Goal: Task Accomplishment & Management: Manage account settings

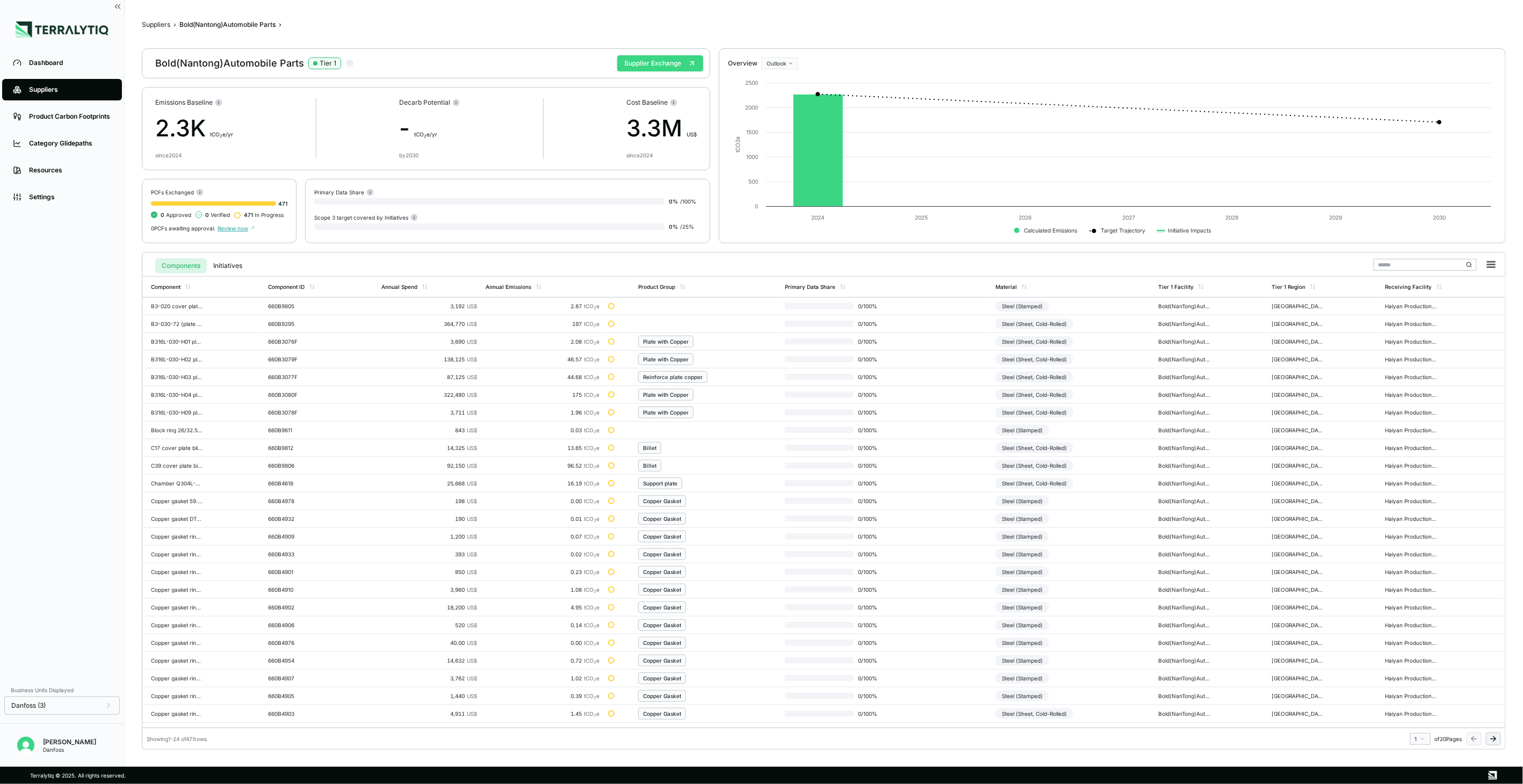
click at [679, 66] on button "Supplier Exchange" at bounding box center [660, 63] width 86 height 16
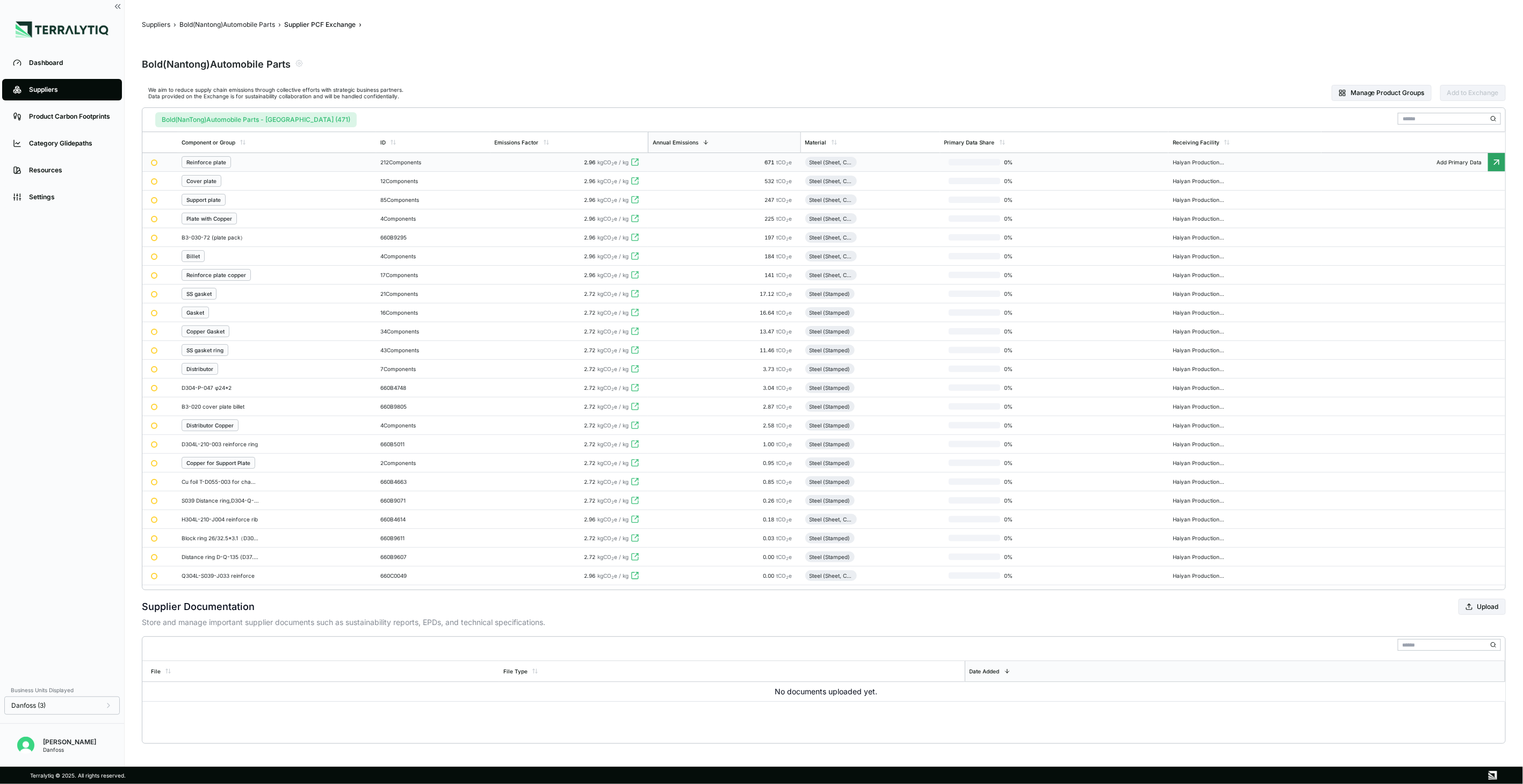
click at [336, 165] on div "Reinforce plate" at bounding box center [277, 162] width 190 height 12
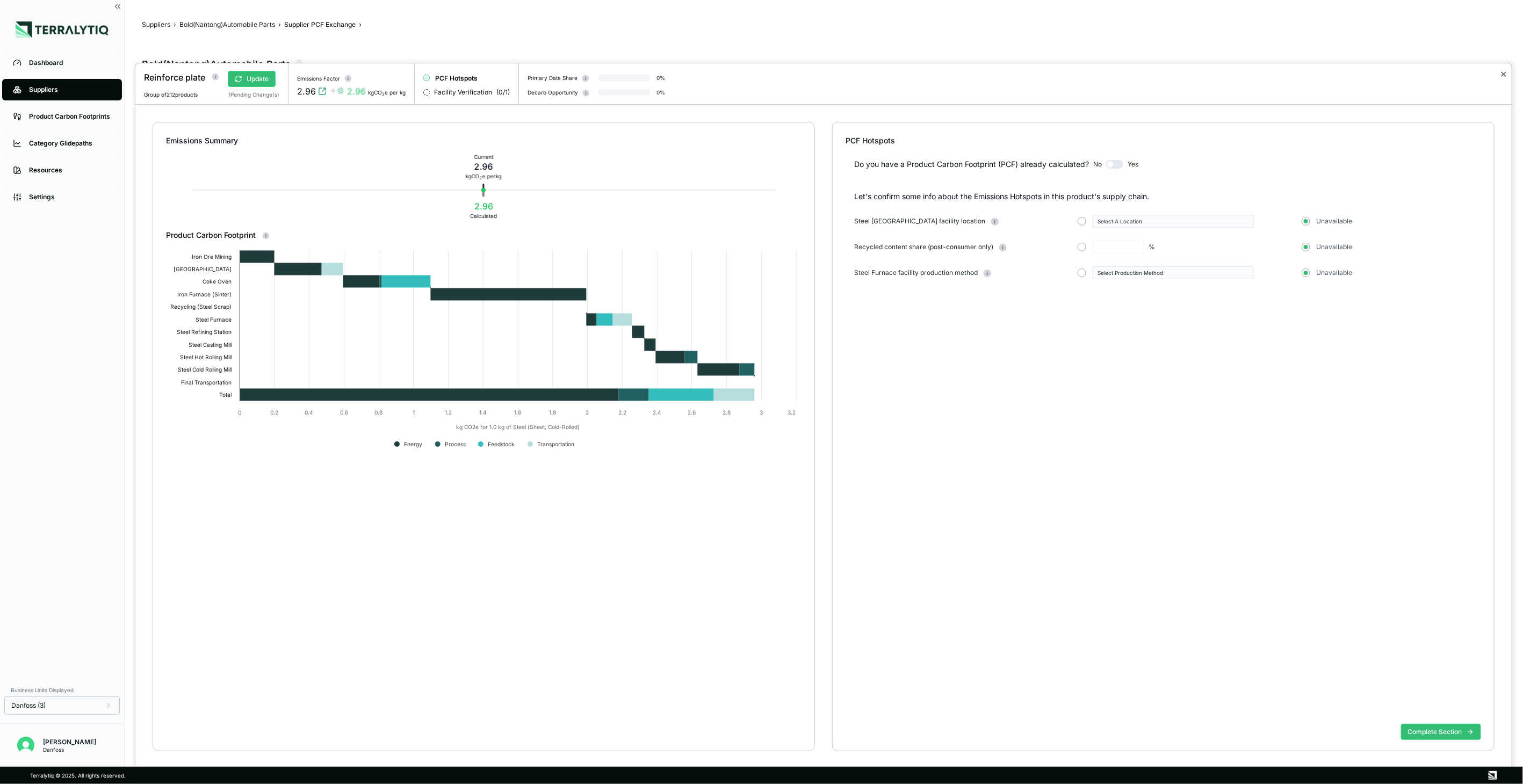
click at [1502, 76] on button "✕" at bounding box center [1504, 74] width 7 height 13
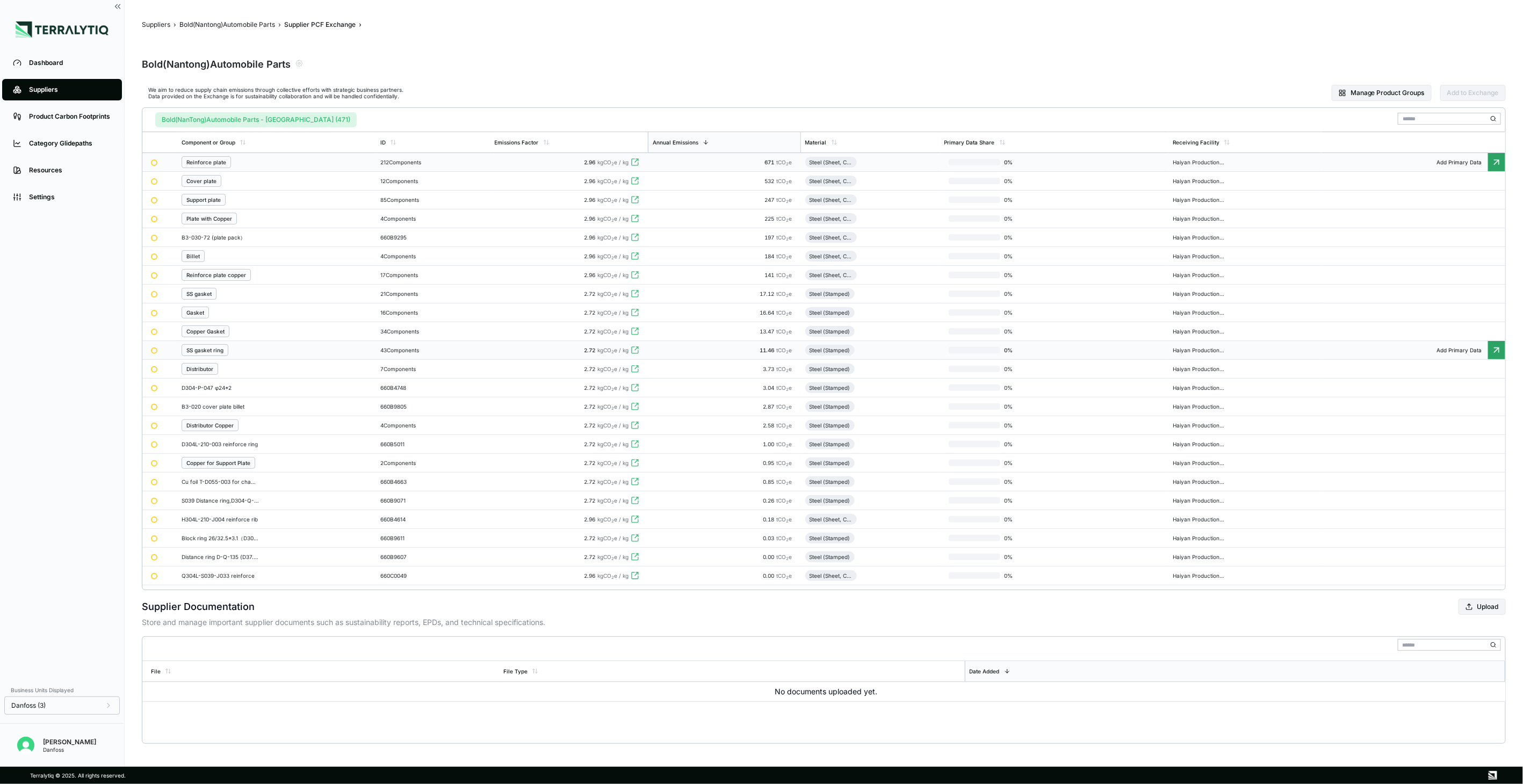
click at [418, 354] on div "43 Components" at bounding box center [433, 350] width 106 height 7
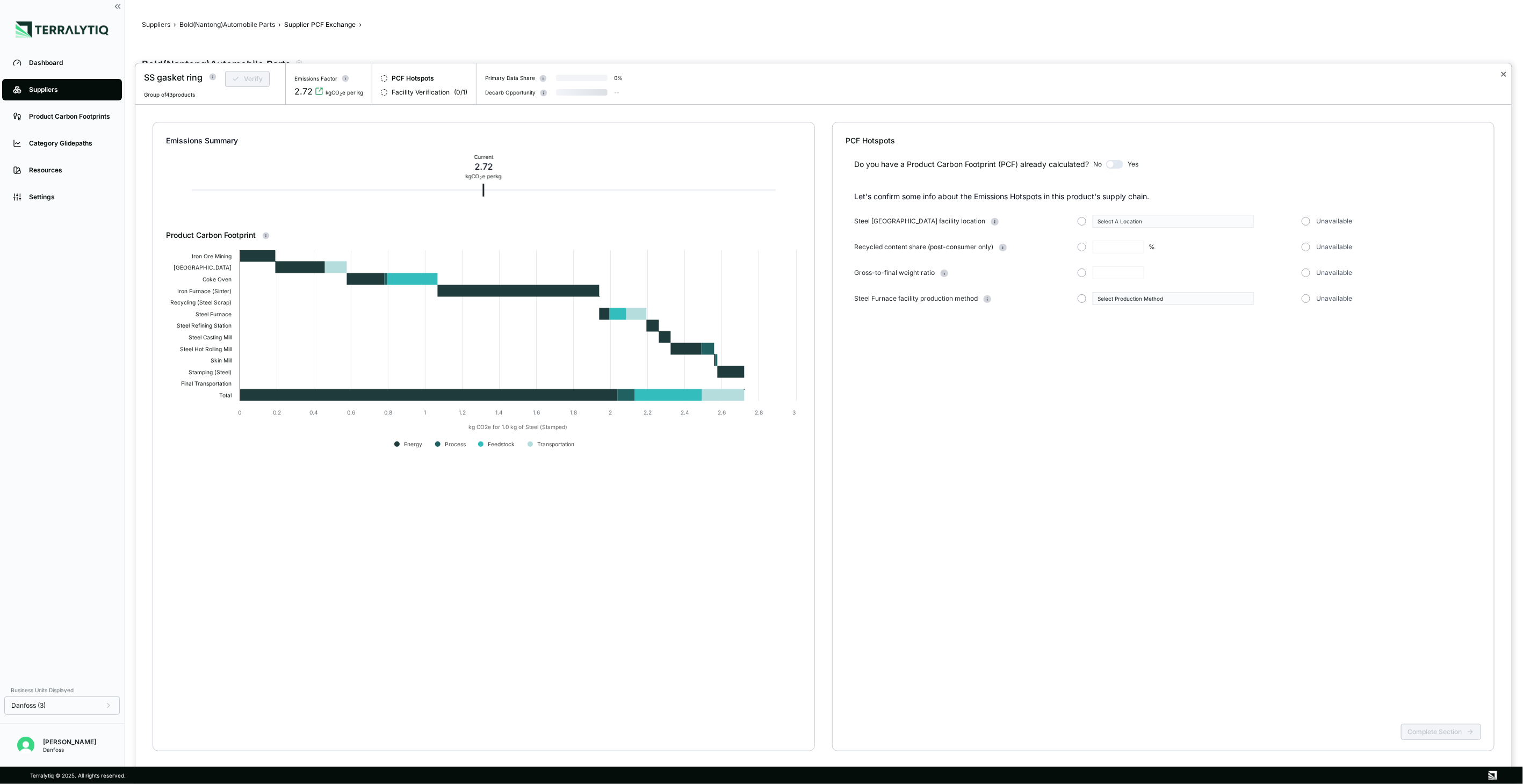
click at [1503, 74] on button "✕" at bounding box center [1504, 74] width 7 height 13
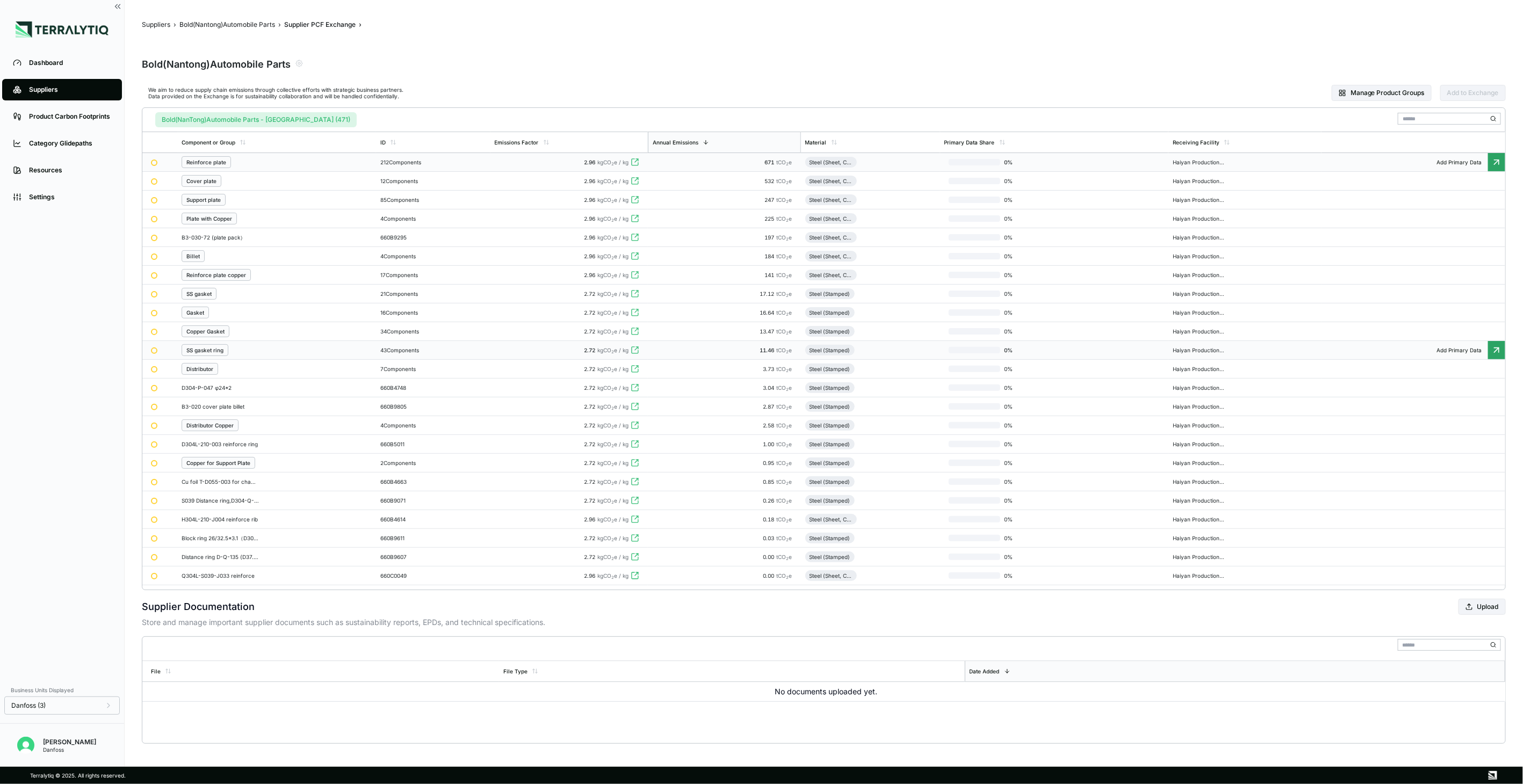
click at [245, 352] on div "SS gasket ring" at bounding box center [277, 350] width 190 height 12
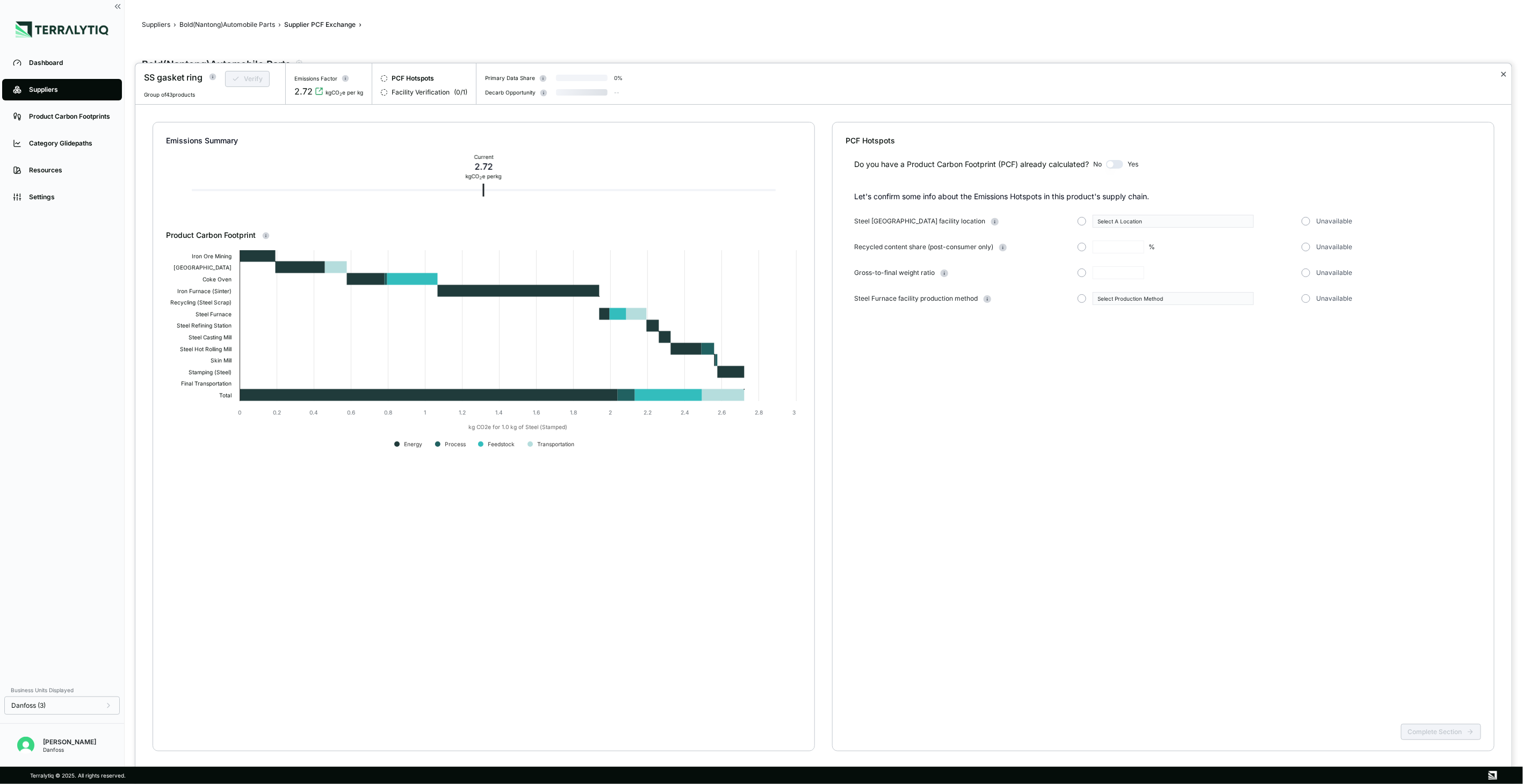
click at [1506, 72] on button "✕" at bounding box center [1504, 74] width 7 height 13
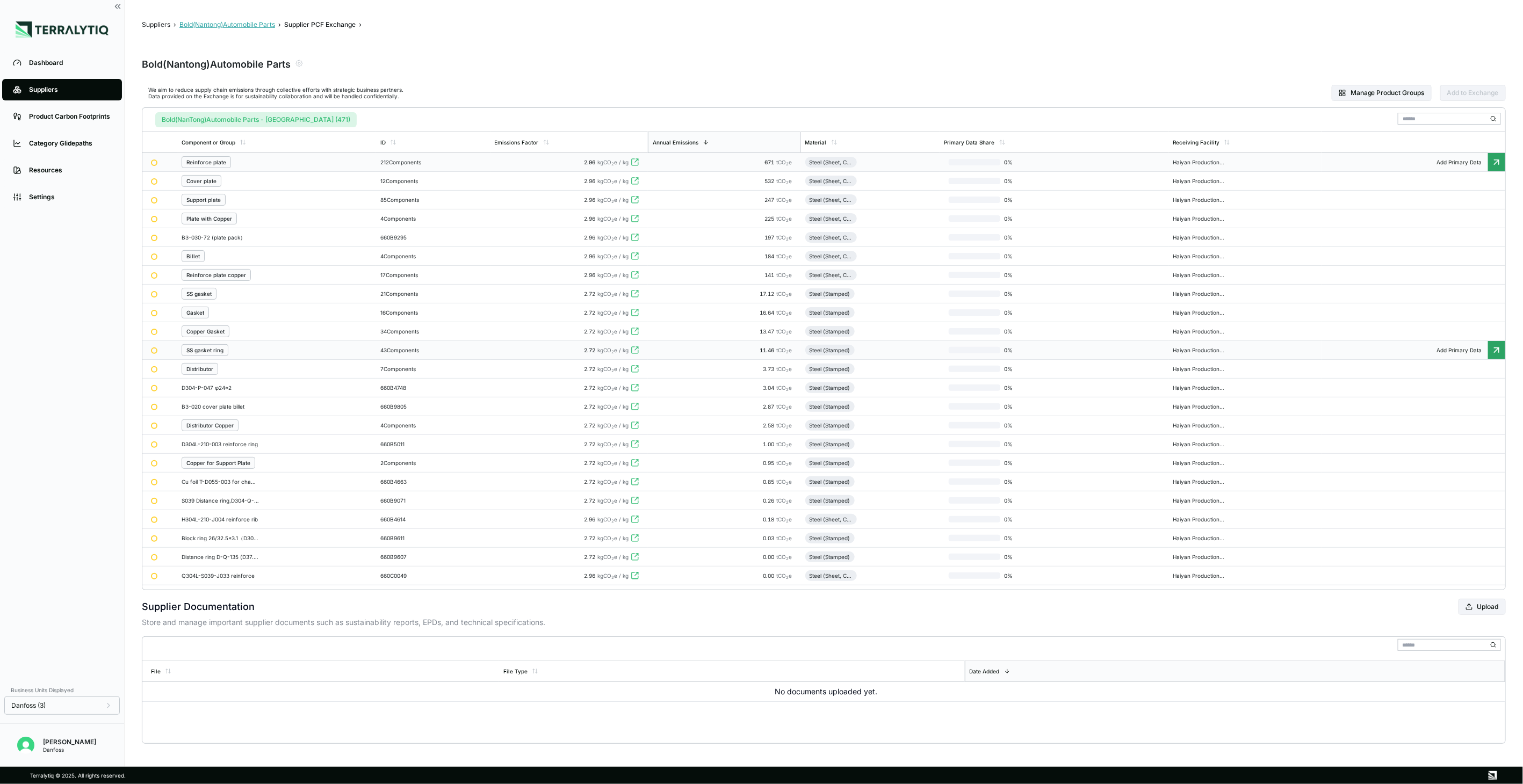
click at [209, 20] on button "Bold(Nantong)Automobile Parts" at bounding box center [227, 25] width 96 height 8
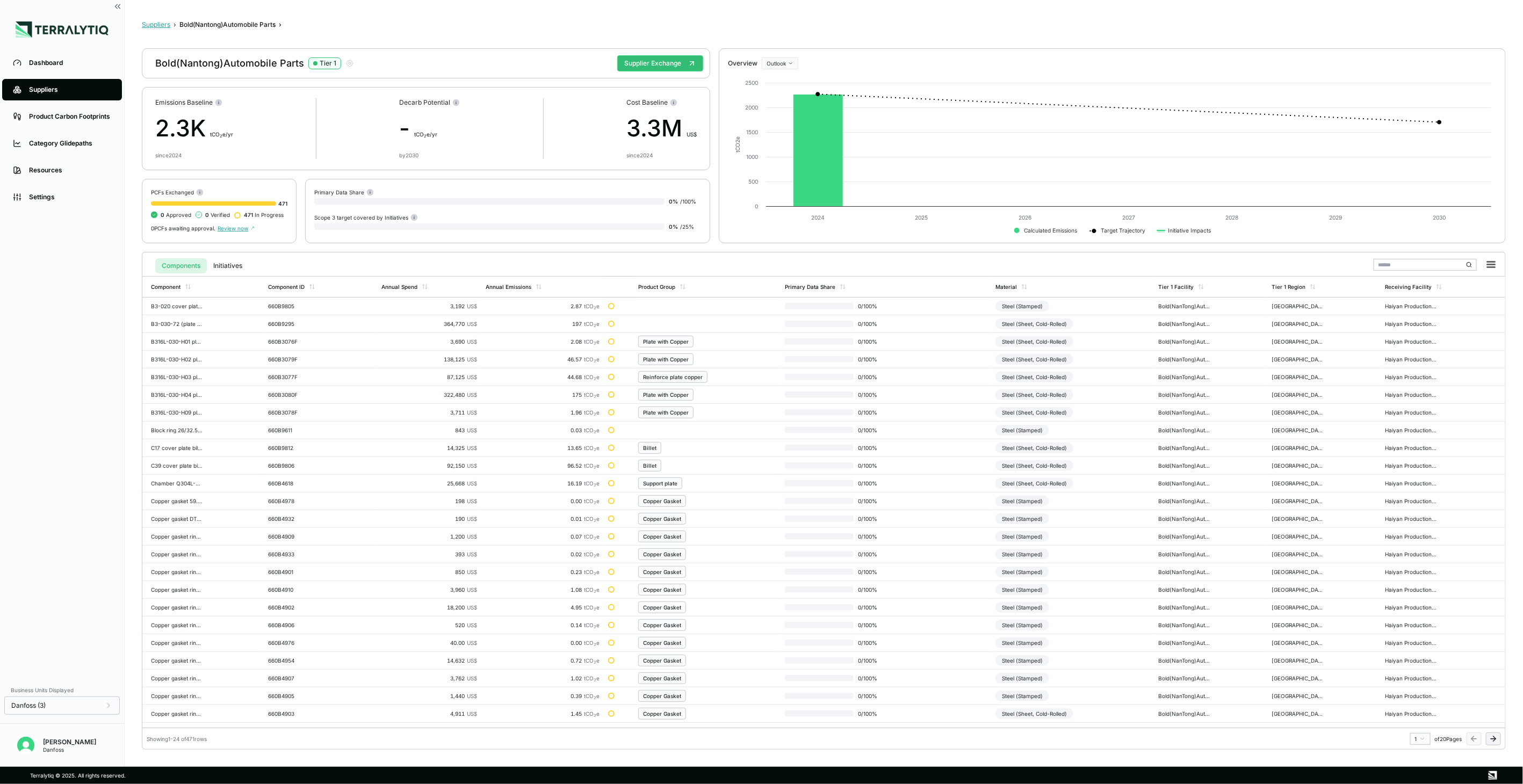
click at [160, 28] on button "Suppliers" at bounding box center [155, 25] width 28 height 8
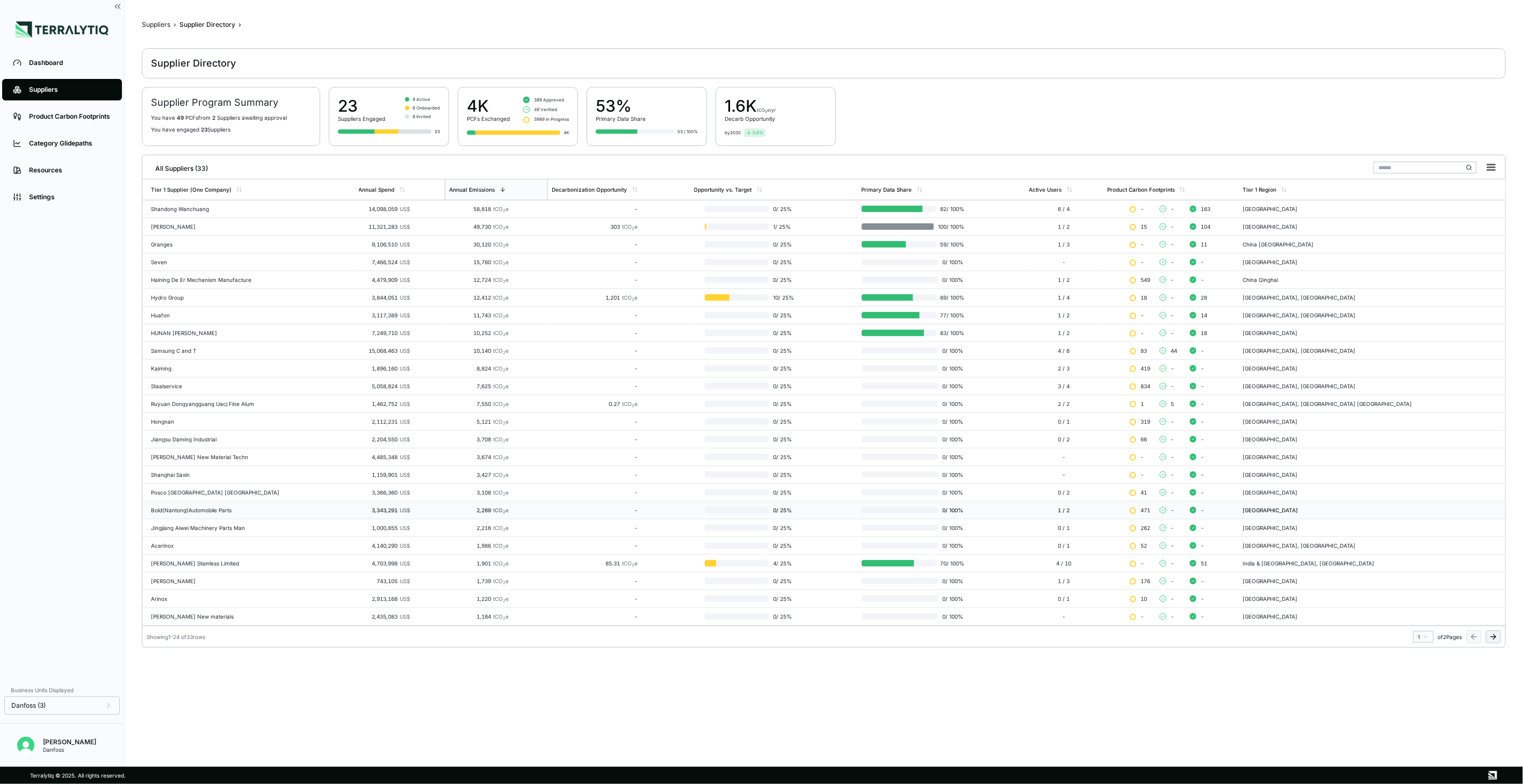
click at [198, 507] on div "Bold(Nantong)Automobile Parts" at bounding box center [250, 510] width 199 height 7
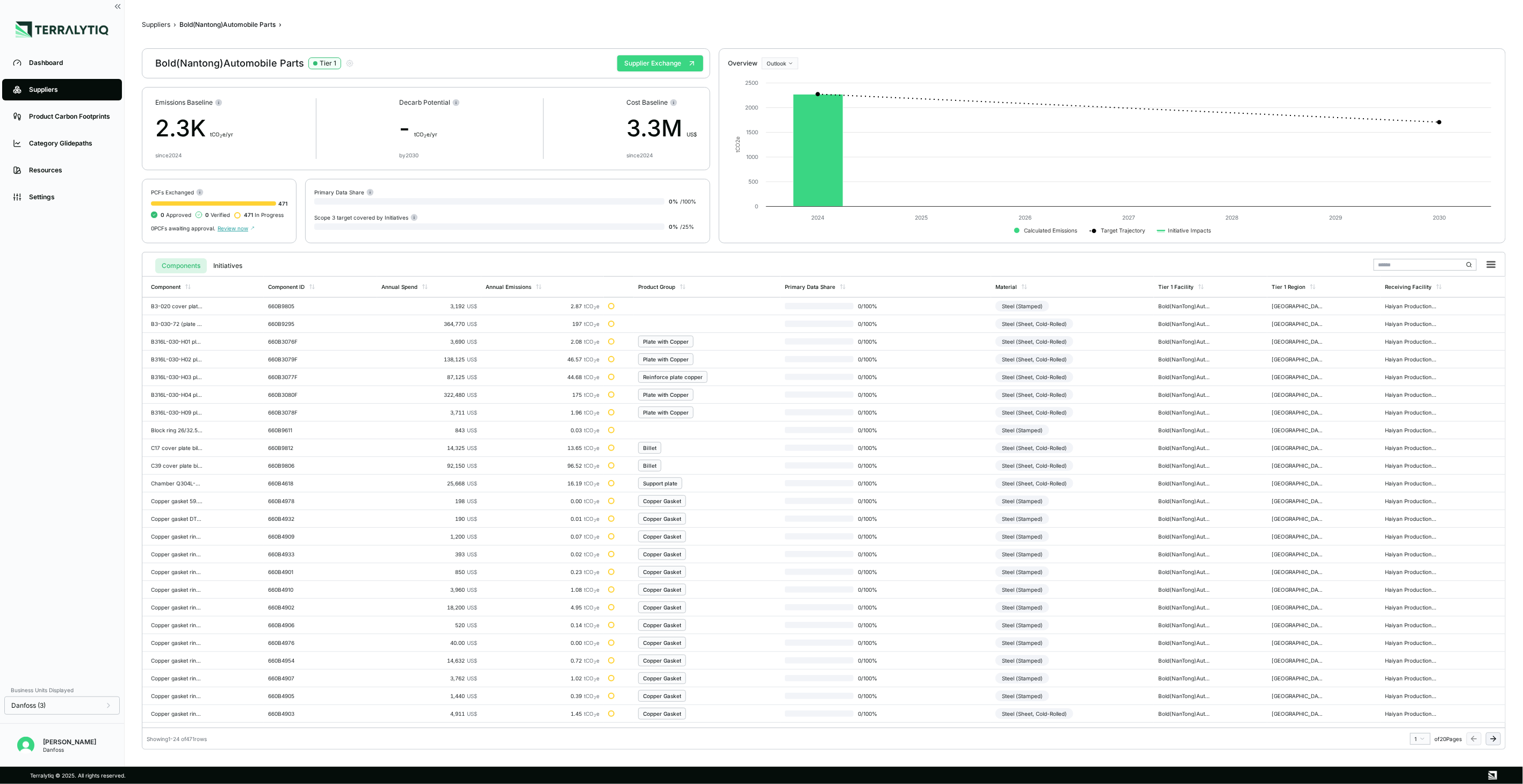
click at [632, 61] on button "Supplier Exchange" at bounding box center [660, 63] width 86 height 16
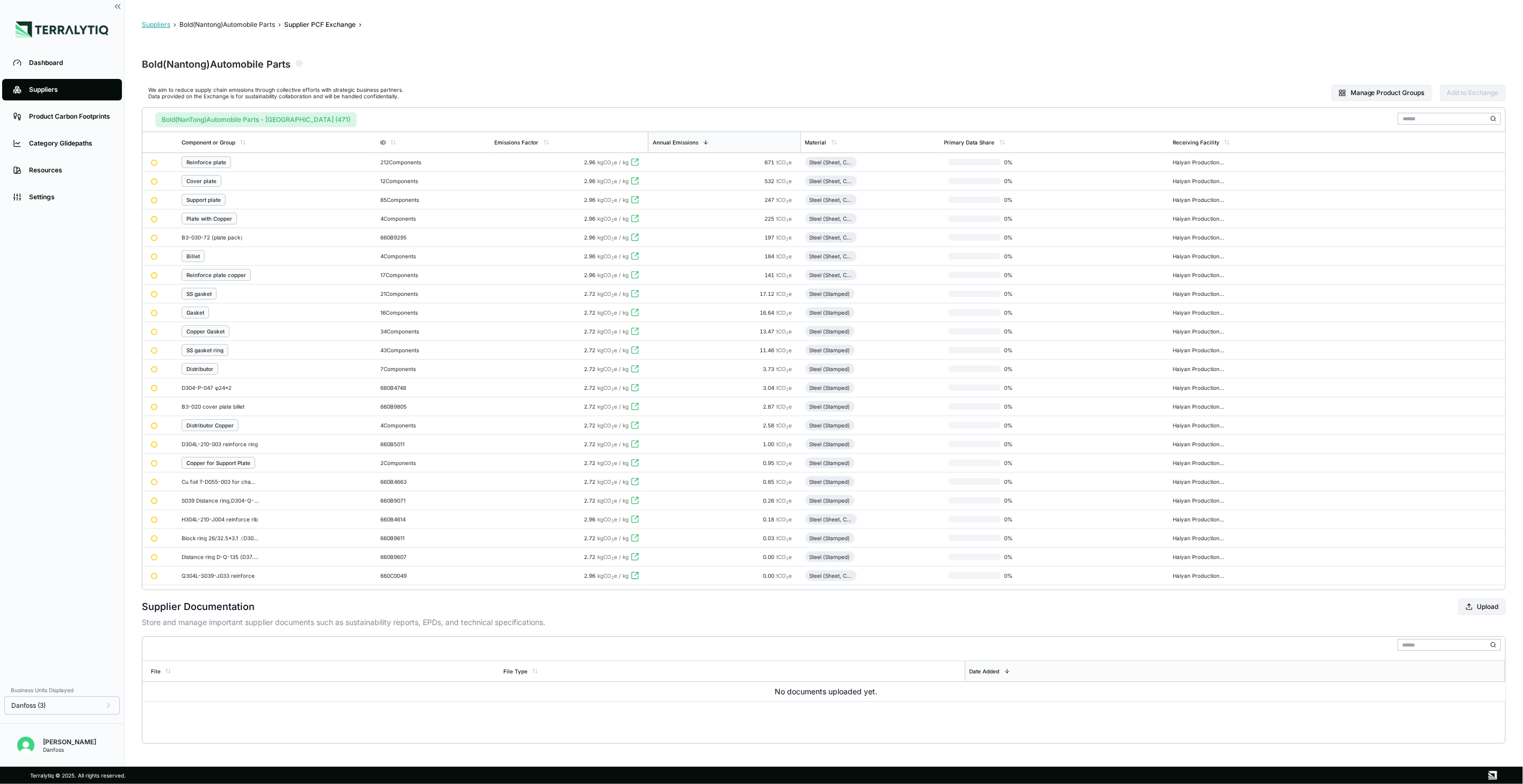
click at [162, 24] on button "Suppliers" at bounding box center [155, 25] width 28 height 8
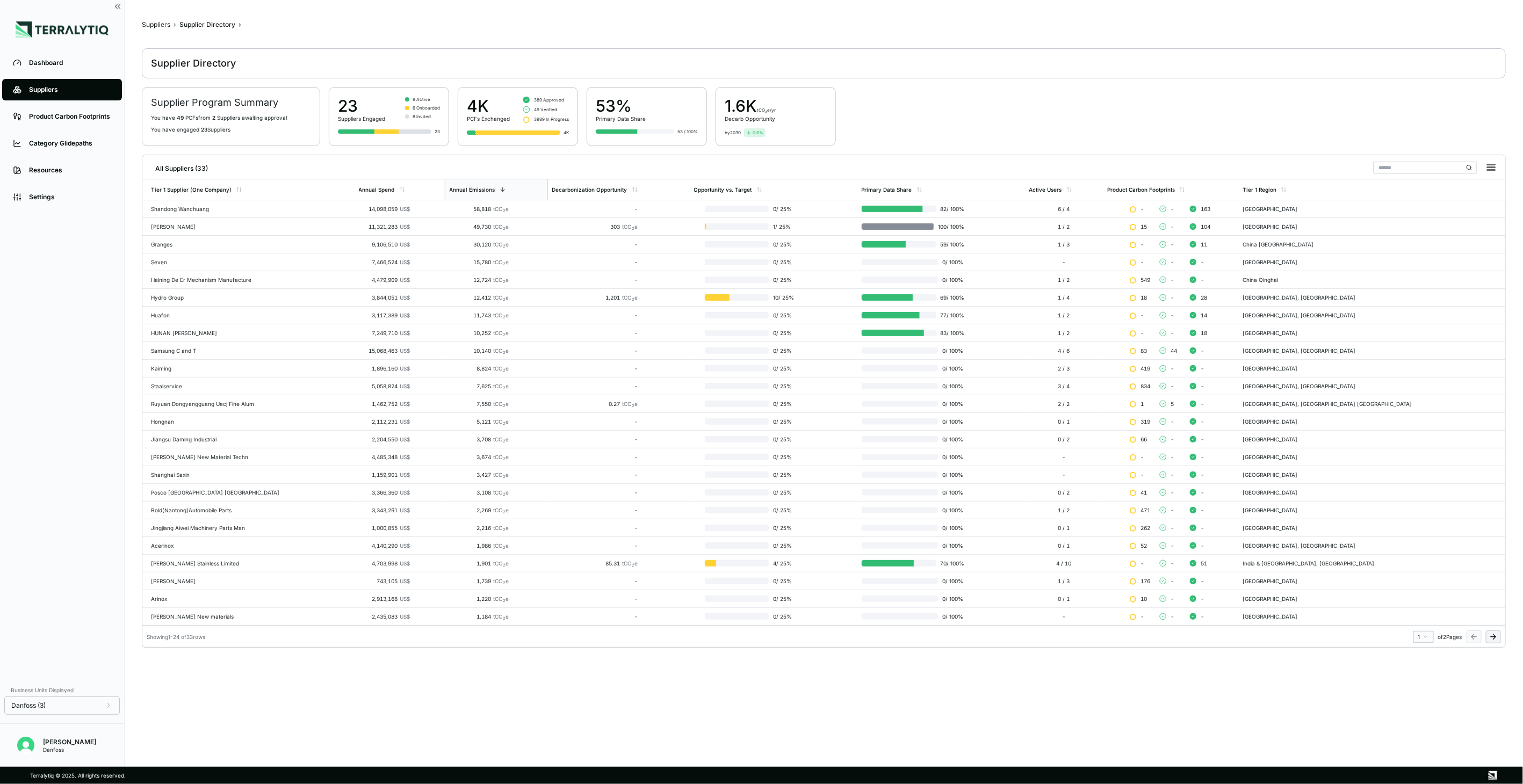
click at [1493, 637] on icon at bounding box center [1493, 637] width 5 height 0
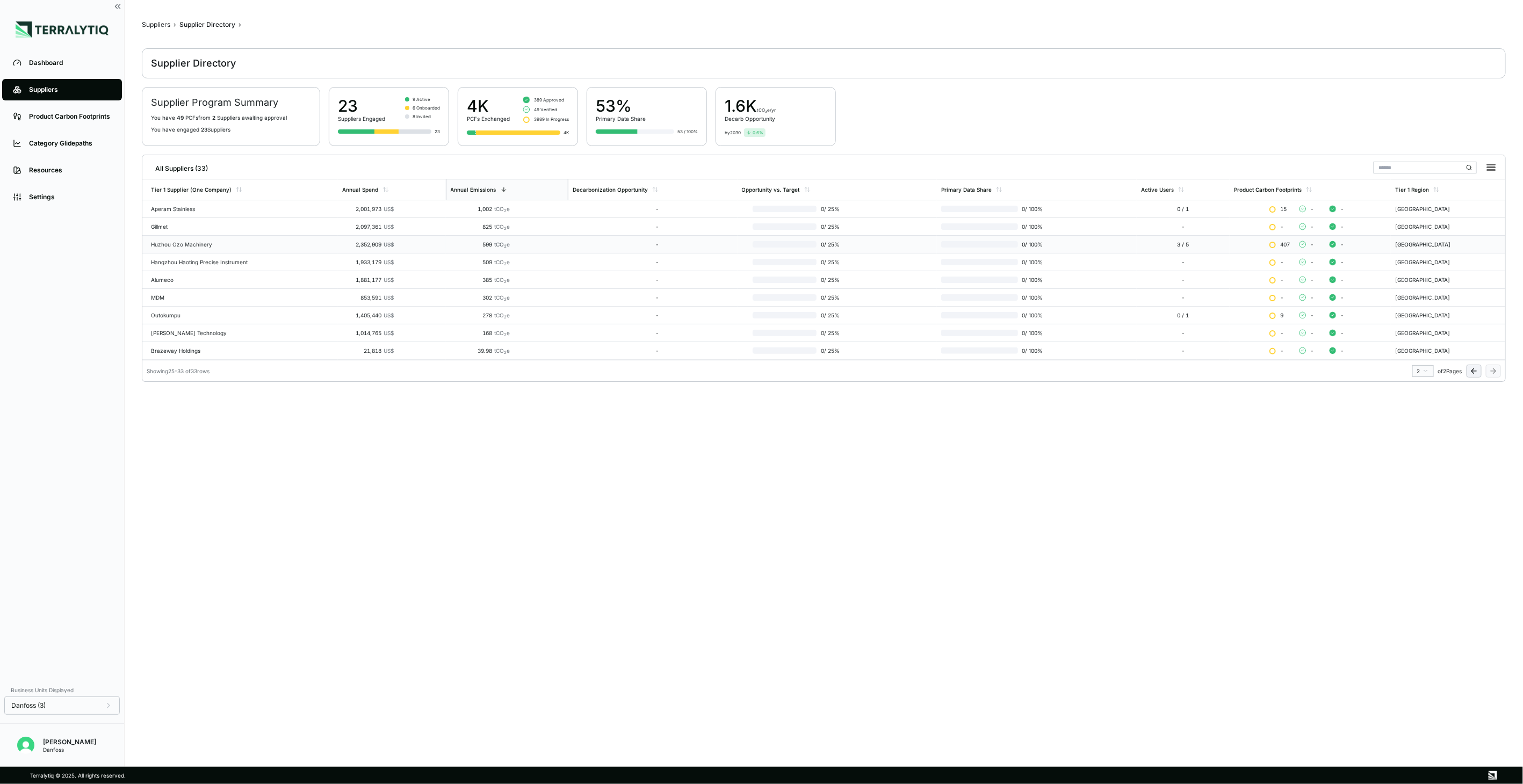
click at [175, 248] on div "Huzhou Ozo Machinery" at bounding box center [242, 244] width 183 height 7
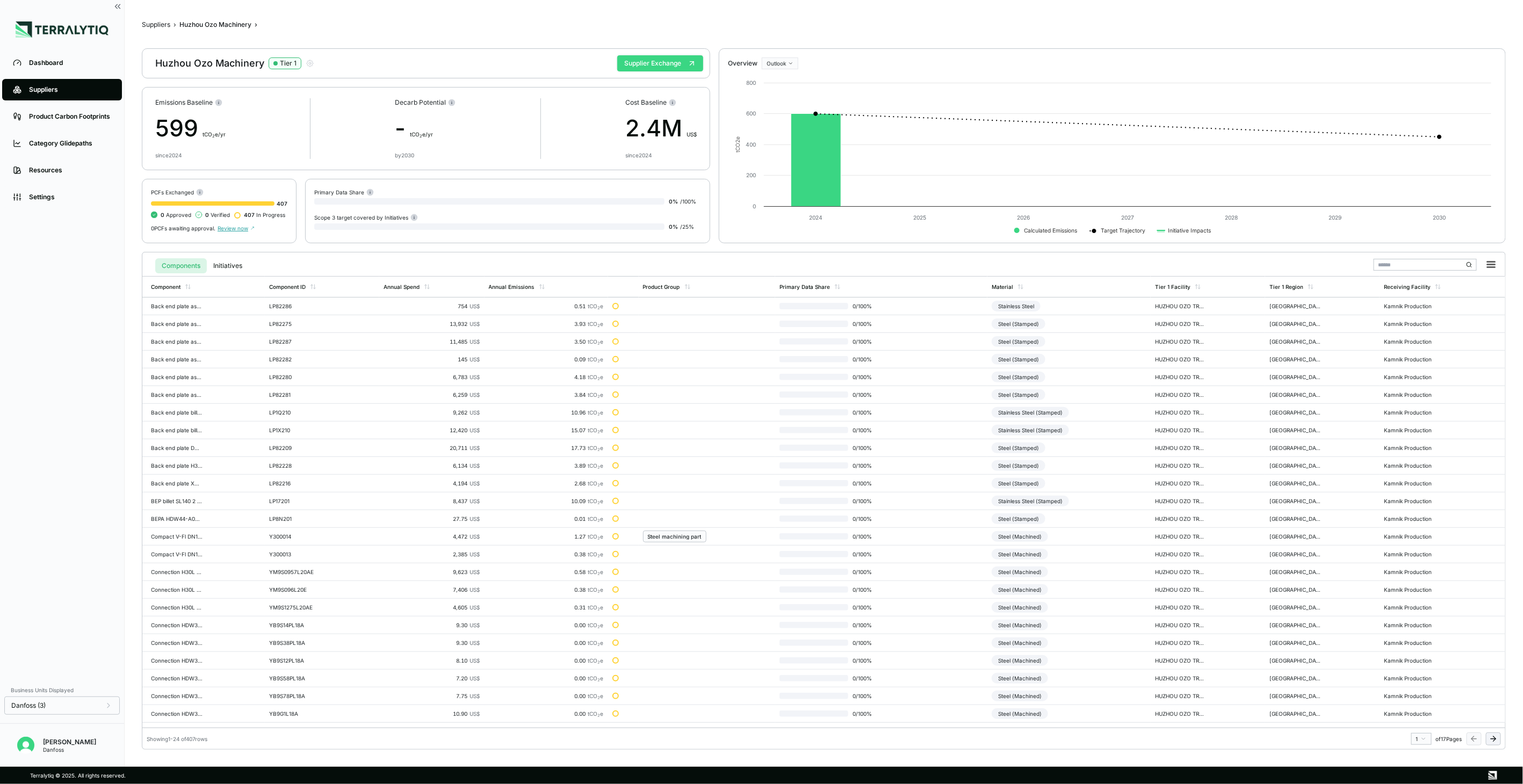
click at [641, 62] on button "Supplier Exchange" at bounding box center [660, 63] width 86 height 16
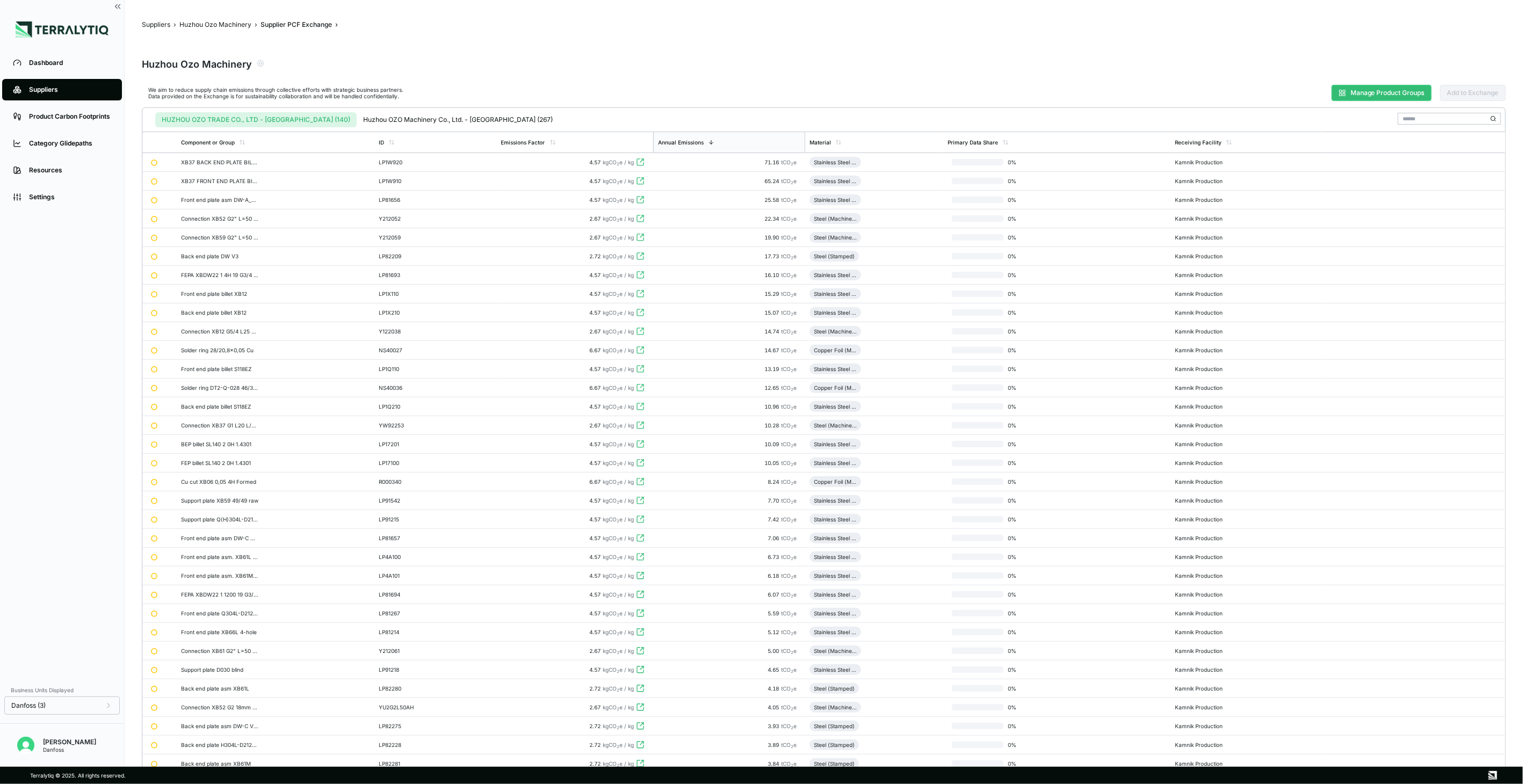
click at [1369, 87] on button "Manage Product Groups" at bounding box center [1382, 93] width 100 height 16
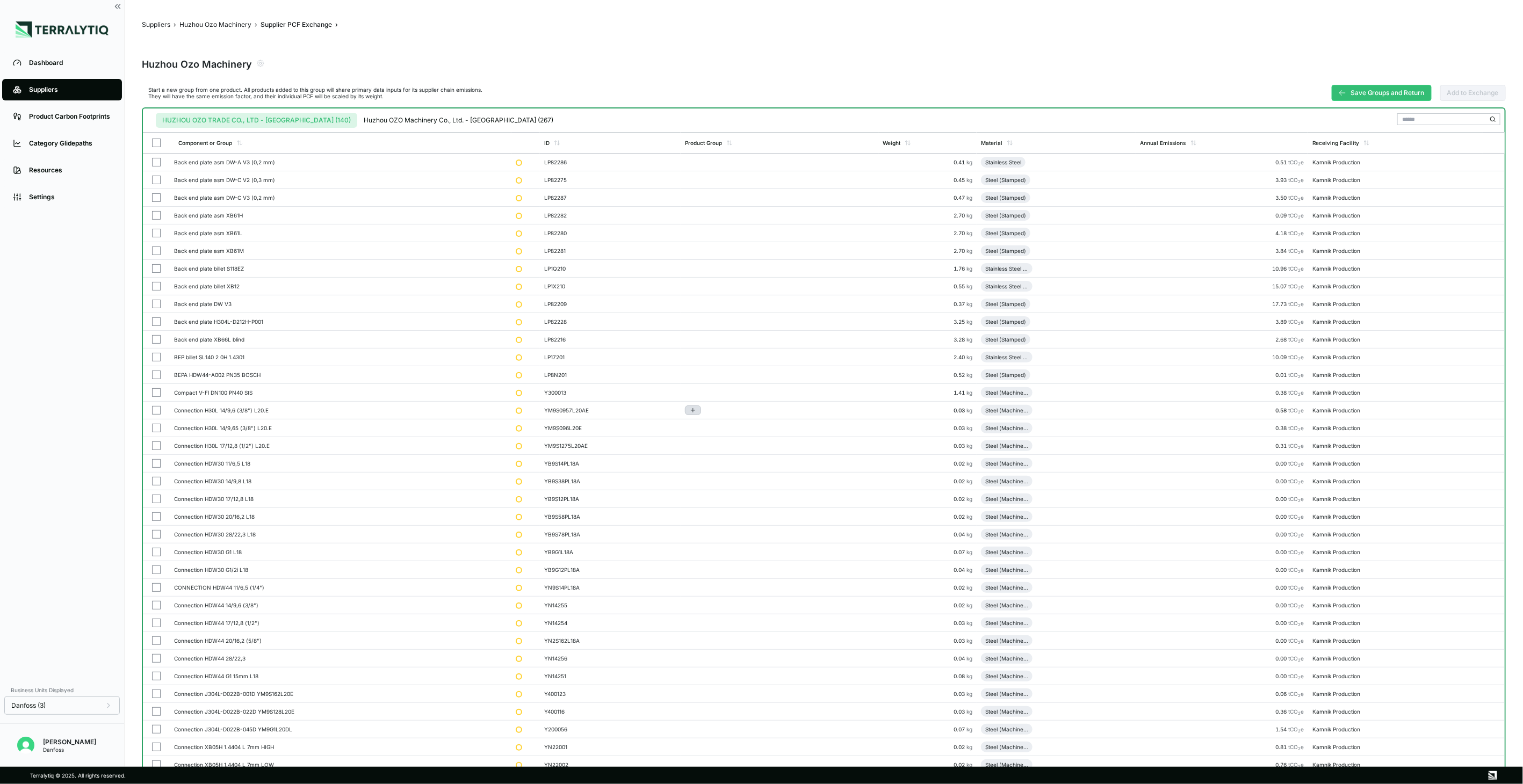
click at [694, 412] on icon "Add to group" at bounding box center [693, 410] width 7 height 7
click at [736, 428] on button "Add to New Group" at bounding box center [740, 427] width 102 height 18
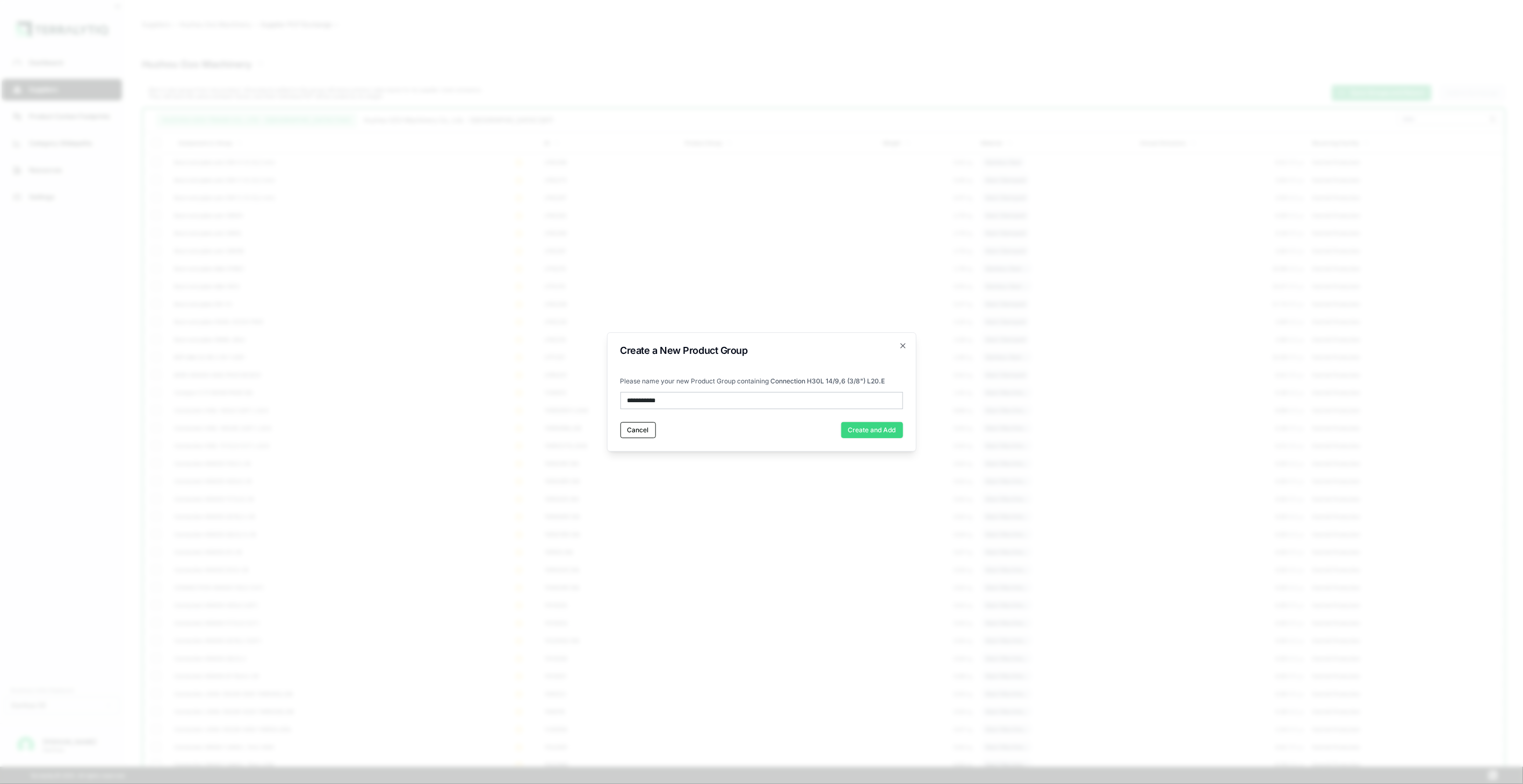
type input "**********"
click at [879, 431] on button "Create and Add" at bounding box center [872, 430] width 62 height 16
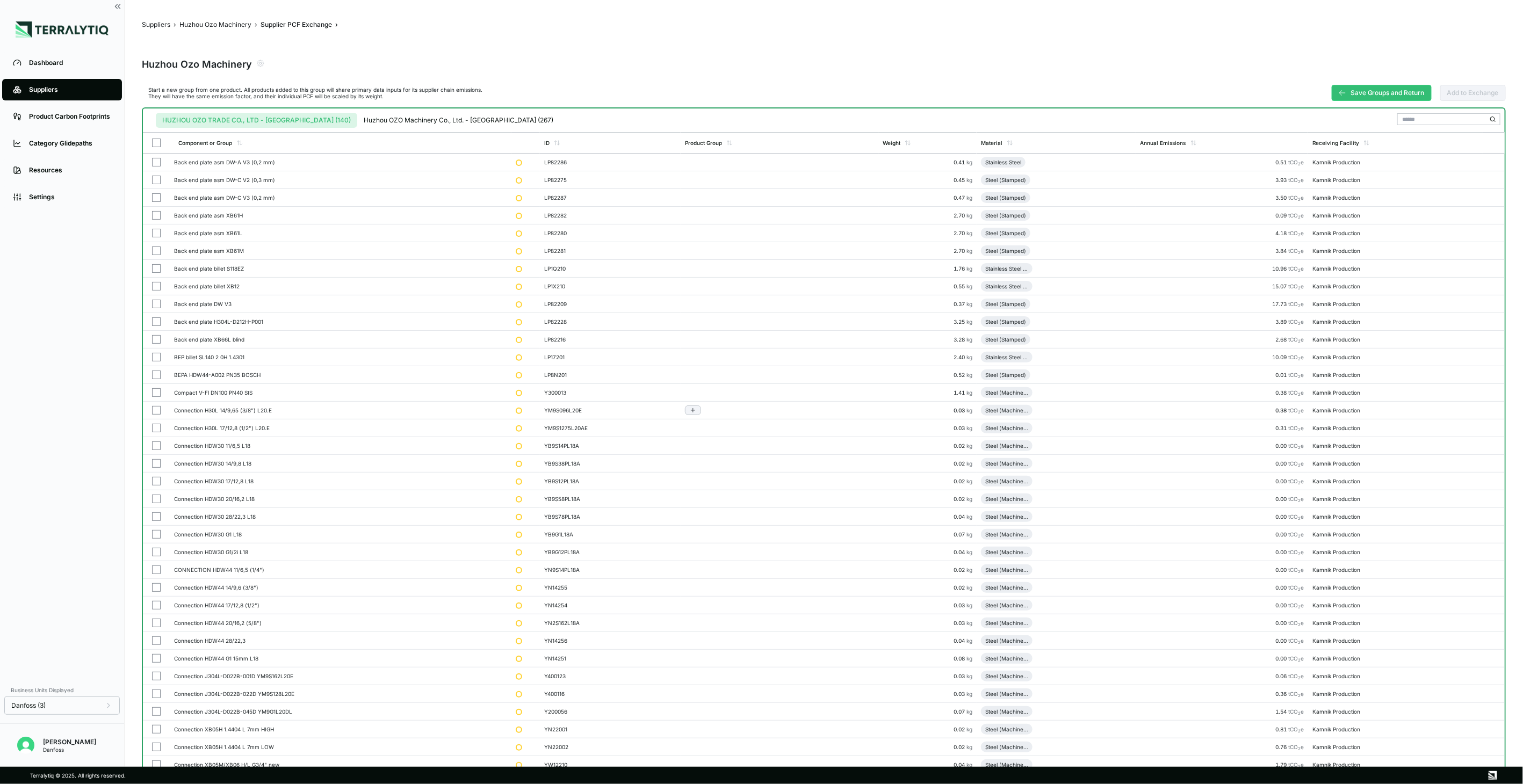
click at [159, 414] on button "button" at bounding box center [156, 410] width 8 height 8
click at [156, 428] on button "button" at bounding box center [156, 428] width 8 height 8
click at [154, 442] on button "button" at bounding box center [156, 446] width 8 height 8
click at [157, 463] on button "button" at bounding box center [156, 463] width 8 height 8
click at [155, 480] on button "button" at bounding box center [156, 481] width 8 height 8
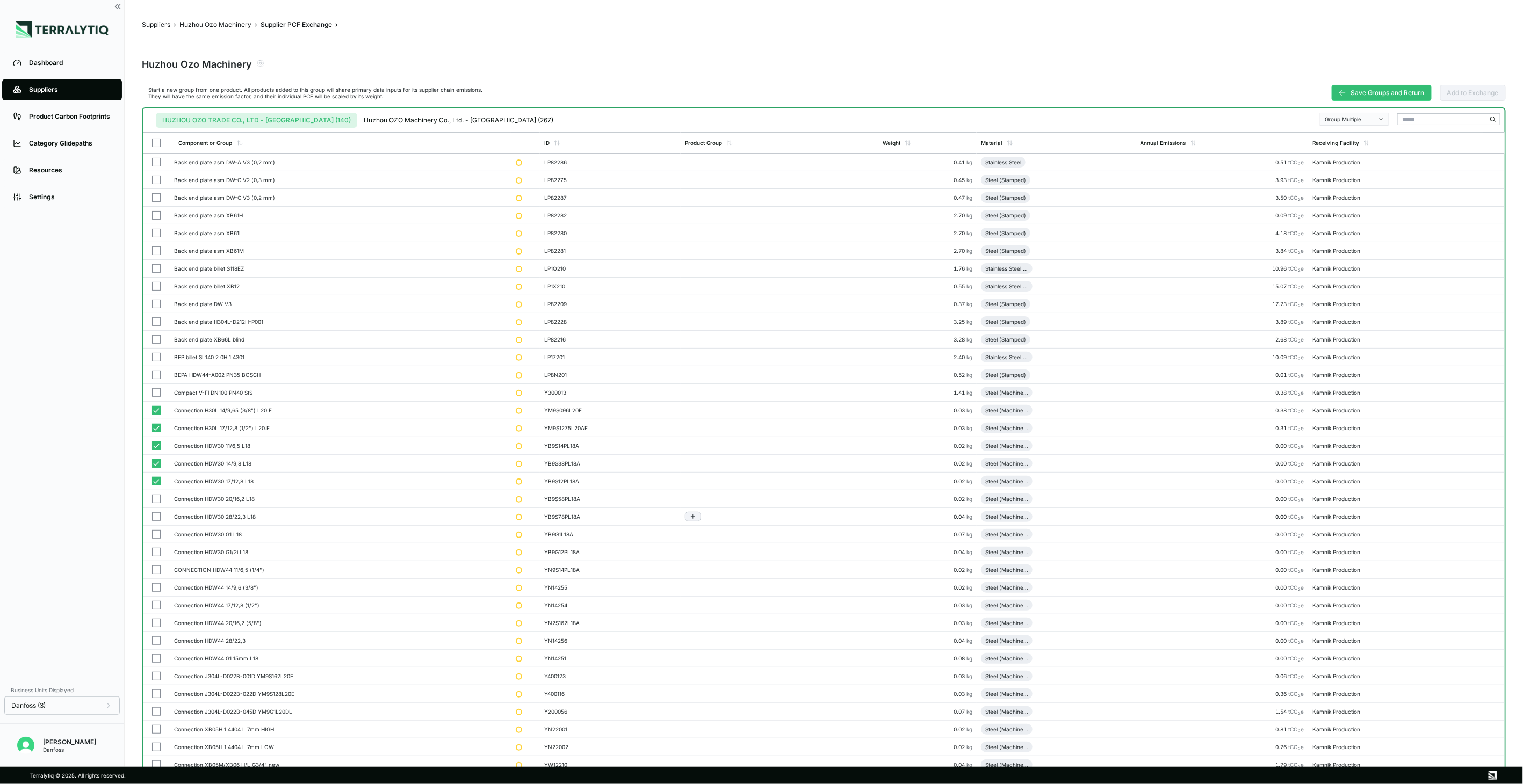
click at [156, 502] on button "button" at bounding box center [156, 499] width 8 height 8
click at [157, 515] on button "button" at bounding box center [156, 516] width 8 height 8
click at [156, 533] on button "button" at bounding box center [156, 535] width 8 height 8
click at [156, 552] on button "button" at bounding box center [156, 552] width 8 height 8
click at [157, 570] on button "button" at bounding box center [156, 570] width 8 height 8
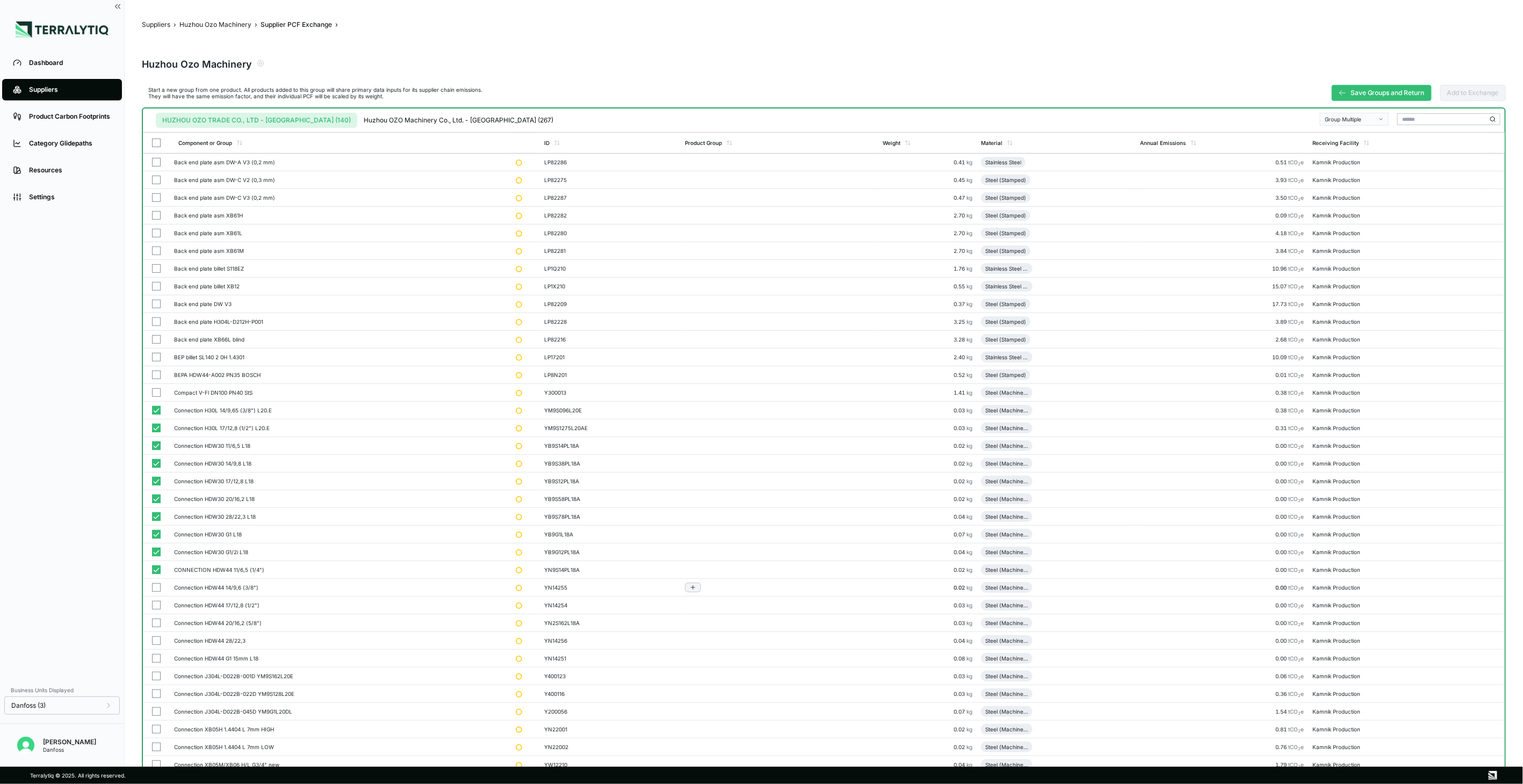
click at [159, 592] on button "button" at bounding box center [156, 588] width 8 height 8
click at [157, 609] on button "button" at bounding box center [156, 605] width 8 height 8
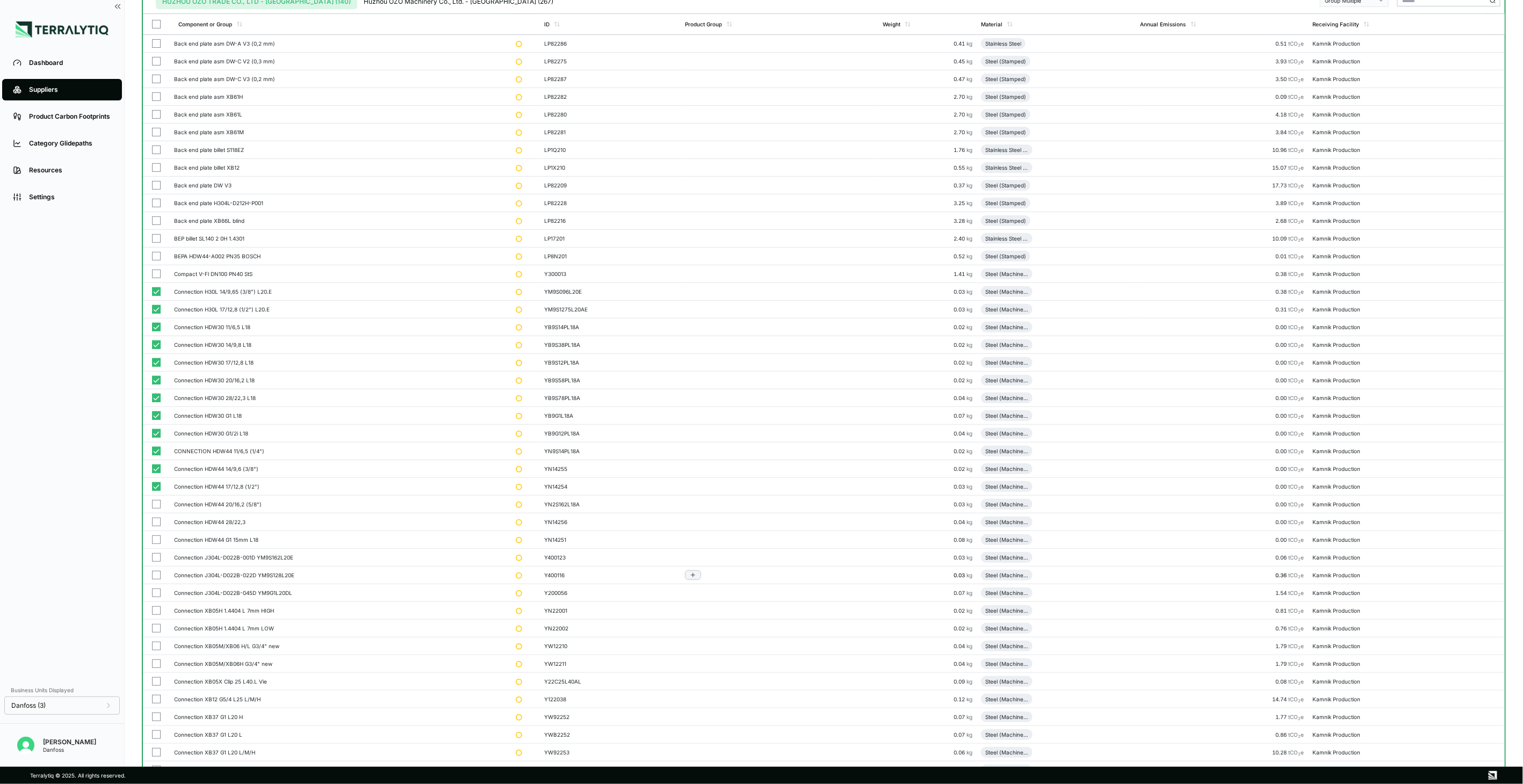
scroll to position [119, 0]
click at [156, 505] on button "button" at bounding box center [156, 504] width 8 height 8
click at [153, 519] on button "button" at bounding box center [156, 521] width 8 height 8
click at [155, 539] on button "button" at bounding box center [156, 539] width 8 height 8
click at [156, 555] on button "button" at bounding box center [156, 557] width 8 height 8
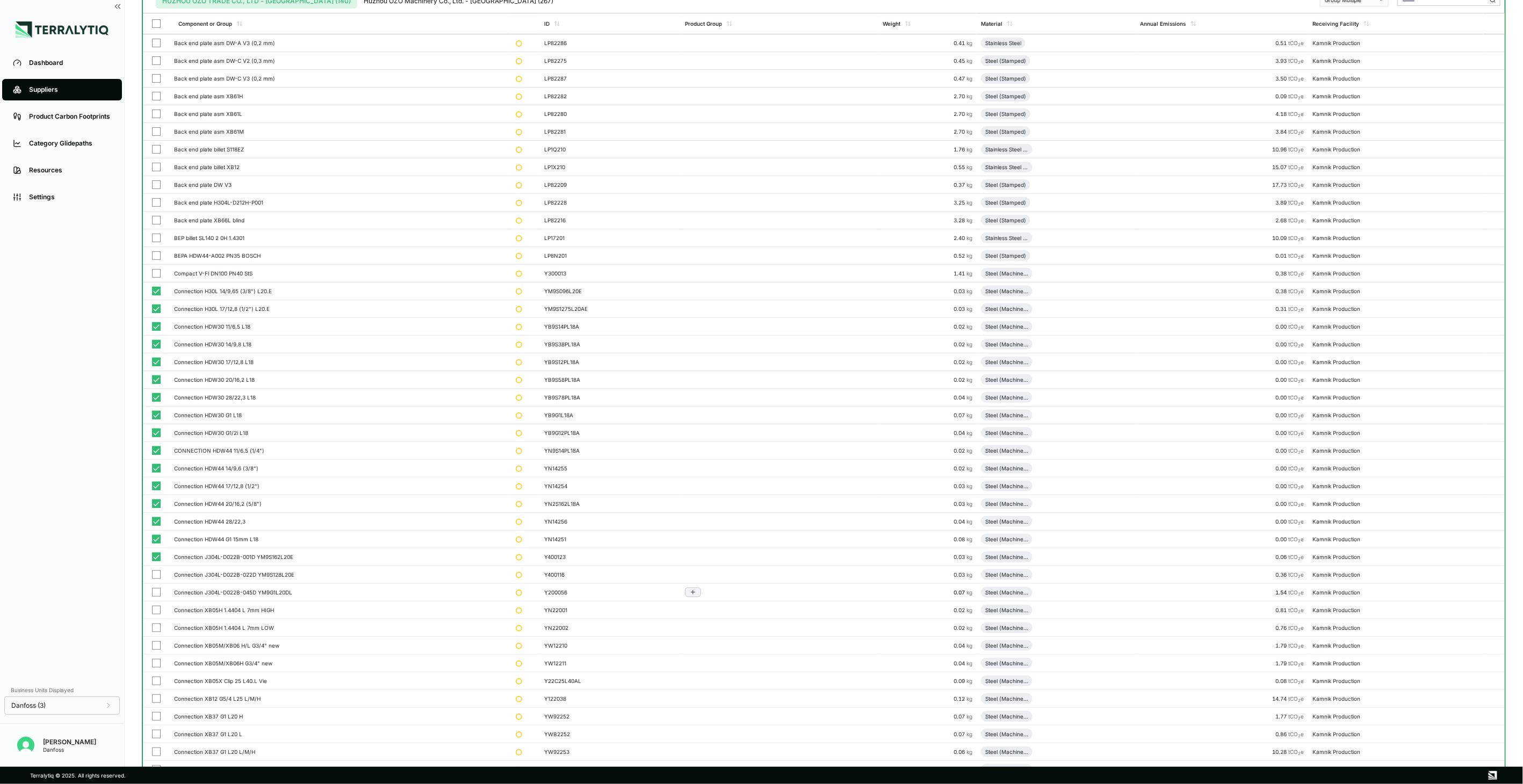
click at [157, 579] on button "button" at bounding box center [156, 575] width 8 height 8
click at [157, 592] on button "button" at bounding box center [156, 592] width 8 height 8
click at [156, 610] on button "button" at bounding box center [156, 610] width 8 height 8
click at [156, 627] on button "button" at bounding box center [156, 628] width 8 height 8
click at [156, 648] on button "button" at bounding box center [156, 645] width 8 height 8
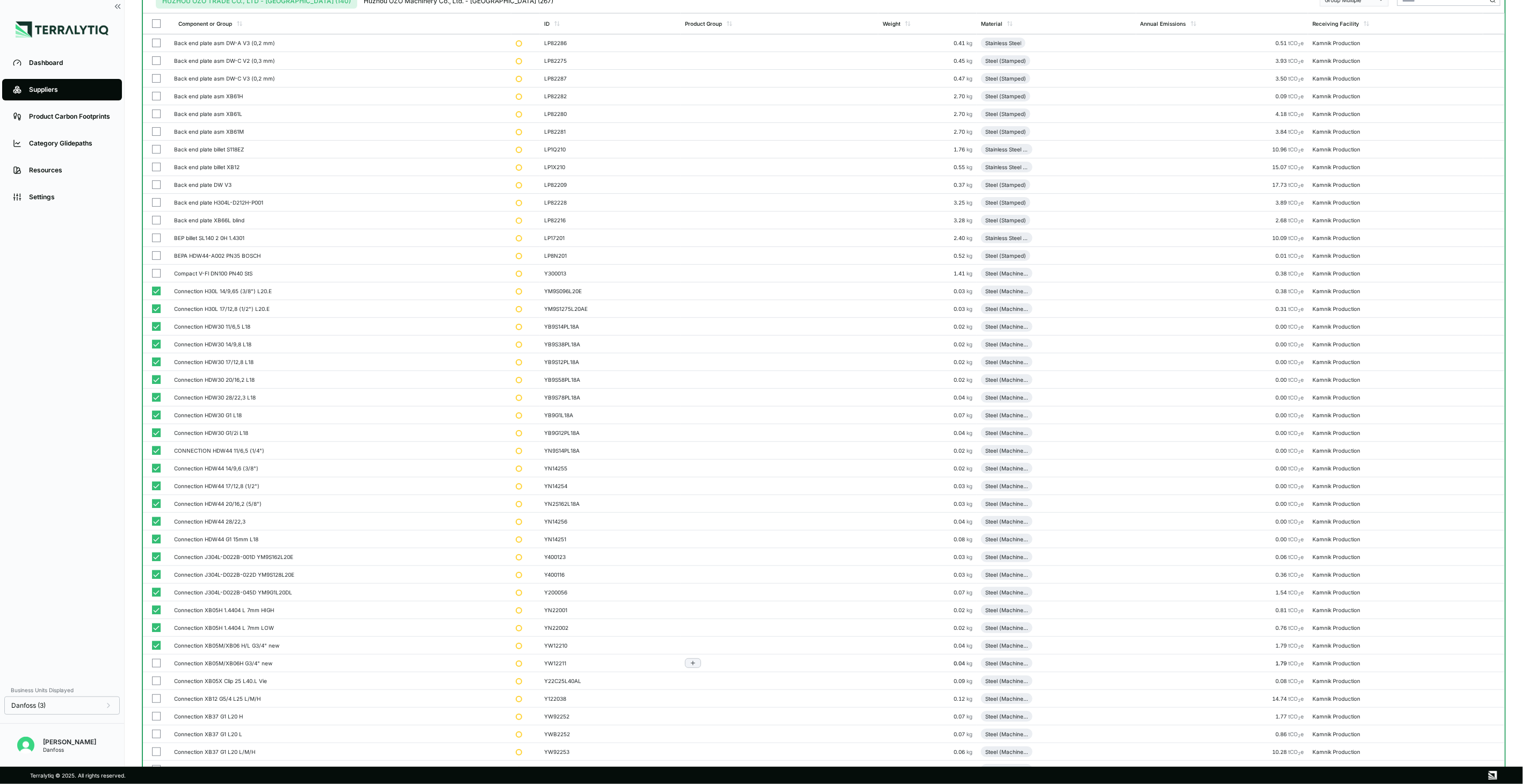
click at [156, 663] on button "button" at bounding box center [156, 663] width 8 height 8
click at [157, 685] on button "button" at bounding box center [156, 681] width 8 height 8
click at [157, 699] on button "button" at bounding box center [156, 699] width 8 height 8
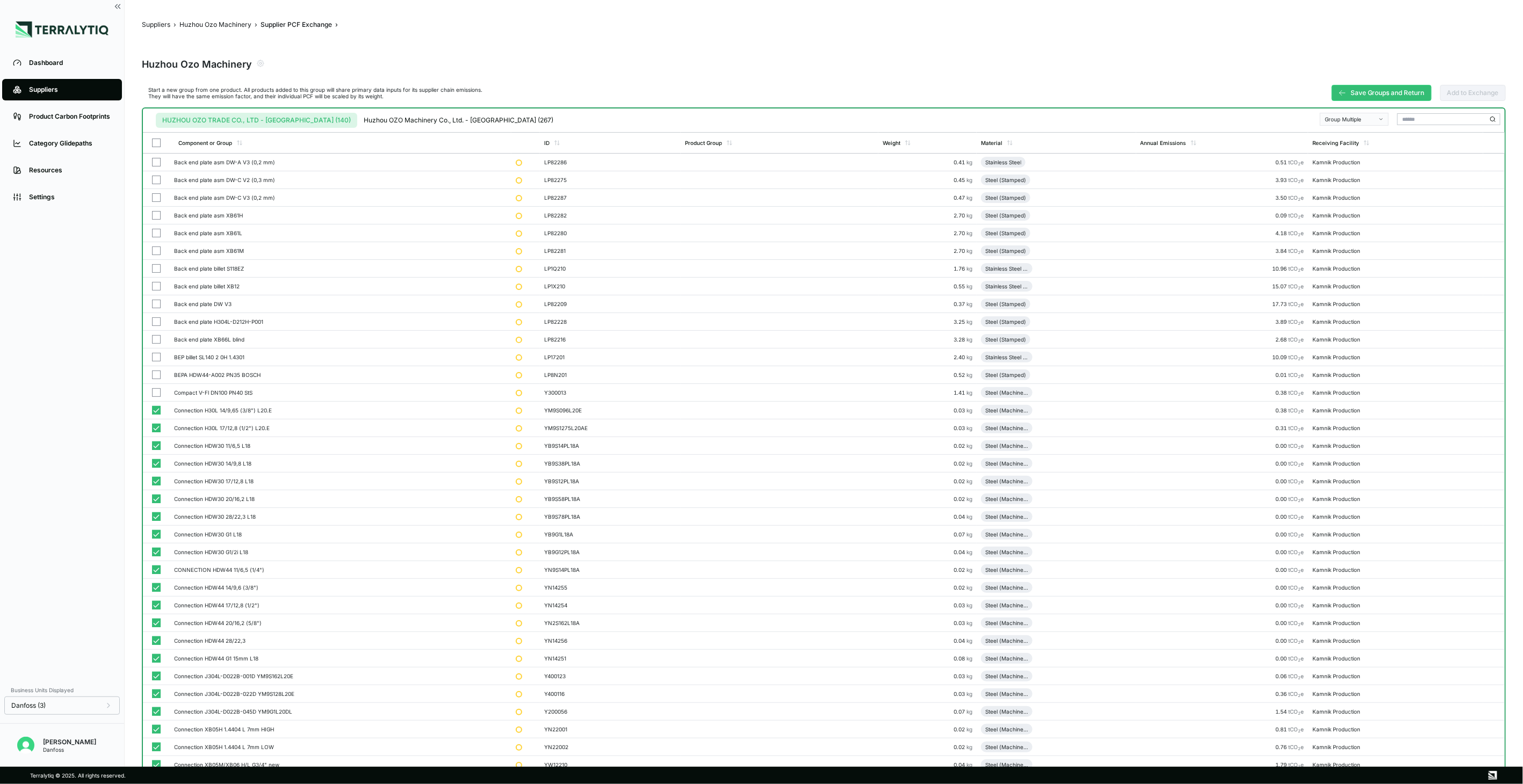
click at [1366, 119] on div "Group Multiple" at bounding box center [1351, 119] width 52 height 7
click at [1358, 142] on div "Add To Connections" at bounding box center [1355, 145] width 59 height 7
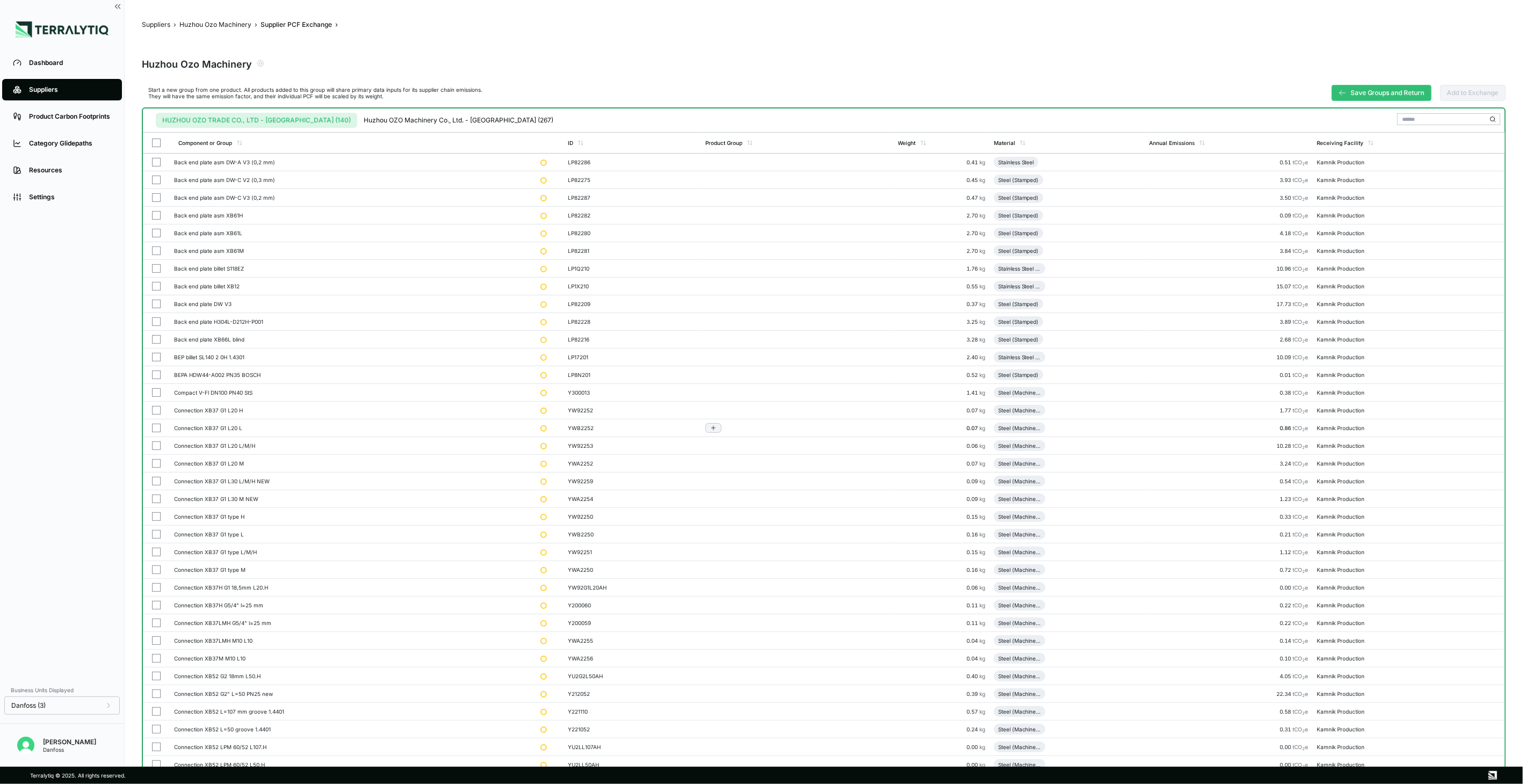
click at [152, 428] on button "button" at bounding box center [156, 428] width 8 height 8
click at [156, 443] on button "button" at bounding box center [156, 446] width 8 height 8
click at [153, 466] on button "button" at bounding box center [156, 463] width 8 height 8
click at [155, 478] on button "button" at bounding box center [156, 481] width 8 height 8
click at [156, 498] on button "button" at bounding box center [156, 499] width 8 height 8
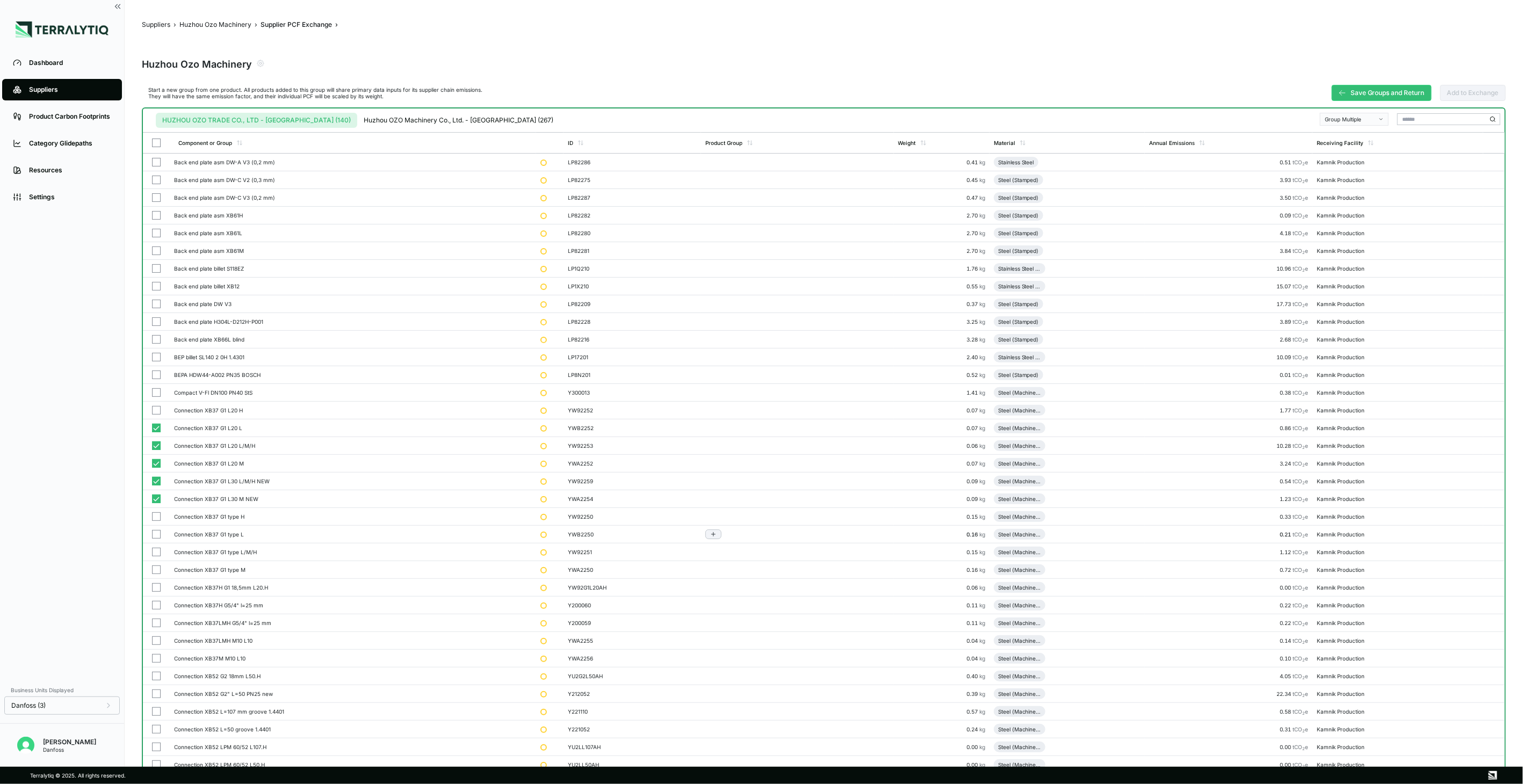
click at [157, 515] on button "button" at bounding box center [156, 516] width 8 height 8
click at [156, 538] on button "button" at bounding box center [156, 535] width 8 height 8
click at [155, 551] on button "button" at bounding box center [156, 552] width 8 height 8
click at [154, 571] on button "button" at bounding box center [156, 570] width 8 height 8
click at [156, 588] on button "button" at bounding box center [156, 588] width 8 height 8
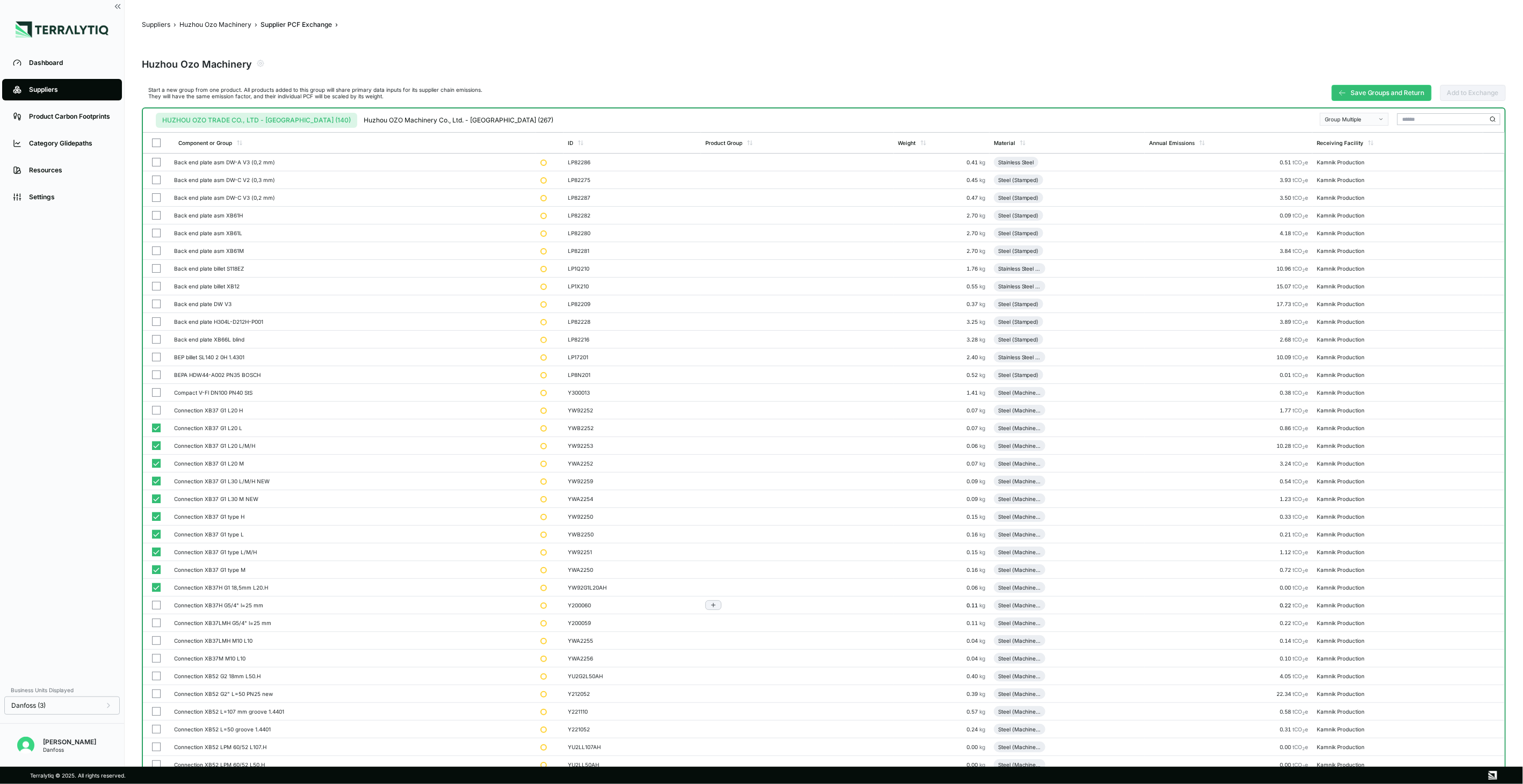
click at [157, 606] on button "button" at bounding box center [156, 605] width 8 height 8
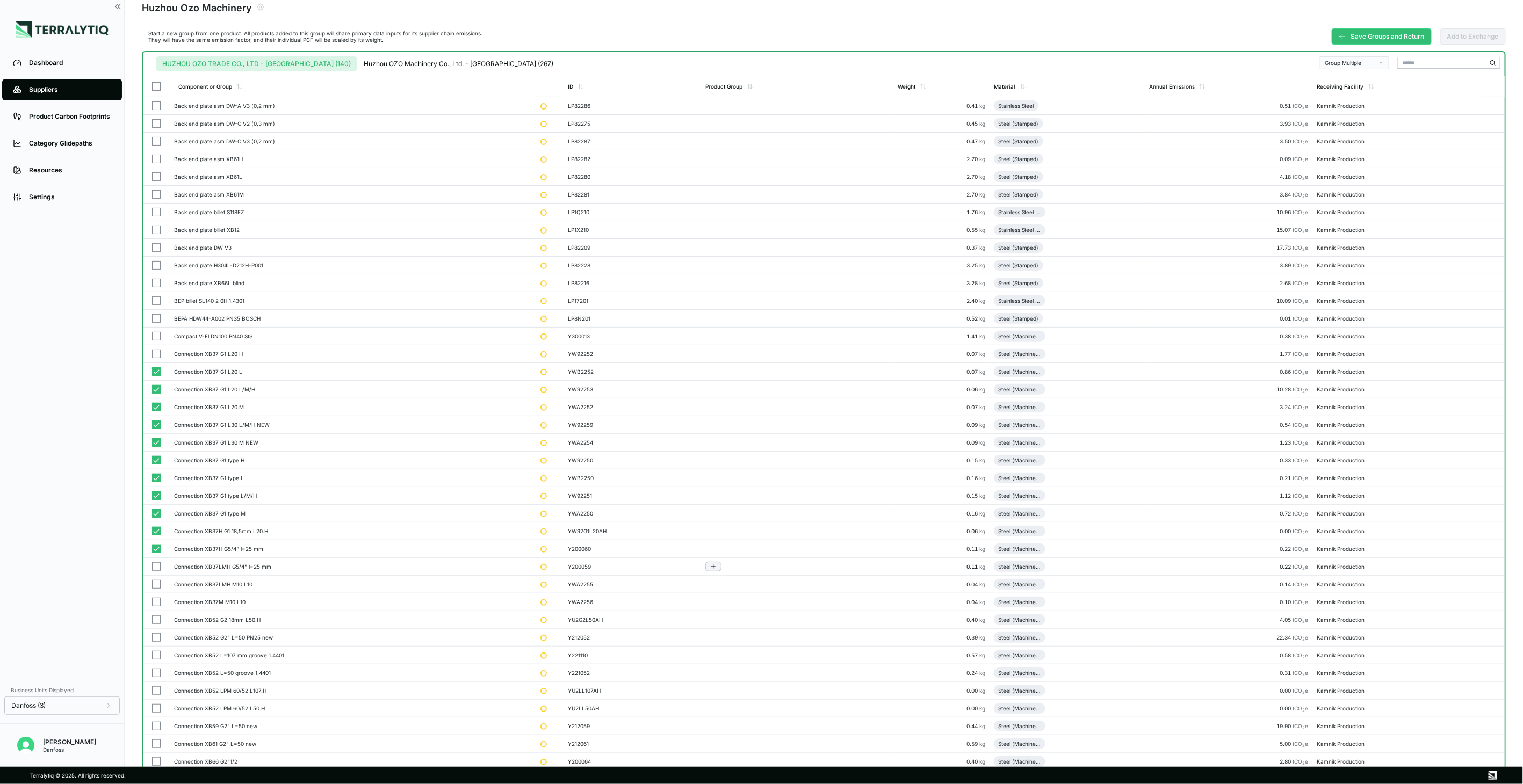
scroll to position [60, 0]
click at [157, 564] on button "button" at bounding box center [156, 563] width 8 height 8
click at [153, 582] on button "button" at bounding box center [156, 581] width 8 height 8
click at [156, 600] on button "button" at bounding box center [156, 599] width 8 height 8
click at [157, 623] on td at bounding box center [156, 616] width 27 height 17
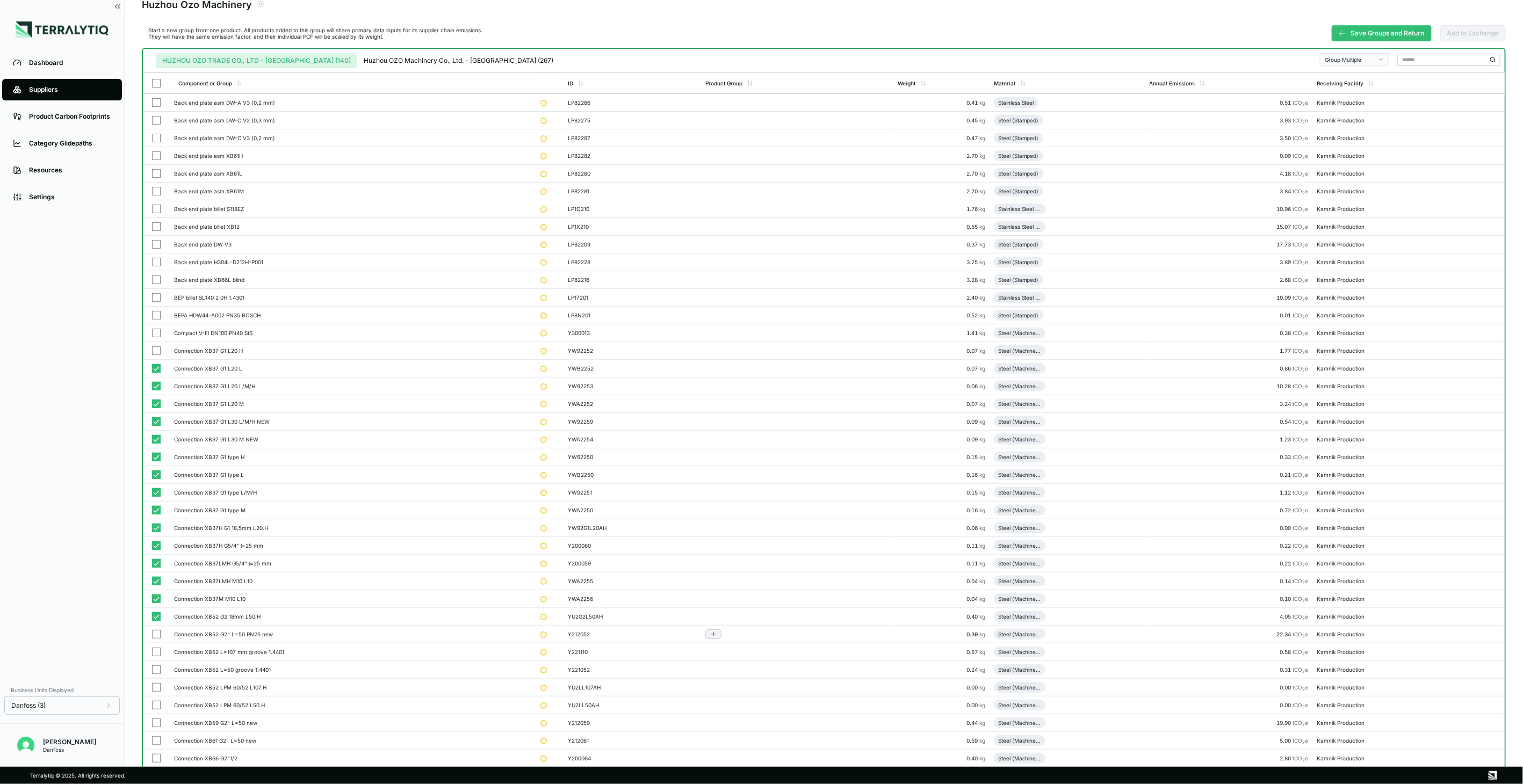
click at [157, 638] on button "button" at bounding box center [156, 635] width 8 height 8
click at [155, 656] on button "button" at bounding box center [156, 652] width 8 height 8
click at [156, 670] on button "button" at bounding box center [156, 670] width 8 height 8
click at [156, 688] on button "button" at bounding box center [156, 688] width 8 height 8
click at [157, 705] on button "button" at bounding box center [156, 705] width 8 height 8
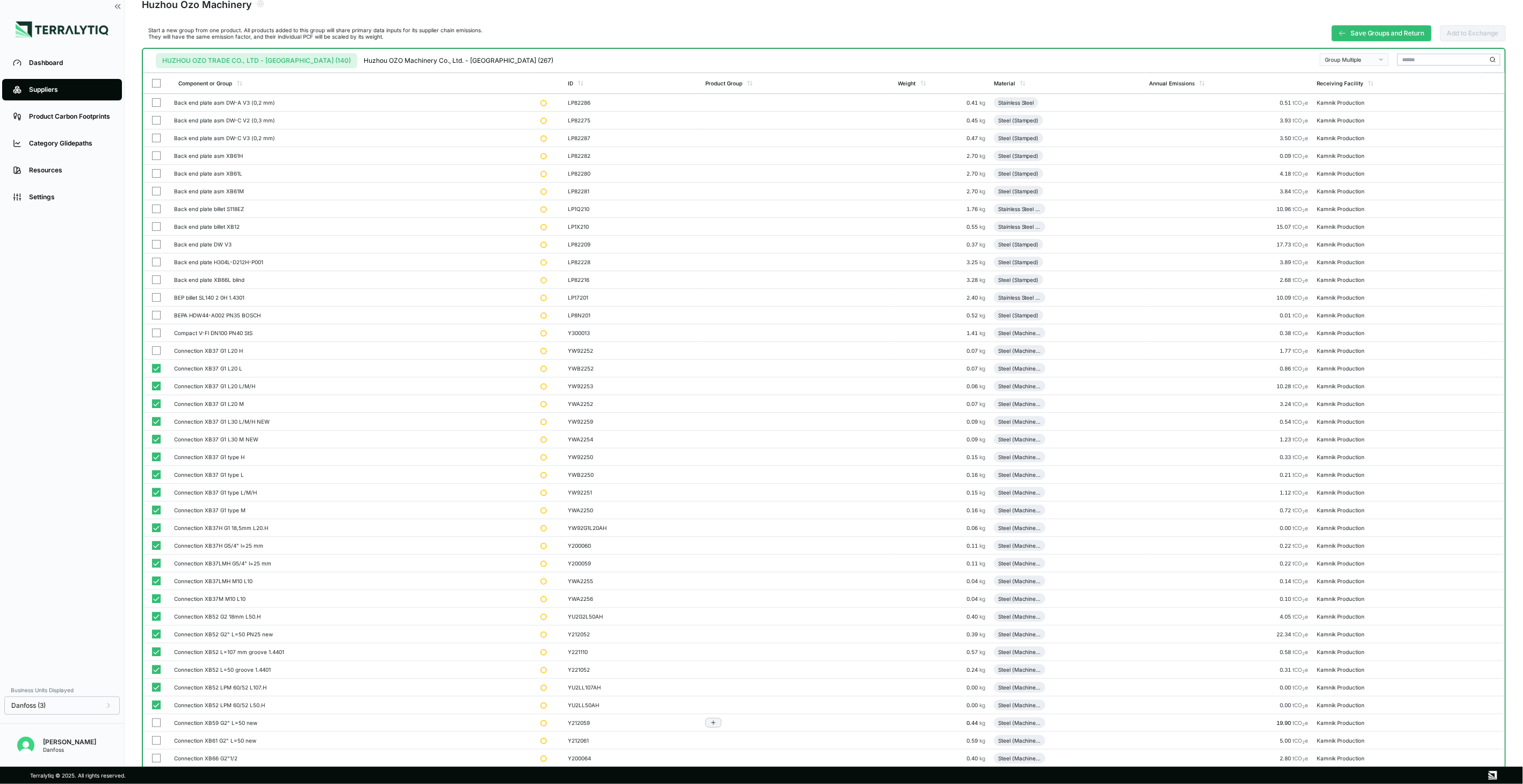
click at [155, 727] on button "button" at bounding box center [156, 723] width 8 height 8
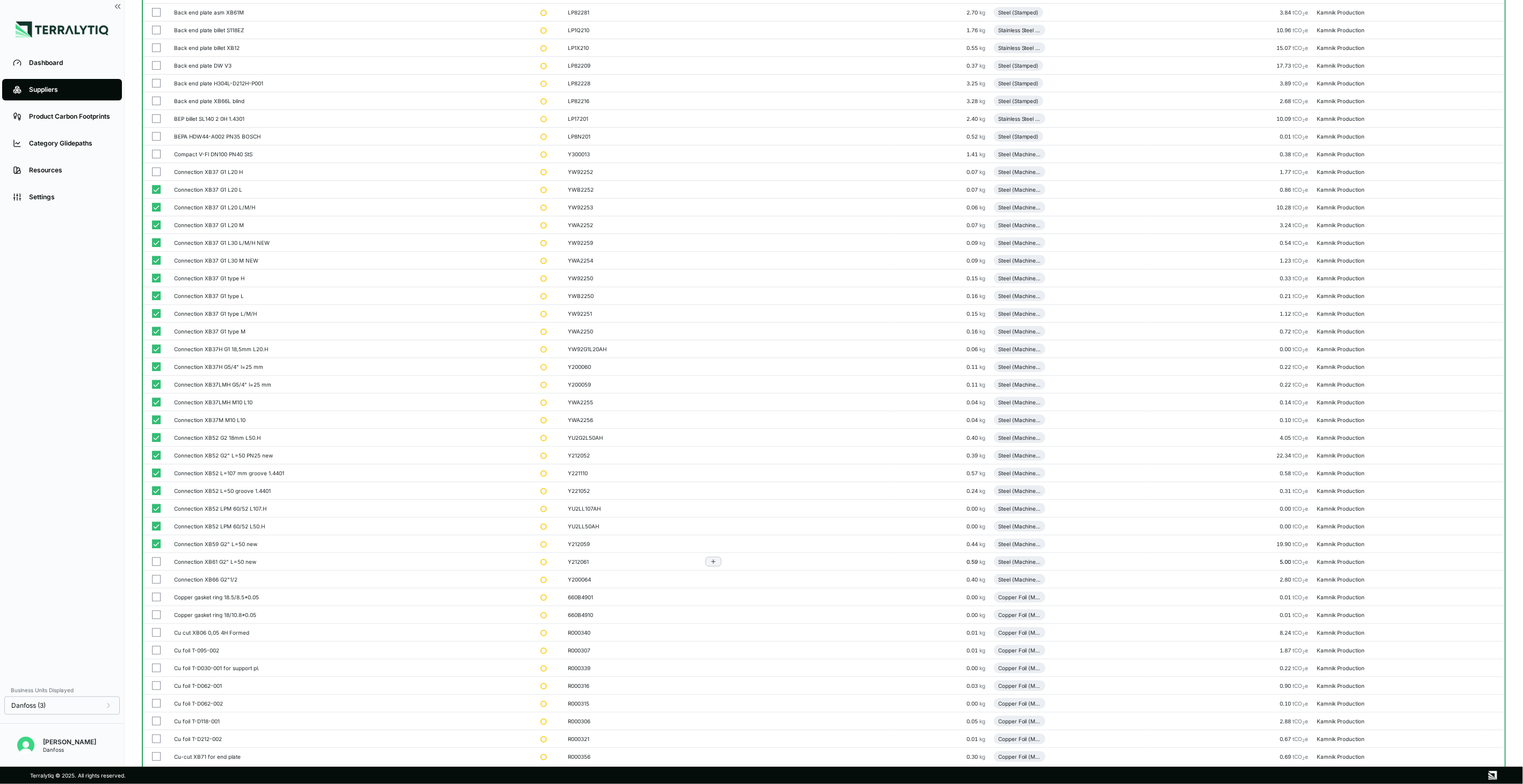
click at [155, 564] on button "button" at bounding box center [156, 562] width 8 height 8
click at [153, 577] on button "button" at bounding box center [156, 580] width 8 height 8
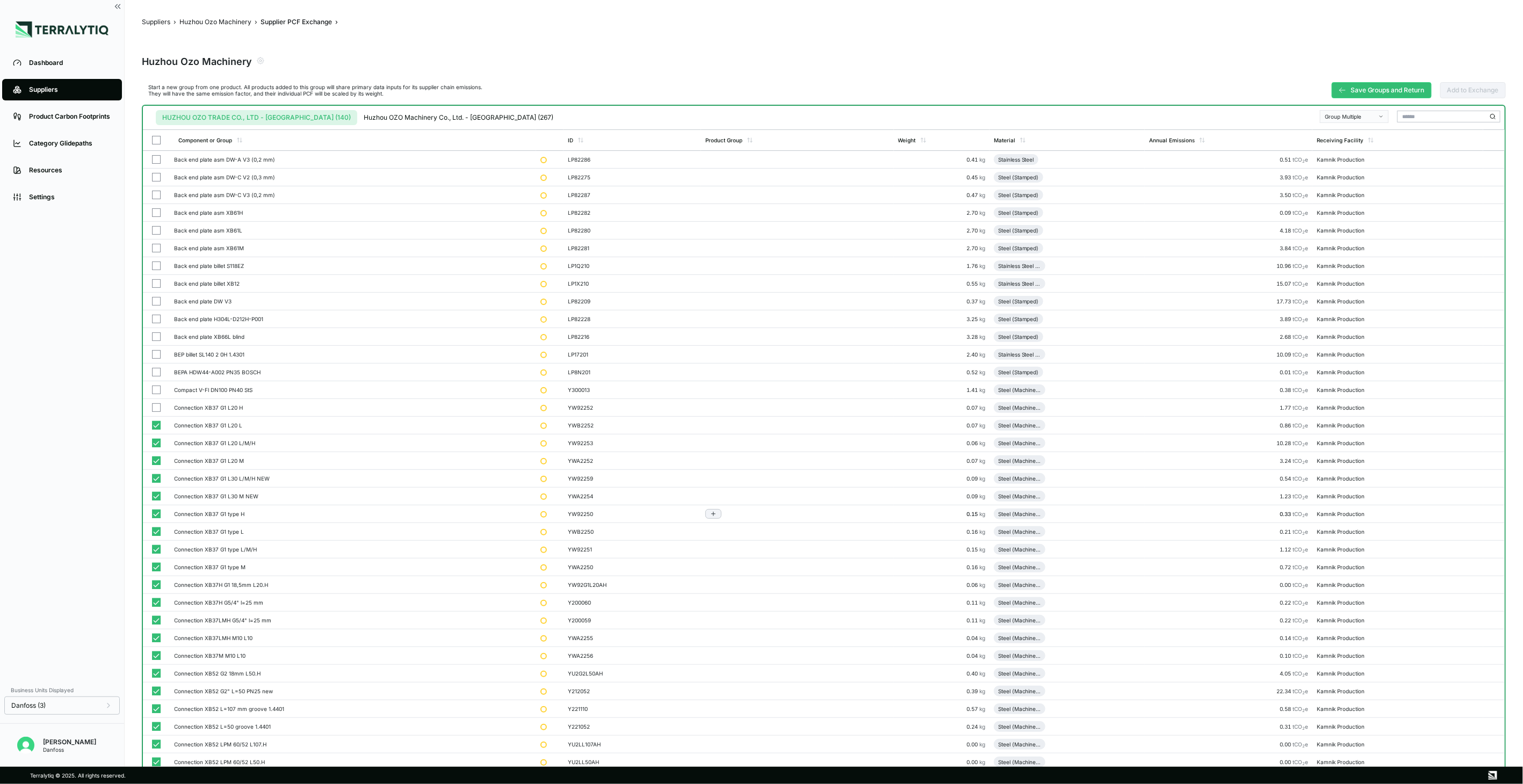
scroll to position [0, 0]
click at [1371, 119] on div "Group Multiple" at bounding box center [1351, 119] width 52 height 7
click at [1368, 142] on div "Add To Connections" at bounding box center [1355, 145] width 59 height 7
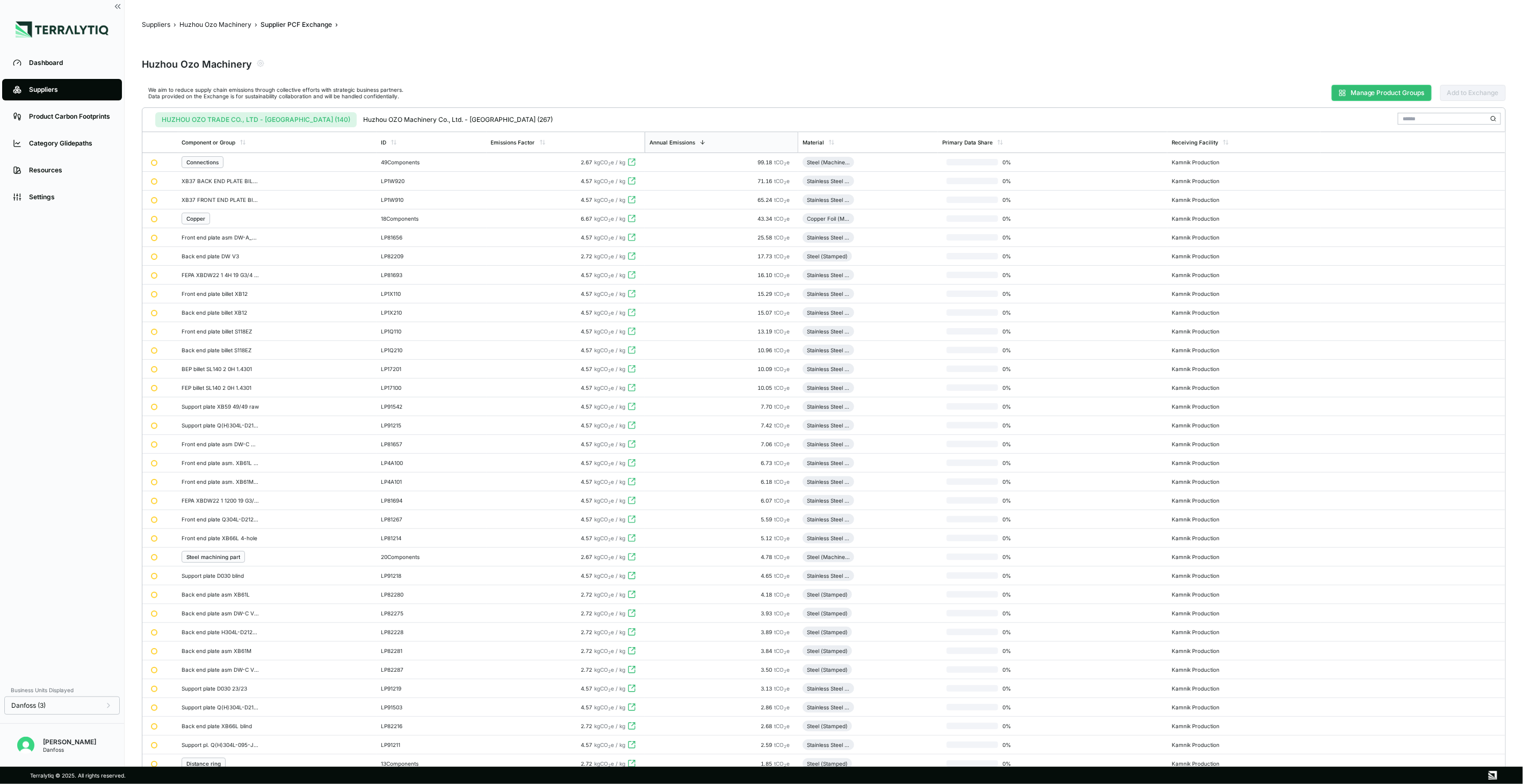
click at [1362, 95] on button "Manage Product Groups" at bounding box center [1382, 93] width 100 height 16
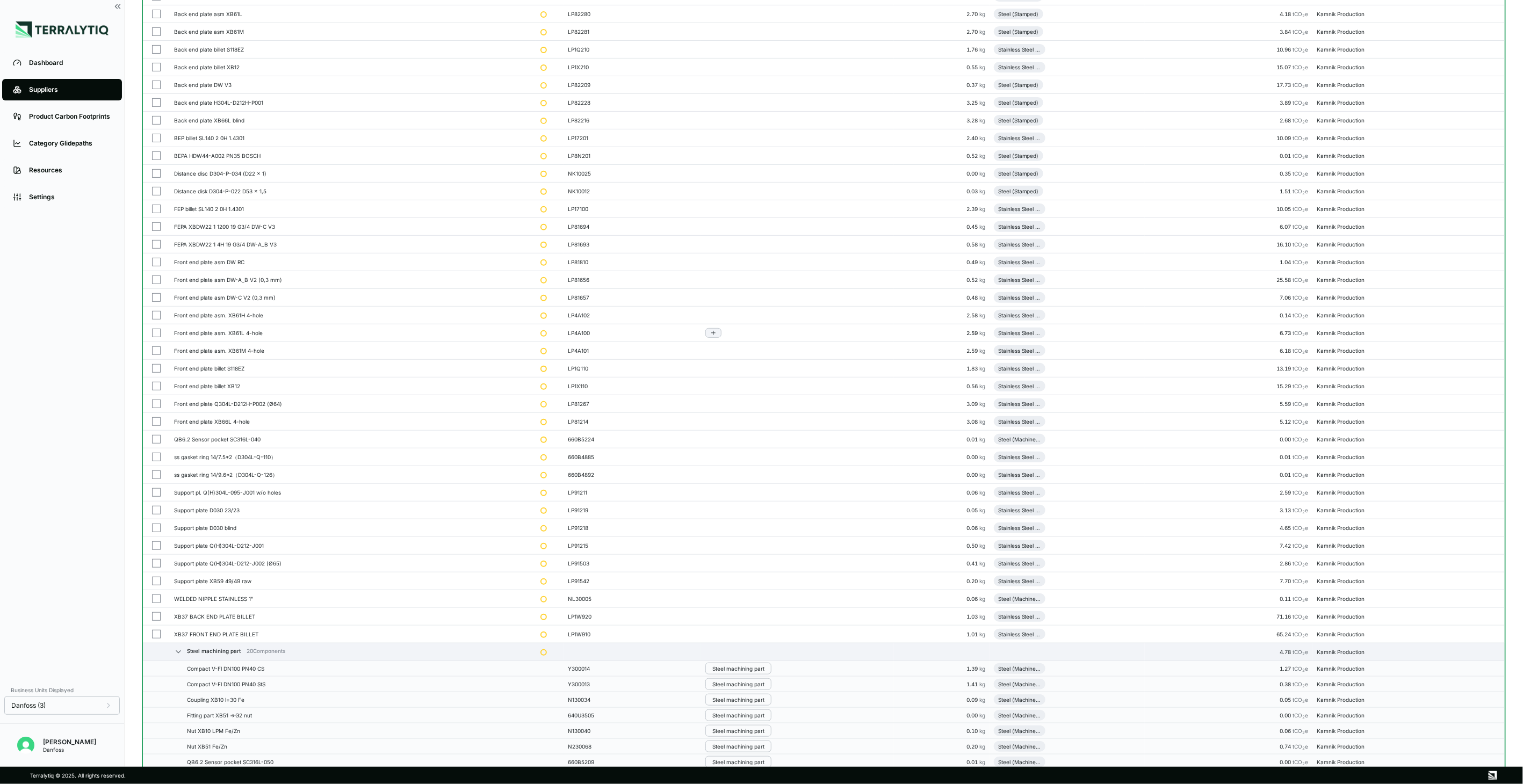
scroll to position [239, 0]
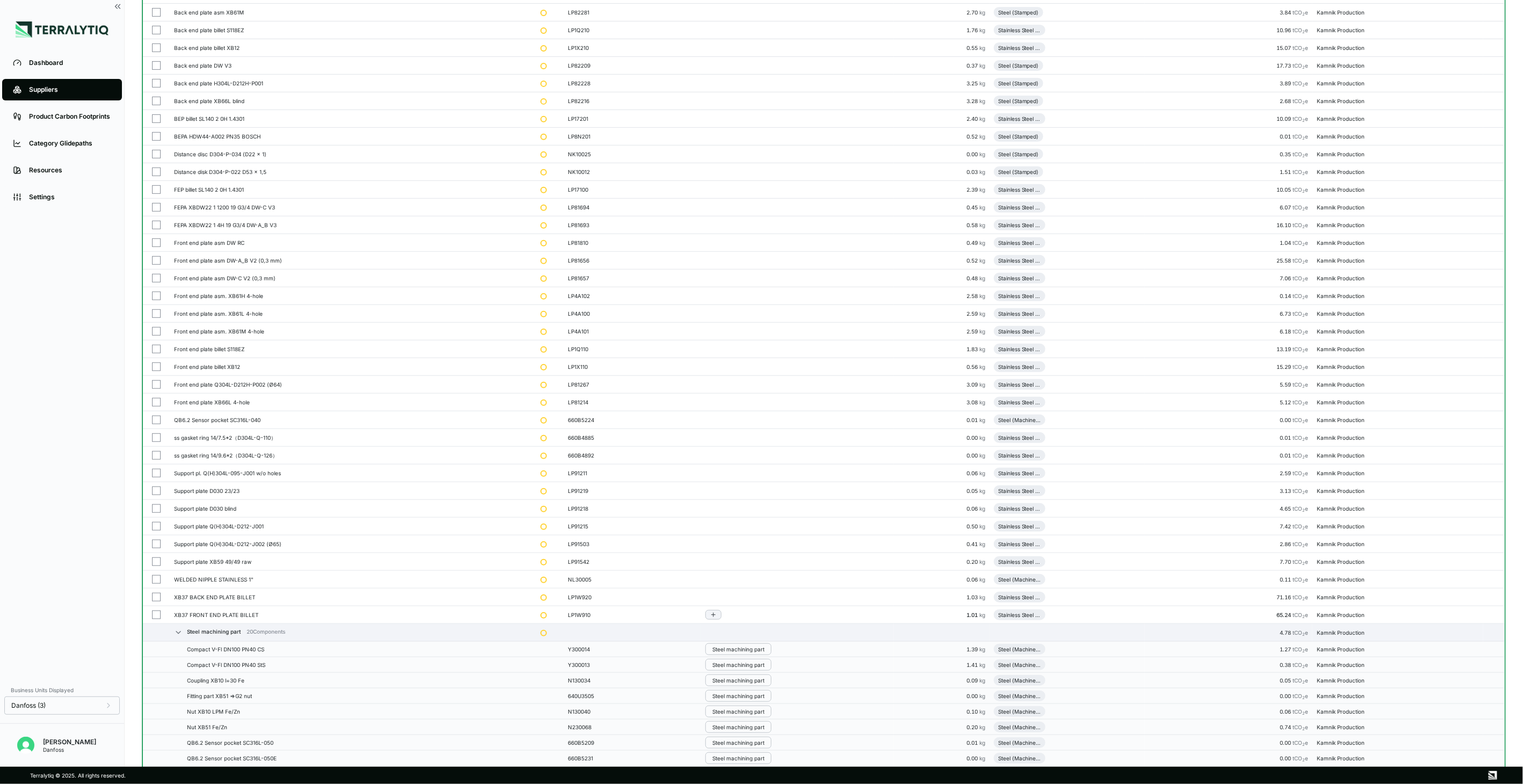
click at [154, 618] on button "button" at bounding box center [156, 615] width 8 height 8
click at [157, 600] on button "button" at bounding box center [156, 597] width 8 height 8
click at [154, 367] on button "button" at bounding box center [156, 367] width 8 height 8
click at [157, 348] on button "button" at bounding box center [156, 349] width 8 height 8
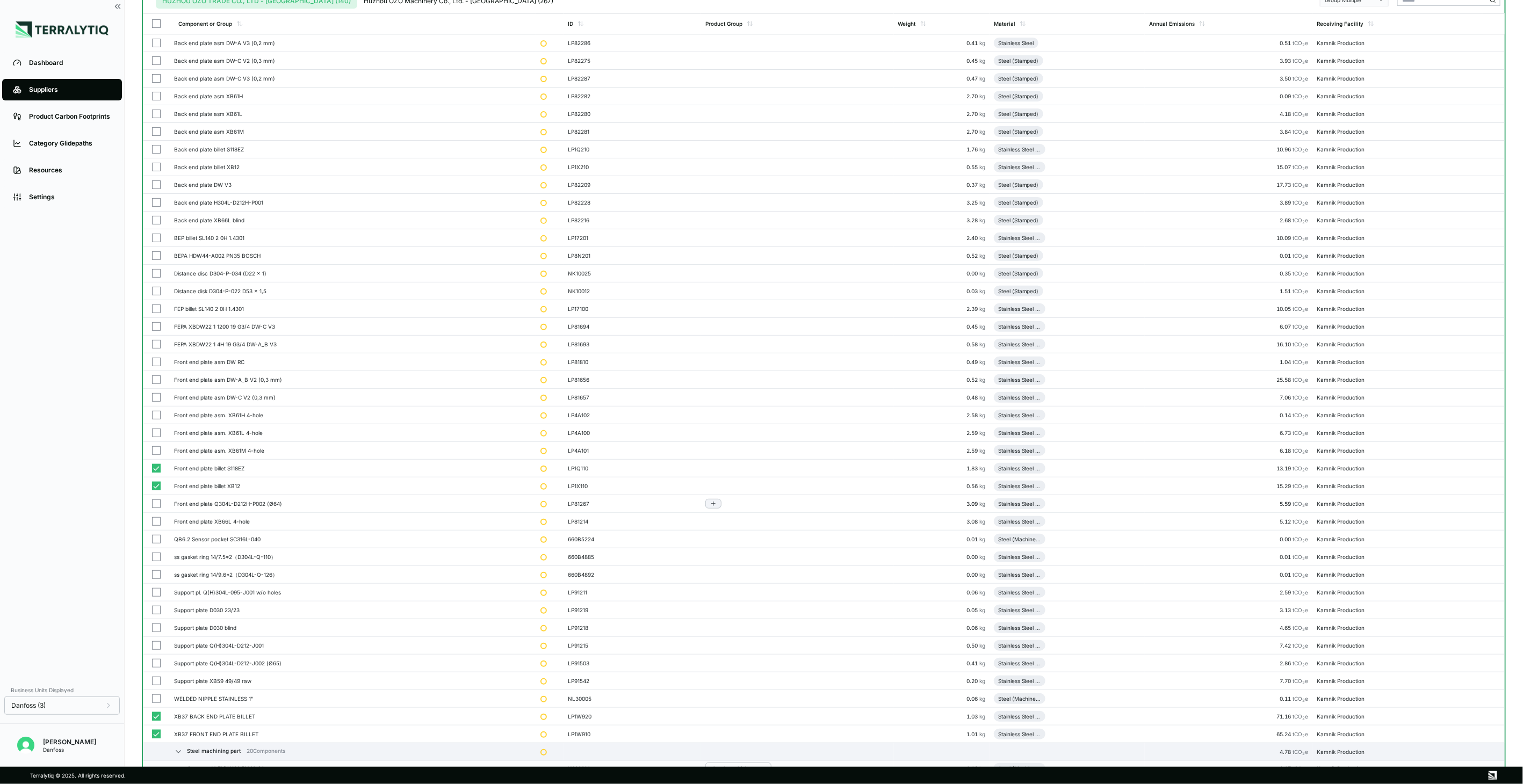
scroll to position [0, 0]
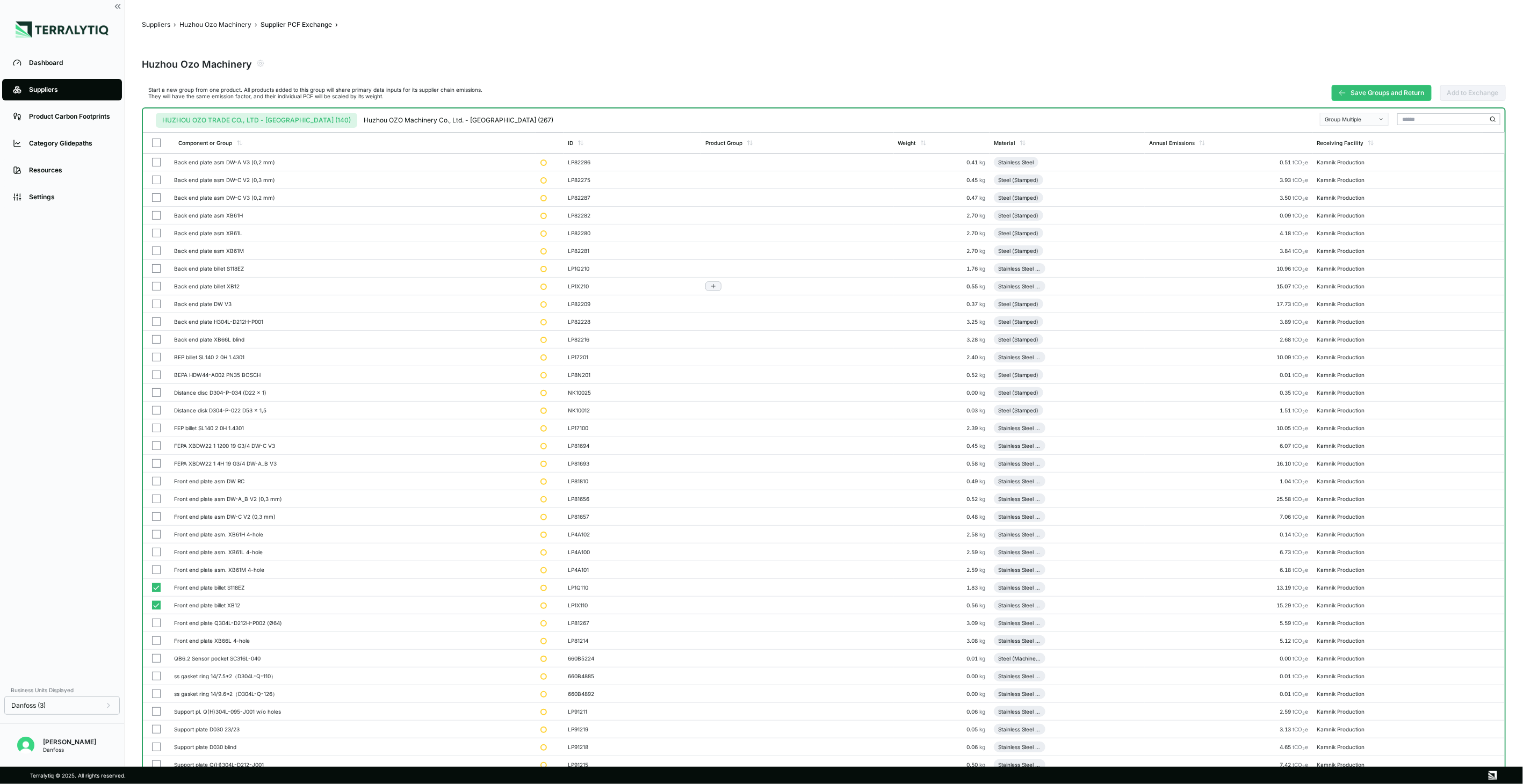
click at [156, 285] on button "button" at bounding box center [156, 286] width 8 height 8
click at [159, 266] on button "button" at bounding box center [156, 269] width 8 height 8
click at [156, 427] on button "button" at bounding box center [156, 428] width 8 height 8
click at [1360, 114] on button "Group Multiple" at bounding box center [1354, 119] width 69 height 13
click at [1355, 129] on div "Add To New Group" at bounding box center [1355, 132] width 59 height 7
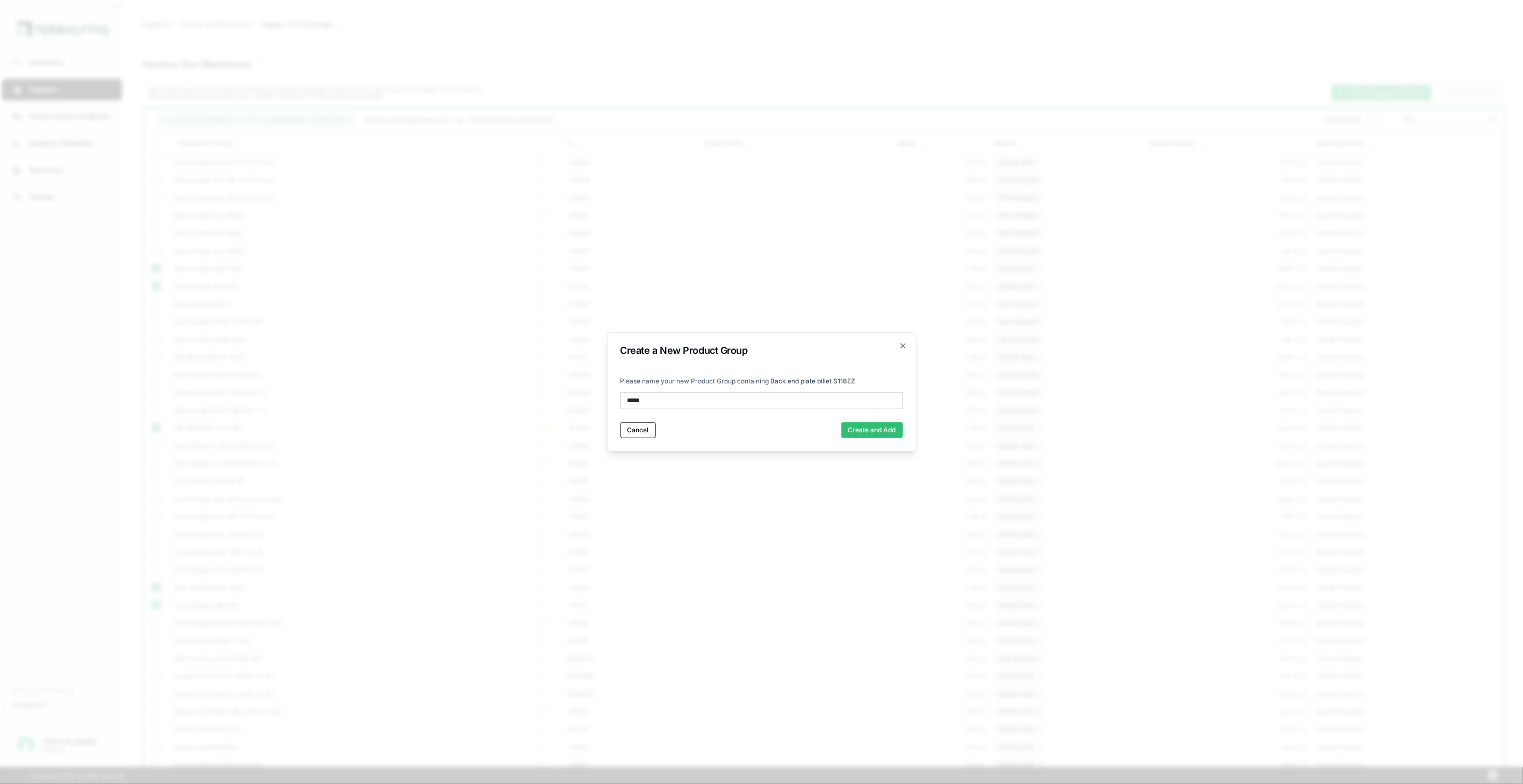
type input "******"
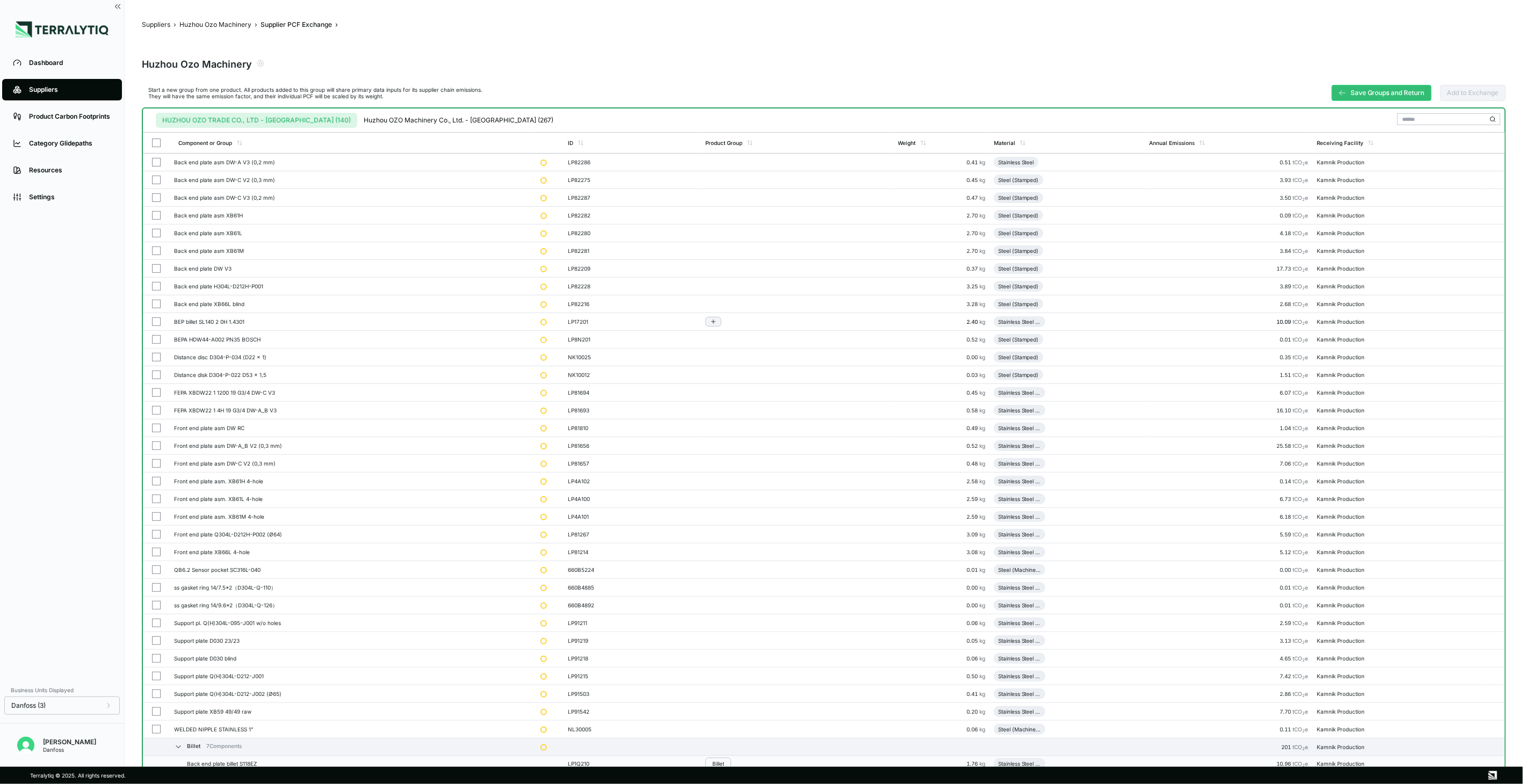
click at [156, 321] on button "button" at bounding box center [156, 322] width 8 height 8
click at [1331, 121] on div "Group Multiple" at bounding box center [1351, 119] width 52 height 7
click at [1338, 141] on div "Add To Billet" at bounding box center [1355, 145] width 68 height 13
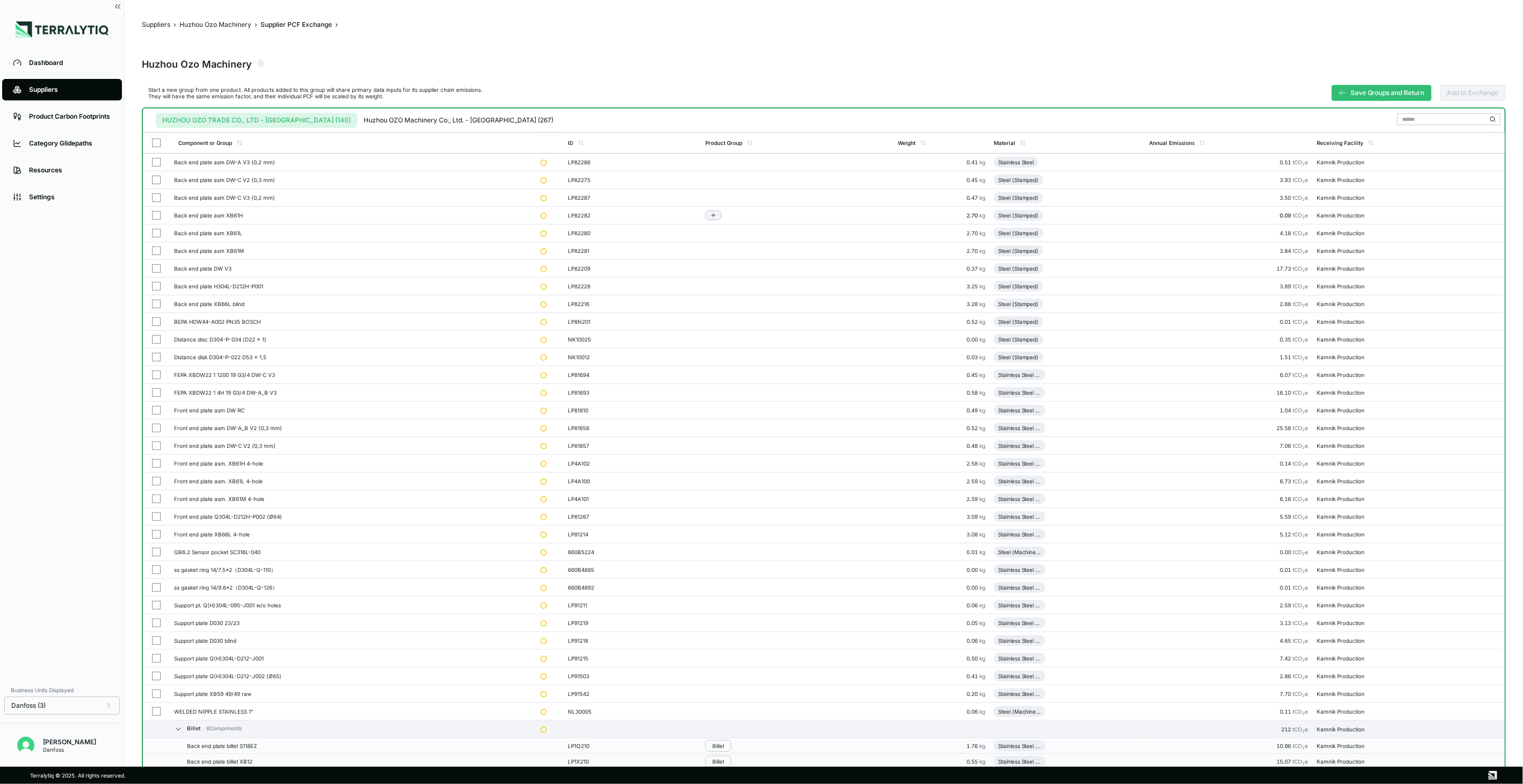
click at [157, 213] on button "button" at bounding box center [156, 215] width 8 height 8
click at [155, 229] on button "button" at bounding box center [156, 233] width 8 height 8
click at [154, 249] on button "button" at bounding box center [156, 251] width 8 height 8
click at [154, 268] on button "button" at bounding box center [156, 269] width 8 height 8
click at [154, 283] on button "button" at bounding box center [156, 286] width 8 height 8
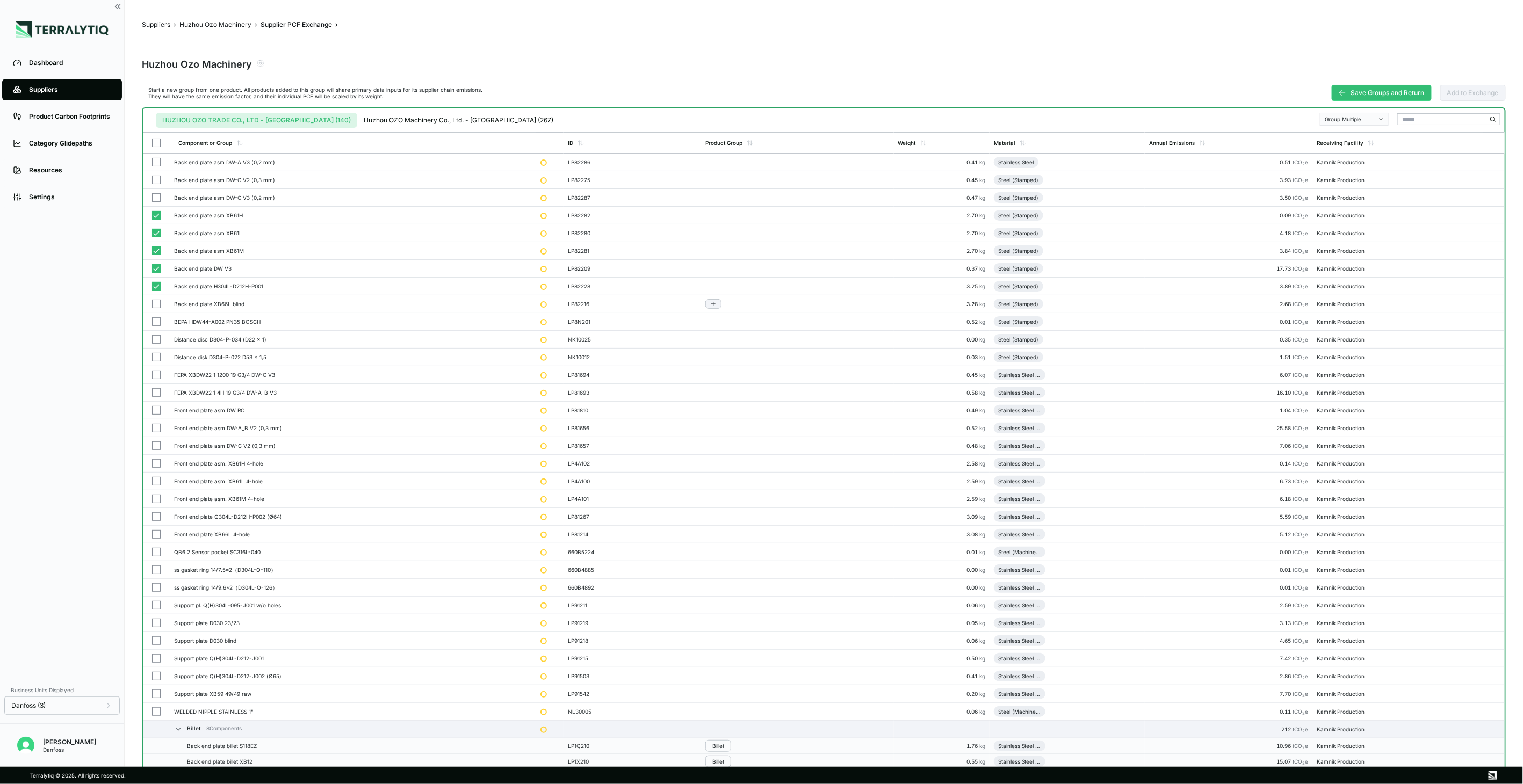
click at [153, 303] on button "button" at bounding box center [156, 304] width 8 height 8
click at [153, 323] on button "button" at bounding box center [156, 322] width 8 height 8
click at [158, 192] on td at bounding box center [156, 198] width 27 height 17
click at [157, 181] on button "button" at bounding box center [156, 180] width 8 height 8
click at [159, 164] on button "button" at bounding box center [156, 162] width 8 height 8
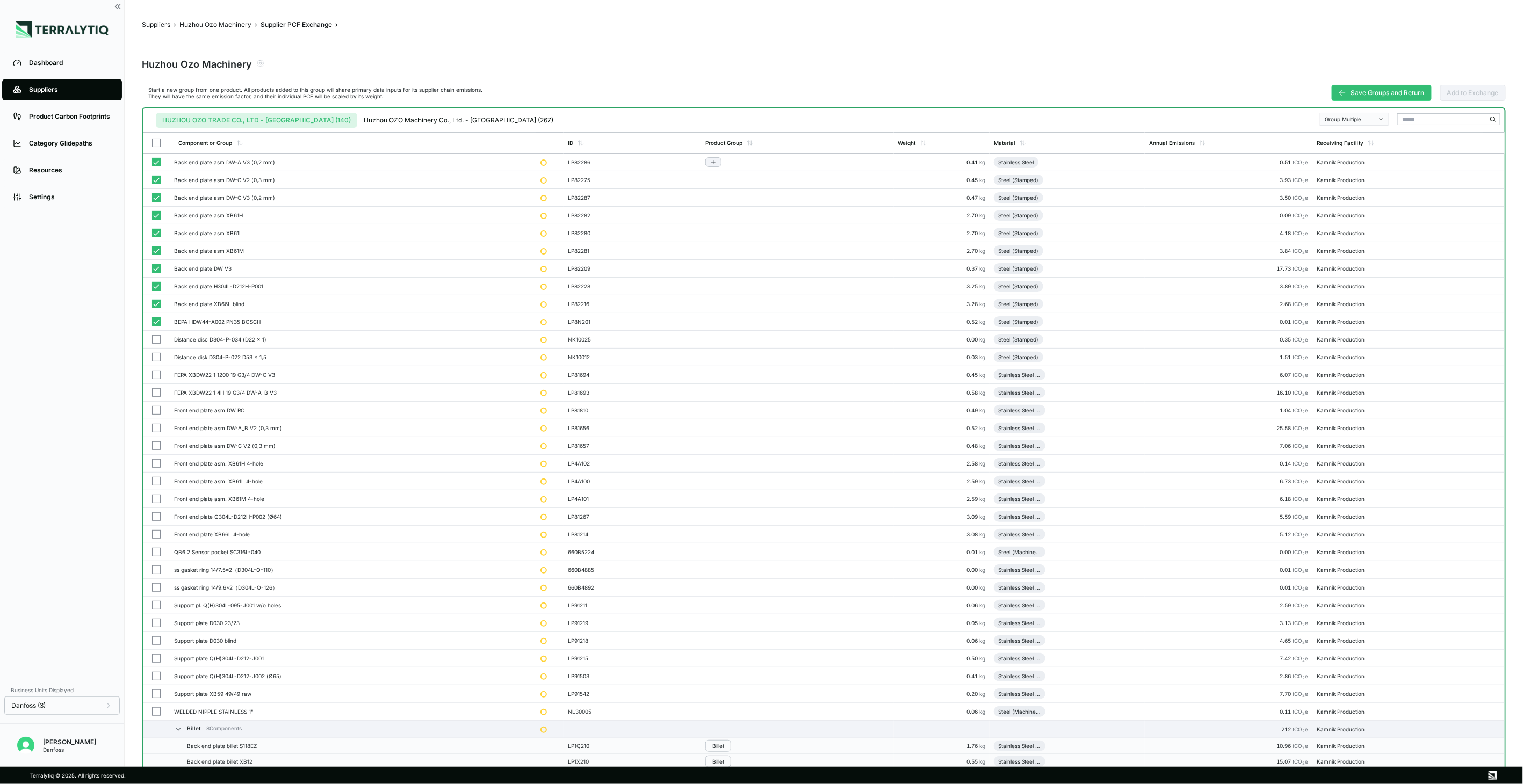
click at [155, 162] on button "button" at bounding box center [156, 162] width 8 height 8
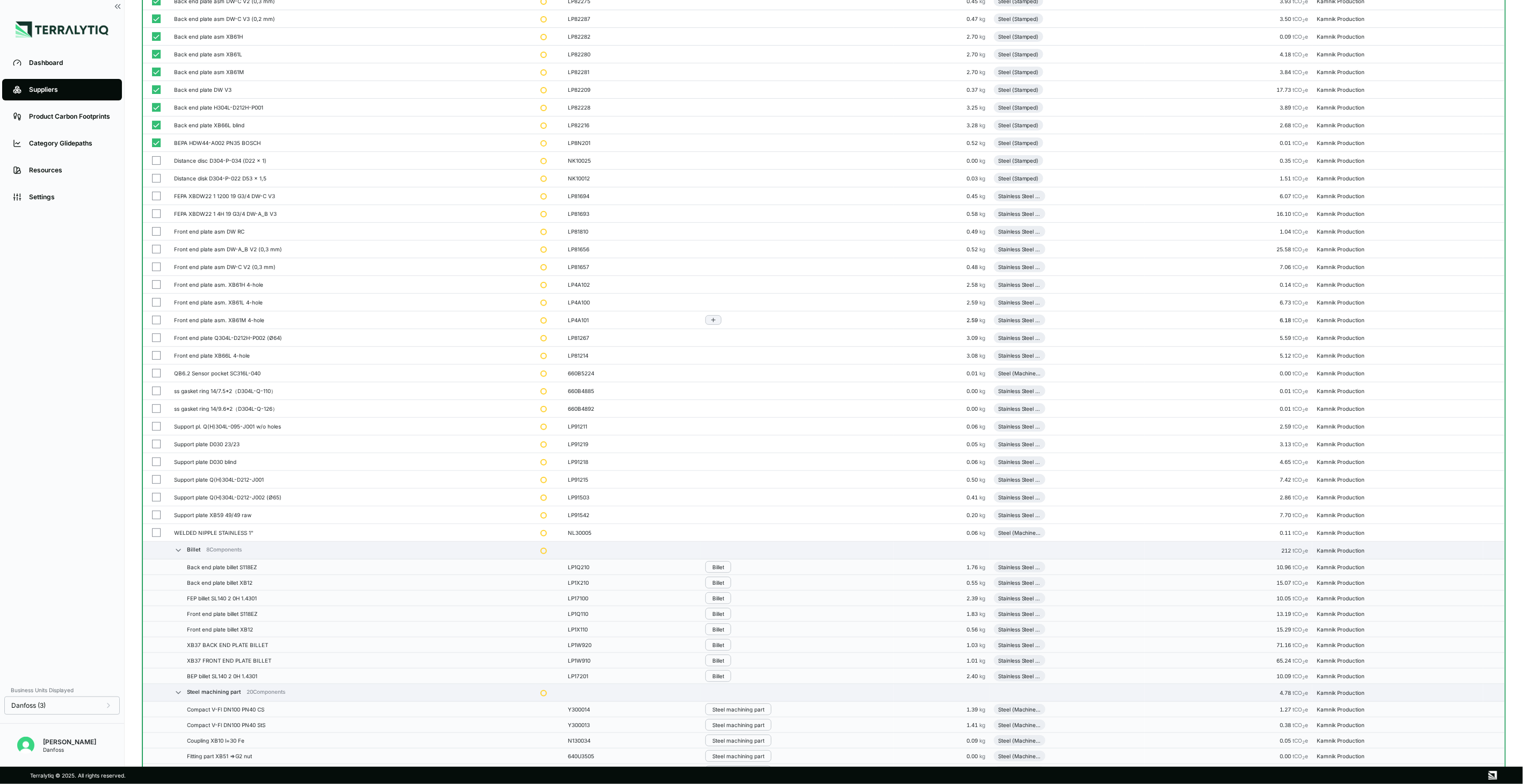
click at [152, 321] on button "button" at bounding box center [156, 320] width 8 height 8
click at [156, 303] on button "button" at bounding box center [156, 303] width 8 height 8
click at [154, 284] on button "button" at bounding box center [156, 284] width 8 height 8
click at [154, 263] on button "button" at bounding box center [156, 267] width 8 height 8
click at [156, 248] on button "button" at bounding box center [156, 249] width 8 height 8
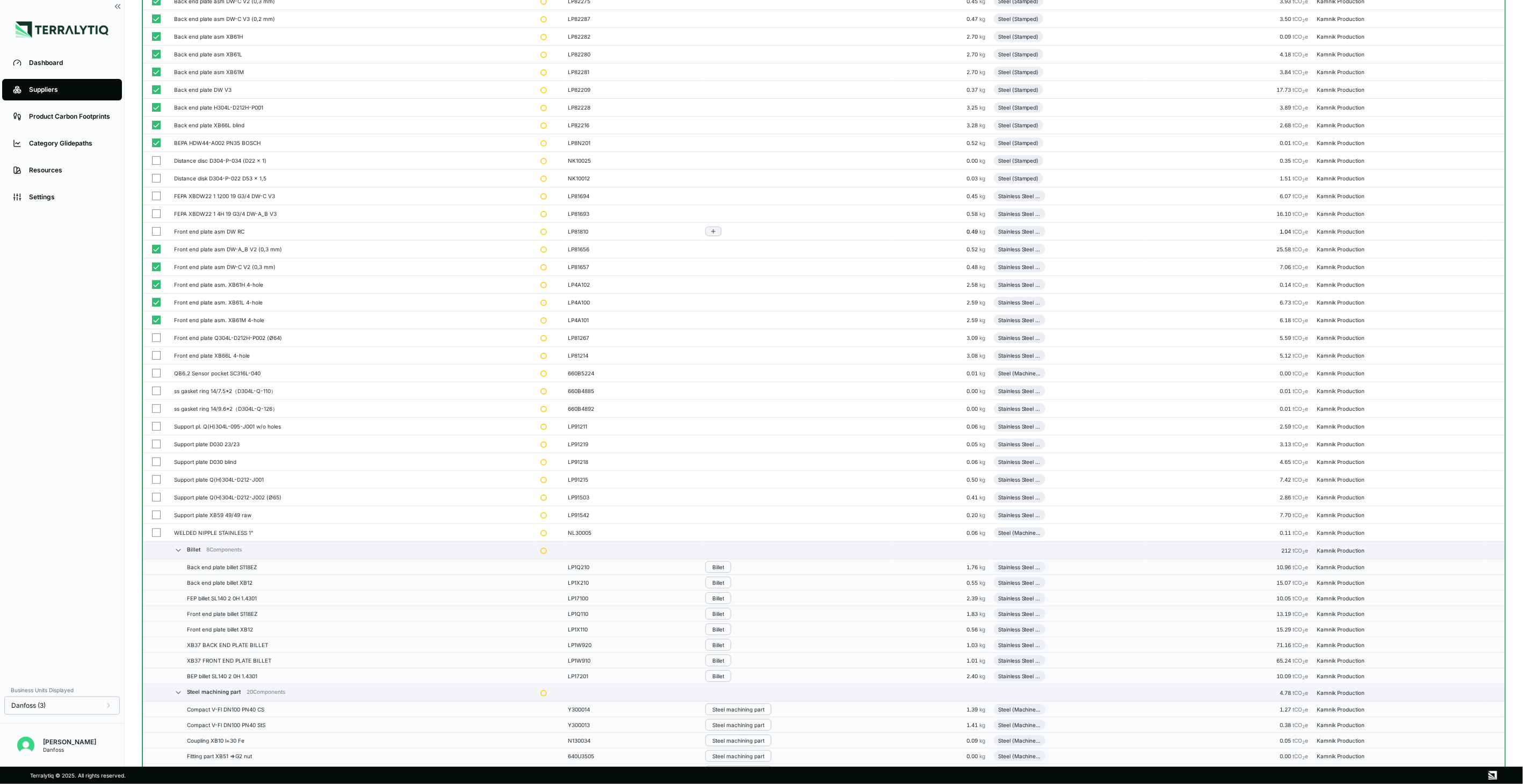
click at [156, 230] on button "button" at bounding box center [156, 231] width 8 height 8
click at [157, 212] on button "button" at bounding box center [156, 214] width 8 height 8
click at [157, 197] on button "button" at bounding box center [156, 196] width 8 height 8
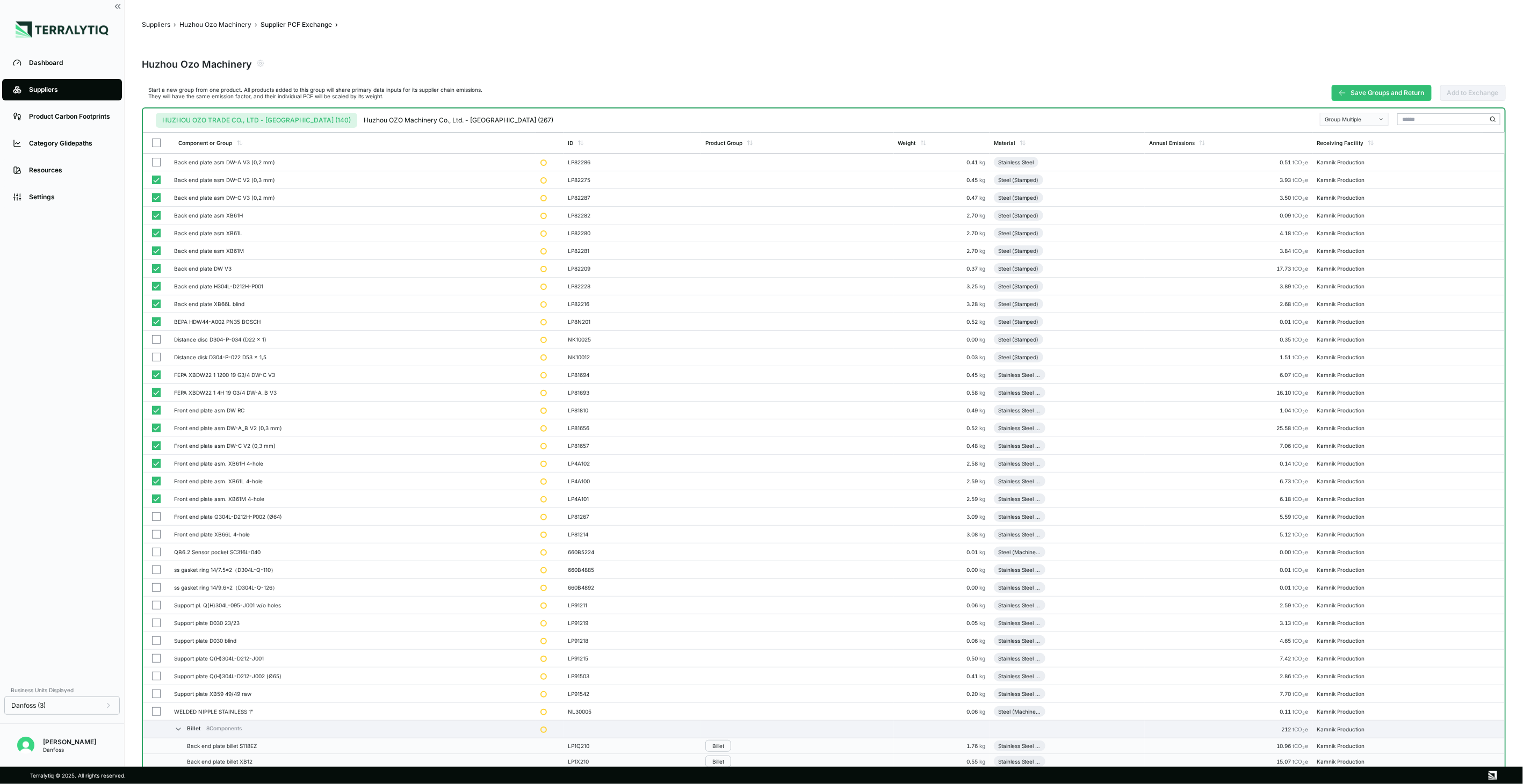
click at [1374, 114] on button "Group Multiple" at bounding box center [1354, 119] width 69 height 13
click at [1360, 127] on div "Add To New Group" at bounding box center [1355, 132] width 68 height 13
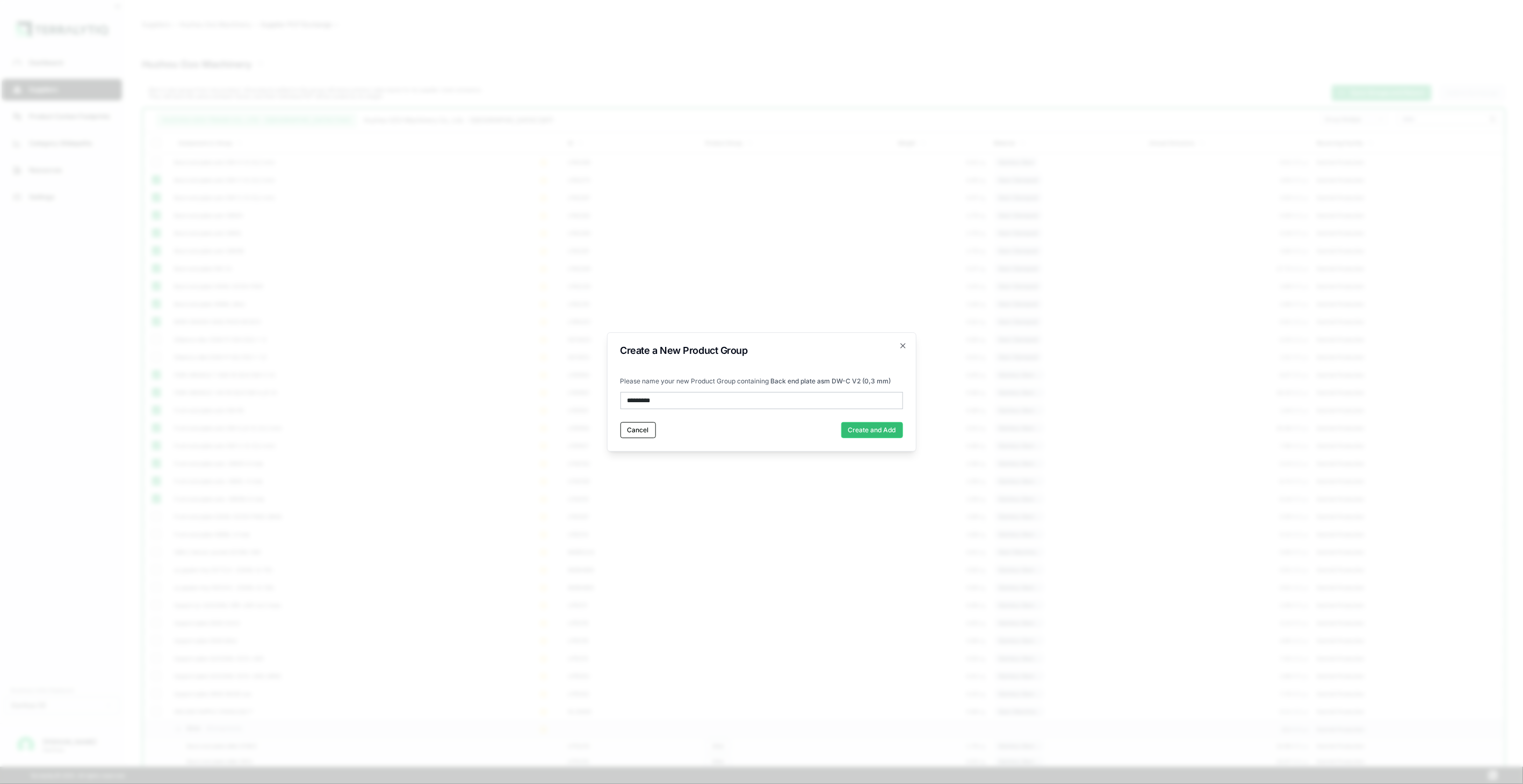
type input "**********"
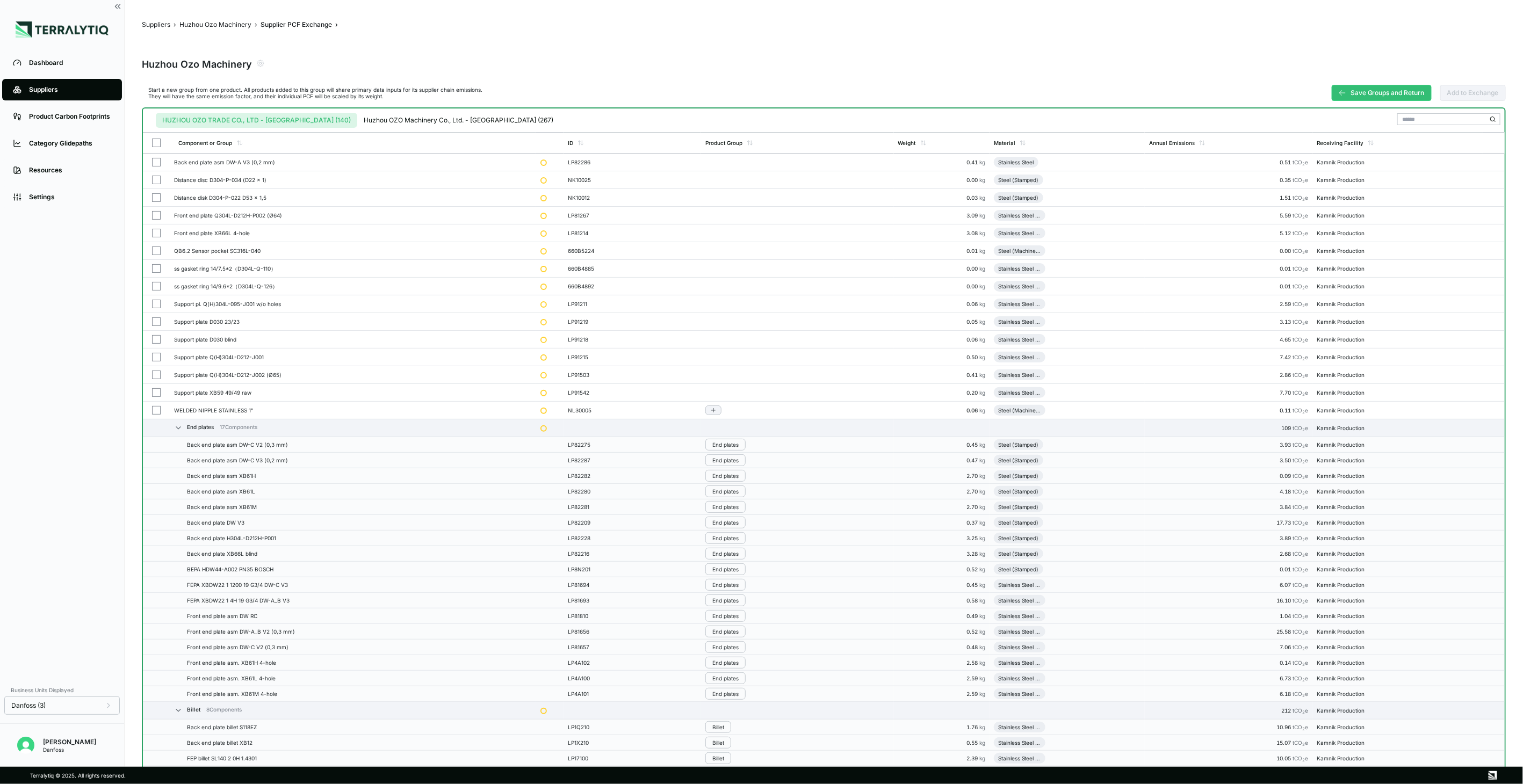
click at [157, 410] on button "button" at bounding box center [156, 410] width 8 height 8
click at [1345, 114] on button "Group Multiple" at bounding box center [1354, 119] width 69 height 13
click at [1351, 166] on div "Add To Steel Machining Part" at bounding box center [1355, 171] width 68 height 13
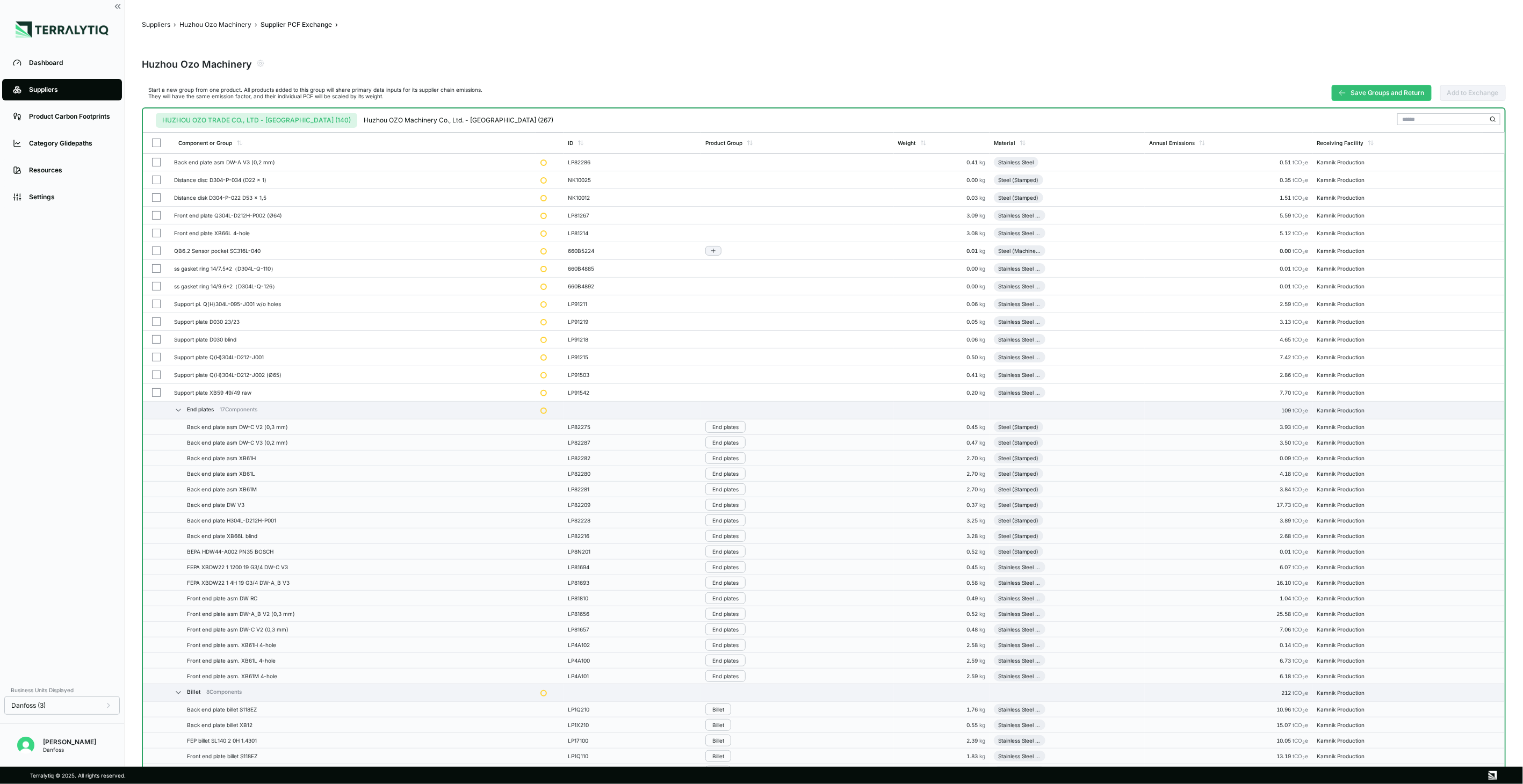
click at [153, 251] on button "button" at bounding box center [156, 251] width 8 height 8
click at [149, 249] on td at bounding box center [156, 251] width 27 height 17
click at [154, 251] on button "button" at bounding box center [156, 251] width 8 height 8
click at [717, 249] on icon "Add to group" at bounding box center [713, 251] width 7 height 7
click at [743, 325] on button "Steel machining part" at bounding box center [760, 321] width 102 height 17
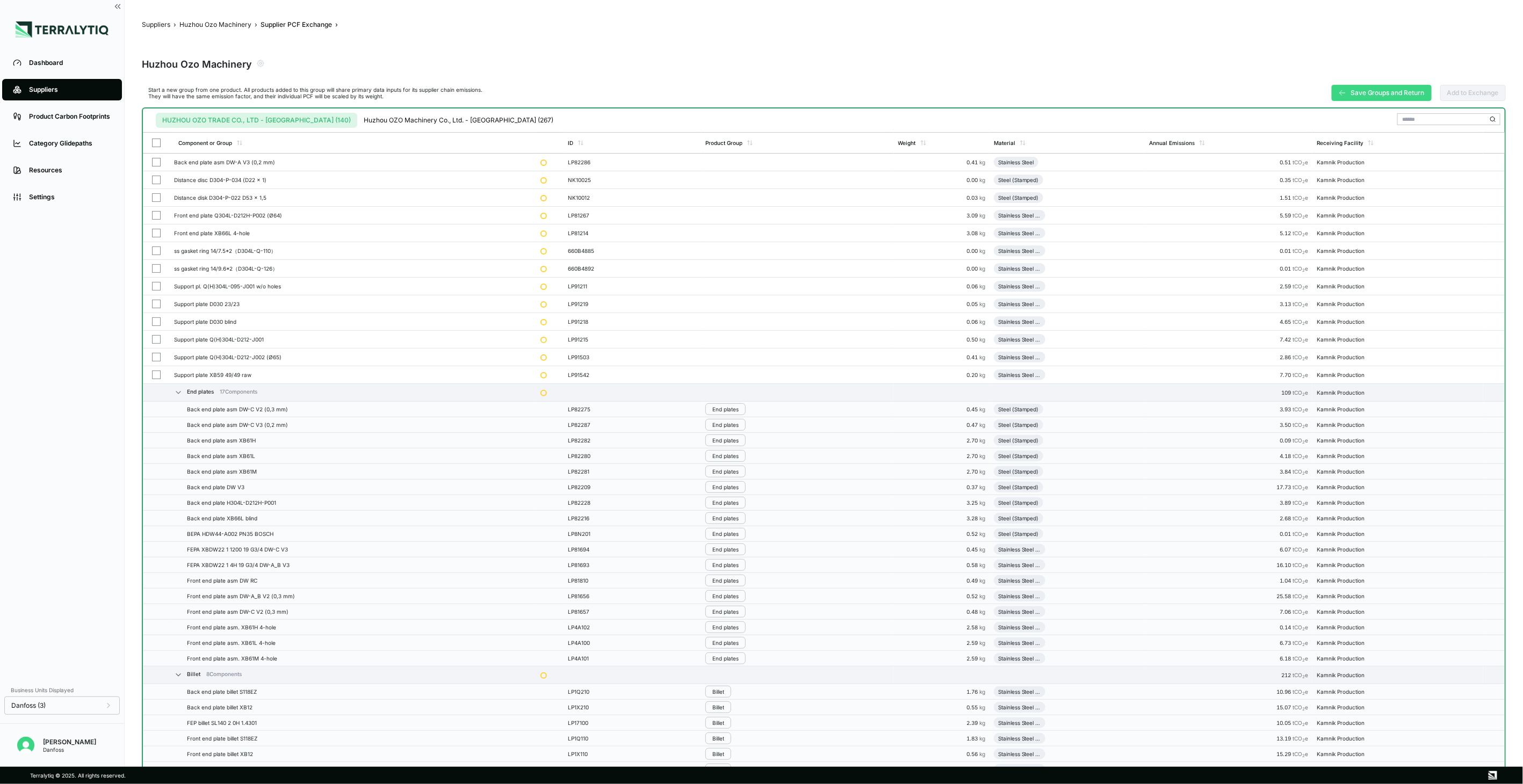
click at [1415, 92] on button "Save Groups and Return" at bounding box center [1382, 93] width 100 height 16
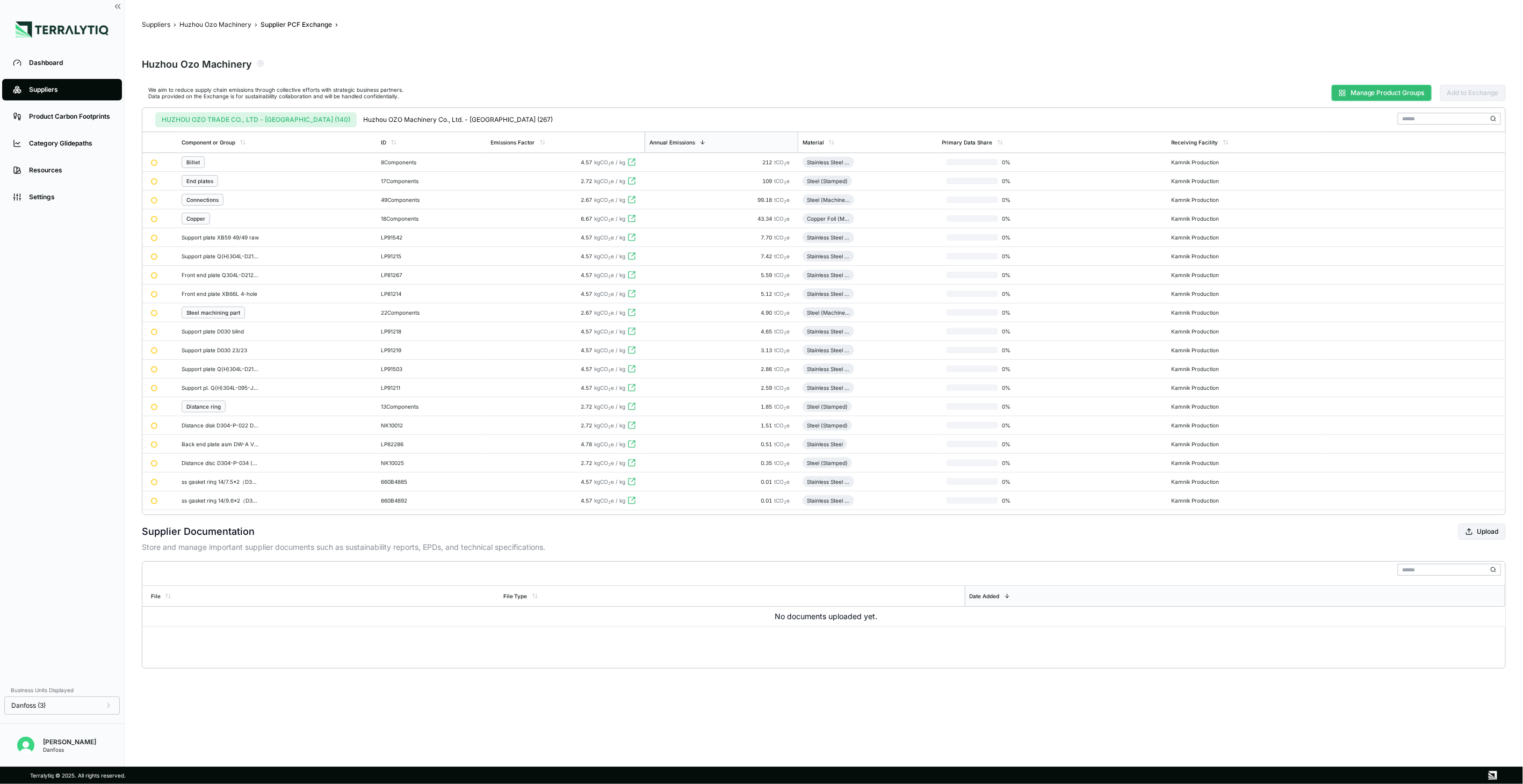
click at [1420, 95] on button "Manage Product Groups" at bounding box center [1382, 93] width 100 height 16
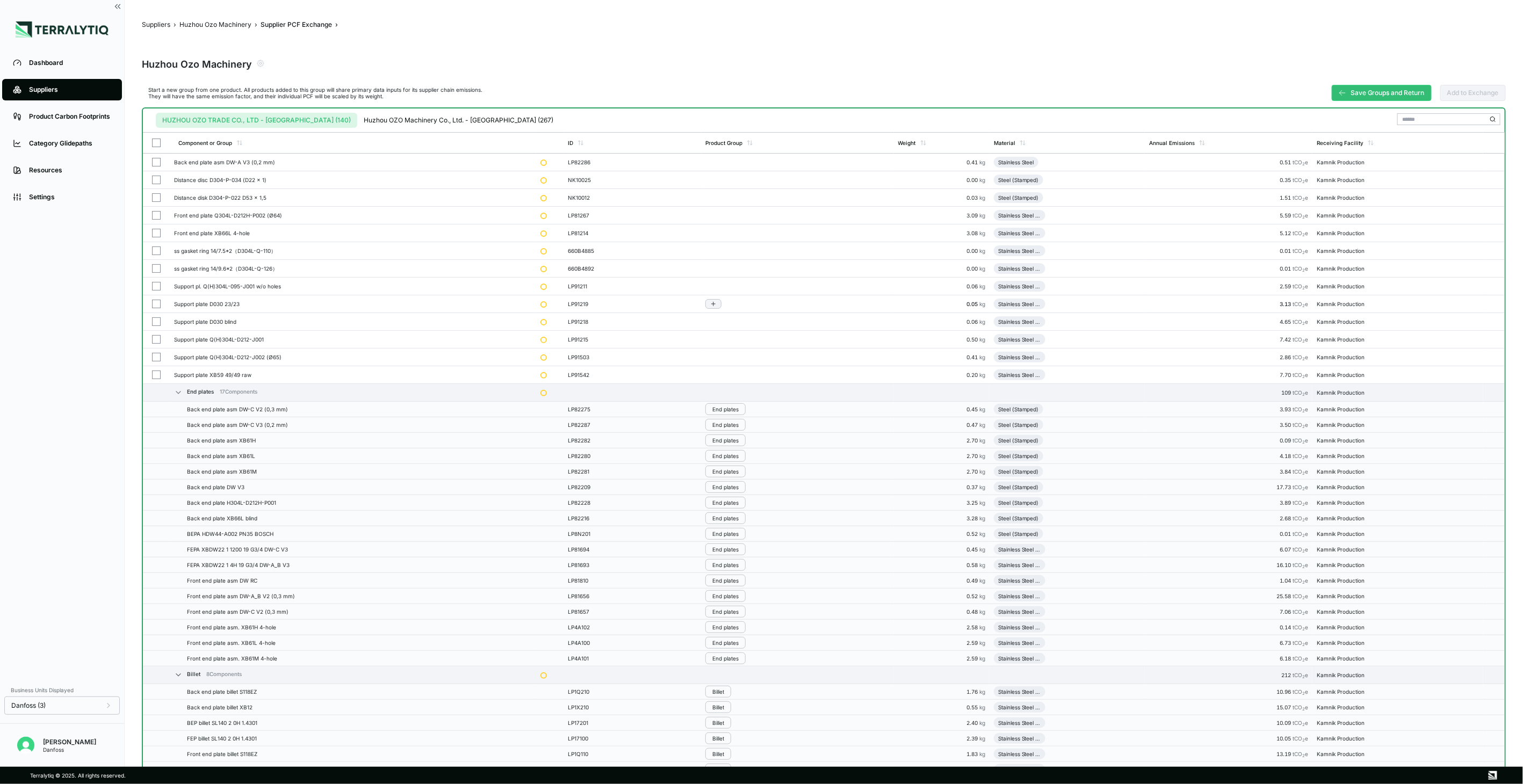
click at [152, 303] on button "button" at bounding box center [156, 304] width 8 height 8
click at [151, 318] on div at bounding box center [156, 322] width 10 height 8
click at [149, 337] on td at bounding box center [156, 339] width 27 height 17
click at [152, 357] on button "button" at bounding box center [156, 357] width 8 height 8
click at [151, 369] on td at bounding box center [156, 375] width 27 height 17
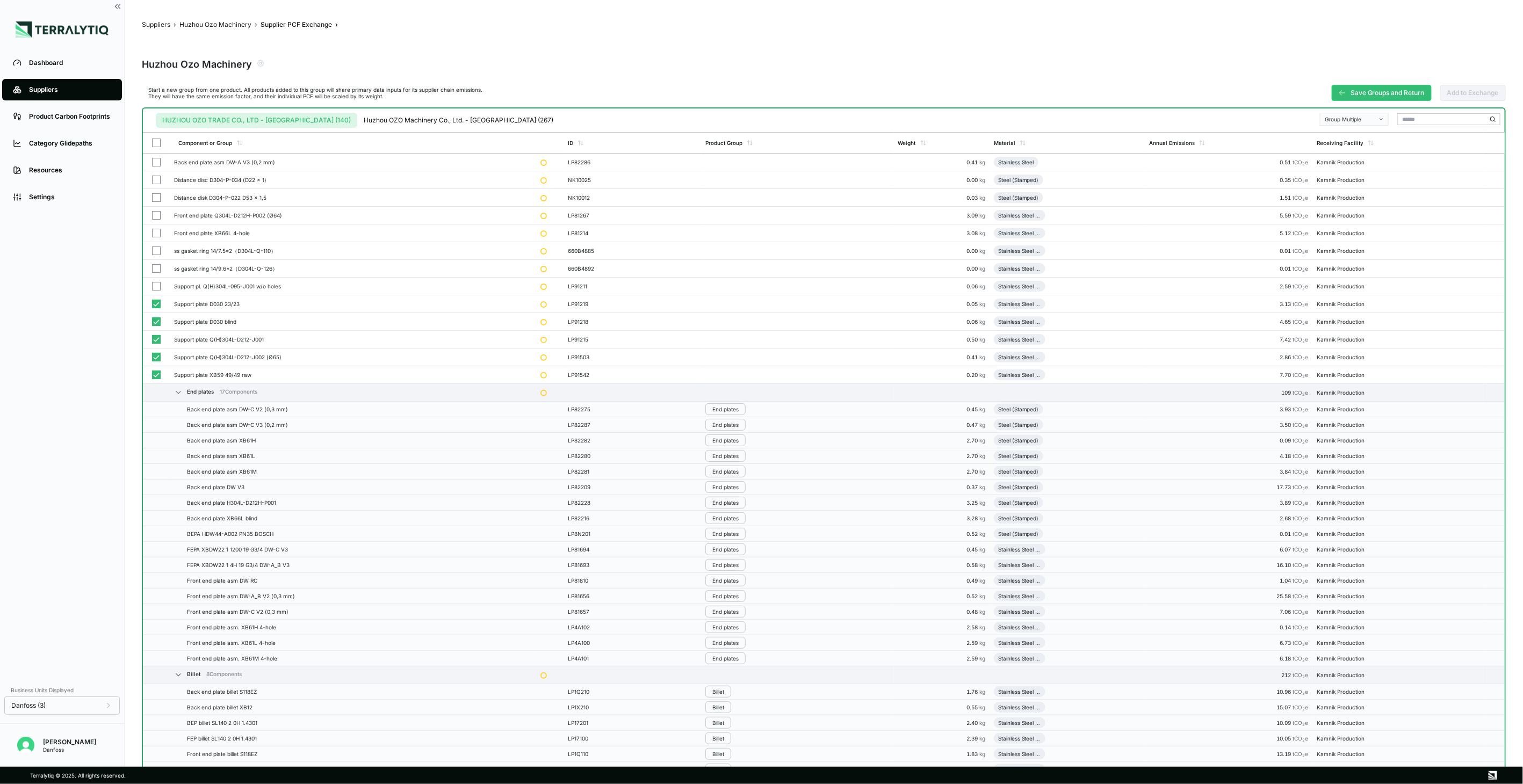
click at [1354, 121] on div "Group Multiple" at bounding box center [1351, 119] width 52 height 7
click at [1352, 140] on div "Add To End Plates" at bounding box center [1355, 145] width 68 height 13
click at [1357, 119] on div "Group Multiple" at bounding box center [1351, 119] width 52 height 7
click at [1352, 136] on div "Add To New Group" at bounding box center [1355, 132] width 68 height 13
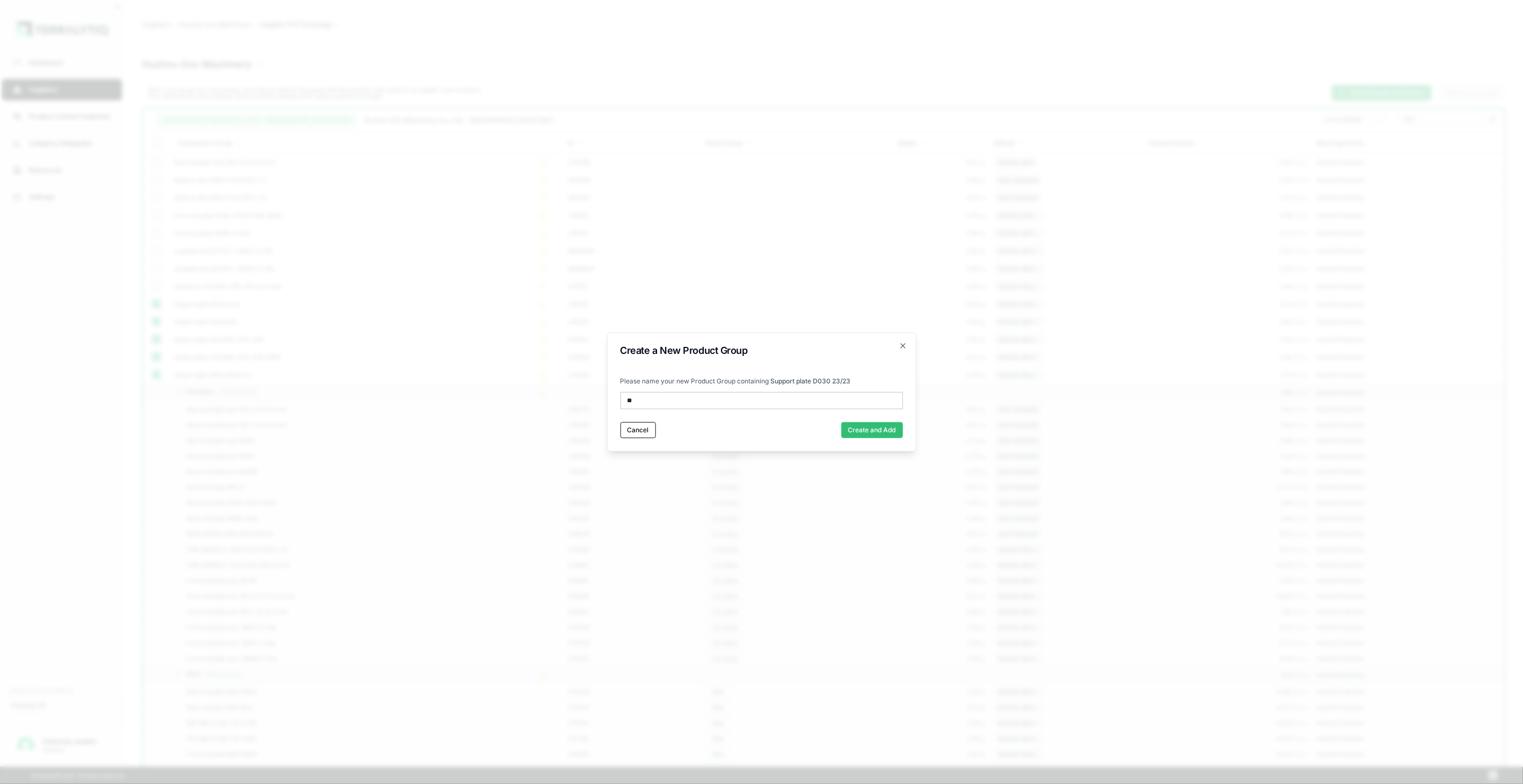
type input "*"
type input "******"
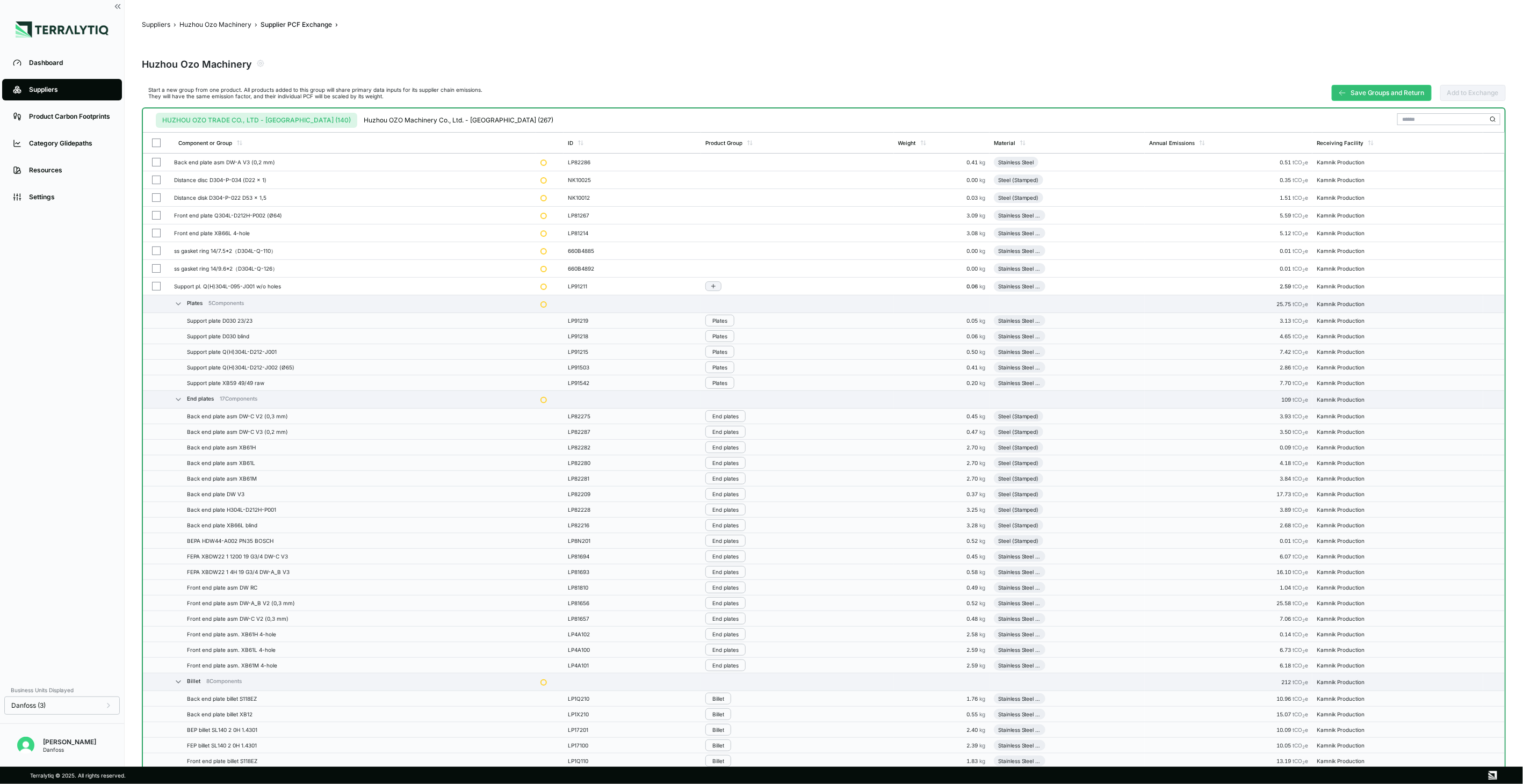
click at [153, 284] on button "button" at bounding box center [156, 286] width 8 height 8
click at [1331, 116] on div "Group Multiple" at bounding box center [1351, 119] width 52 height 7
click at [1343, 142] on div "Add To Plates" at bounding box center [1355, 145] width 59 height 7
click at [159, 220] on td at bounding box center [156, 215] width 27 height 17
click at [154, 235] on button "button" at bounding box center [156, 233] width 8 height 8
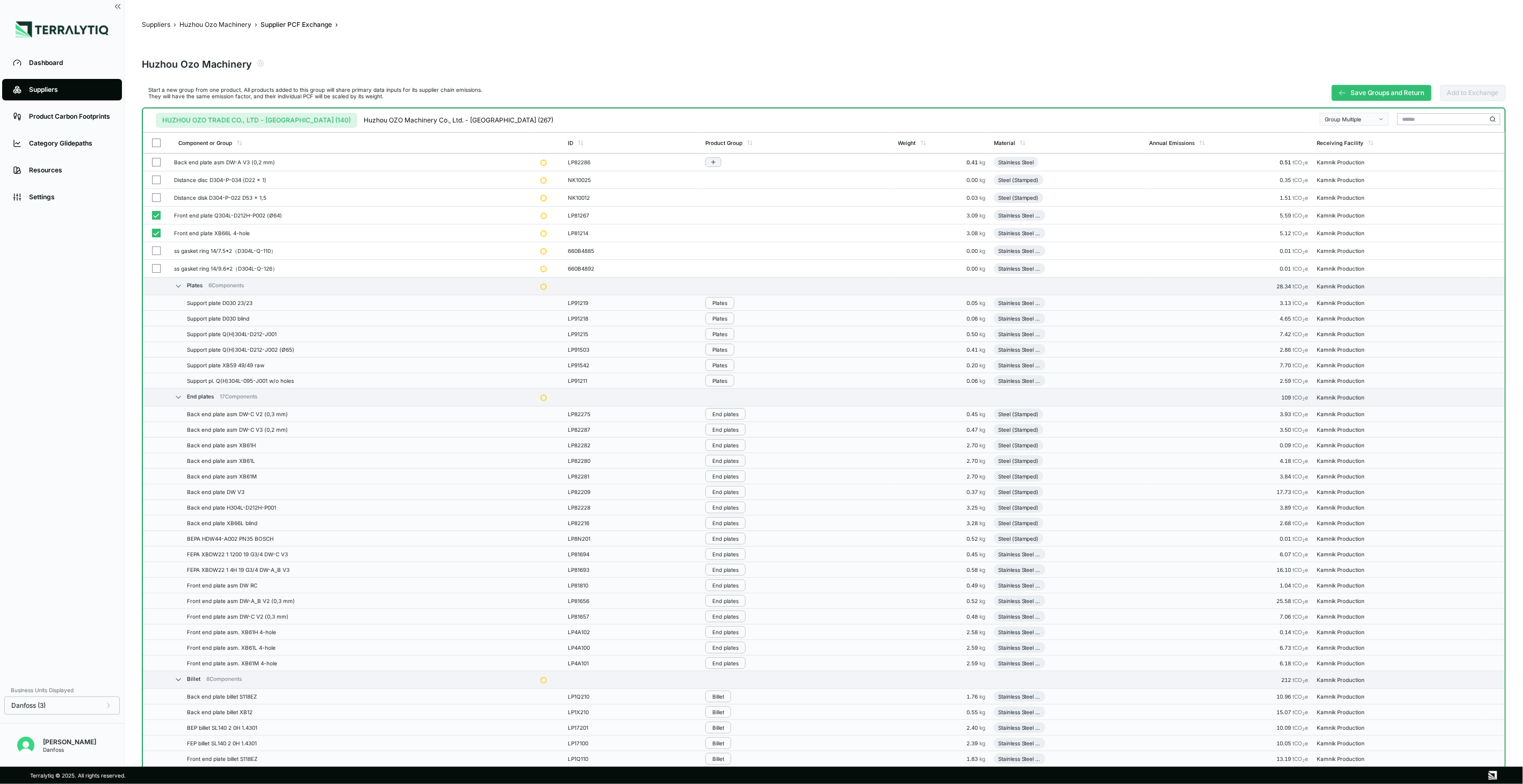
click at [318, 164] on div "Back end plate asm DW-A V3 (0,2 mm)" at bounding box center [353, 162] width 358 height 7
click at [1383, 113] on button "Group Multiple" at bounding box center [1354, 119] width 69 height 13
click at [1363, 148] on div "Add To Plates" at bounding box center [1355, 145] width 59 height 7
click at [154, 160] on button "button" at bounding box center [156, 162] width 8 height 8
click at [1369, 114] on button "Group Multiple" at bounding box center [1354, 119] width 69 height 13
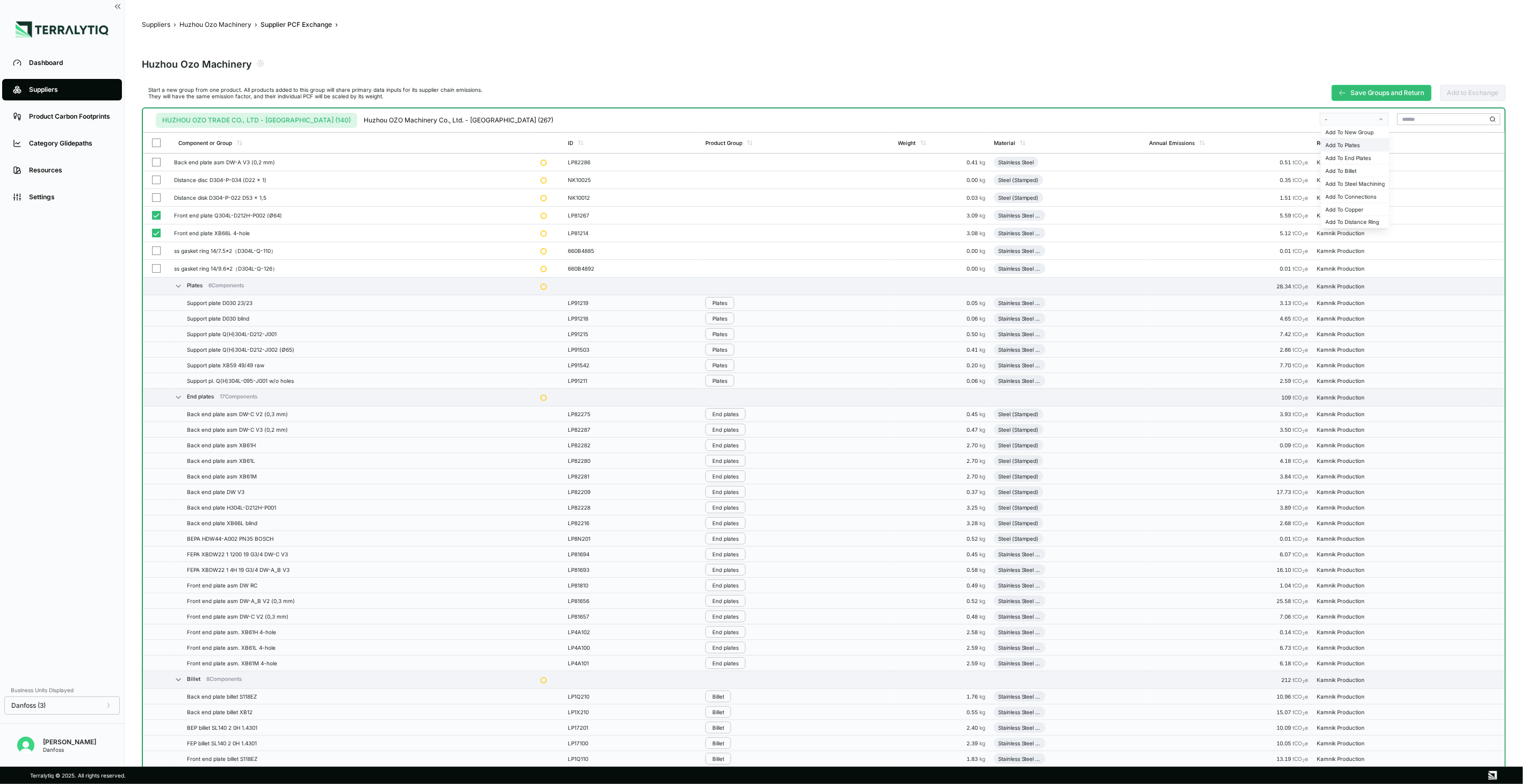
click at [1354, 142] on div "Add To Plates" at bounding box center [1355, 145] width 59 height 7
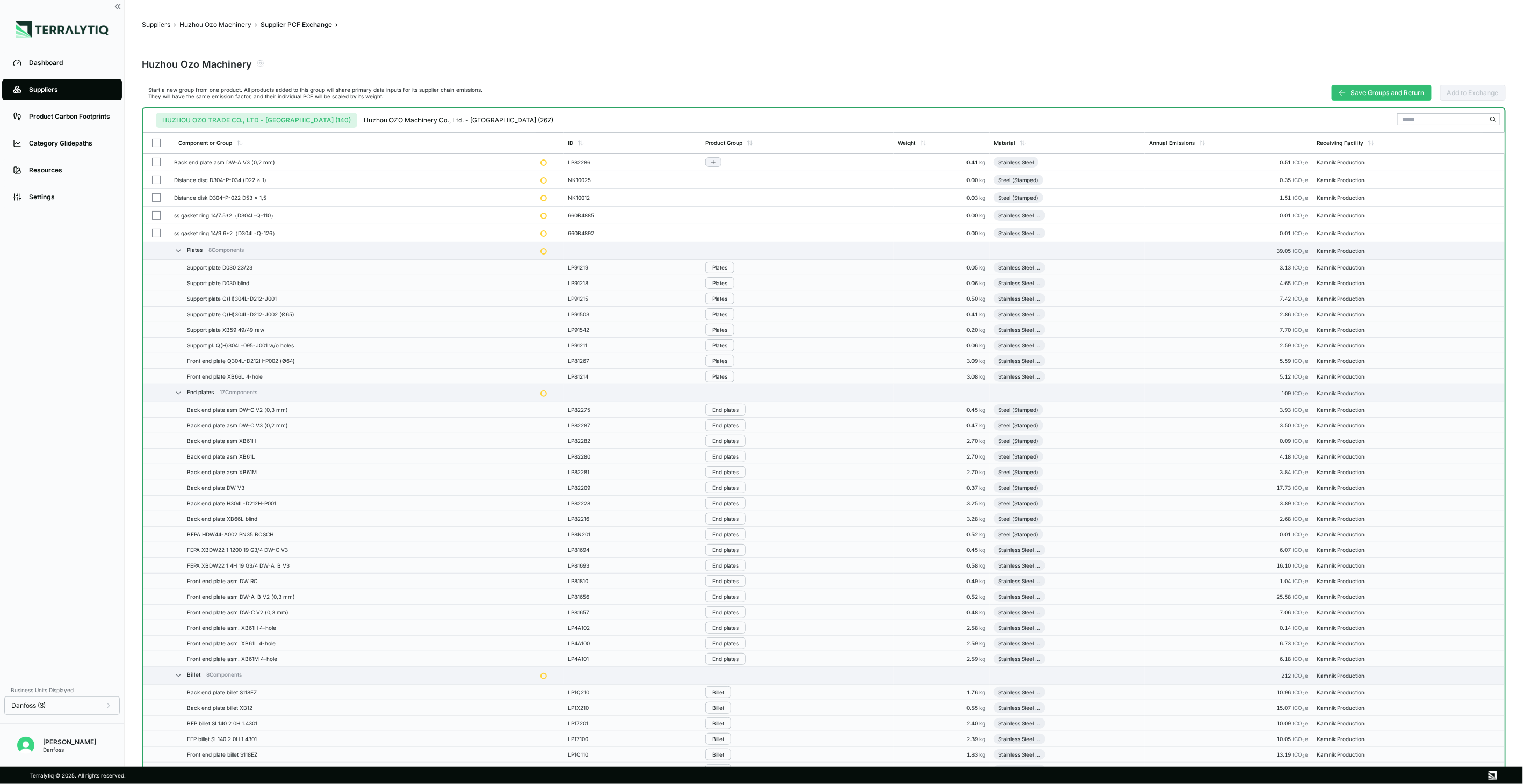
click at [158, 156] on td at bounding box center [156, 162] width 27 height 17
click at [1350, 122] on button "Group Multiple" at bounding box center [1354, 119] width 69 height 13
click at [1345, 153] on div "Add To End Plates" at bounding box center [1355, 157] width 68 height 13
click at [155, 158] on button "button" at bounding box center [156, 162] width 8 height 8
click at [1386, 99] on button "Save Groups and Return" at bounding box center [1382, 93] width 100 height 16
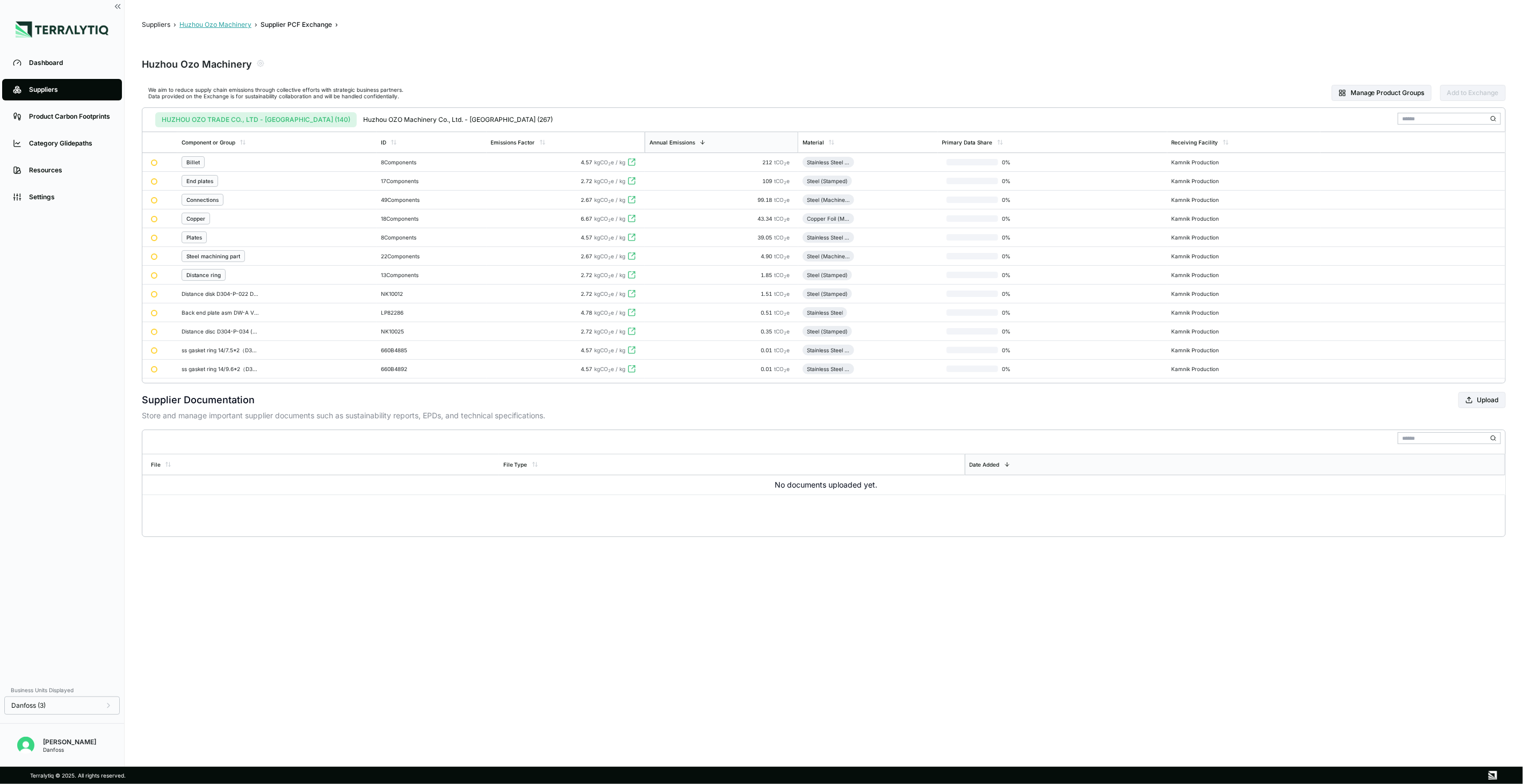
click at [192, 23] on button "Huzhou Ozo Machinery" at bounding box center [215, 25] width 72 height 8
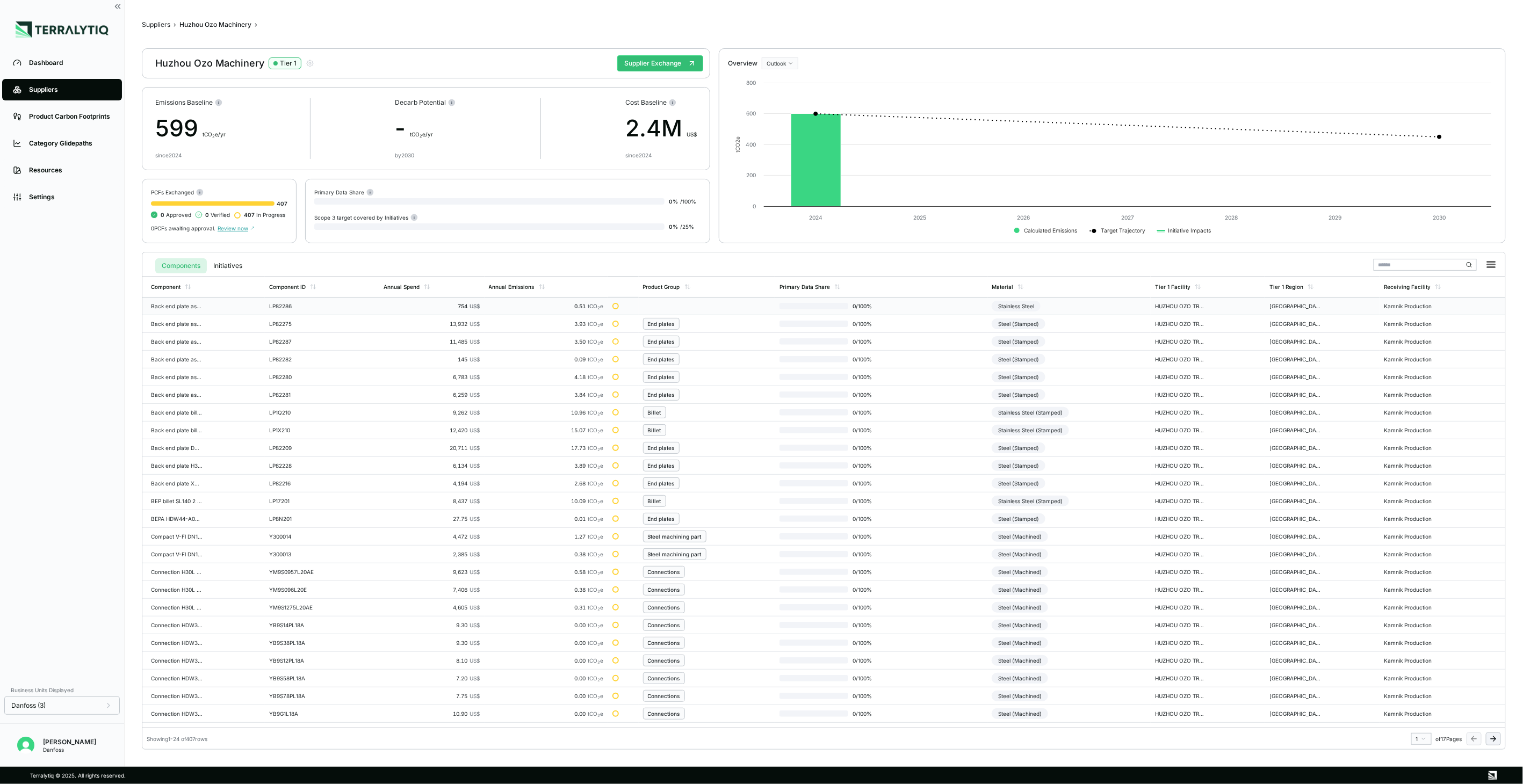
click at [1038, 307] on div "Stainless Steel" at bounding box center [1016, 306] width 49 height 11
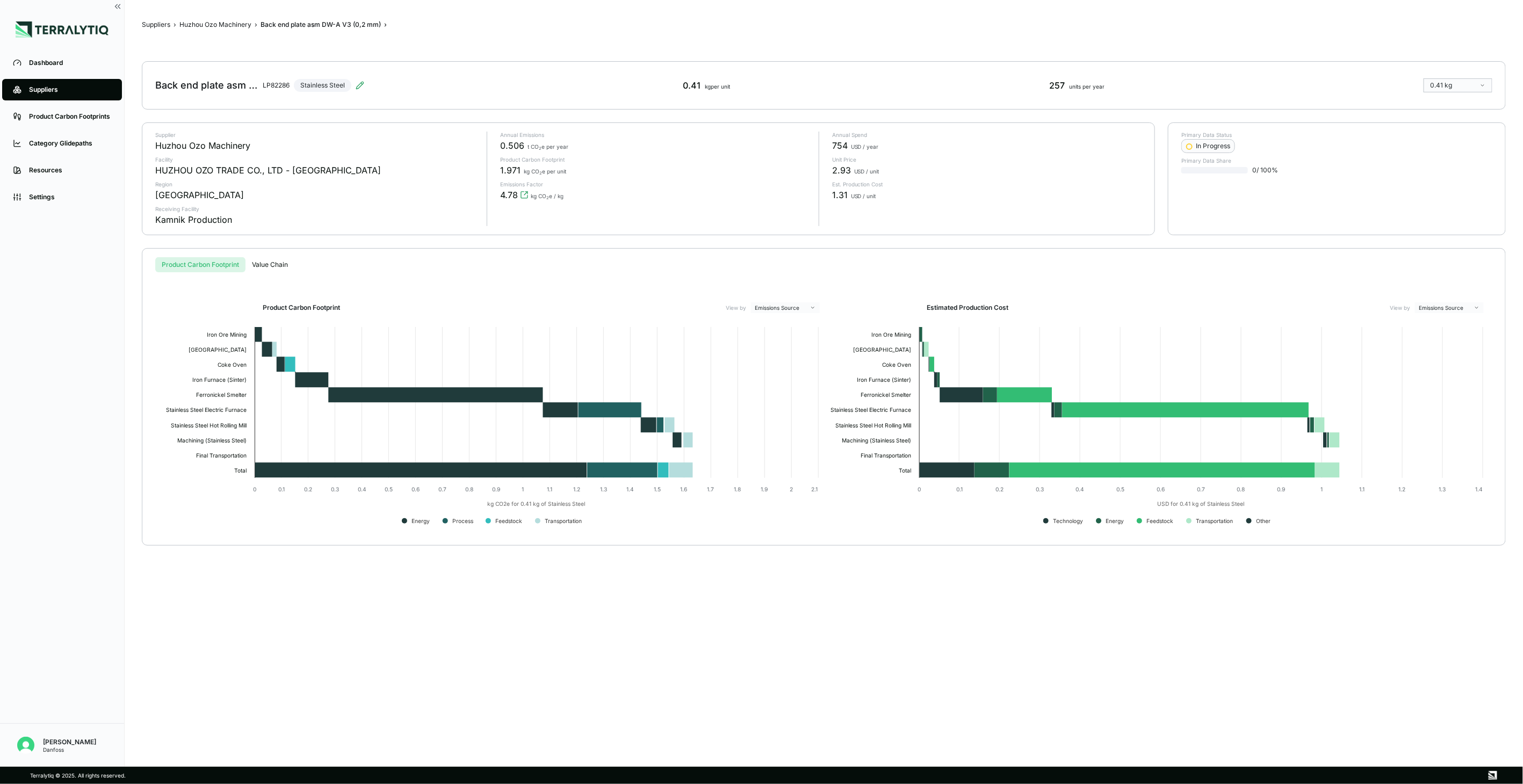
click at [366, 84] on div "Back end plate asm DW-A V3 (0,2 mm) LP82286 Stainless Steel 0.41 kg per unit 25…" at bounding box center [823, 86] width 1364 height 48
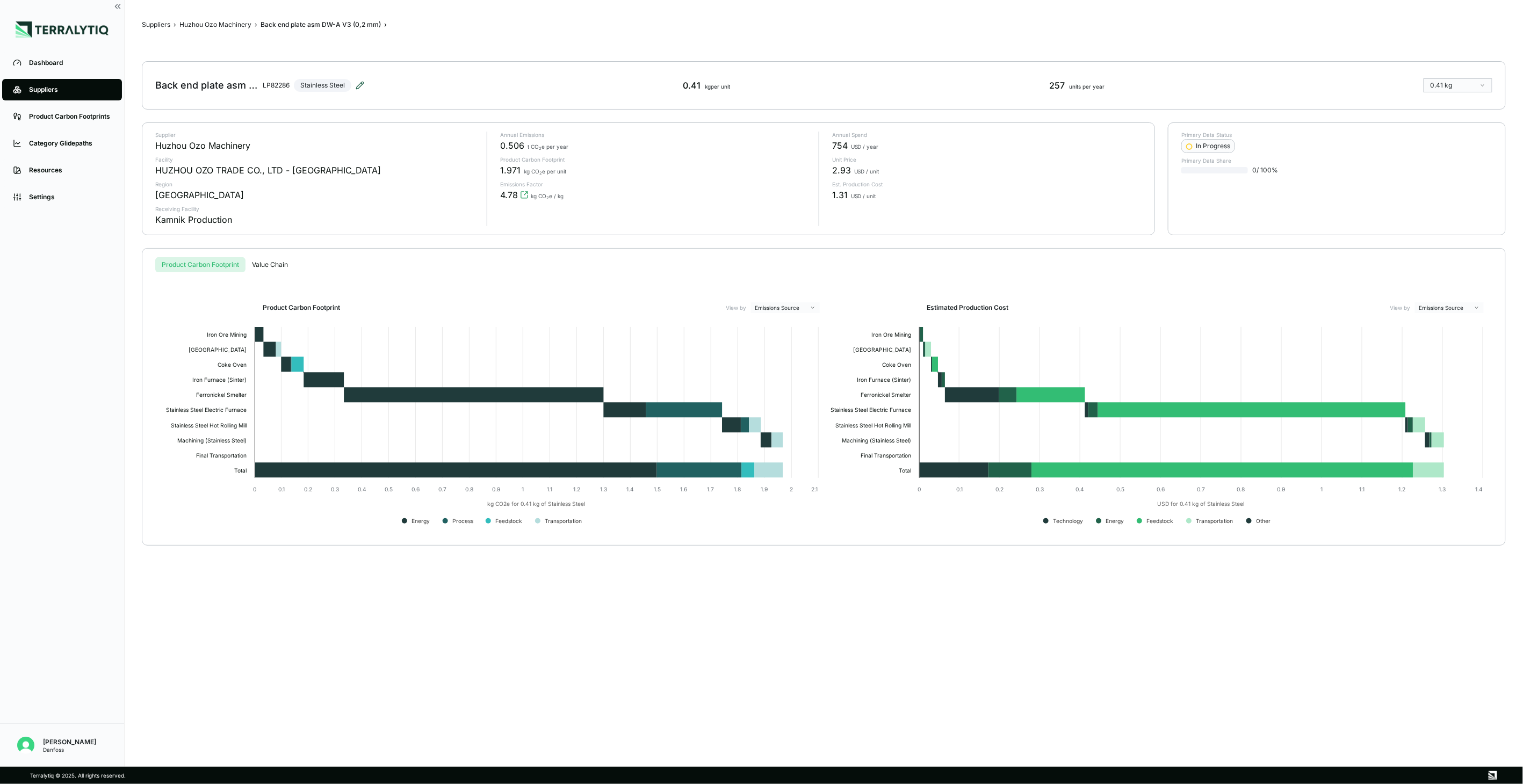
click at [360, 87] on icon at bounding box center [360, 86] width 8 height 8
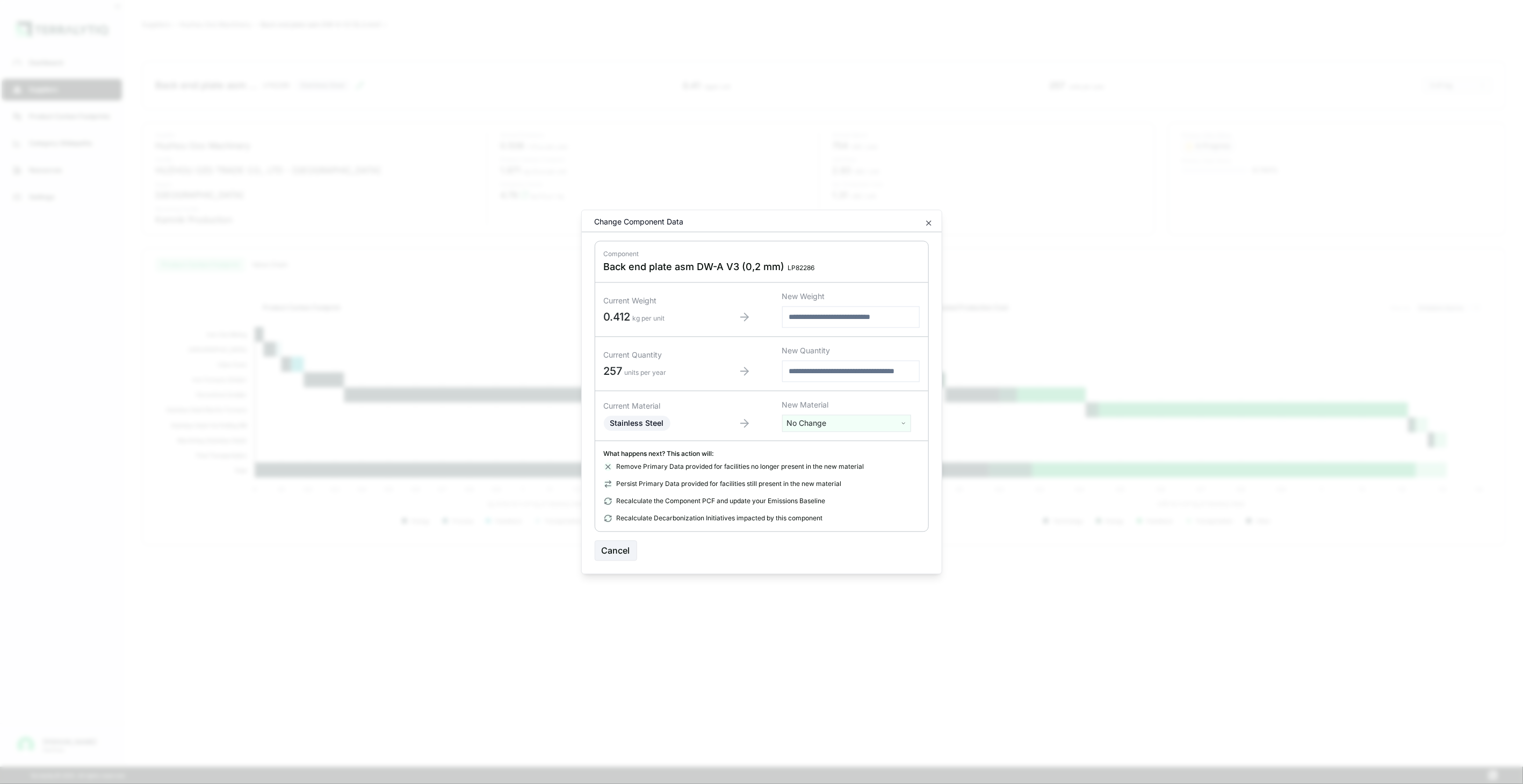
click at [865, 433] on div "Current Material Stainless Steel New Material No Change" at bounding box center [762, 416] width 333 height 50
click at [861, 427] on html "Dashboard Suppliers Product Carbon Footprints Category Glidepaths Resources Set…" at bounding box center [761, 392] width 1523 height 784
click at [839, 448] on input "text" at bounding box center [846, 446] width 124 height 12
type input "*********"
click at [857, 483] on div "Stainless Steel (Stamped)" at bounding box center [846, 478] width 124 height 15
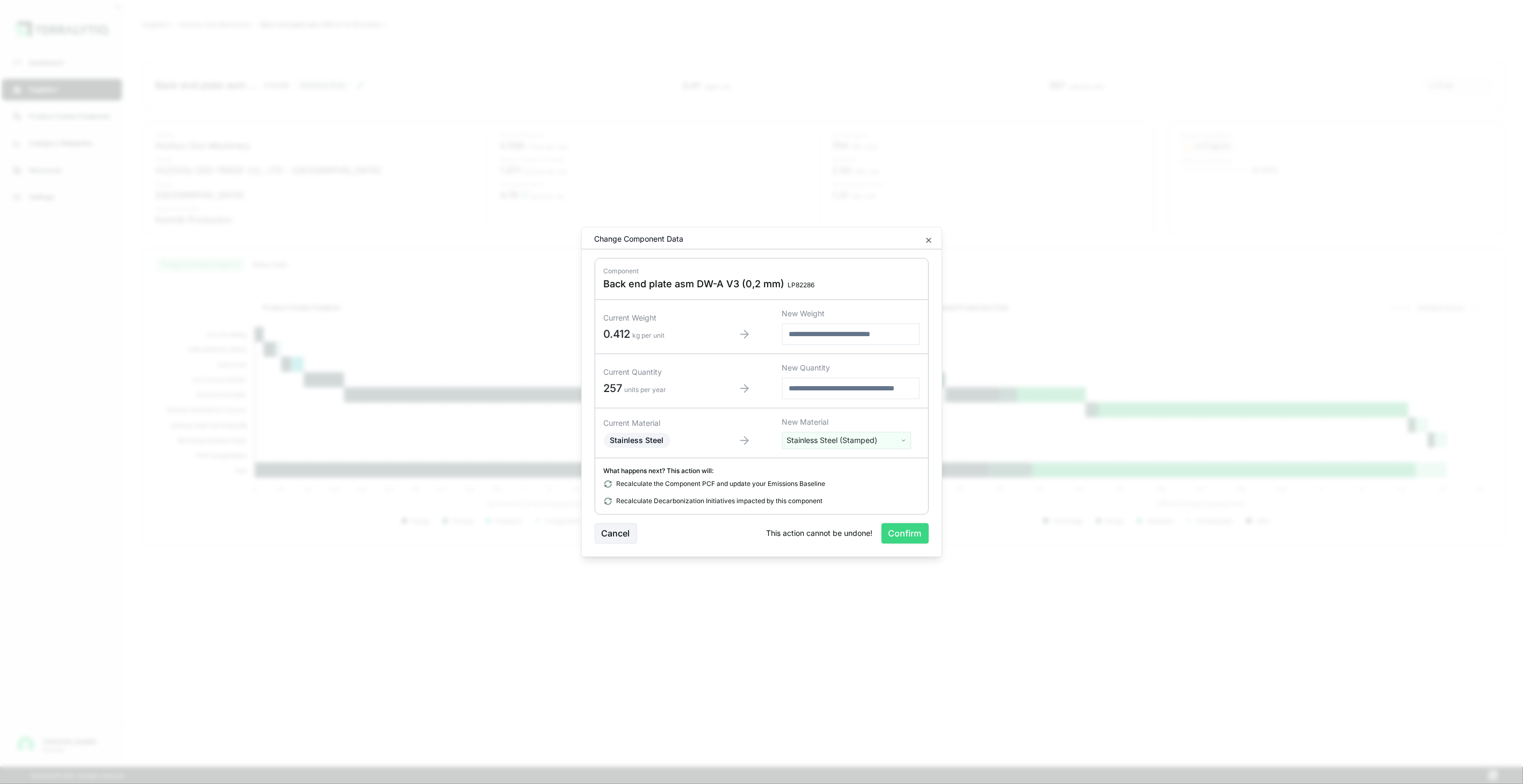
click at [898, 541] on button "Confirm" at bounding box center [905, 534] width 47 height 20
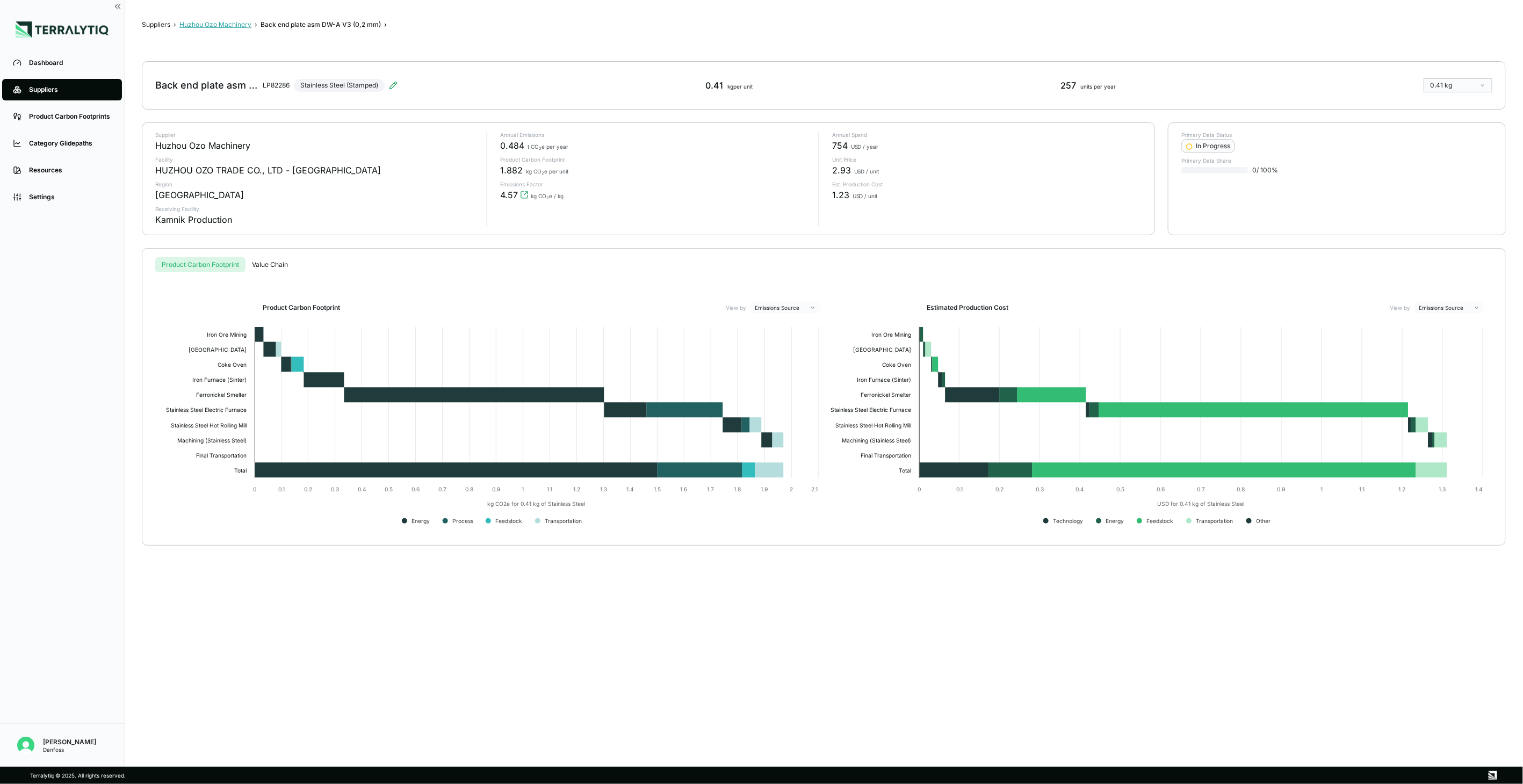
click at [239, 26] on button "Huzhou Ozo Machinery" at bounding box center [215, 25] width 72 height 8
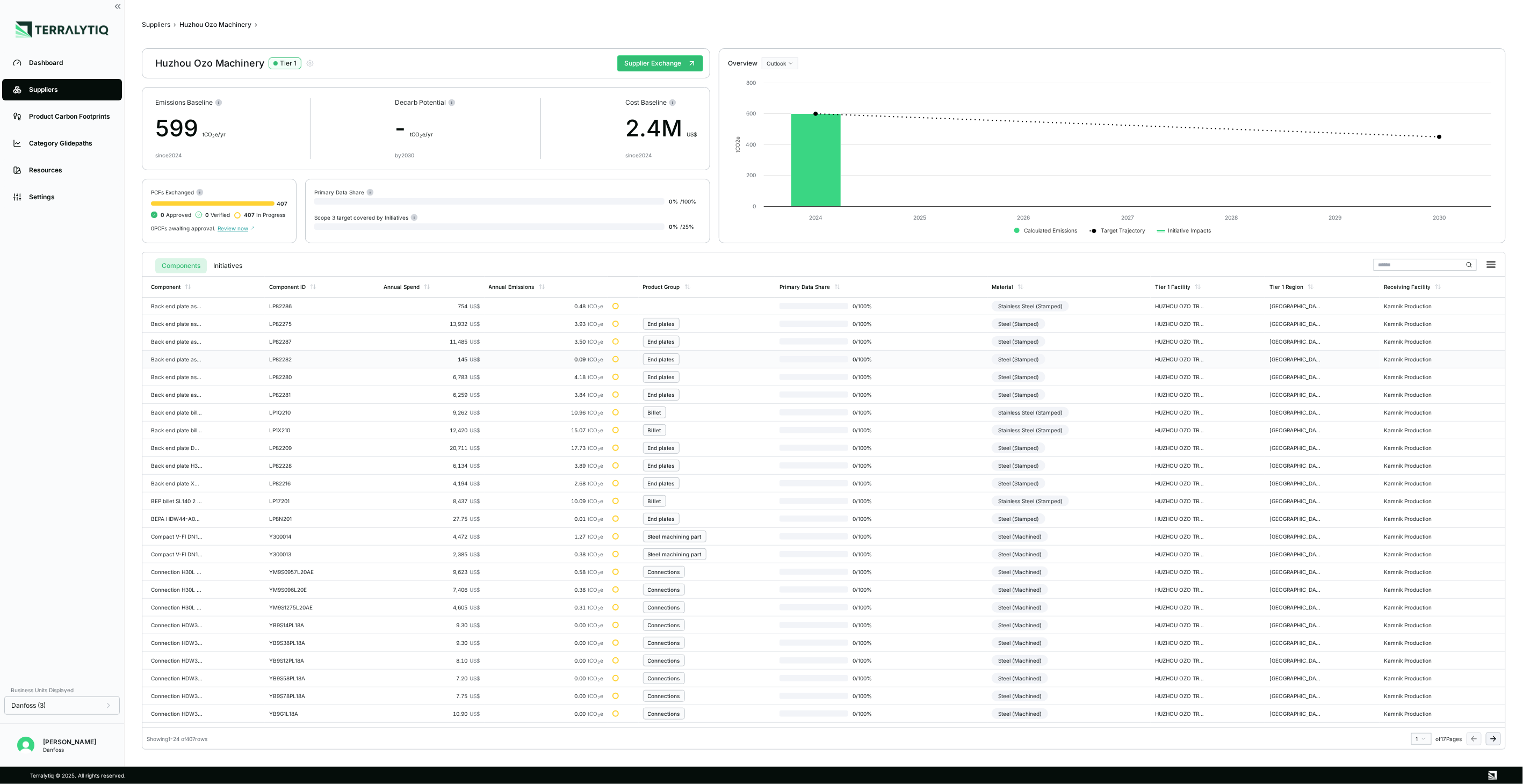
click at [1012, 363] on div "Steel (Stamped)" at bounding box center [1019, 359] width 54 height 11
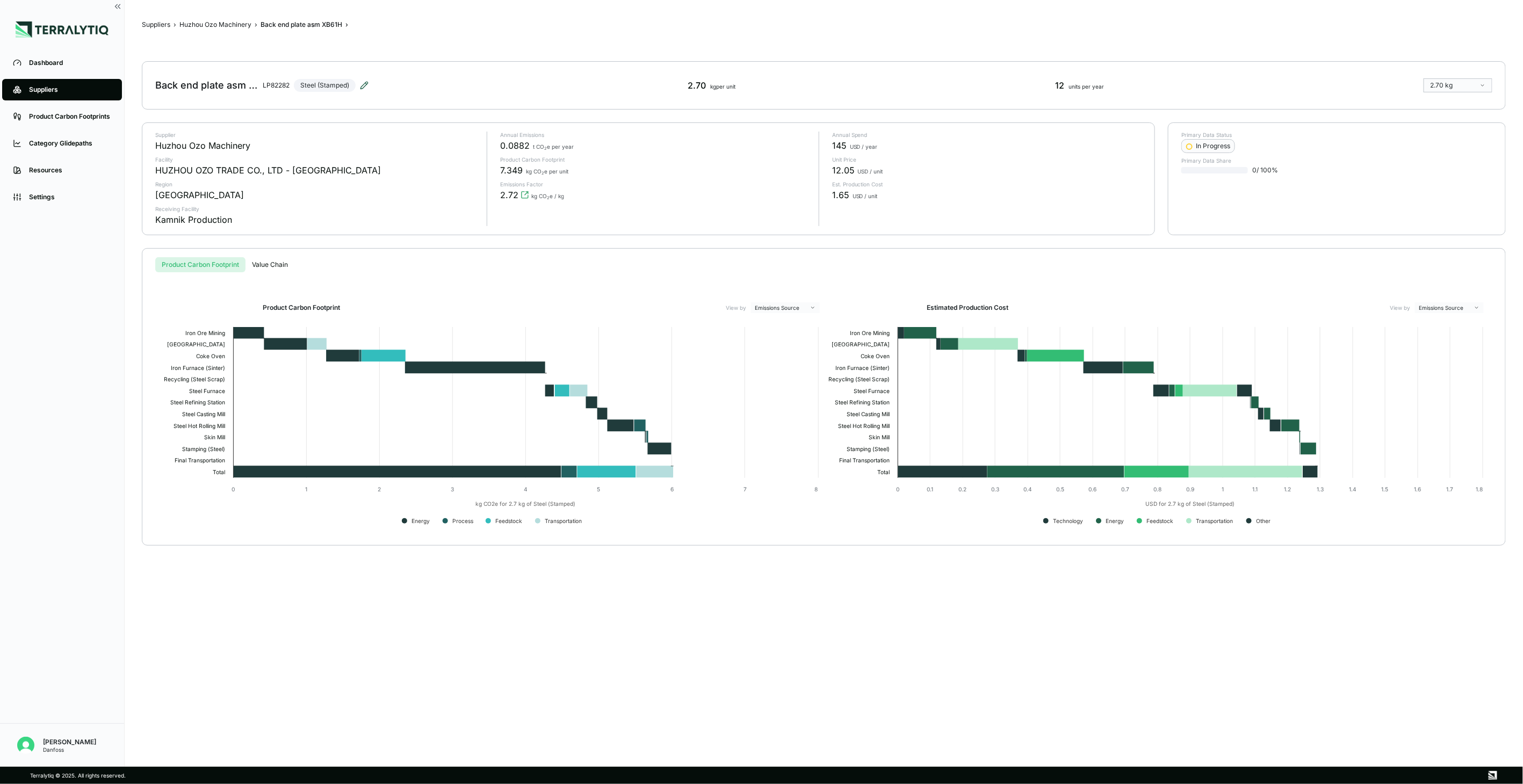
click at [367, 87] on icon at bounding box center [364, 86] width 8 height 8
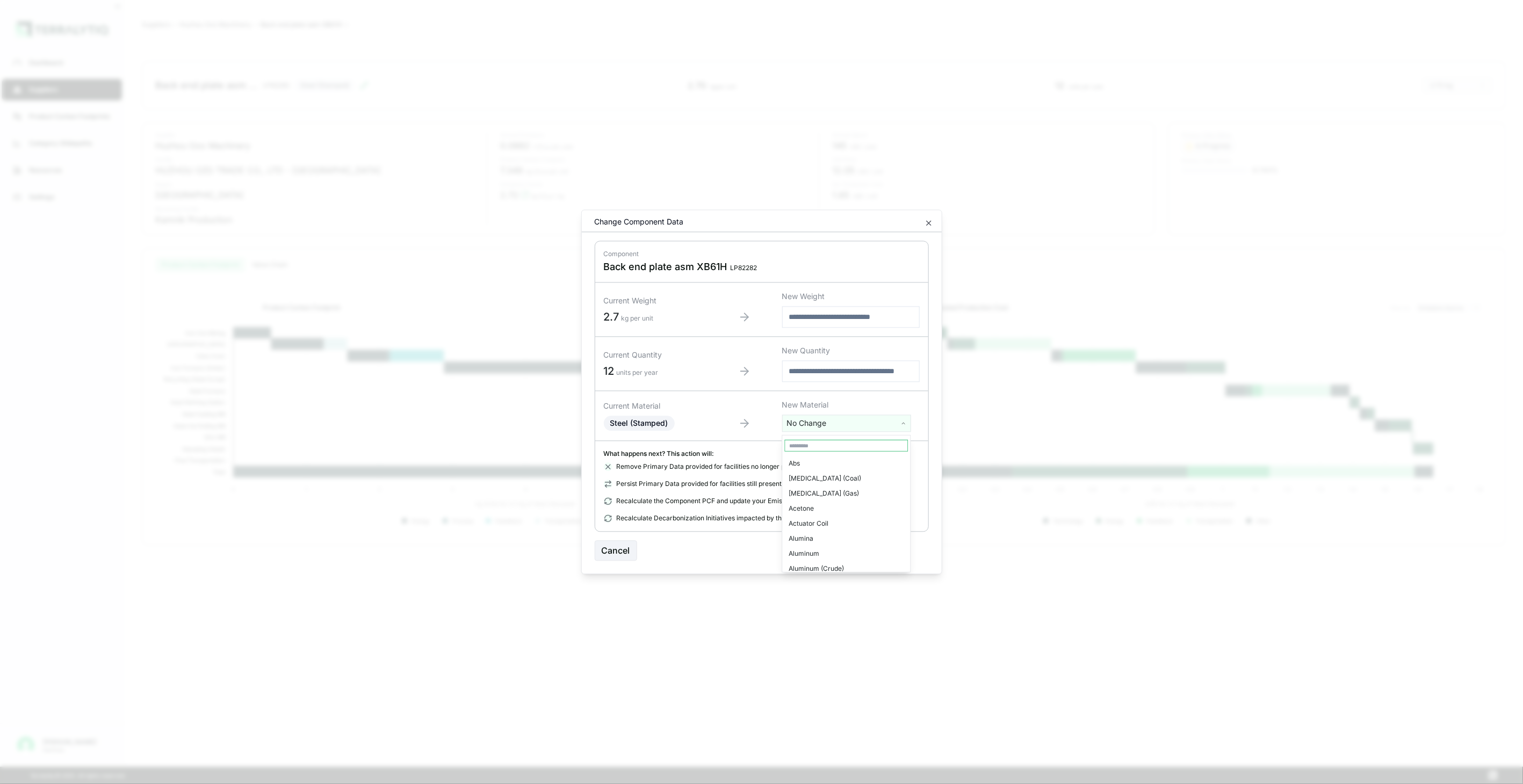
click at [850, 421] on html "Dashboard Suppliers Product Carbon Footprints Category Glidepaths Resources Set…" at bounding box center [761, 392] width 1523 height 784
click at [850, 444] on input "text" at bounding box center [846, 446] width 124 height 12
type input "*********"
click at [860, 472] on div "Stainless Steel (Stamped)" at bounding box center [846, 478] width 124 height 15
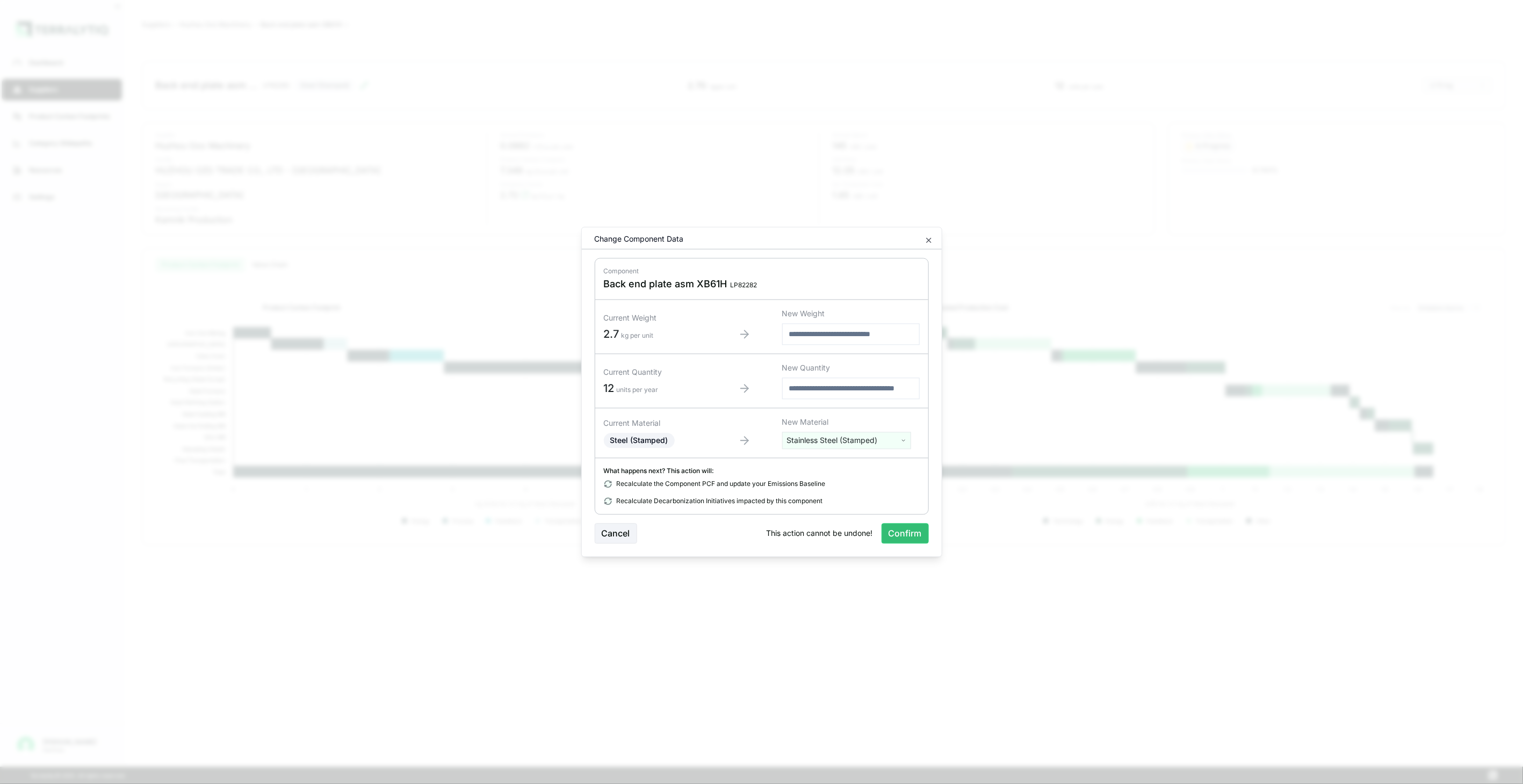
click at [902, 529] on button "Confirm" at bounding box center [905, 534] width 47 height 20
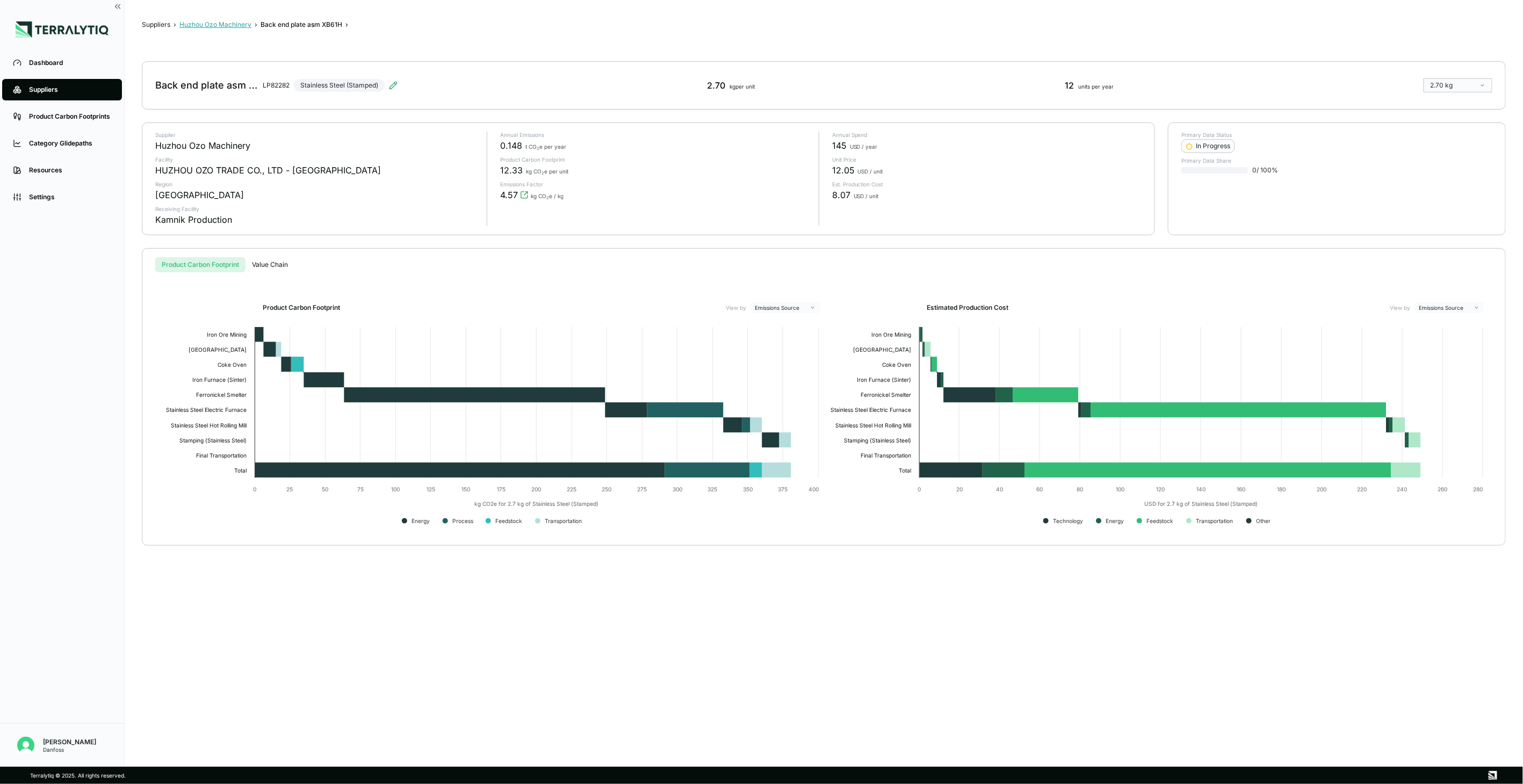
click at [208, 25] on button "Huzhou Ozo Machinery" at bounding box center [215, 25] width 72 height 8
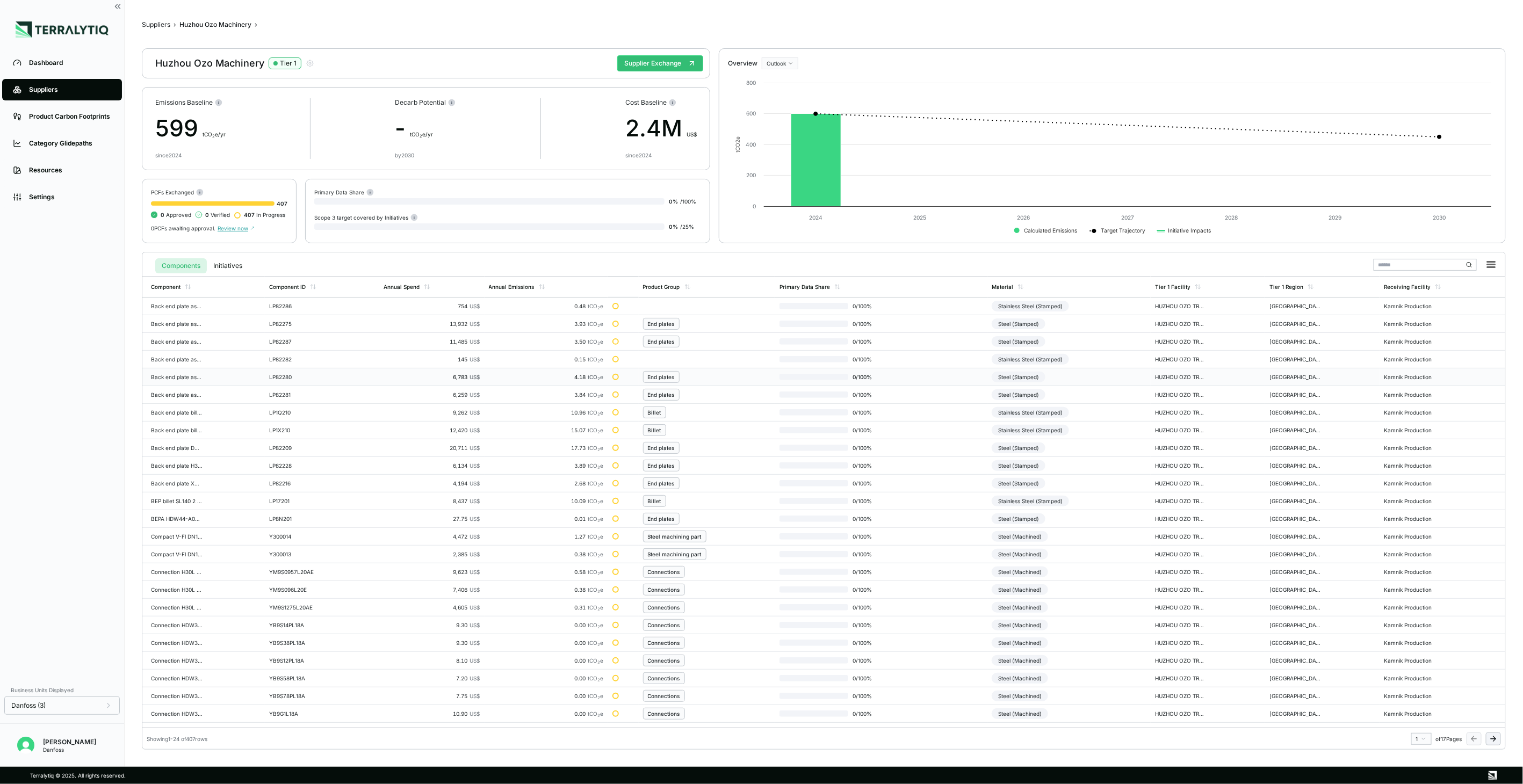
click at [1032, 374] on div "Steel (Stamped)" at bounding box center [1019, 377] width 54 height 11
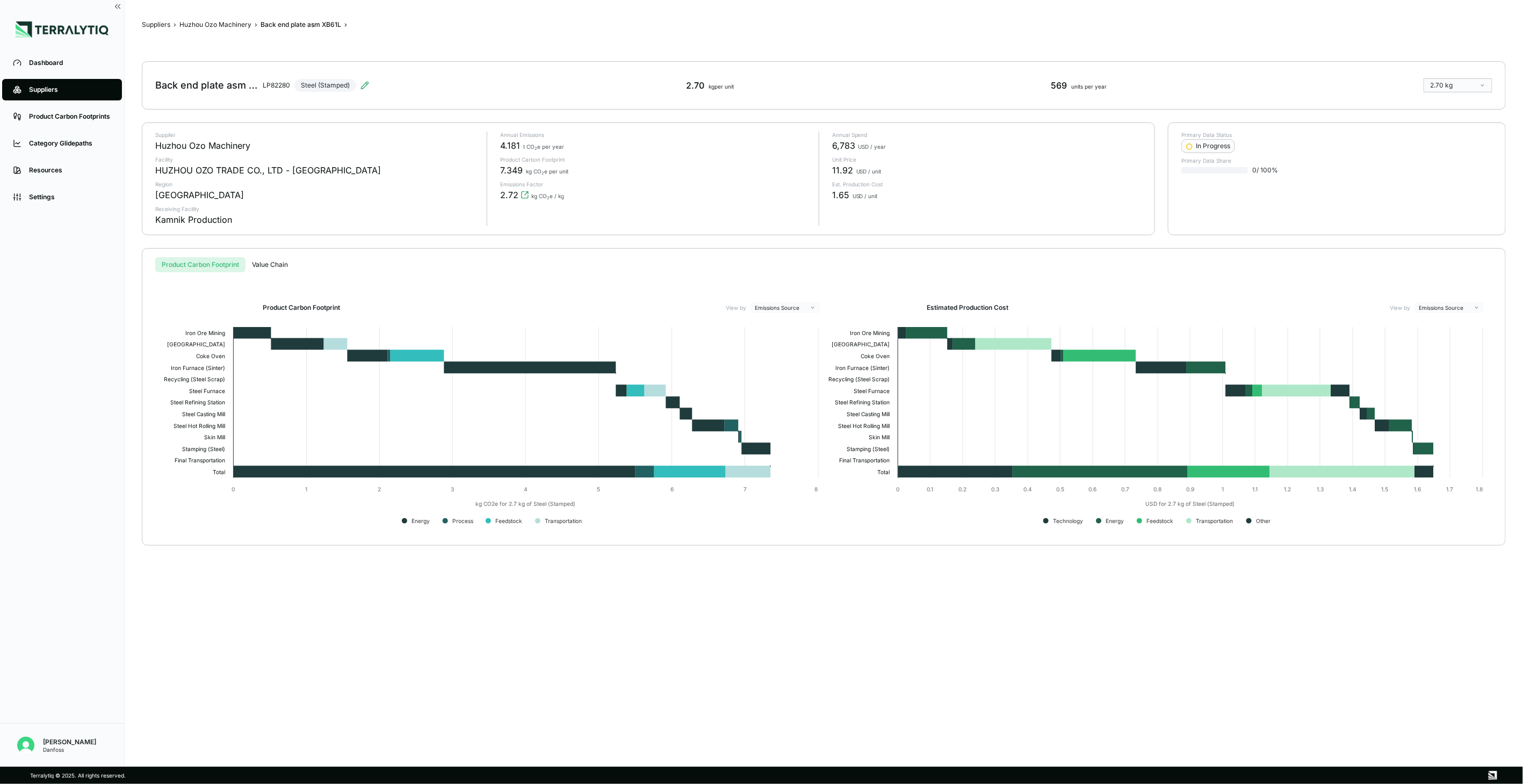
click at [369, 84] on div "Back end plate asm XB61L LP82280 Steel (Stamped) 2.70 kg per unit 569 units per…" at bounding box center [823, 86] width 1364 height 48
click at [365, 83] on icon at bounding box center [365, 86] width 8 height 8
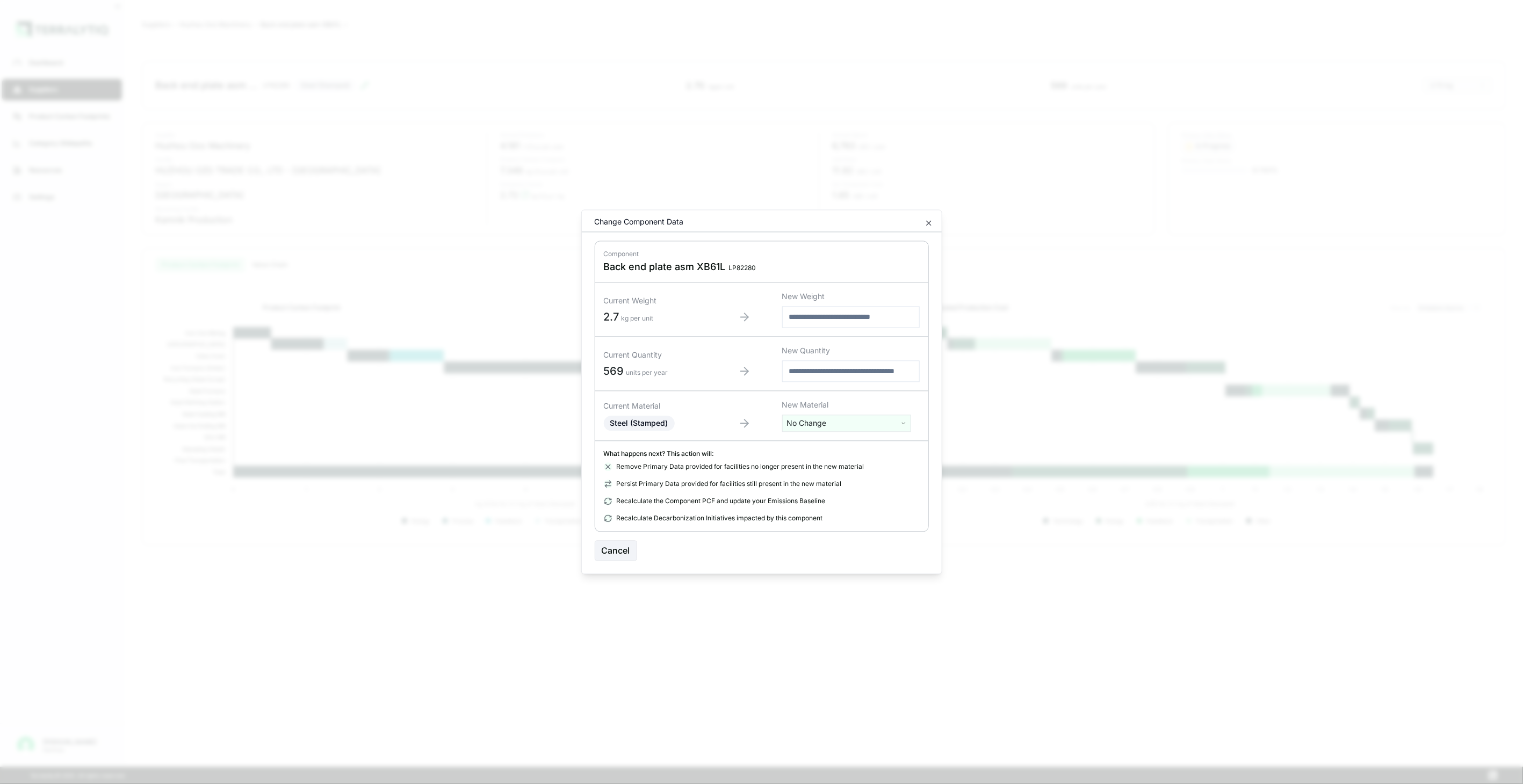
click at [834, 430] on html "Dashboard Suppliers Product Carbon Footprints Category Glidepaths Resources Set…" at bounding box center [761, 392] width 1523 height 784
click at [835, 446] on input "text" at bounding box center [846, 446] width 124 height 12
type input "******"
click at [855, 478] on div "Stainless Steel (Stamped)" at bounding box center [846, 478] width 124 height 15
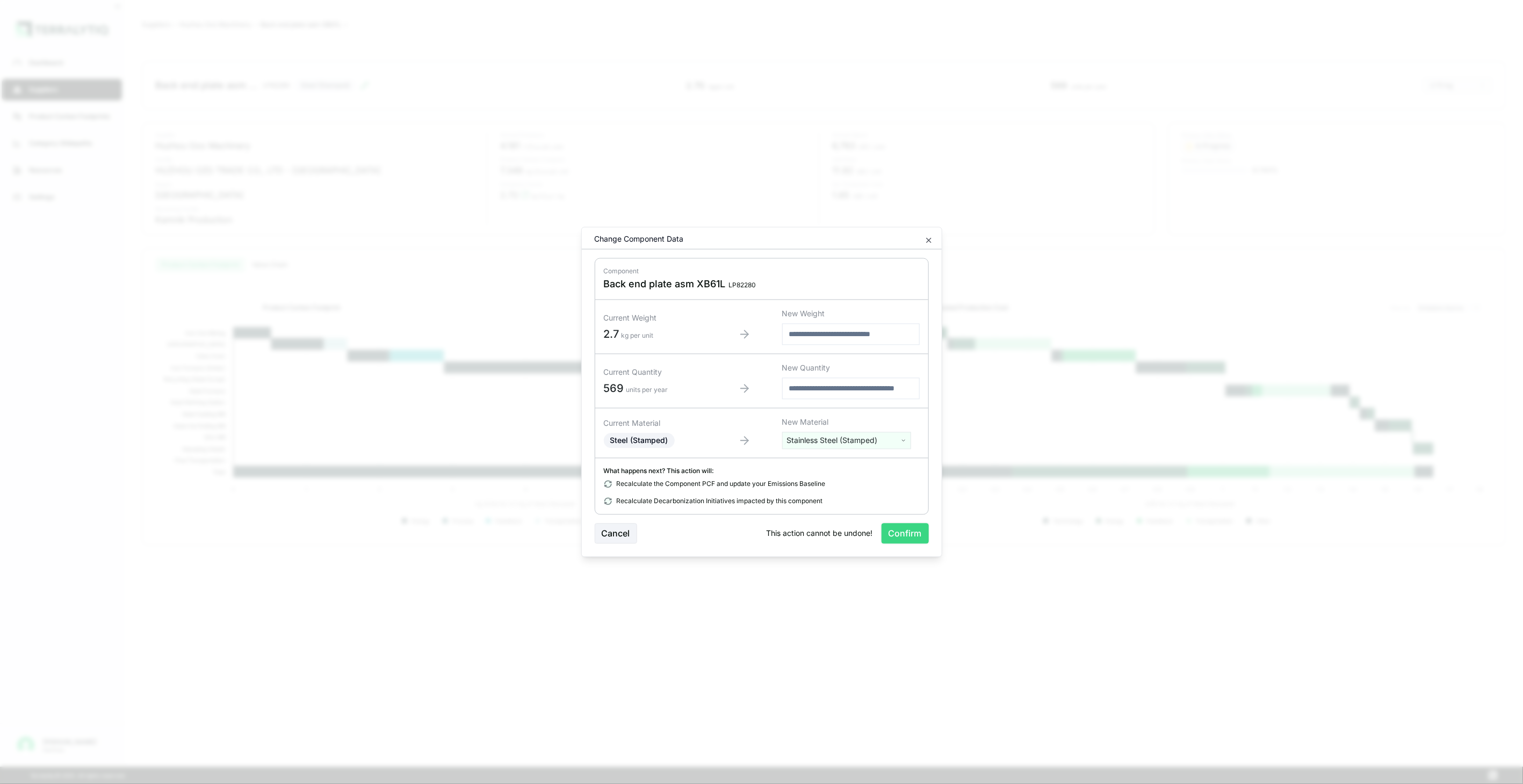
click at [904, 528] on button "Confirm" at bounding box center [905, 534] width 47 height 20
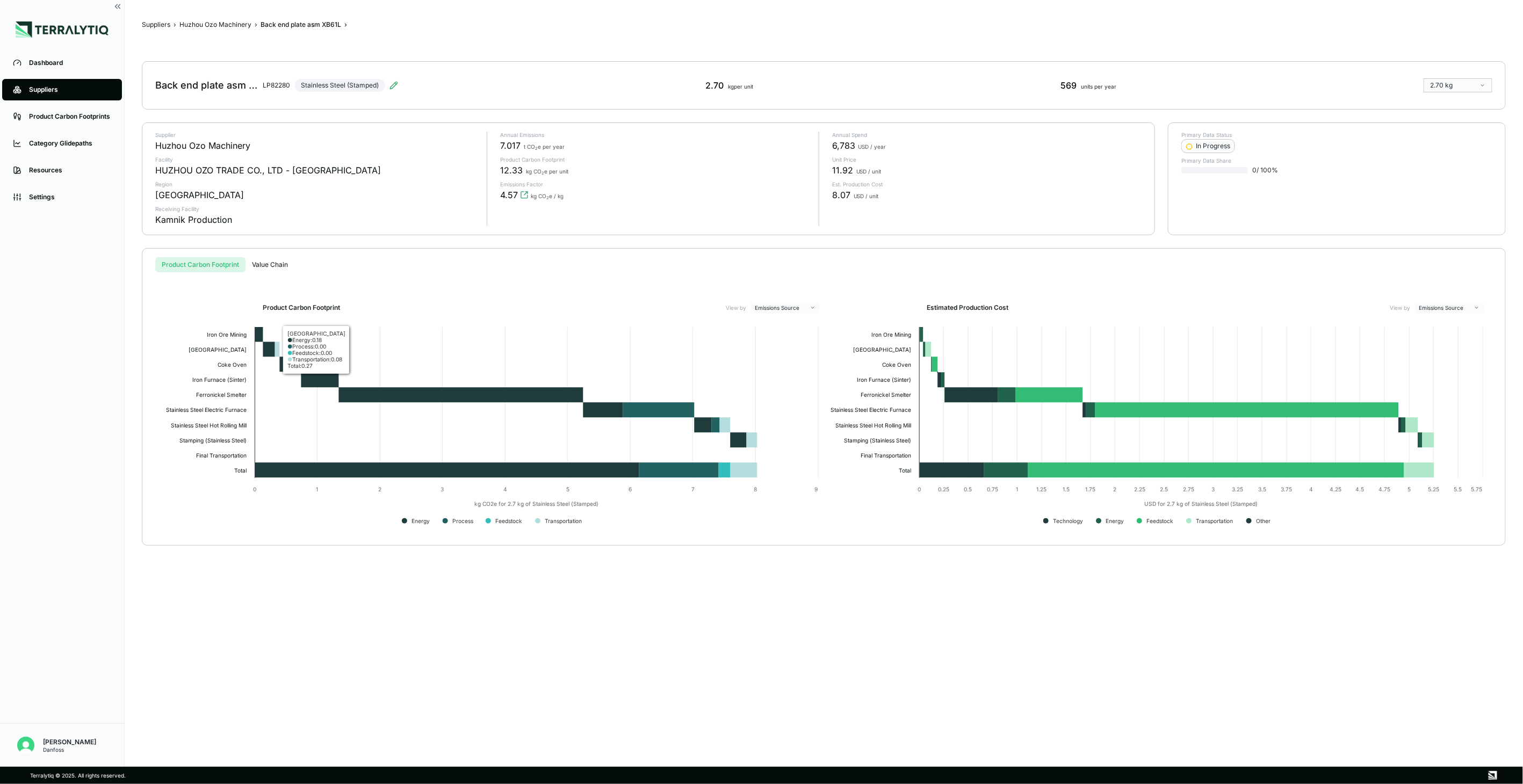
click at [232, 31] on div "Suppliers › Huzhou Ozo Machinery › Back end plate asm XB61L › Back end plate as…" at bounding box center [823, 384] width 1364 height 733
click at [233, 28] on button "Huzhou Ozo Machinery" at bounding box center [215, 25] width 72 height 8
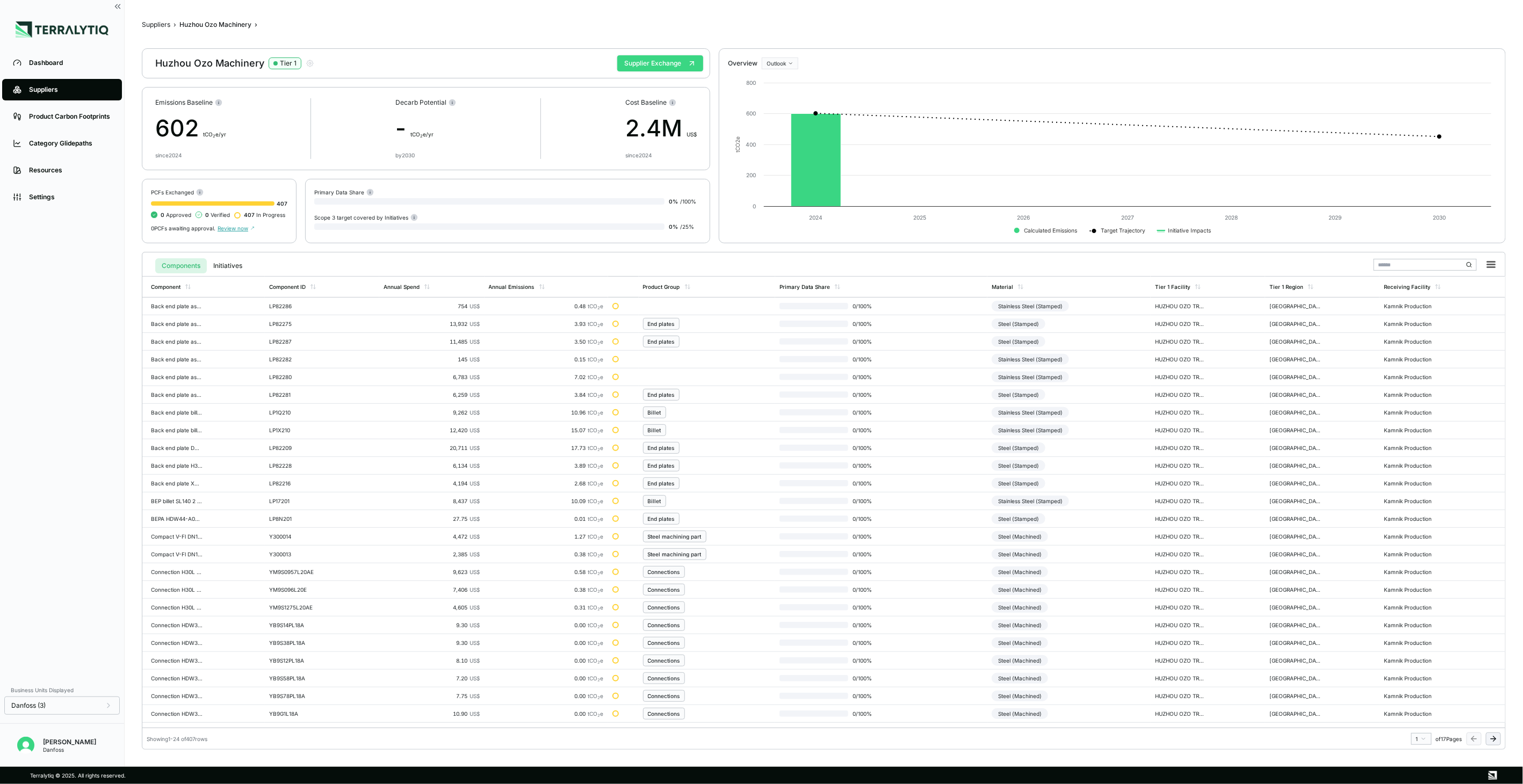
click at [680, 61] on button "Supplier Exchange" at bounding box center [660, 63] width 86 height 16
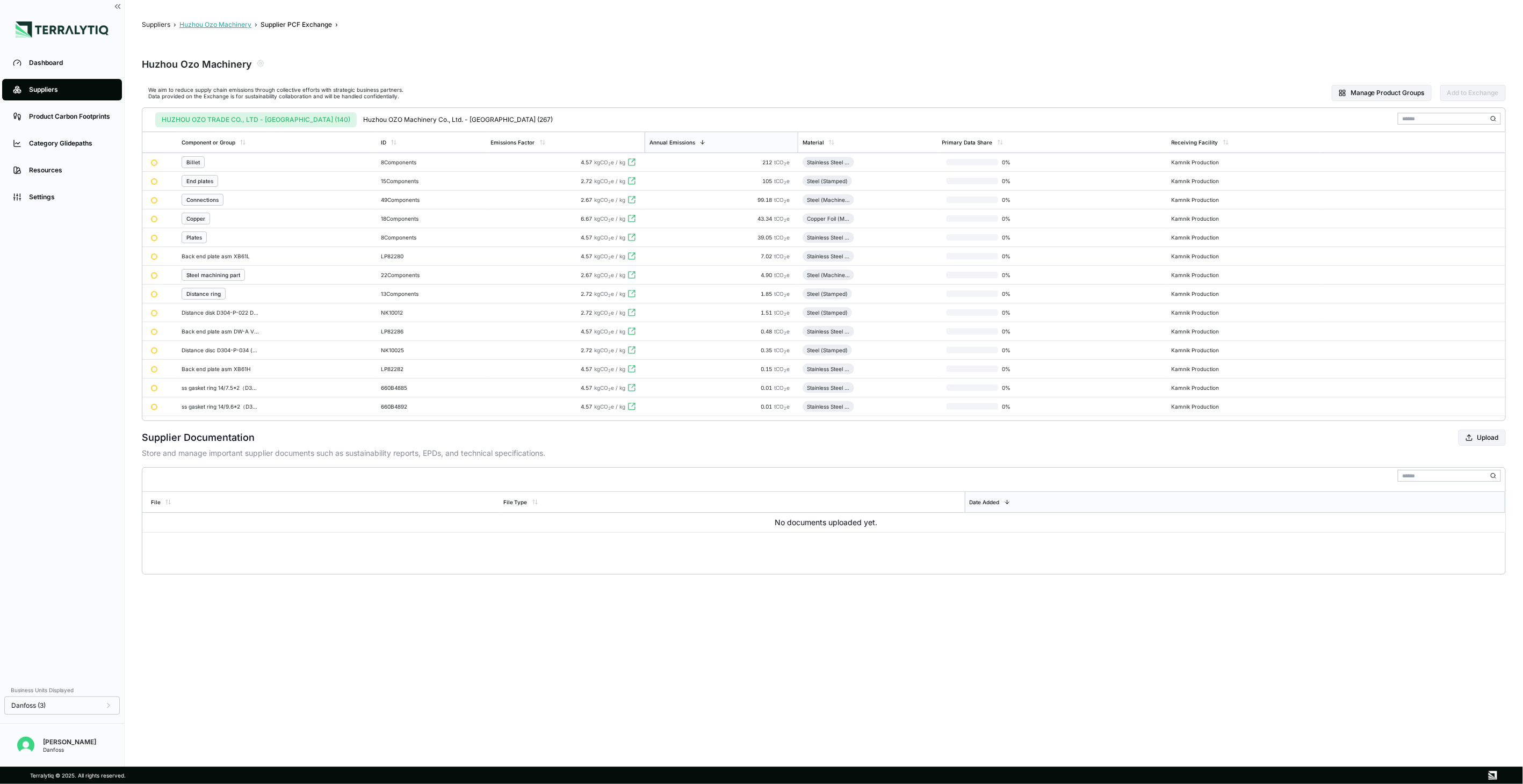
click at [242, 22] on button "Huzhou Ozo Machinery" at bounding box center [215, 25] width 72 height 8
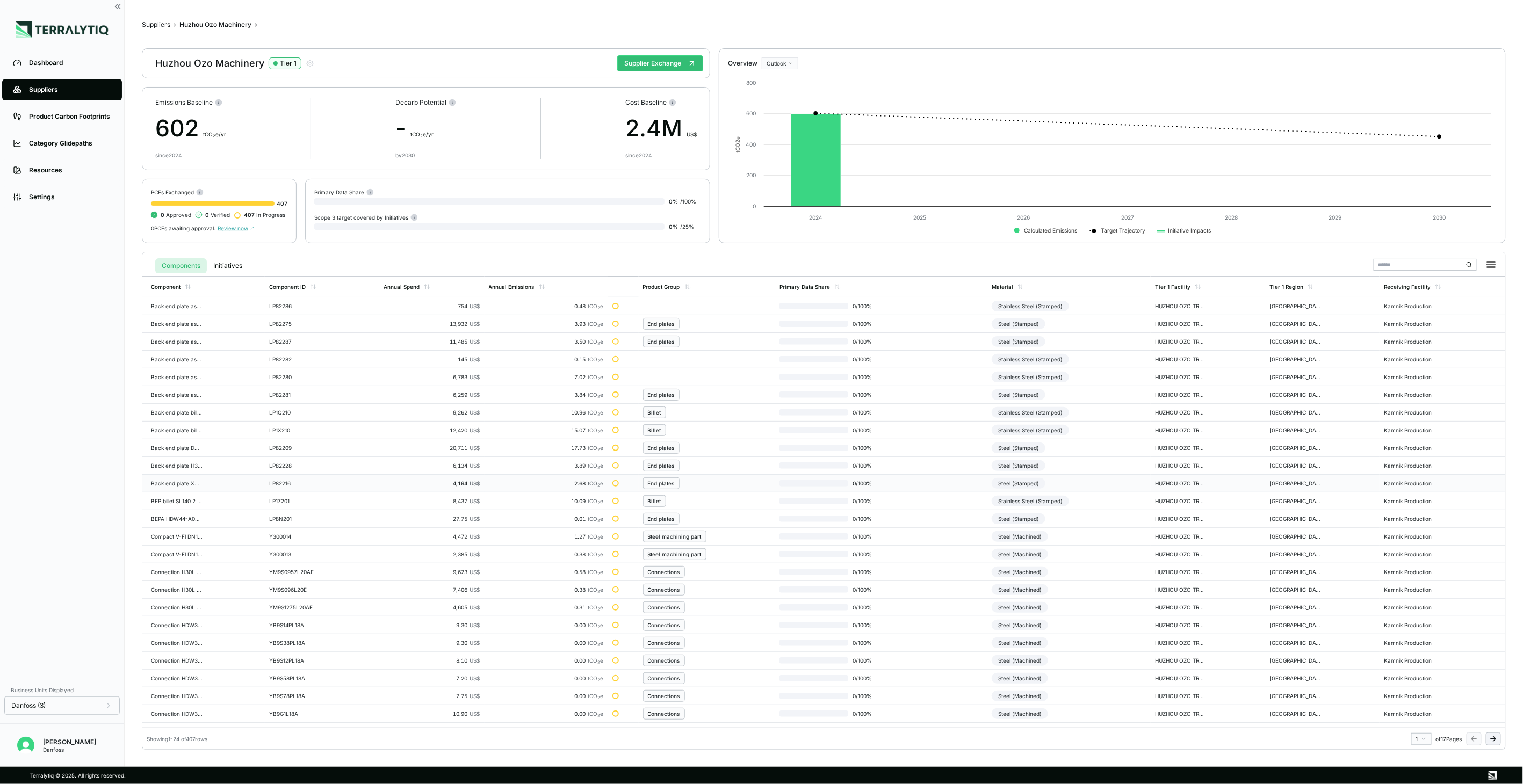
click at [1037, 479] on div "Steel (Stamped)" at bounding box center [1019, 483] width 54 height 11
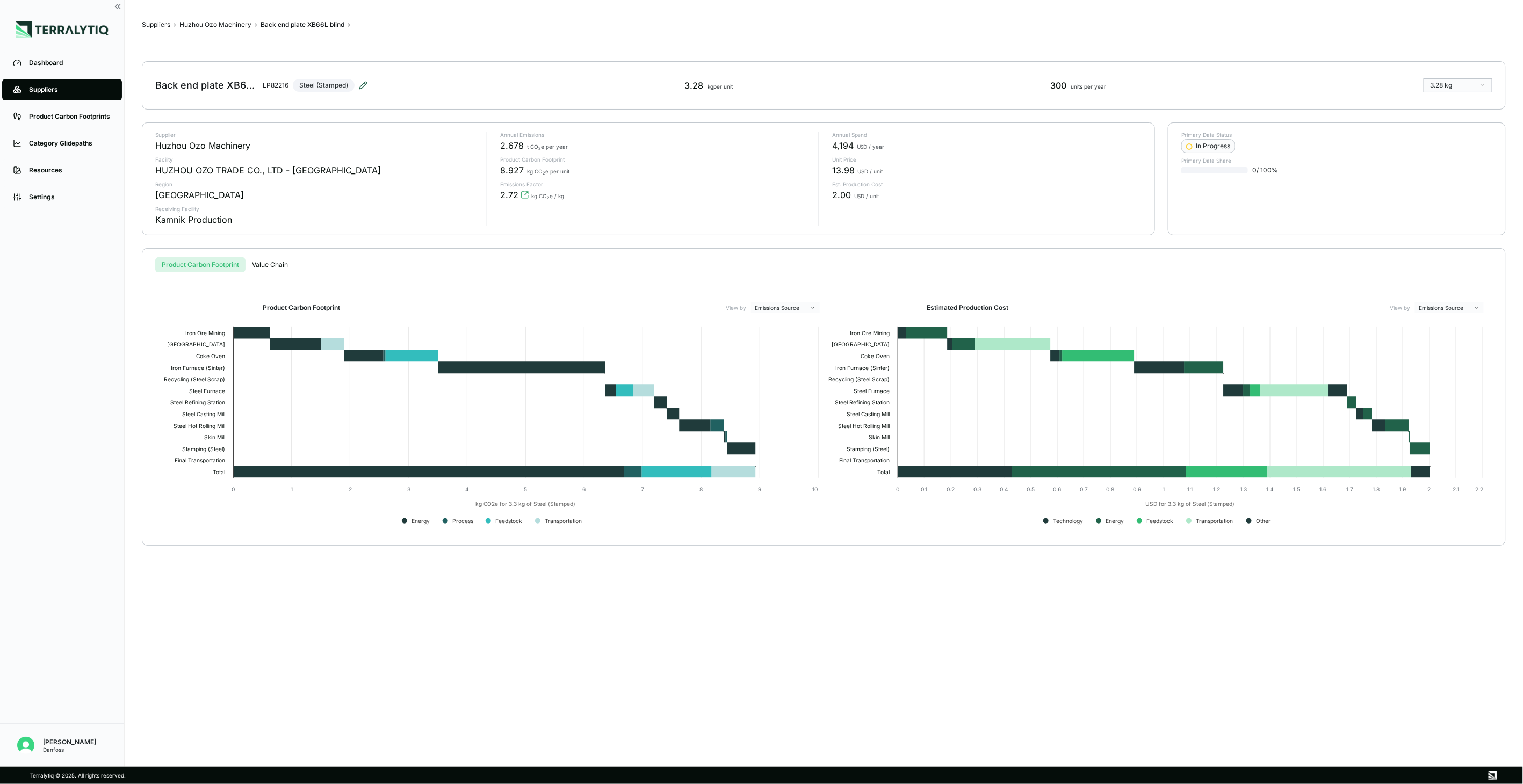
click at [365, 84] on icon at bounding box center [363, 86] width 8 height 8
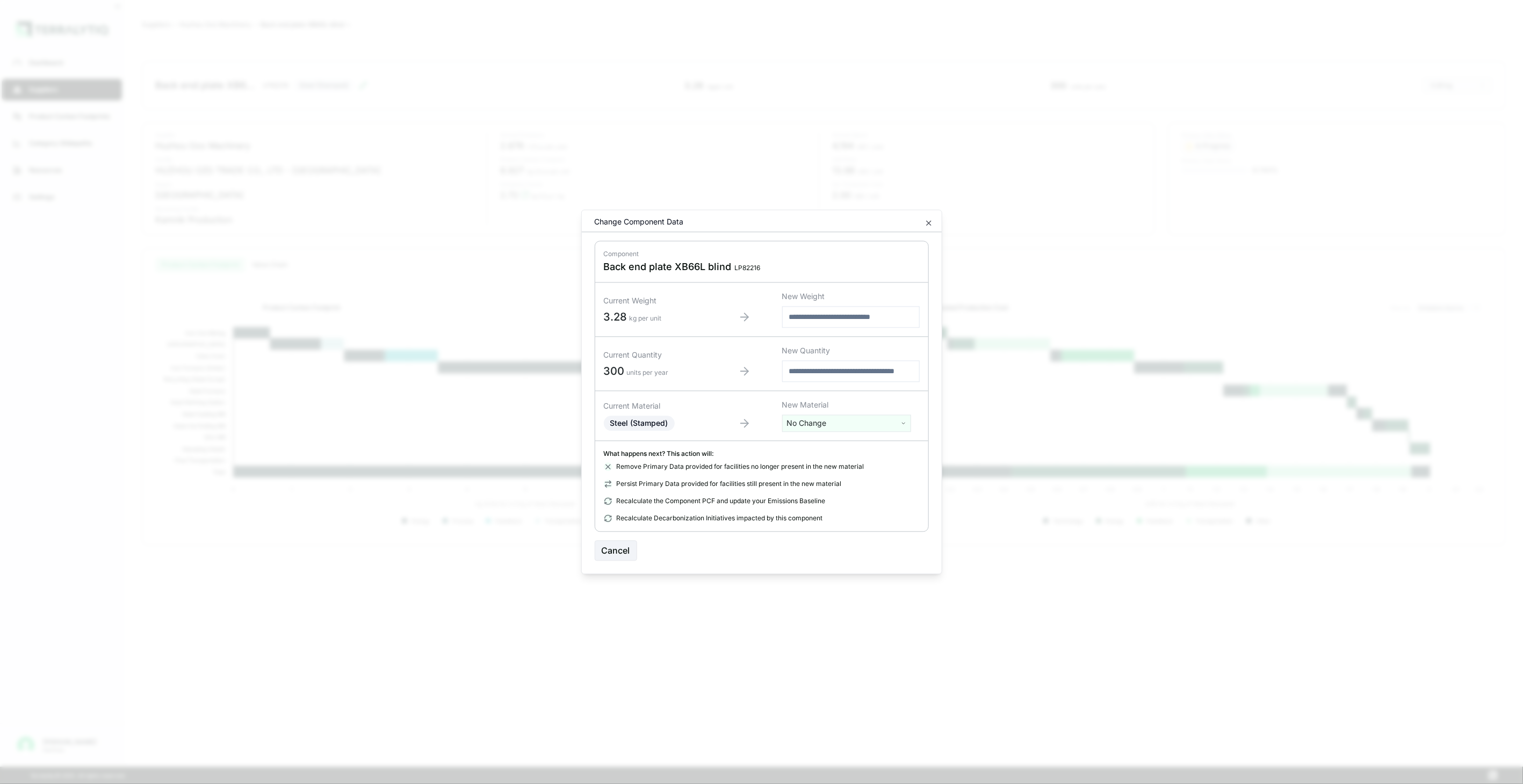
click at [868, 421] on html "Dashboard Suppliers Product Carbon Footprints Category Glidepaths Resources Set…" at bounding box center [761, 392] width 1523 height 784
click at [871, 451] on input "text" at bounding box center [846, 446] width 124 height 12
type input "*****"
click at [858, 484] on div "Stainless Steel (Stamped)" at bounding box center [846, 478] width 124 height 15
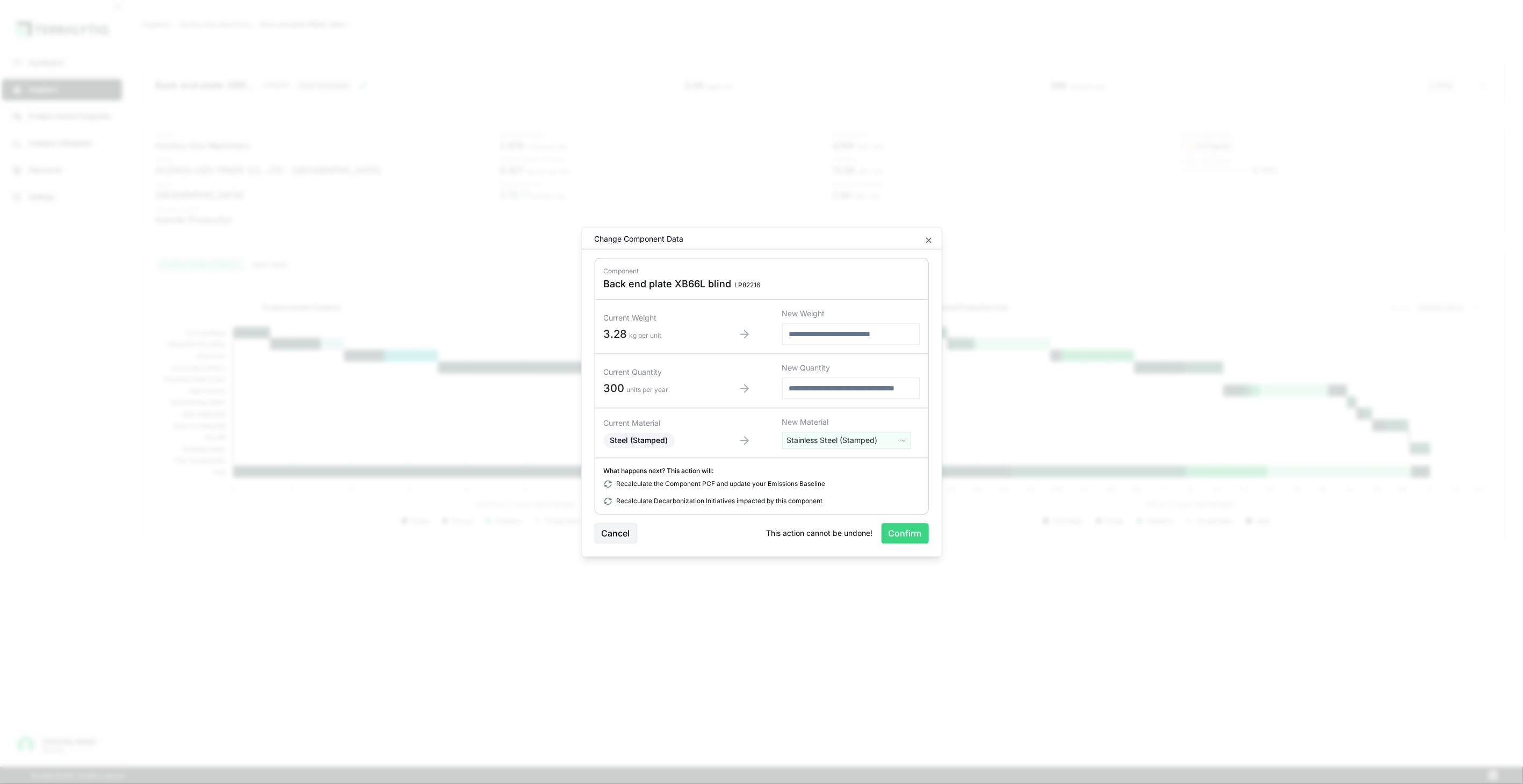
click at [914, 540] on button "Confirm" at bounding box center [905, 534] width 47 height 20
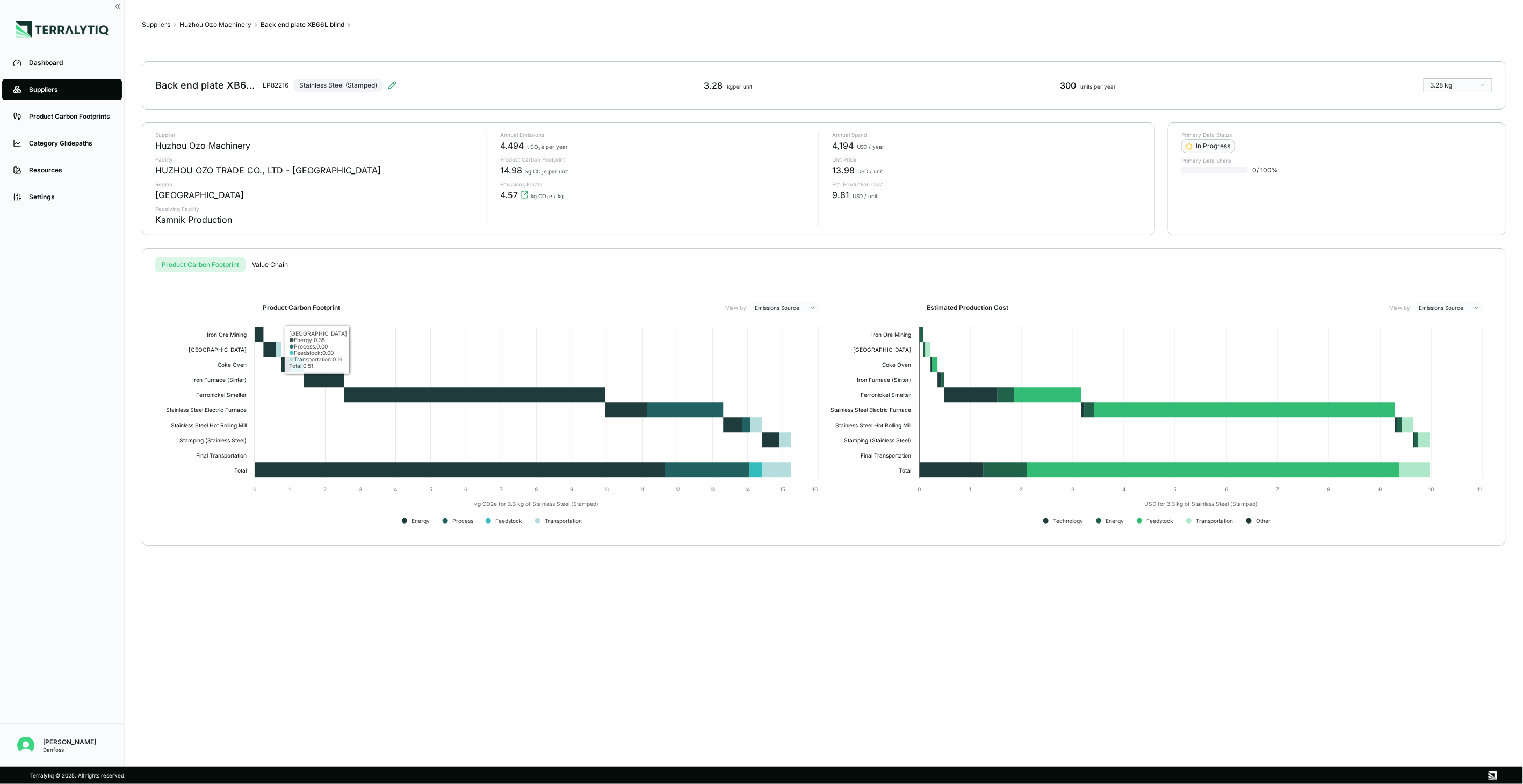
click at [239, 18] on div "Suppliers › Huzhou Ozo Machinery › Back end plate XB66L blind › Back end plate …" at bounding box center [823, 384] width 1364 height 733
click at [237, 20] on button "Huzhou Ozo Machinery" at bounding box center [215, 25] width 72 height 8
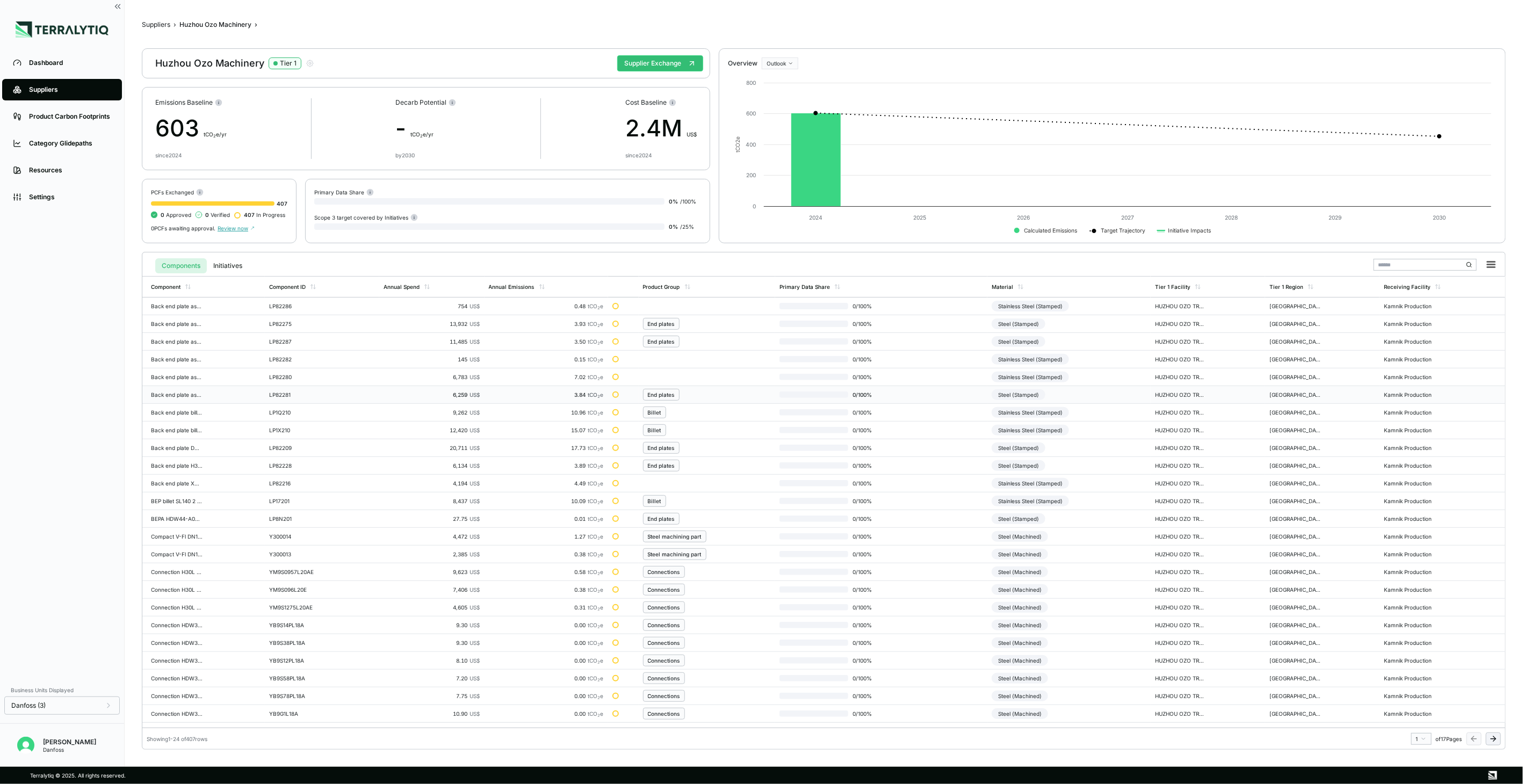
click at [1011, 394] on div "Steel (Stamped)" at bounding box center [1019, 395] width 54 height 11
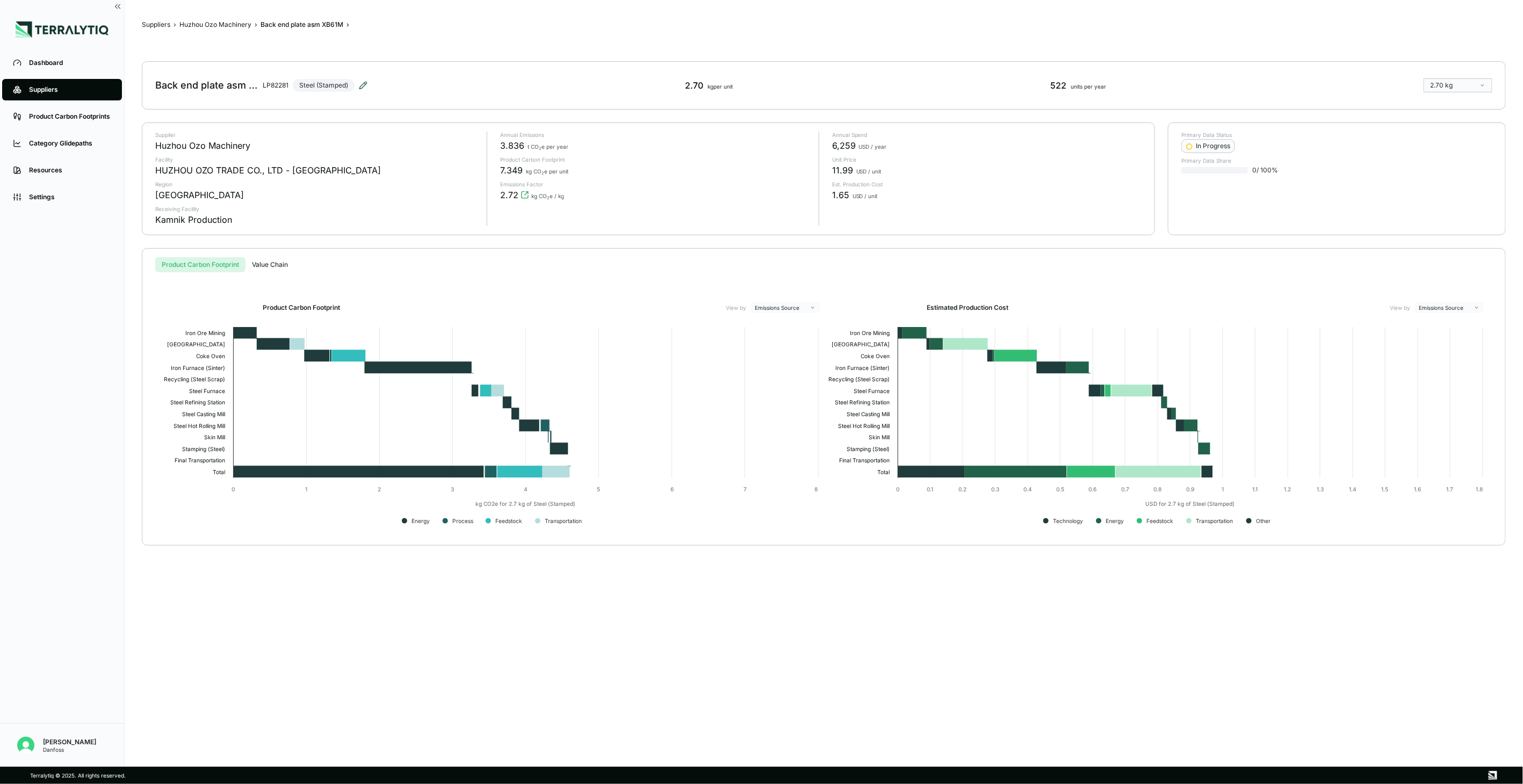
click at [368, 82] on icon at bounding box center [363, 86] width 8 height 8
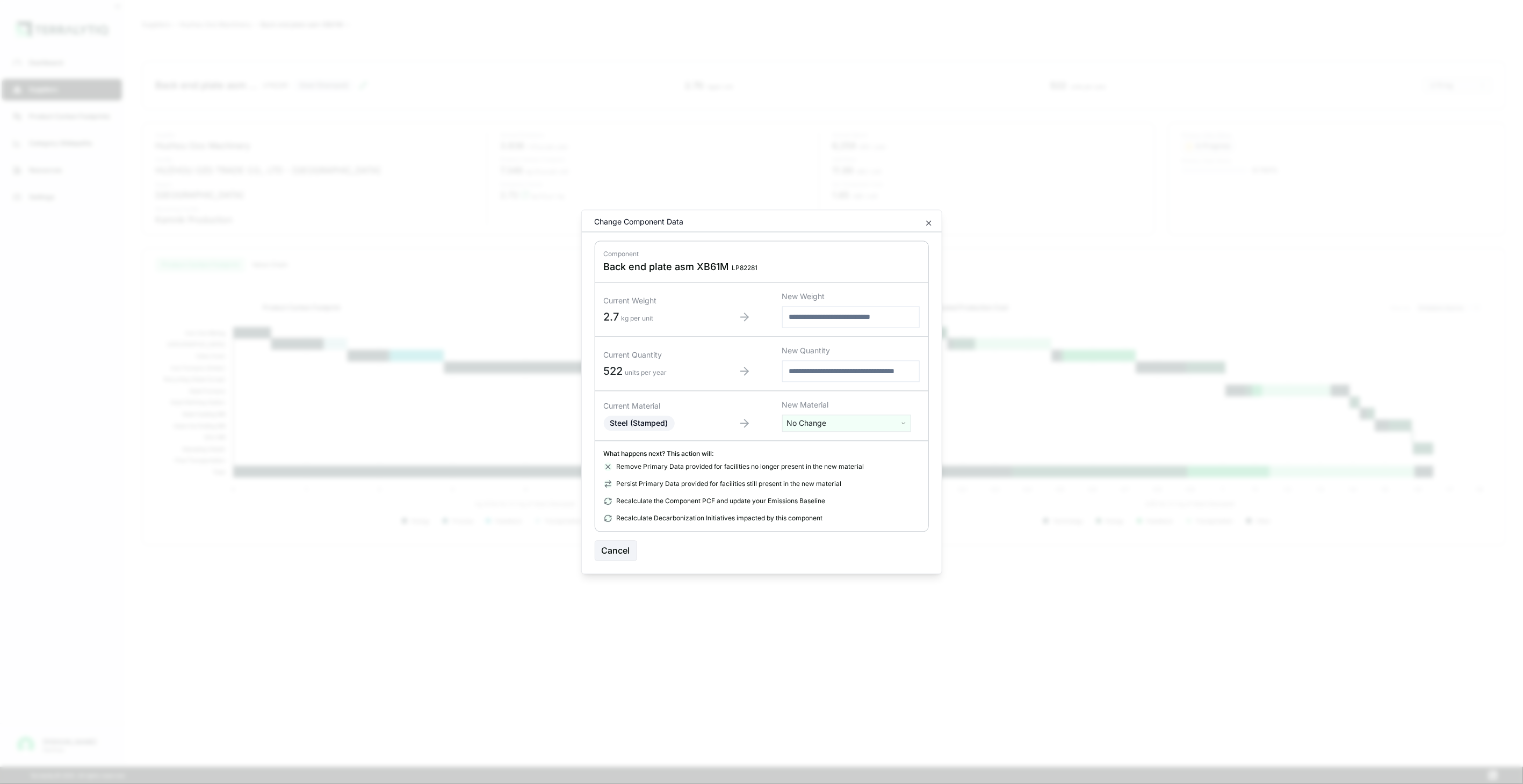
click at [860, 421] on html "Dashboard Suppliers Product Carbon Footprints Category Glidepaths Resources Set…" at bounding box center [761, 392] width 1523 height 784
click at [858, 447] on input "text" at bounding box center [846, 446] width 124 height 12
type input "*****"
click at [859, 477] on div "Stainless Steel (Stamped)" at bounding box center [846, 478] width 124 height 15
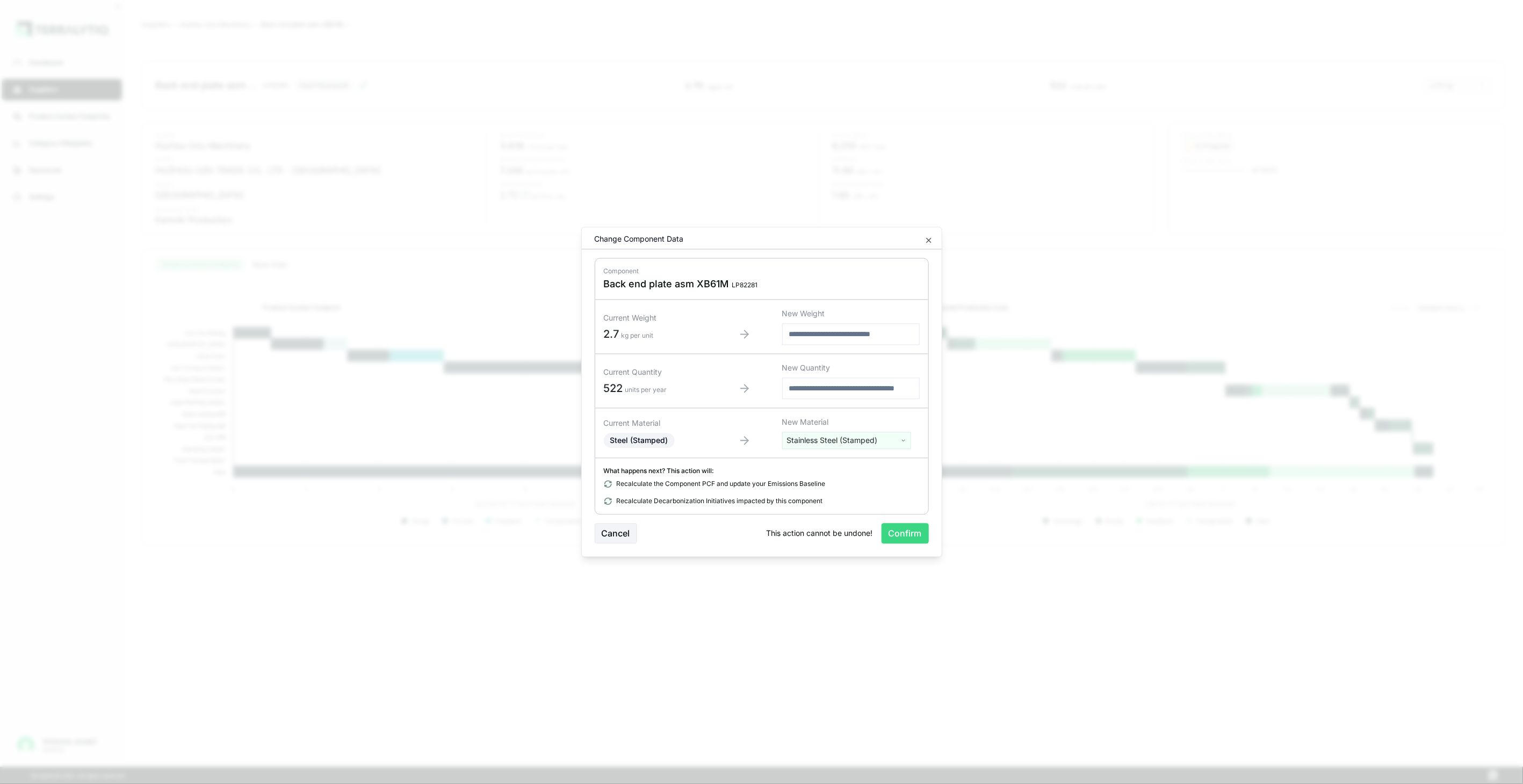
click at [889, 533] on button "Confirm" at bounding box center [905, 534] width 47 height 20
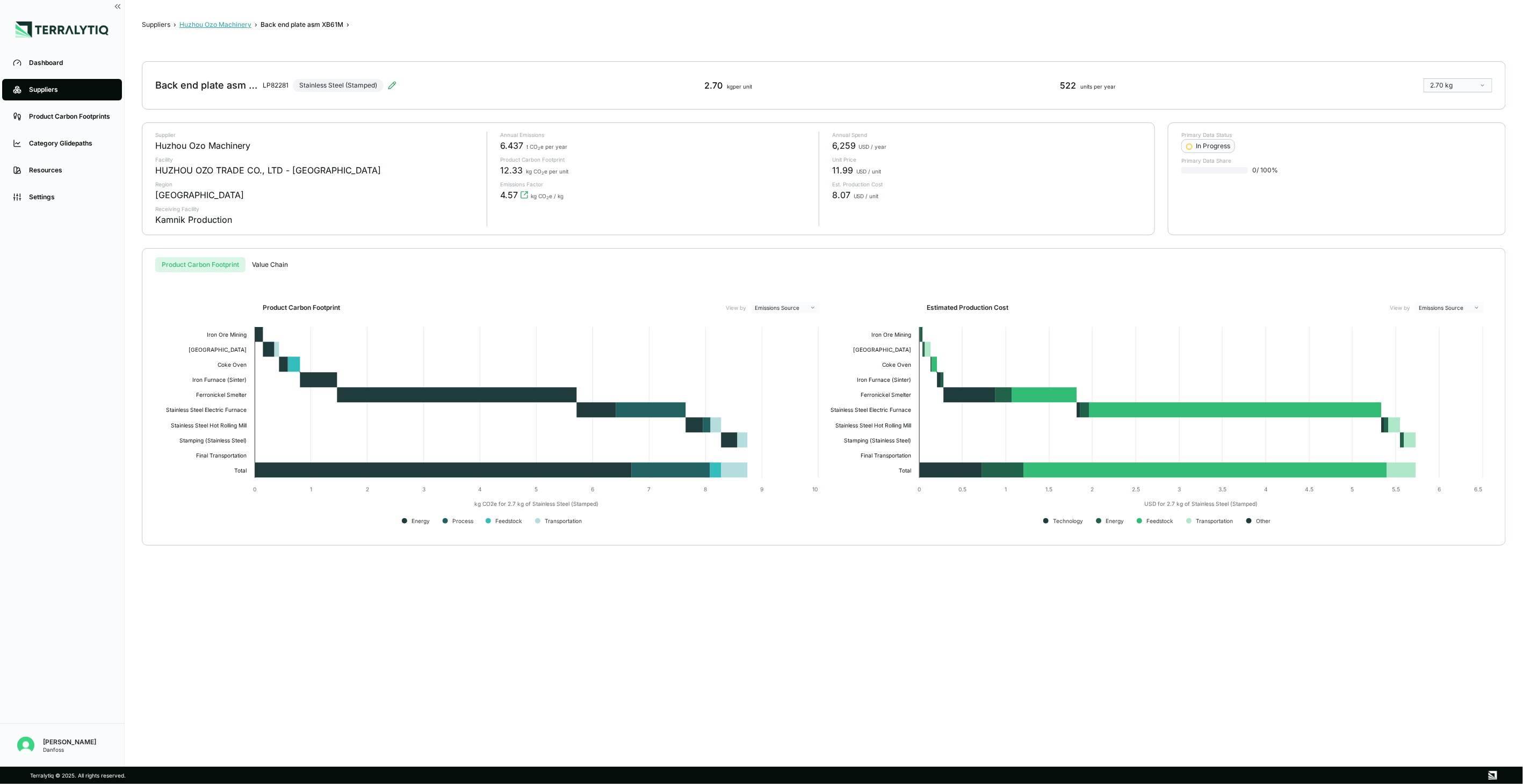
click at [215, 24] on button "Huzhou Ozo Machinery" at bounding box center [215, 25] width 72 height 8
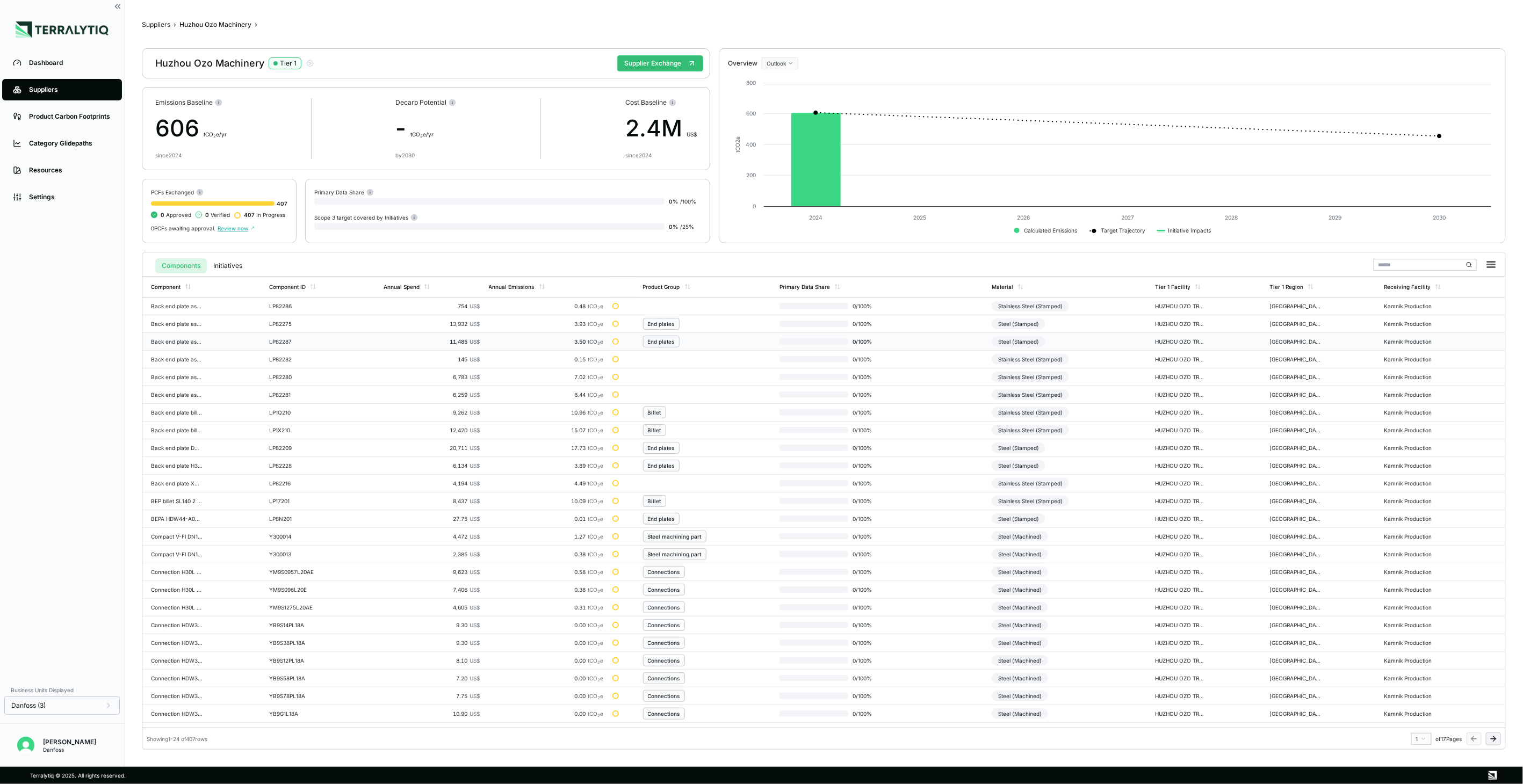
click at [1021, 342] on div "Steel (Stamped)" at bounding box center [1019, 342] width 54 height 11
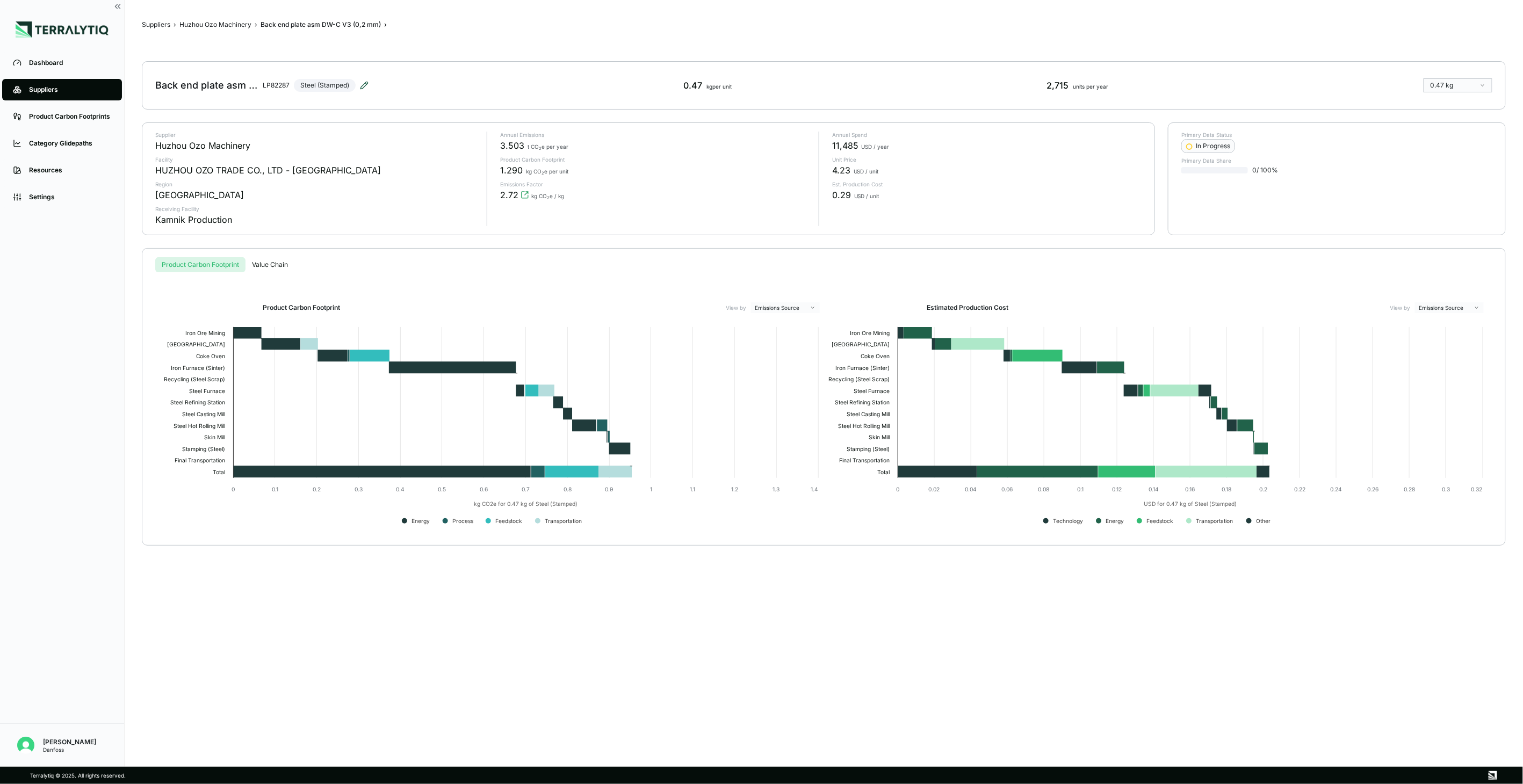
click at [362, 85] on icon at bounding box center [364, 86] width 8 height 8
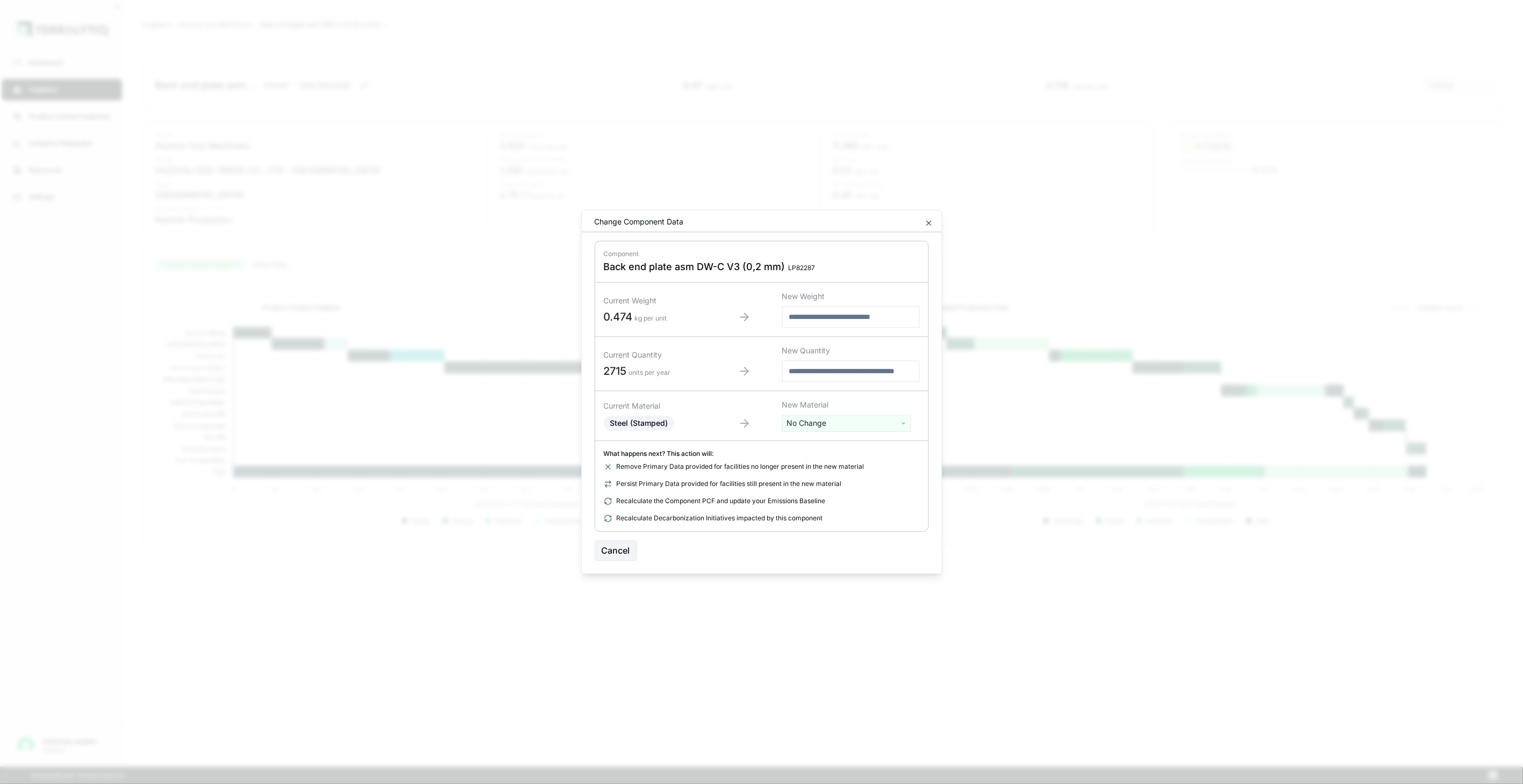
click at [847, 423] on html "Dashboard Suppliers Product Carbon Footprints Category Glidepaths Resources Set…" at bounding box center [761, 392] width 1523 height 784
click at [838, 448] on input "text" at bounding box center [846, 446] width 124 height 12
type input "*********"
click at [847, 476] on div "Stainless Steel (Stamped)" at bounding box center [846, 478] width 124 height 15
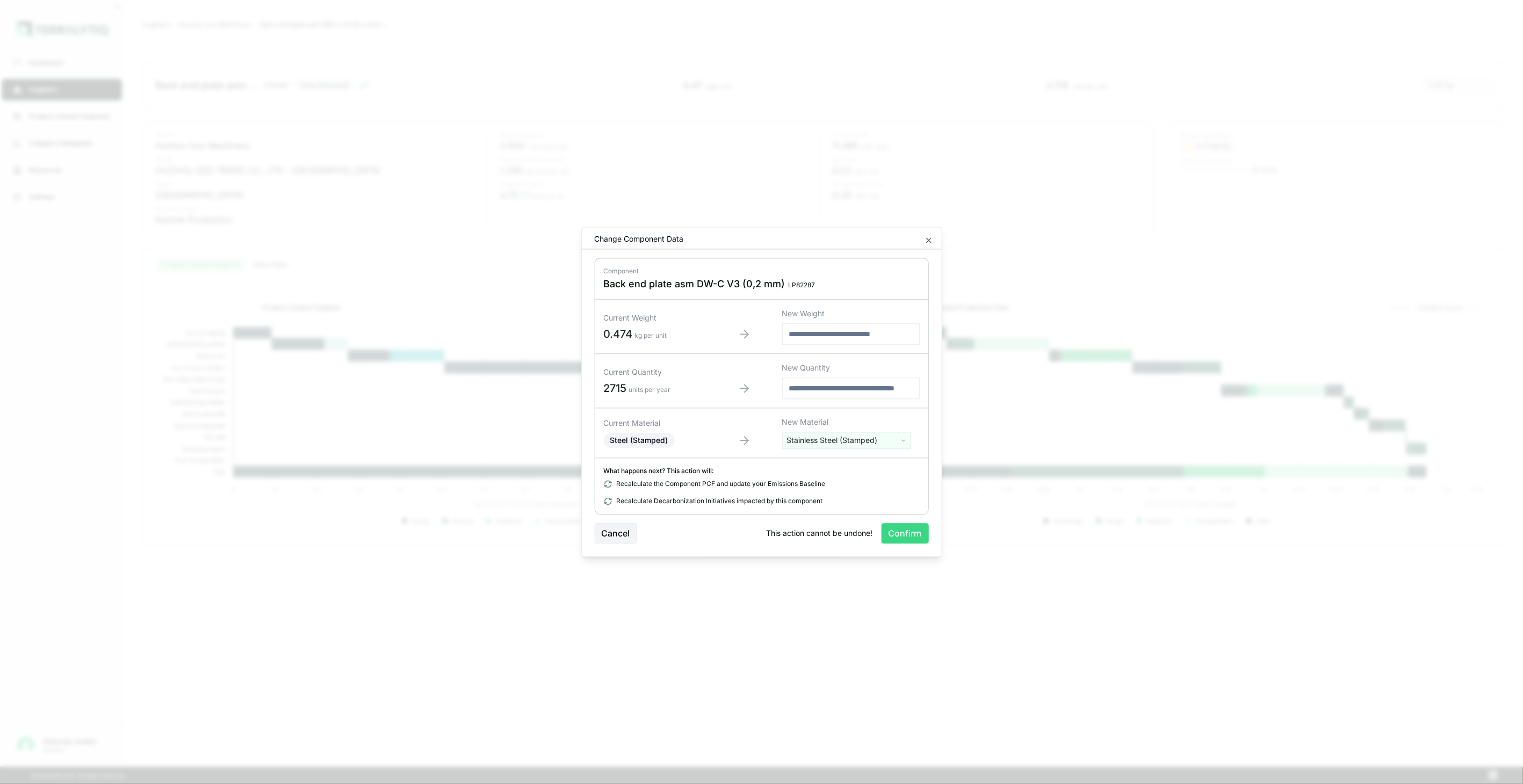
drag, startPoint x: 905, startPoint y: 531, endPoint x: 896, endPoint y: 589, distance: 58.7
click at [905, 532] on button "Confirm" at bounding box center [905, 534] width 47 height 20
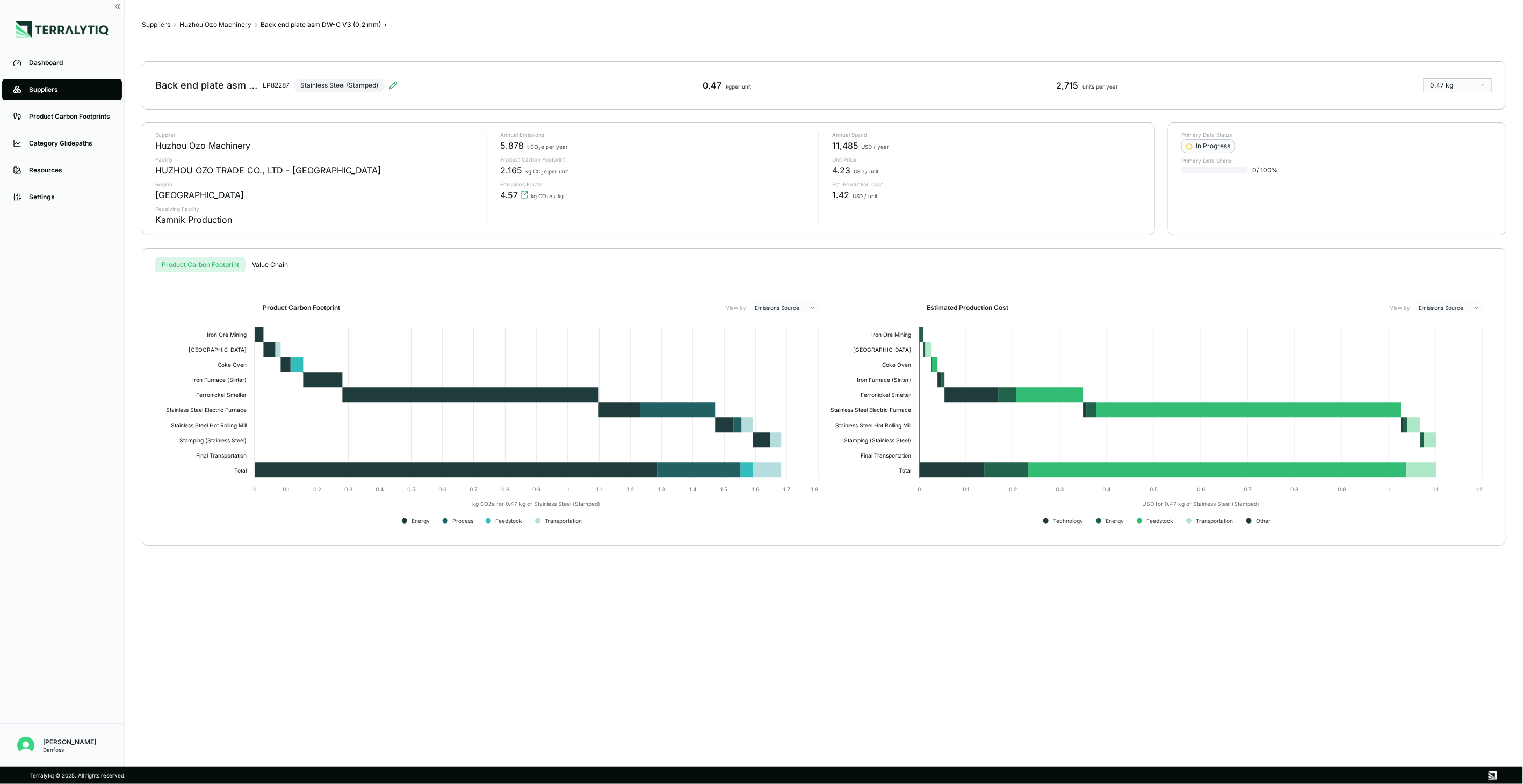
click at [218, 18] on div "Suppliers › Huzhou Ozo Machinery › Back end plate asm DW-C V3 (0,2 mm) › Back e…" at bounding box center [823, 384] width 1364 height 733
click at [219, 24] on button "Huzhou Ozo Machinery" at bounding box center [215, 25] width 72 height 8
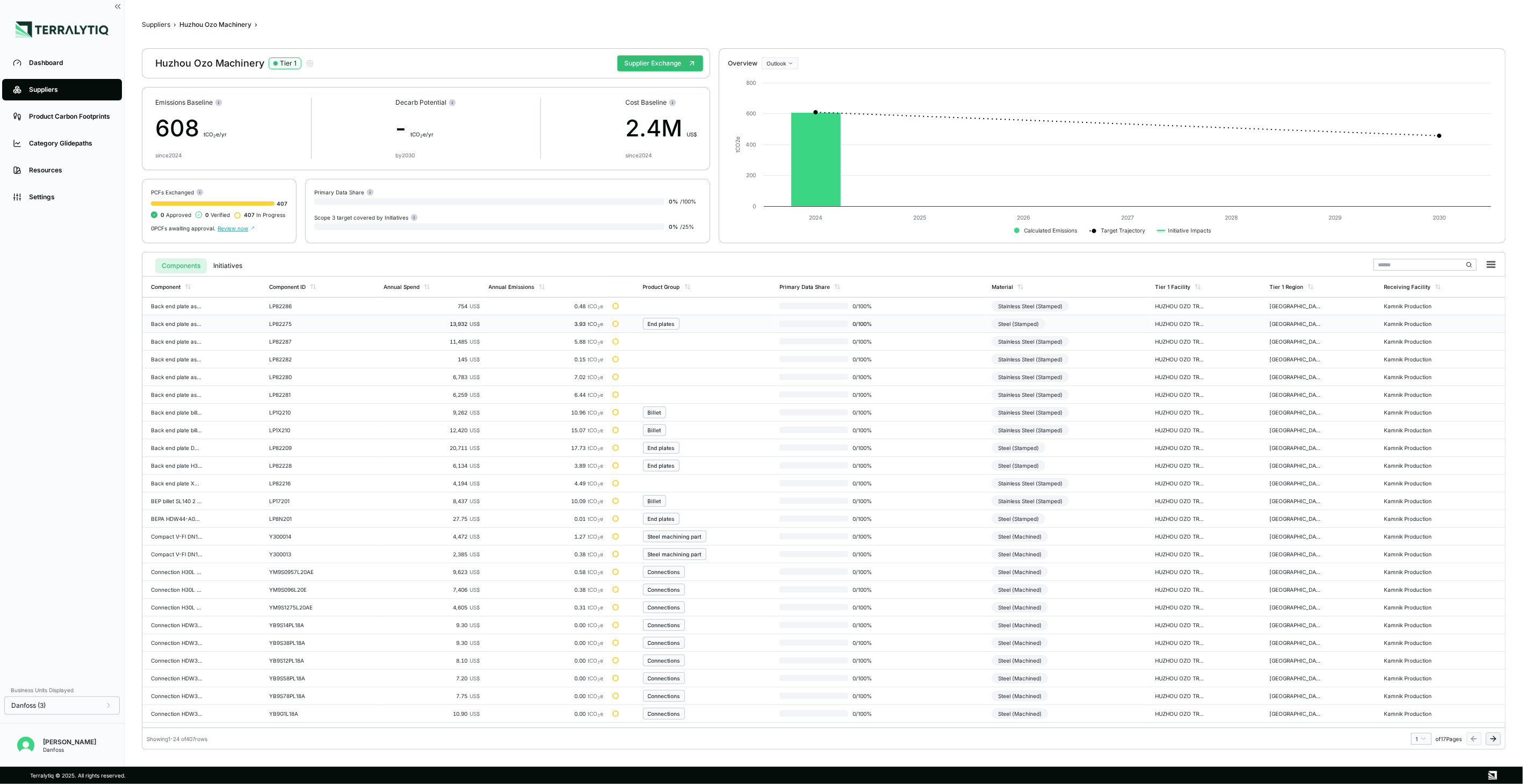
click at [1008, 325] on div "Steel (Stamped)" at bounding box center [1019, 324] width 54 height 11
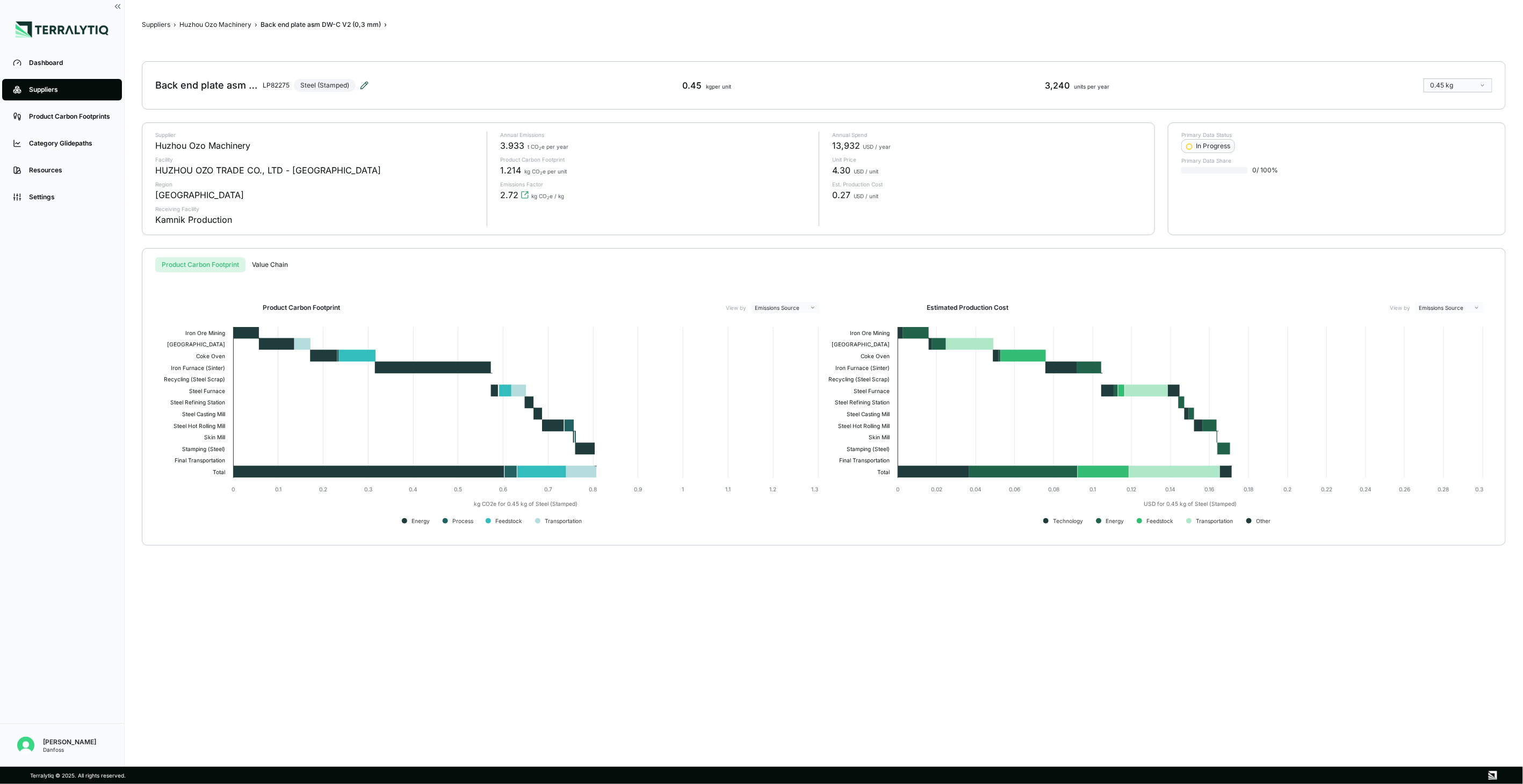
click at [368, 82] on icon at bounding box center [364, 85] width 7 height 7
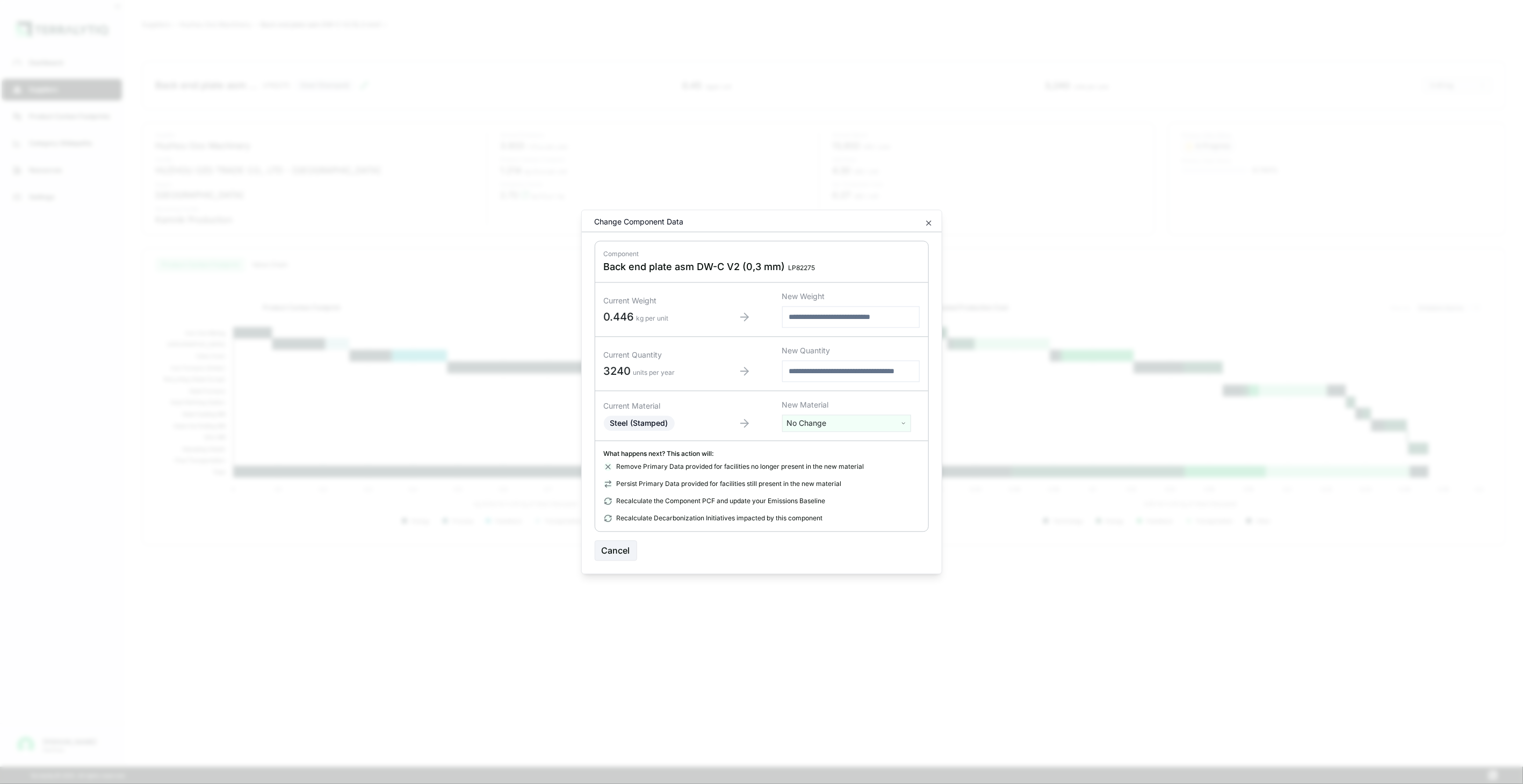
click at [802, 418] on html "Dashboard Suppliers Product Carbon Footprints Category Glidepaths Resources Set…" at bounding box center [761, 392] width 1523 height 784
click at [813, 447] on input "text" at bounding box center [846, 446] width 124 height 12
type input "******"
click at [841, 481] on div "Stainless Steel (Stamped)" at bounding box center [846, 478] width 124 height 15
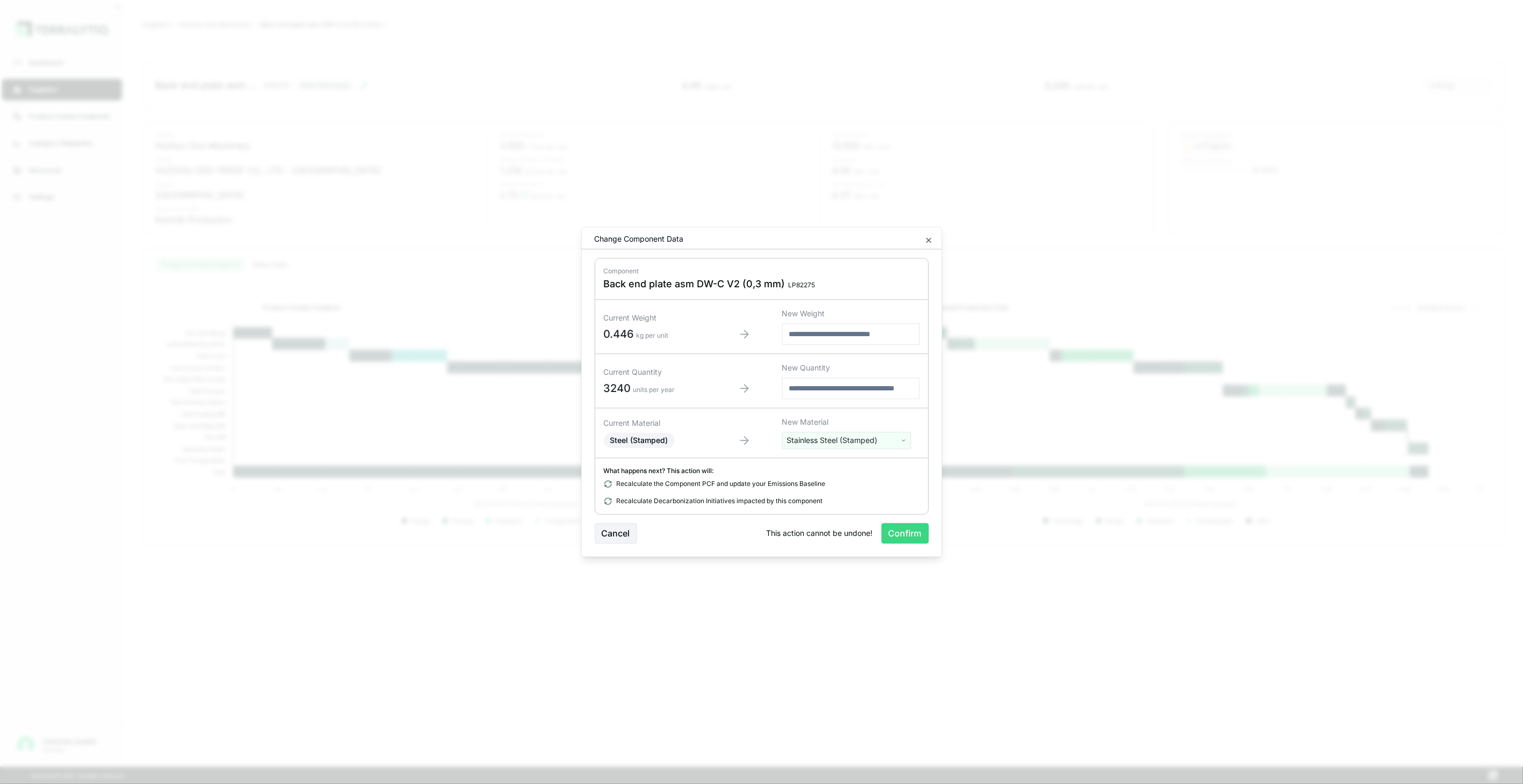
click at [907, 527] on button "Confirm" at bounding box center [905, 534] width 47 height 20
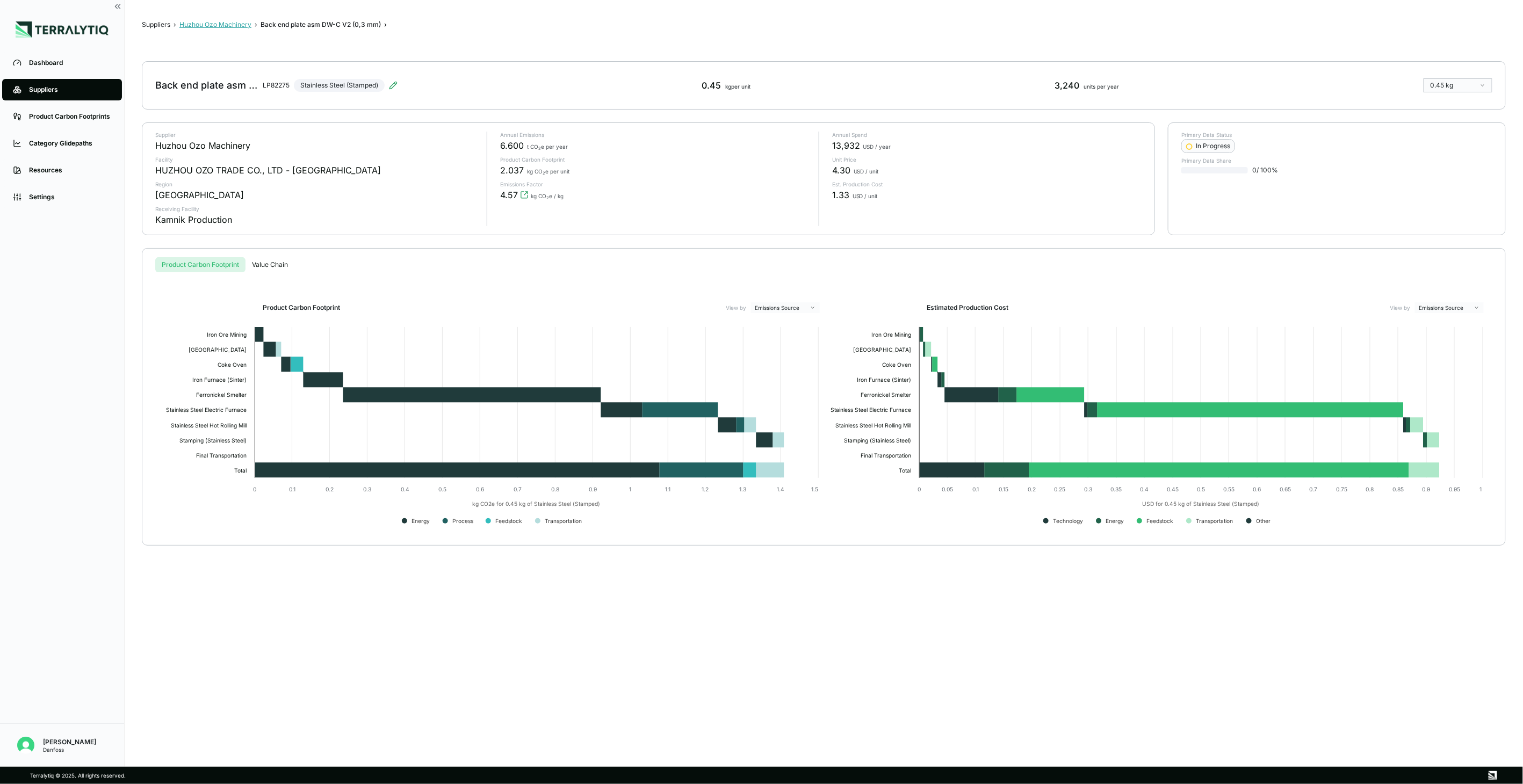
click at [192, 22] on button "Huzhou Ozo Machinery" at bounding box center [215, 25] width 72 height 8
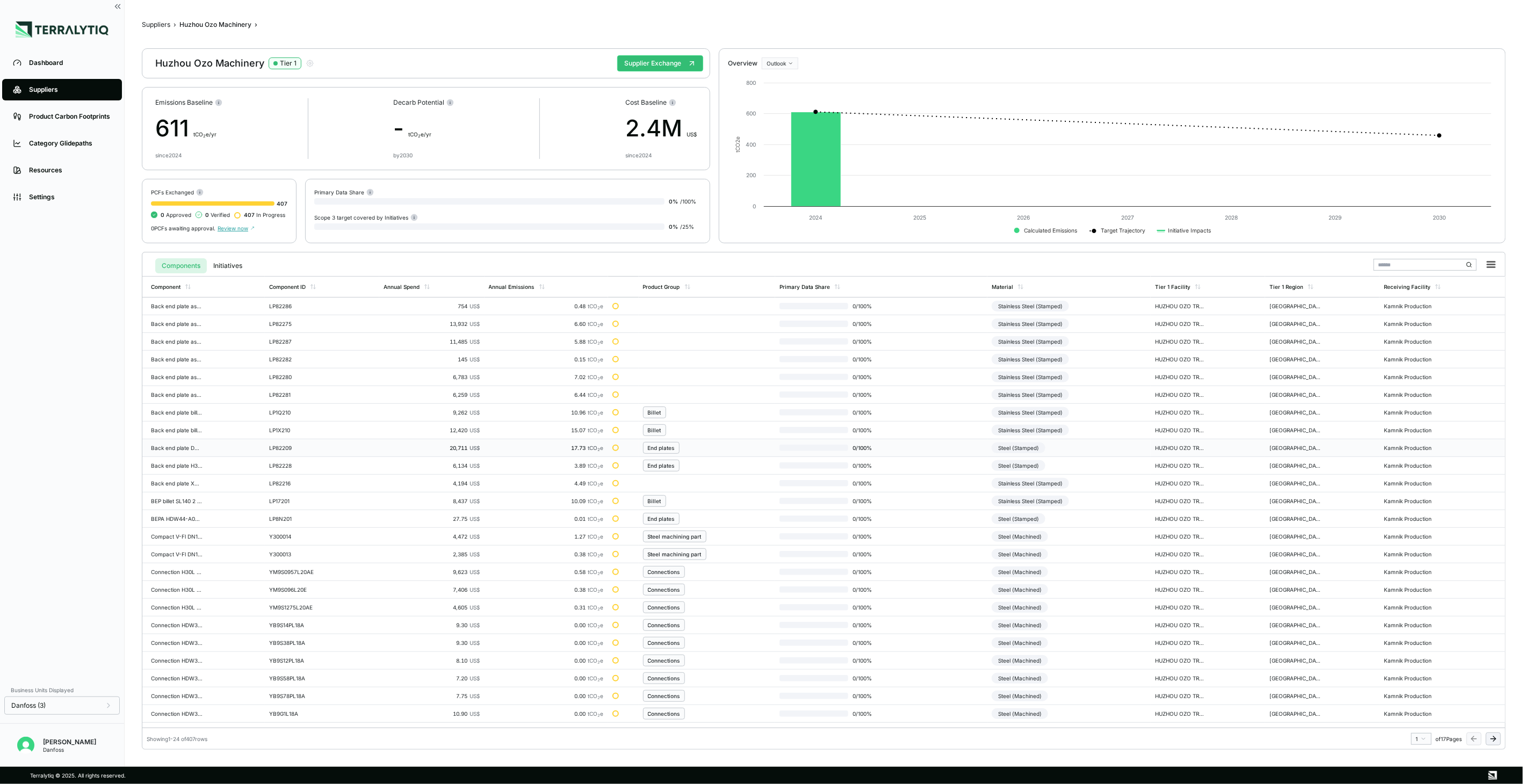
click at [1023, 448] on div "Steel (Stamped)" at bounding box center [1019, 448] width 54 height 11
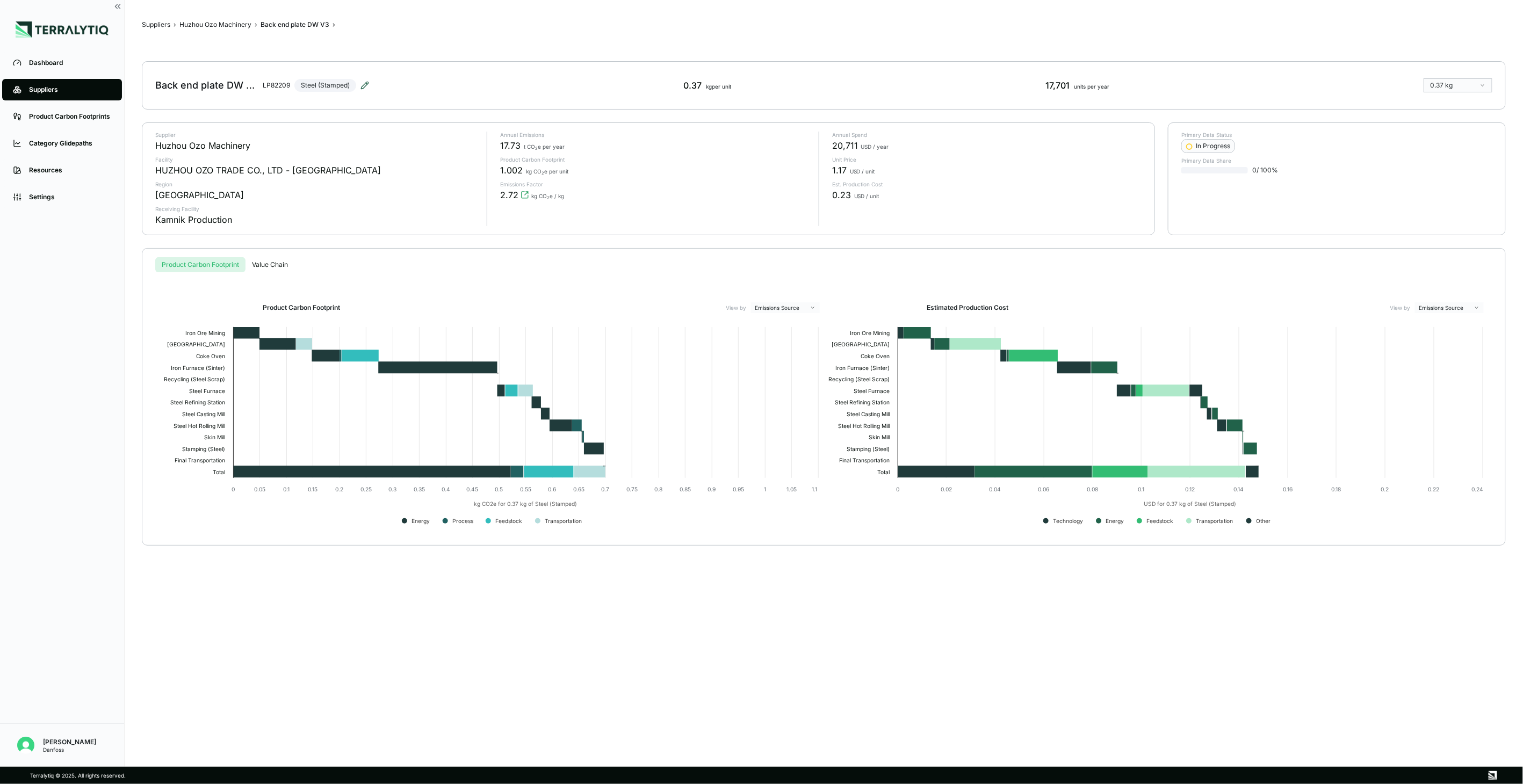
click at [367, 89] on icon at bounding box center [365, 86] width 8 height 8
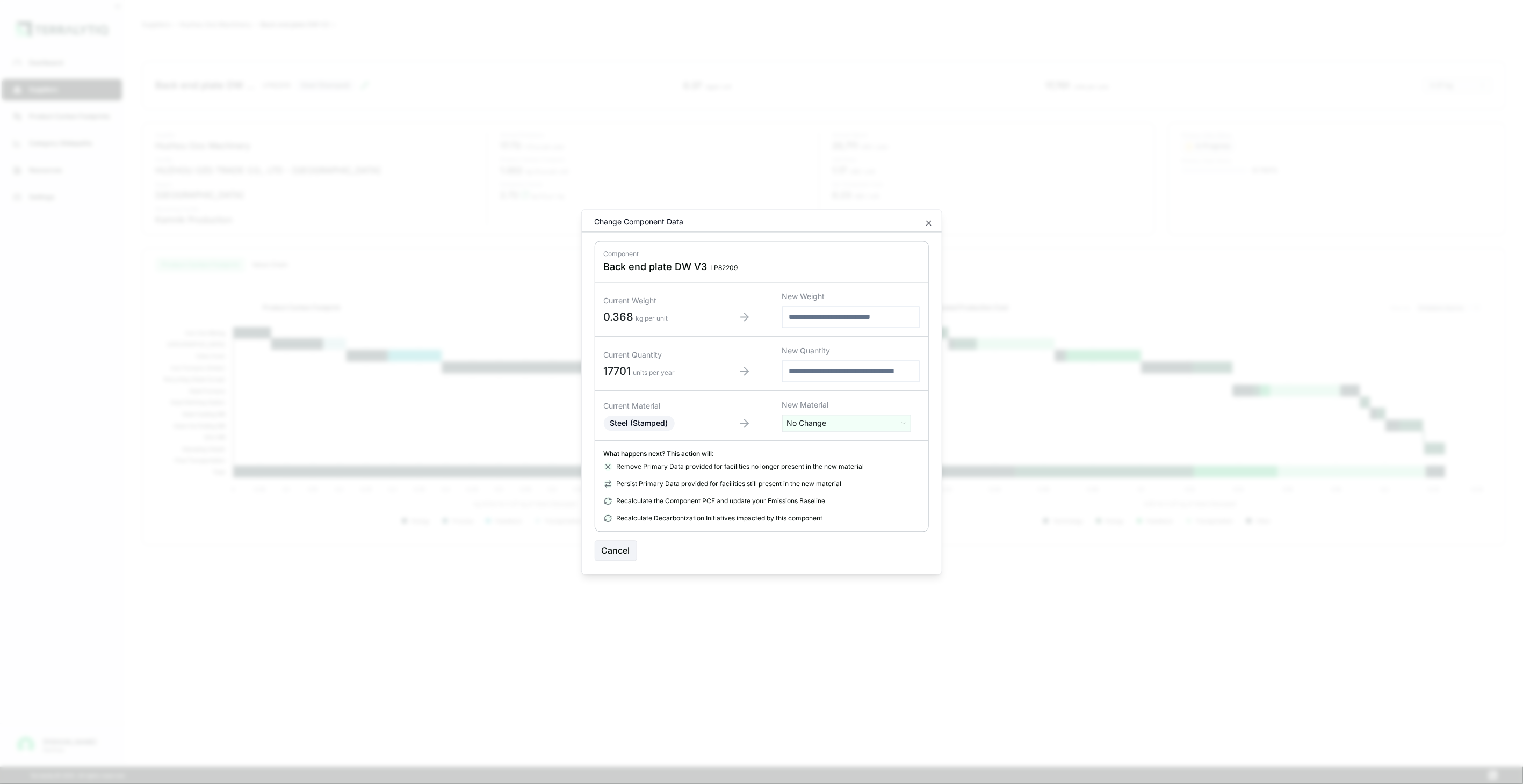
click at [808, 423] on html "Dashboard Suppliers Product Carbon Footprints Category Glidepaths Resources Set…" at bounding box center [761, 392] width 1523 height 784
click at [808, 441] on input "text" at bounding box center [846, 446] width 124 height 12
type input "******"
click at [844, 474] on div "Stainless Steel (Stamped)" at bounding box center [846, 478] width 124 height 15
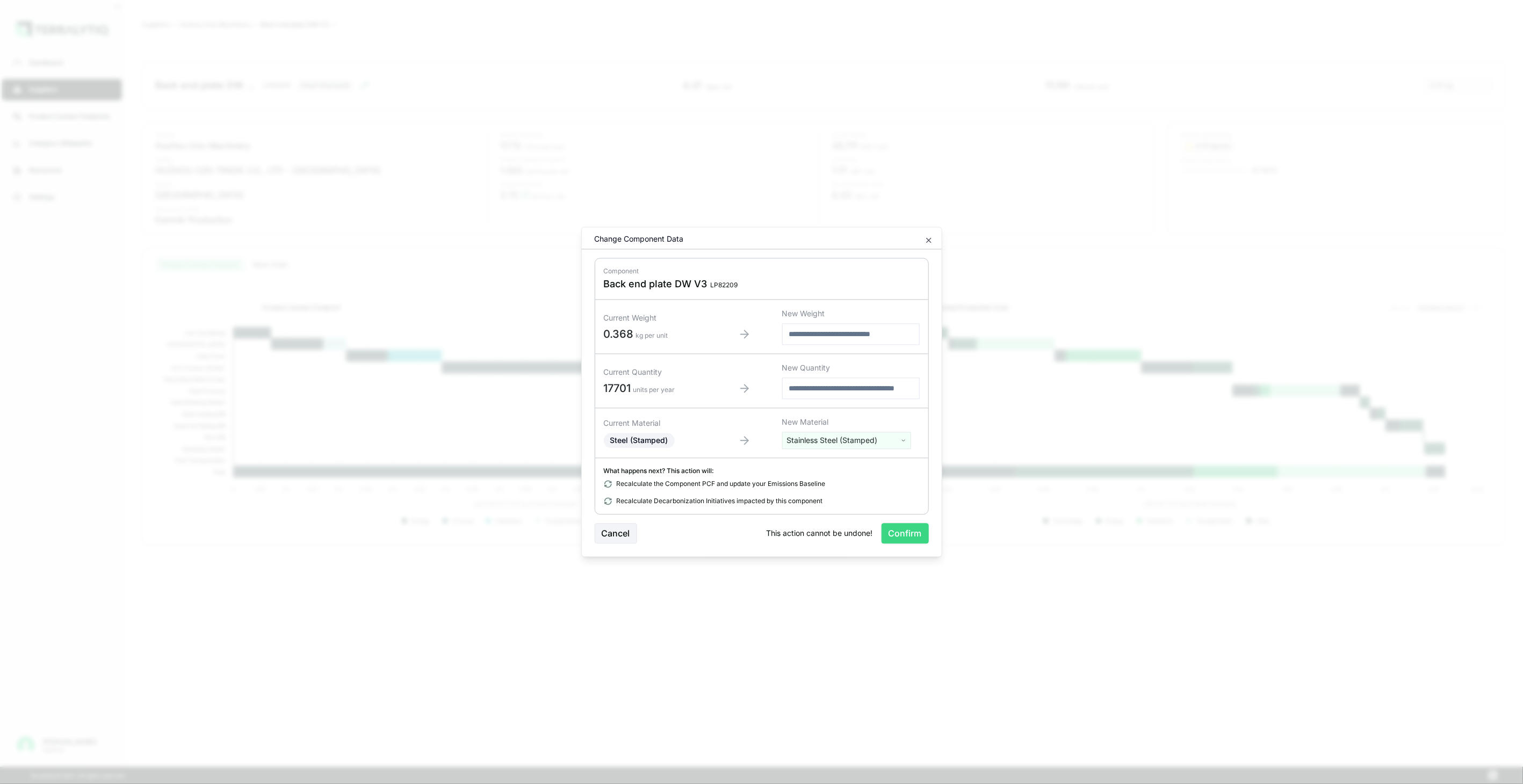
click at [895, 532] on button "Confirm" at bounding box center [905, 534] width 47 height 20
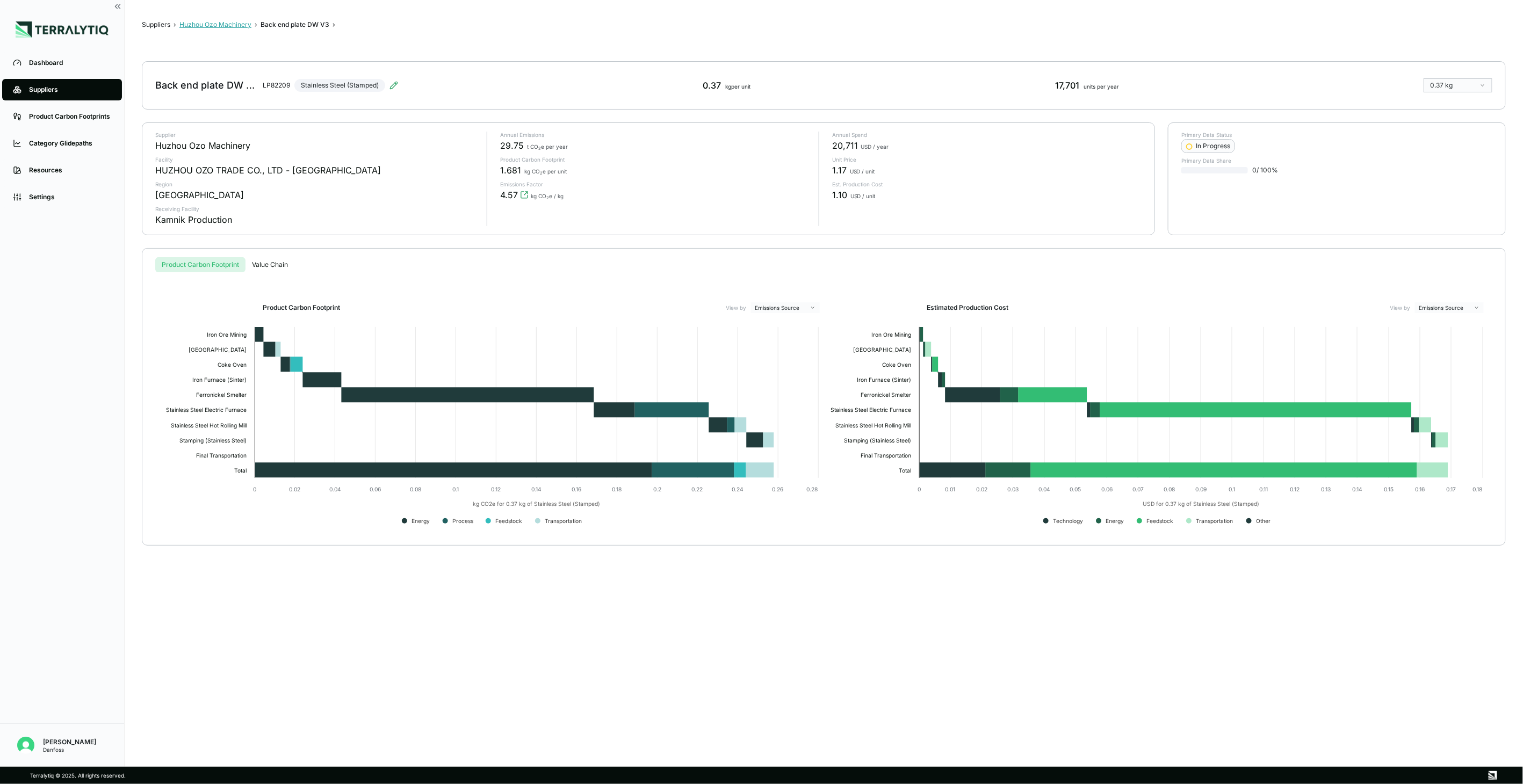
click at [225, 28] on button "Huzhou Ozo Machinery" at bounding box center [215, 25] width 72 height 8
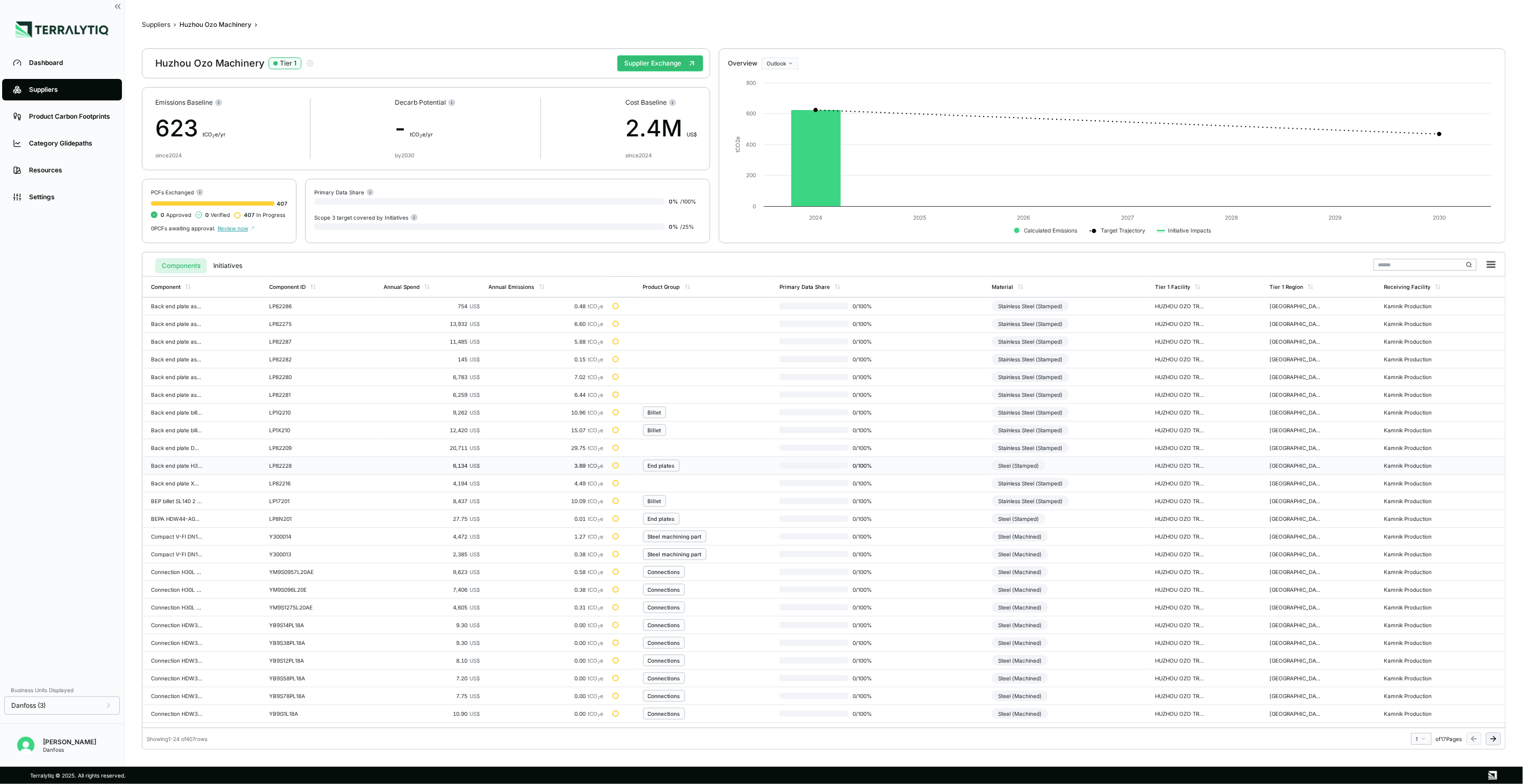
click at [1026, 469] on div "Steel (Stamped)" at bounding box center [1019, 466] width 54 height 11
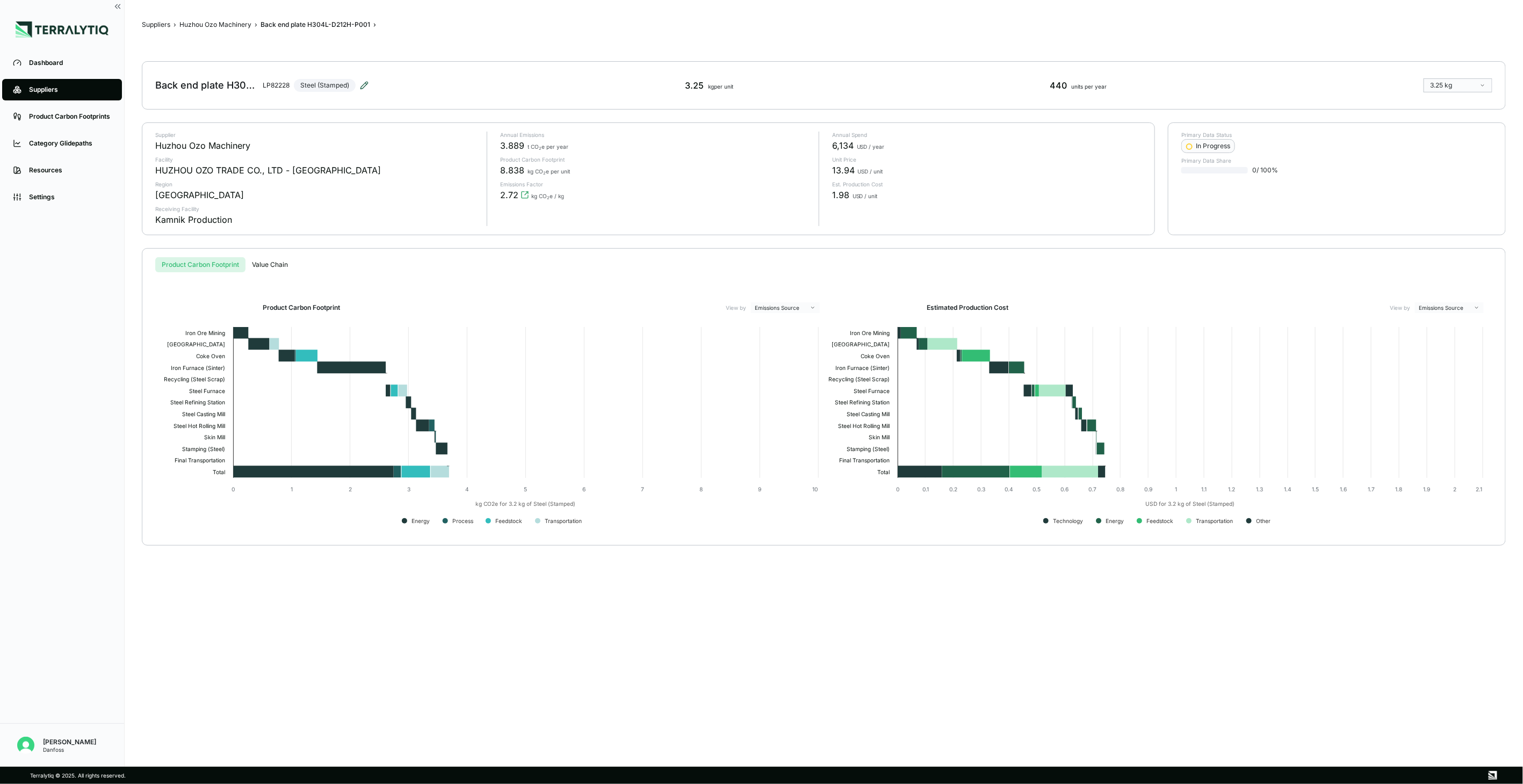
click at [368, 88] on icon at bounding box center [364, 86] width 8 height 8
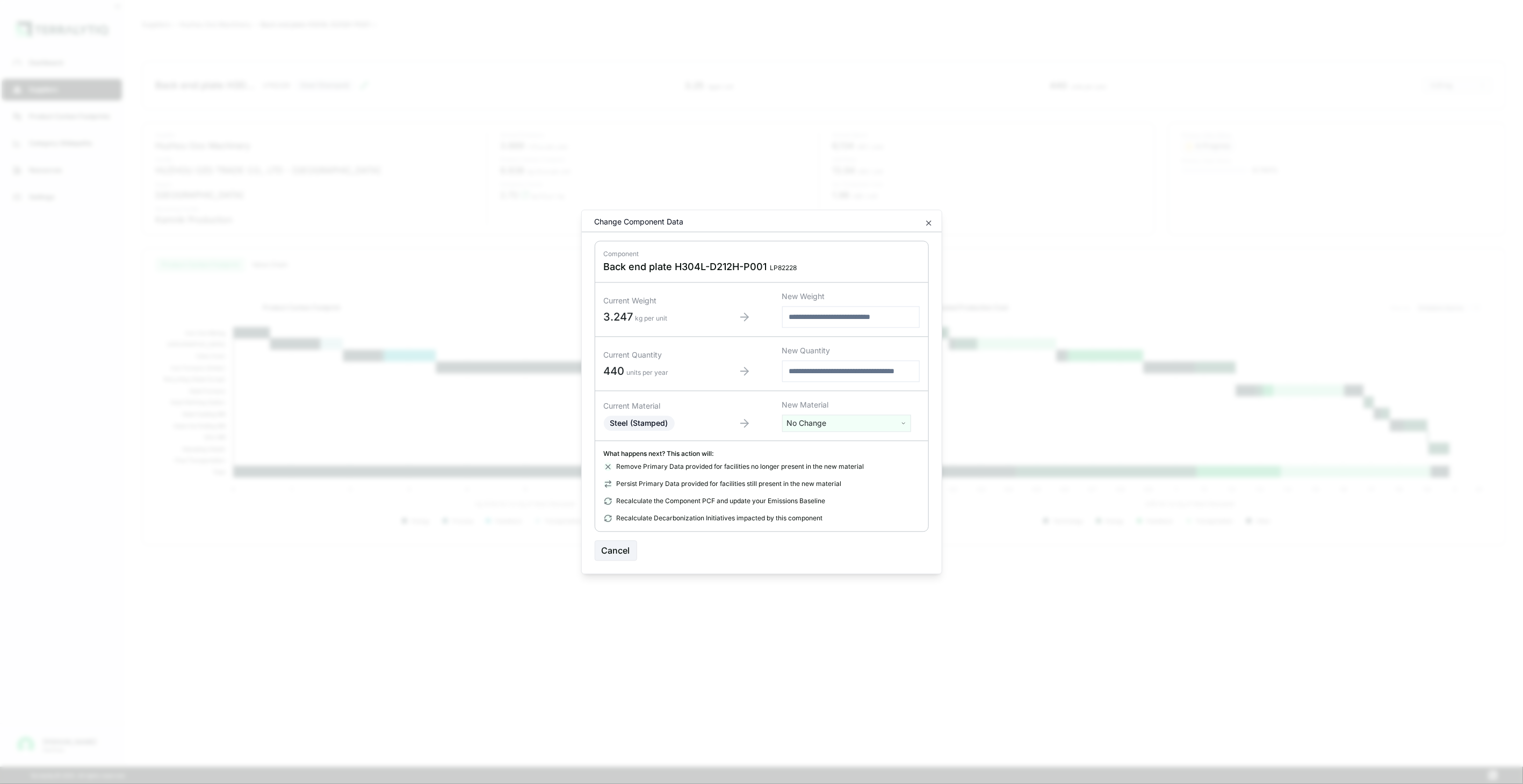
click at [811, 422] on html "Dashboard Suppliers Product Carbon Footprints Category Glidepaths Resources Set…" at bounding box center [761, 392] width 1523 height 784
click at [804, 446] on input "text" at bounding box center [846, 446] width 124 height 12
type input "*******"
click at [818, 484] on div "Stainless Steel (Stamped)" at bounding box center [846, 478] width 124 height 15
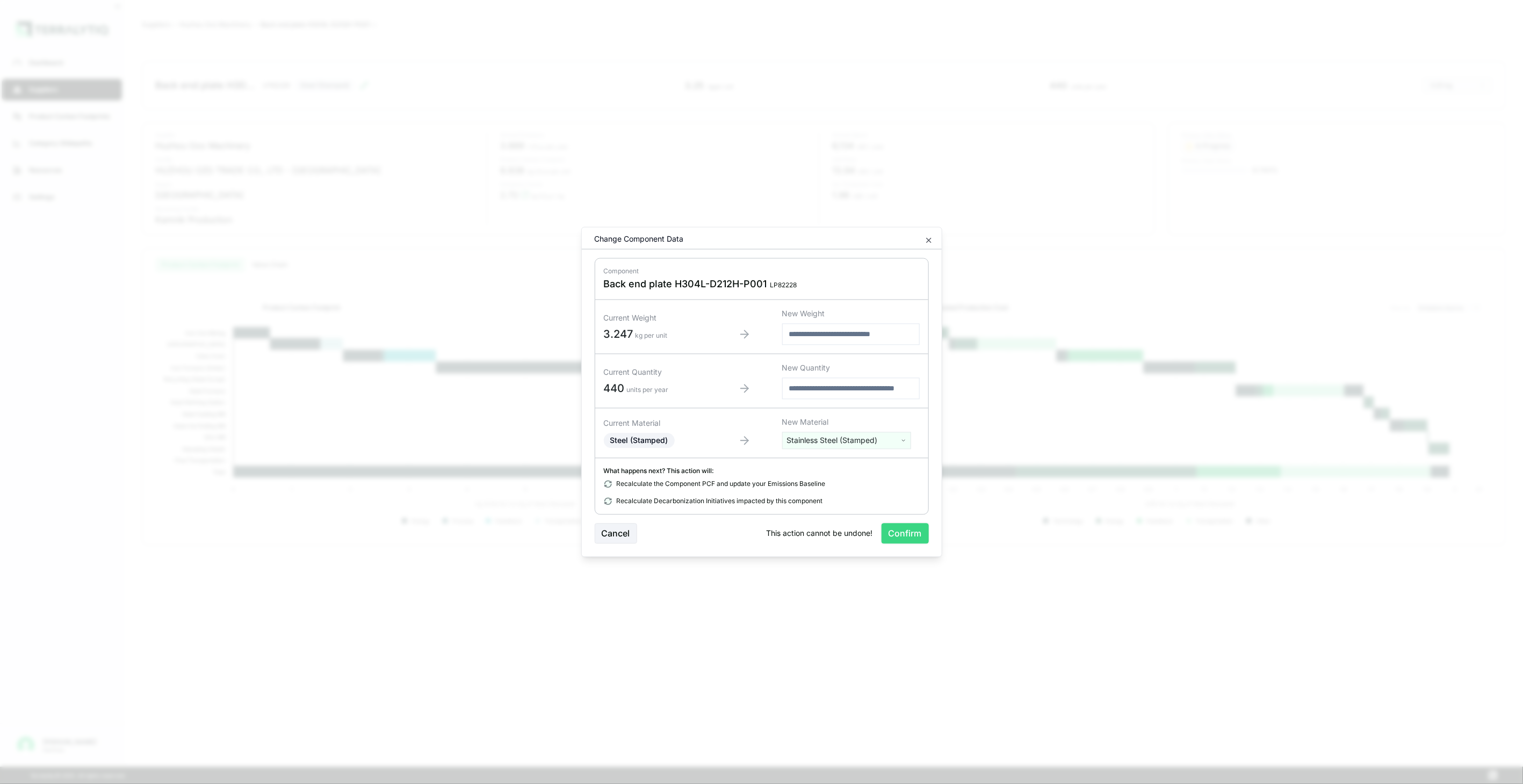
drag, startPoint x: 903, startPoint y: 533, endPoint x: 824, endPoint y: 616, distance: 114.6
click at [903, 535] on button "Confirm" at bounding box center [905, 534] width 47 height 20
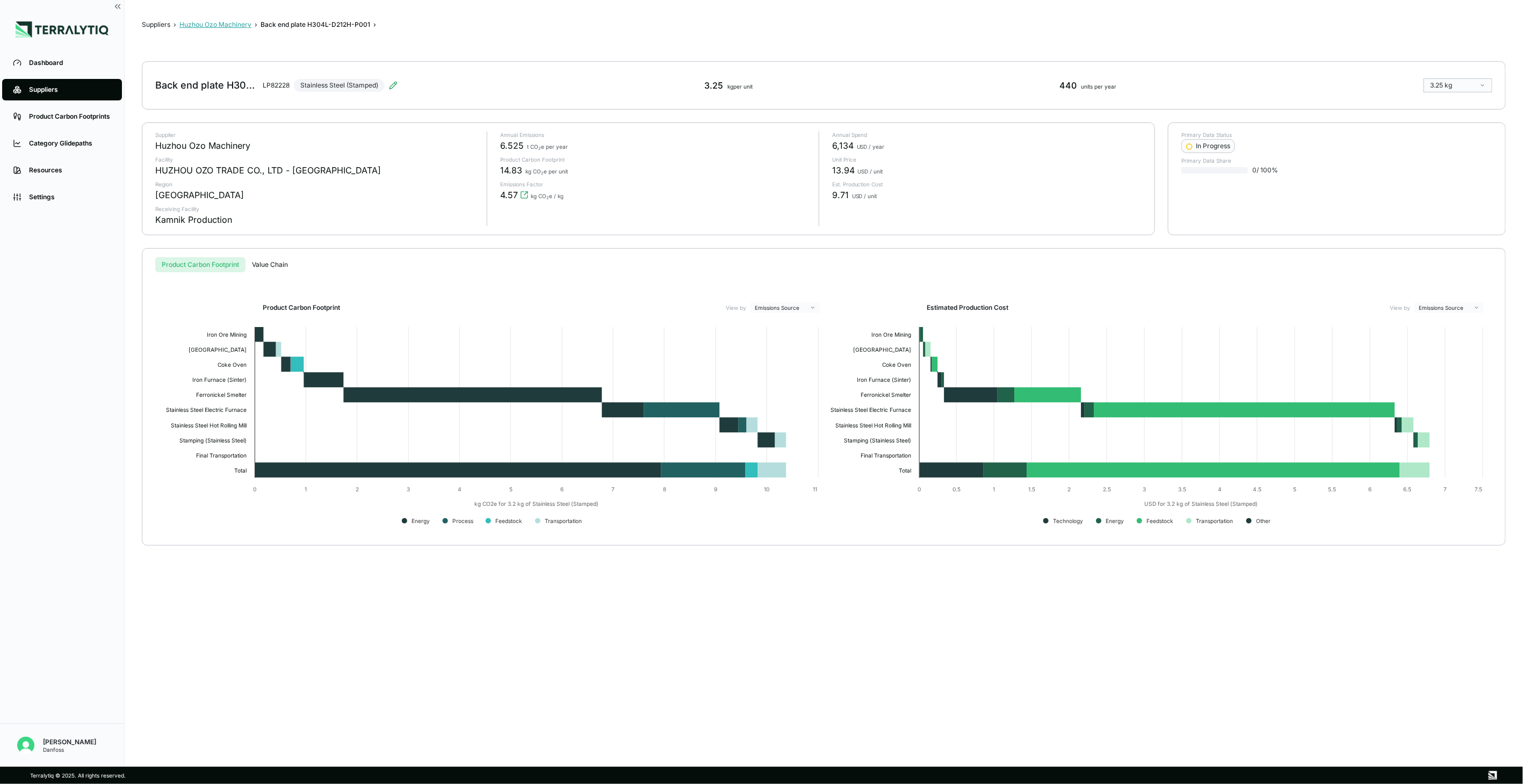
click at [226, 22] on button "Huzhou Ozo Machinery" at bounding box center [215, 25] width 72 height 8
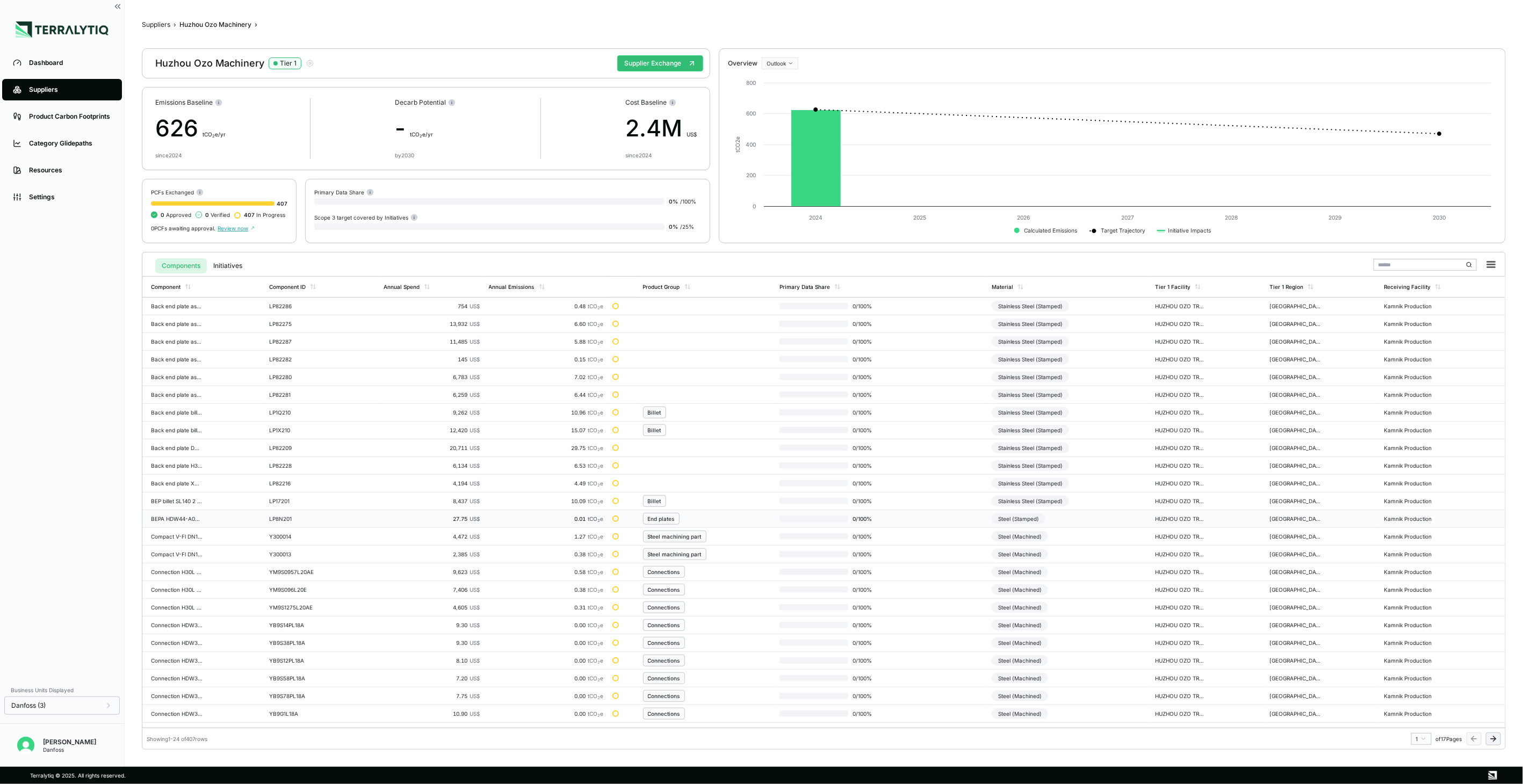
click at [1033, 521] on div "Steel (Stamped)" at bounding box center [1019, 519] width 54 height 11
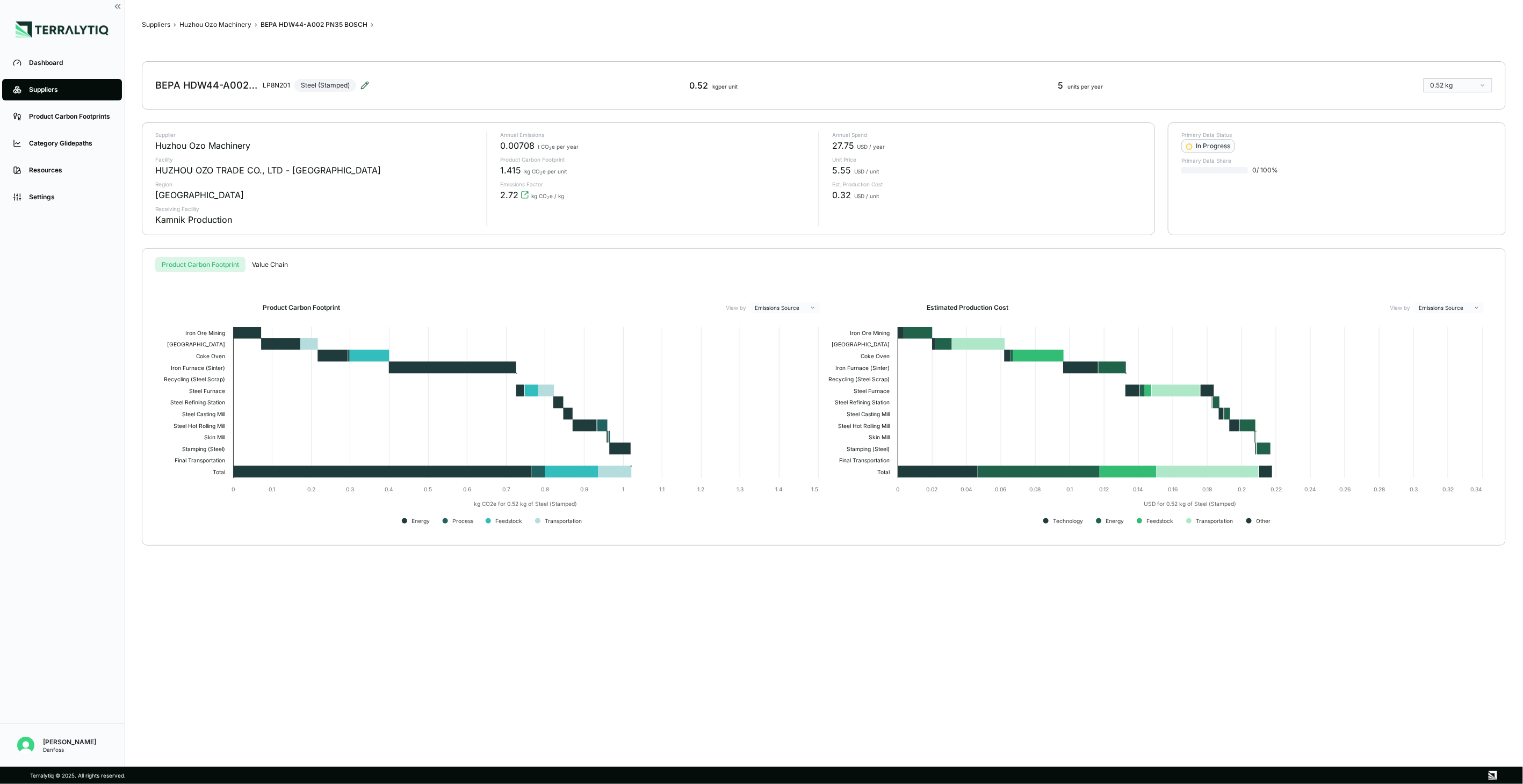
click at [367, 84] on icon at bounding box center [366, 83] width 2 height 2
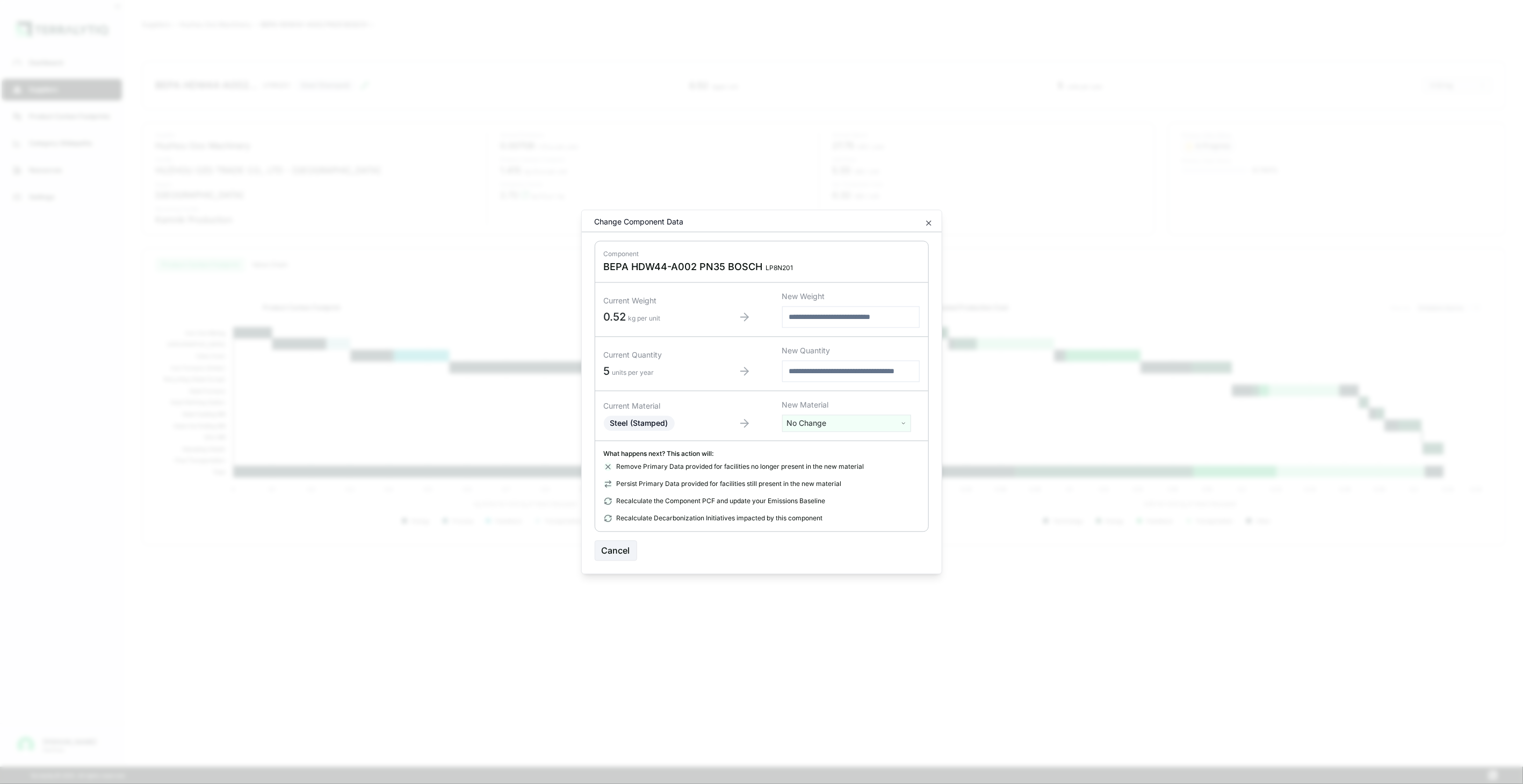
click at [820, 424] on html "Dashboard Suppliers Product Carbon Footprints Category Glidepaths Resources Set…" at bounding box center [761, 392] width 1523 height 784
click at [831, 564] on div "Stainless Steel (Stamped)" at bounding box center [846, 571] width 124 height 15
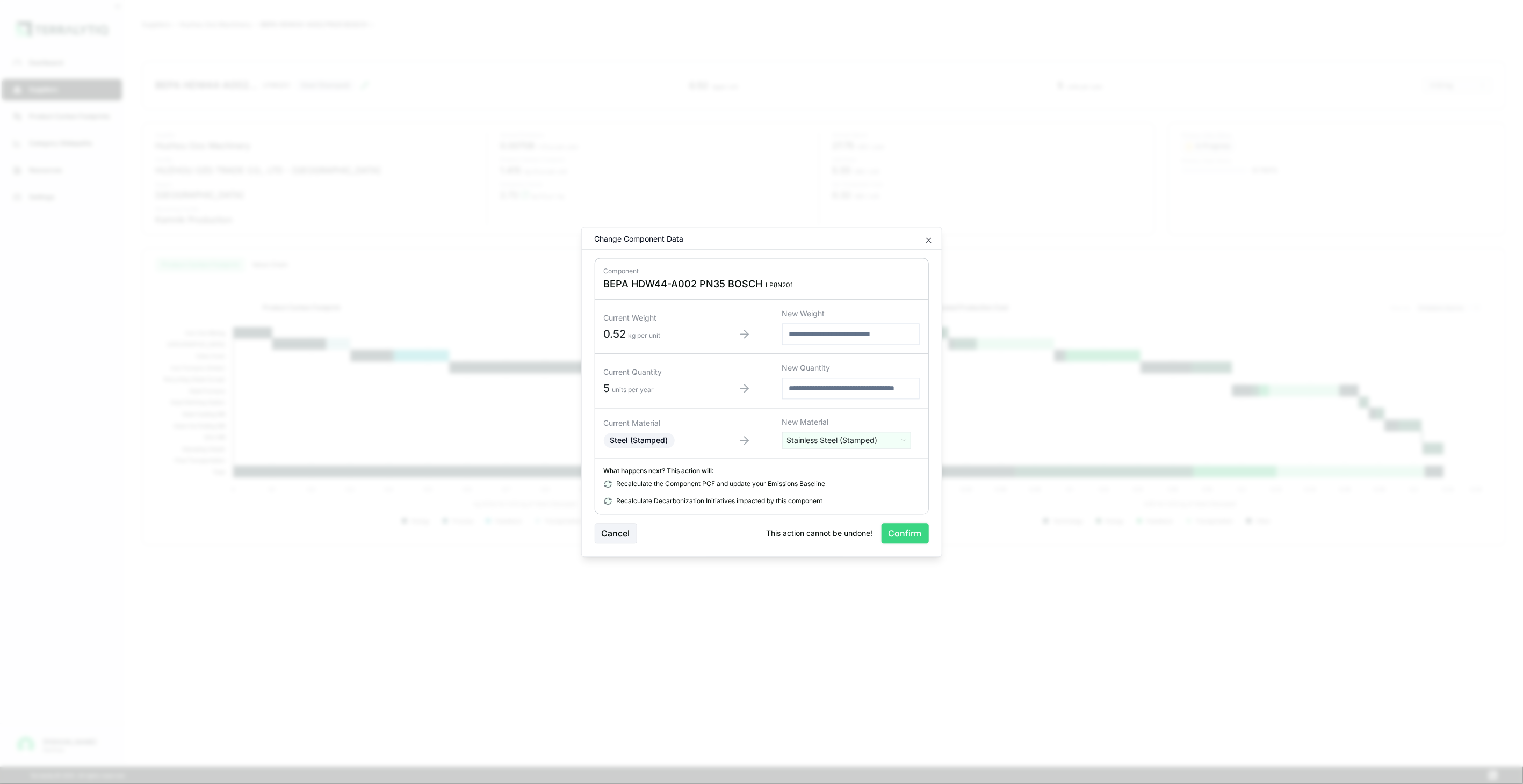
click at [884, 535] on button "Confirm" at bounding box center [905, 534] width 47 height 20
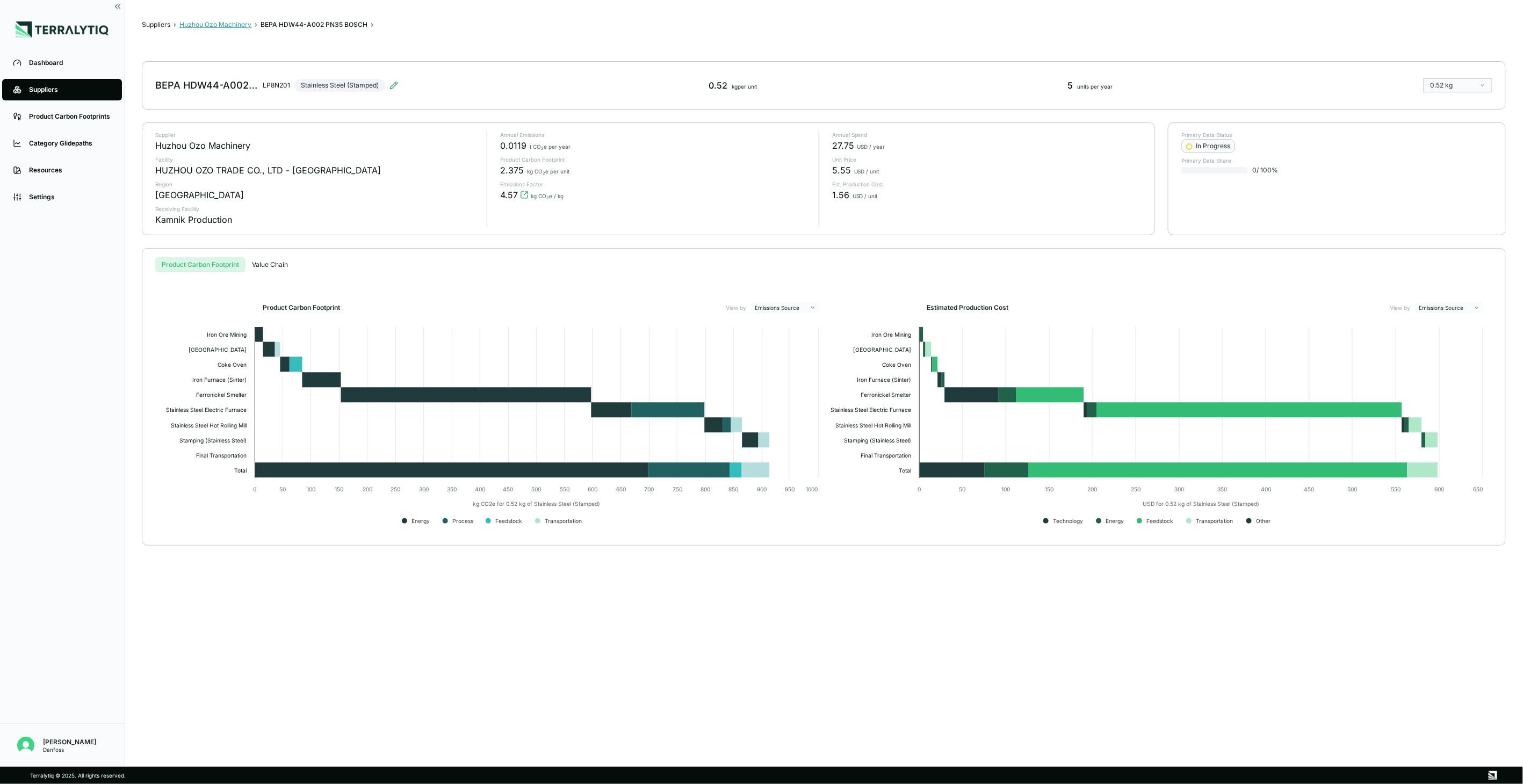
click at [210, 24] on button "Huzhou Ozo Machinery" at bounding box center [215, 25] width 72 height 8
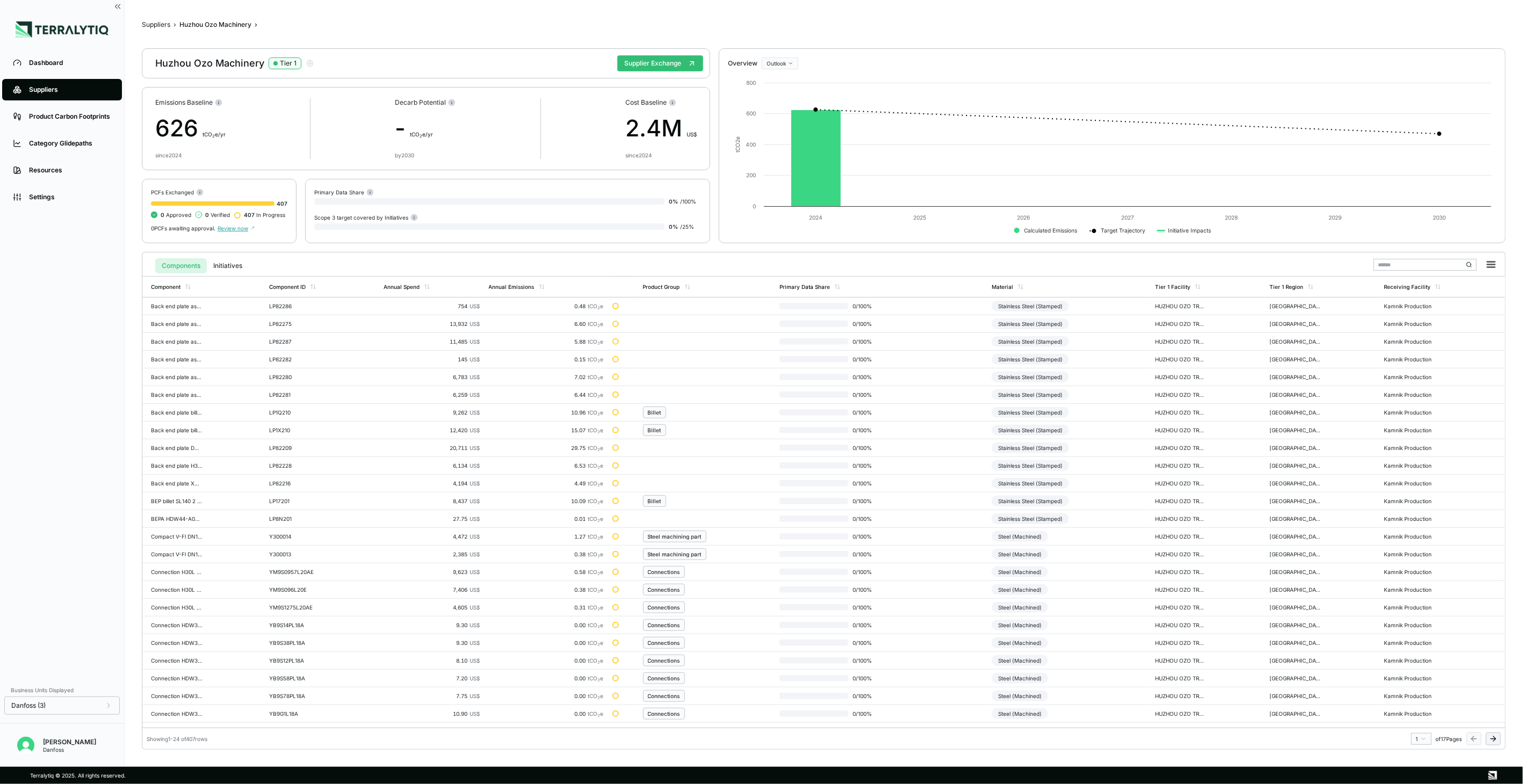
click at [1494, 736] on icon at bounding box center [1493, 739] width 8 height 8
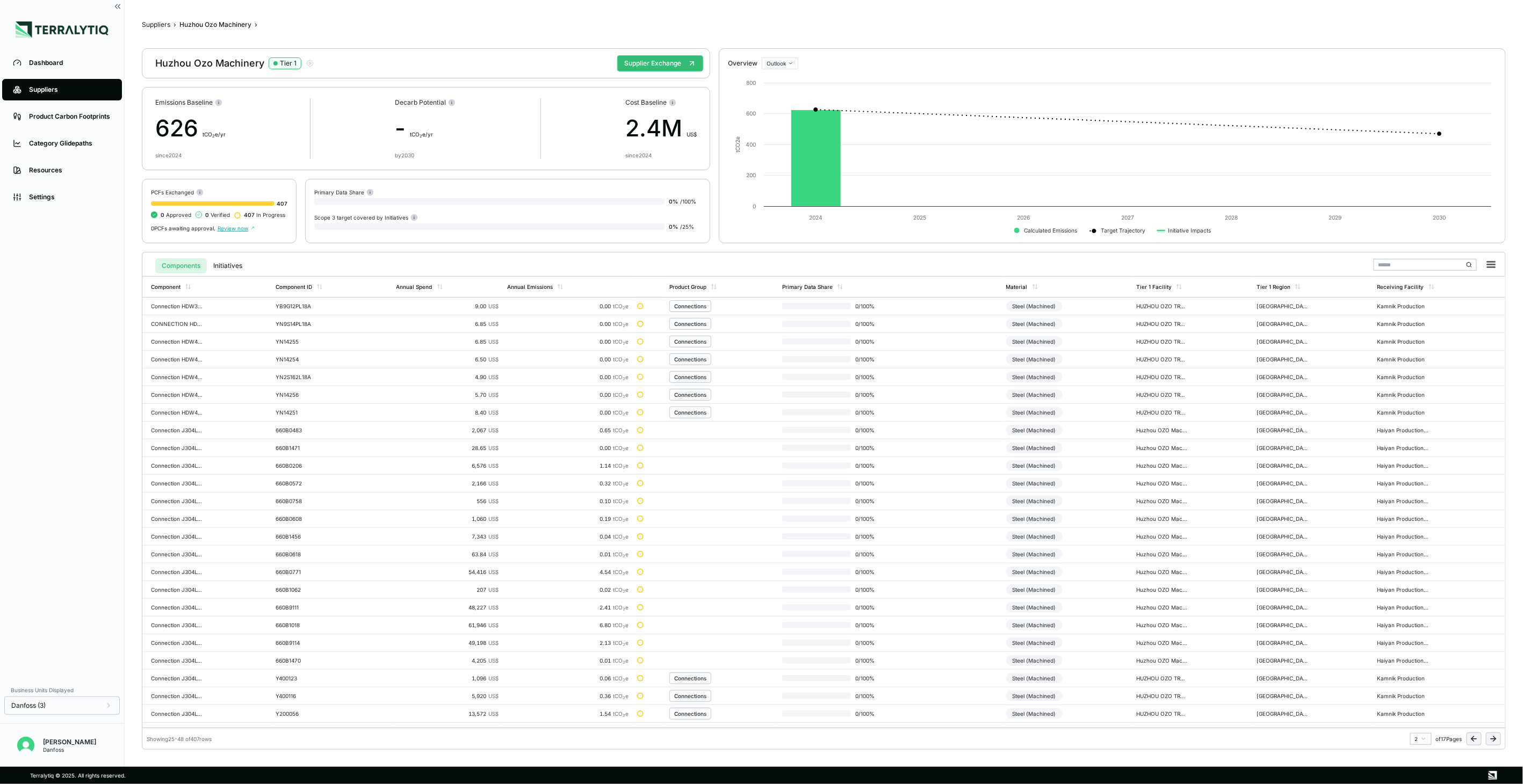
click at [636, 70] on button "Supplier Exchange" at bounding box center [660, 63] width 86 height 16
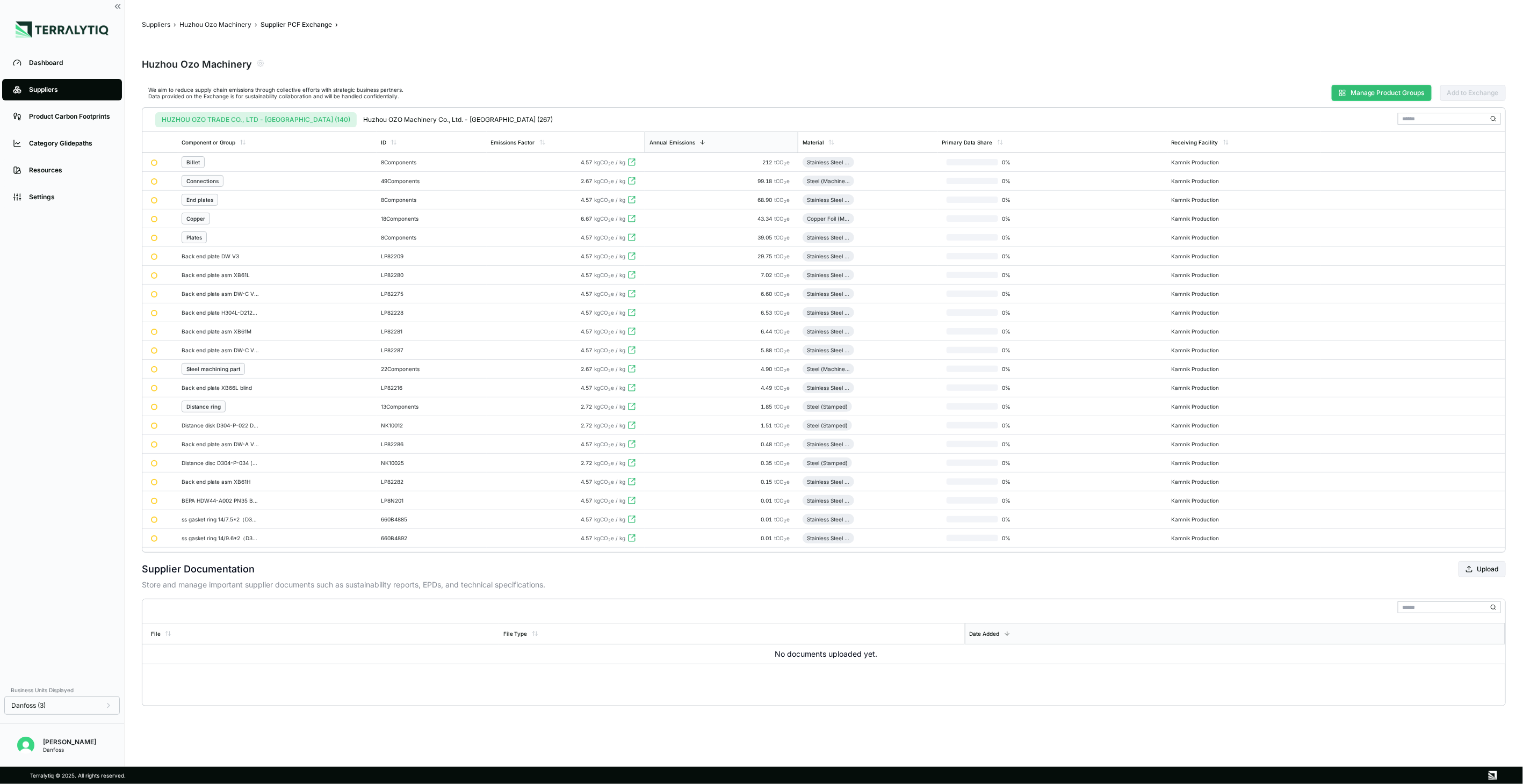
click at [1371, 89] on button "Manage Product Groups" at bounding box center [1382, 93] width 100 height 16
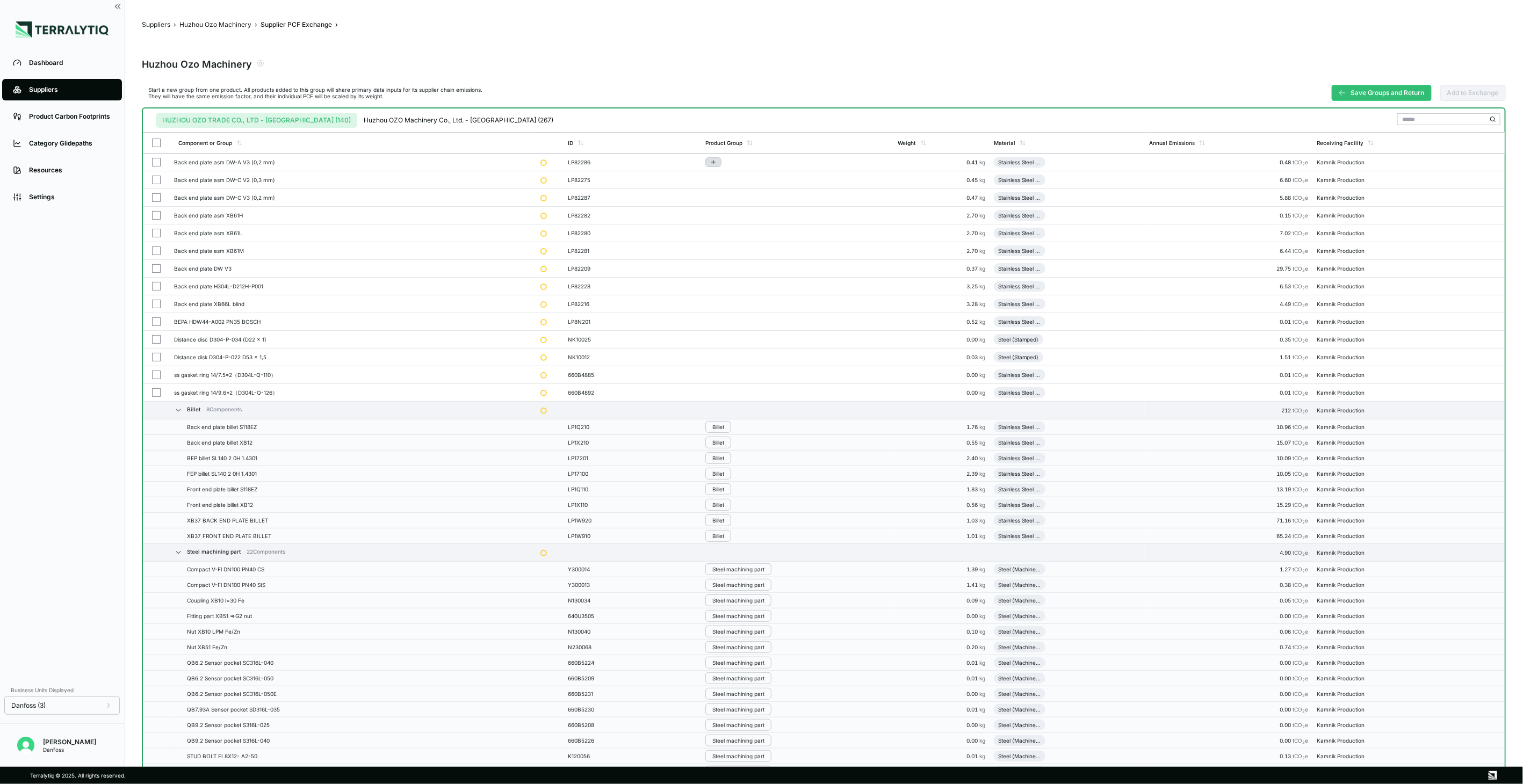
click at [718, 165] on button "Add to group" at bounding box center [713, 162] width 16 height 10
click at [737, 262] on button "Plates" at bounding box center [760, 265] width 102 height 17
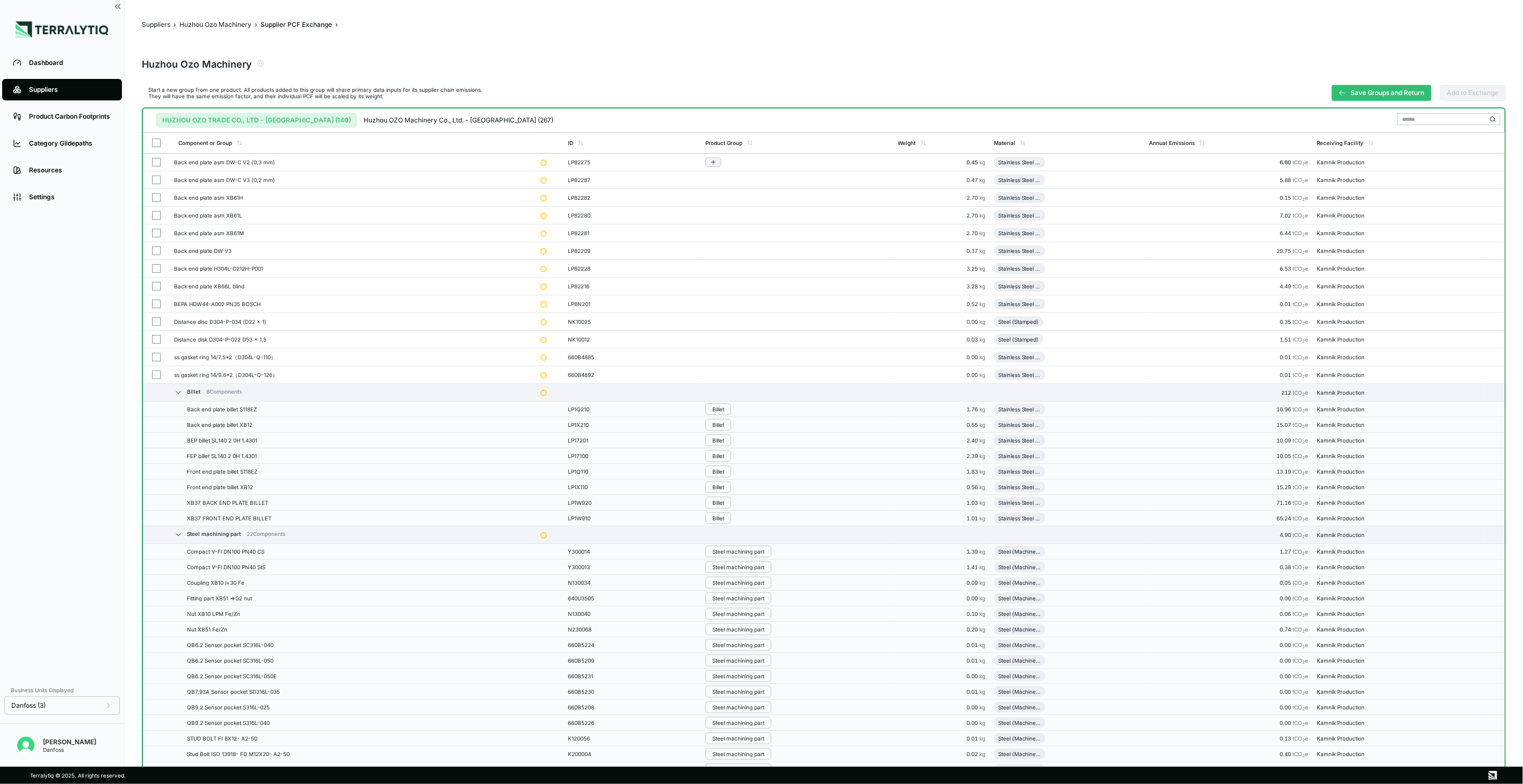
click at [152, 161] on button "button" at bounding box center [156, 162] width 8 height 8
click at [155, 175] on button "button" at bounding box center [156, 180] width 8 height 8
click at [156, 195] on button "button" at bounding box center [156, 198] width 8 height 8
click at [155, 215] on button "button" at bounding box center [156, 215] width 8 height 8
click at [155, 232] on button "button" at bounding box center [156, 233] width 8 height 8
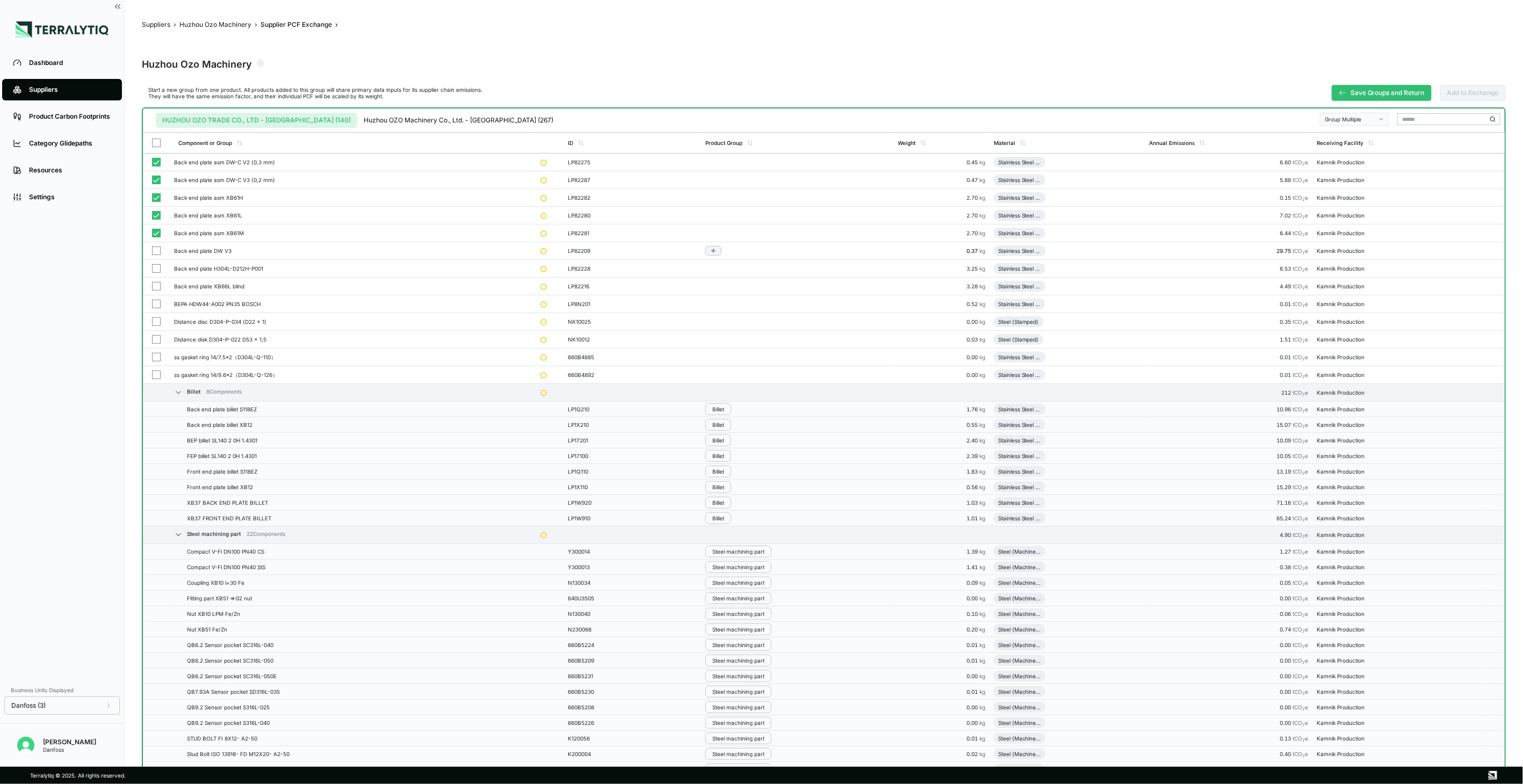
click at [152, 251] on button "button" at bounding box center [156, 251] width 8 height 8
click at [152, 268] on button "button" at bounding box center [156, 269] width 8 height 8
click at [152, 283] on button "button" at bounding box center [156, 286] width 8 height 8
click at [156, 304] on button "button" at bounding box center [156, 304] width 8 height 8
click at [1363, 122] on button "Group Multiple" at bounding box center [1354, 119] width 69 height 13
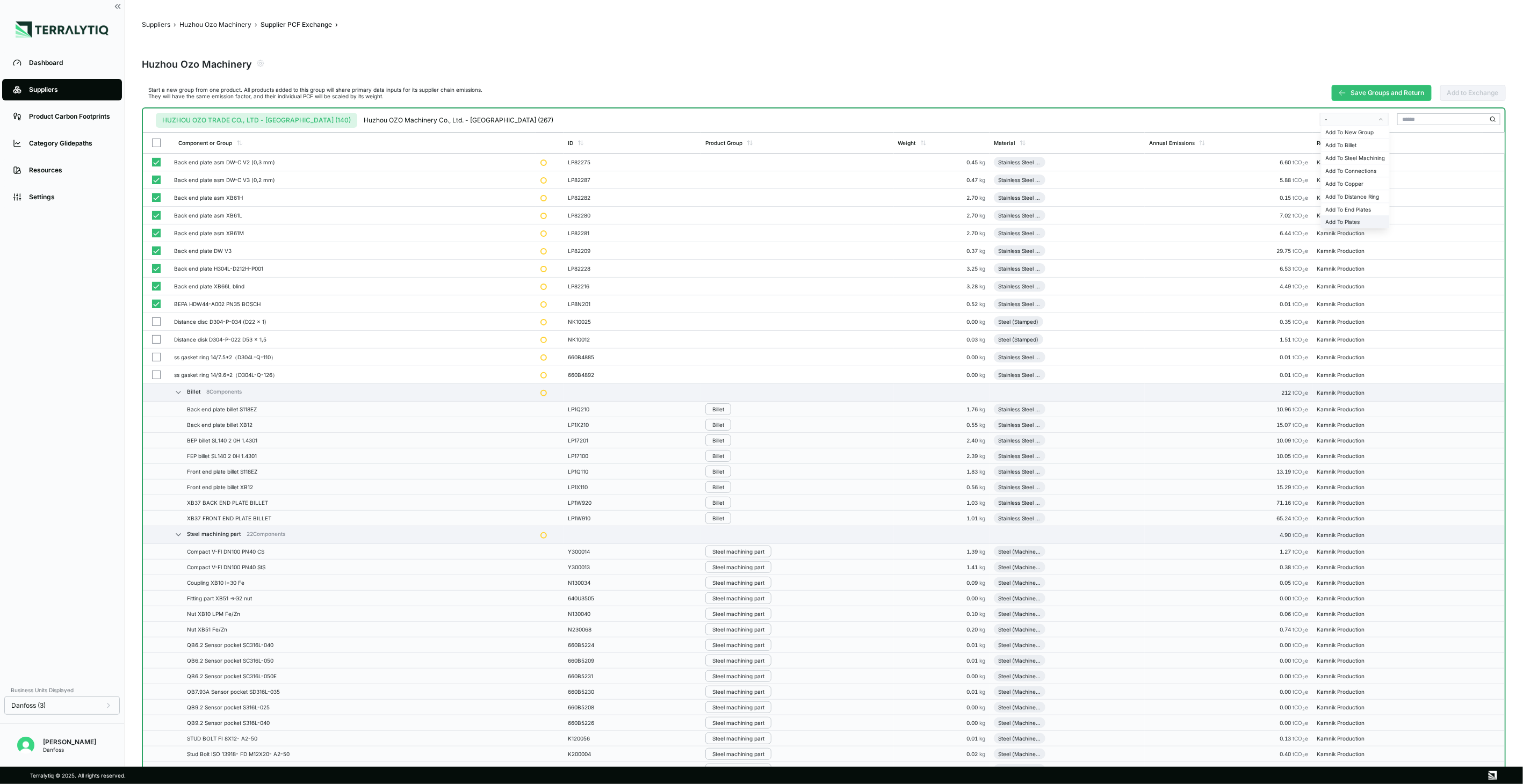
click at [1351, 221] on div "Add To Plates" at bounding box center [1355, 222] width 59 height 7
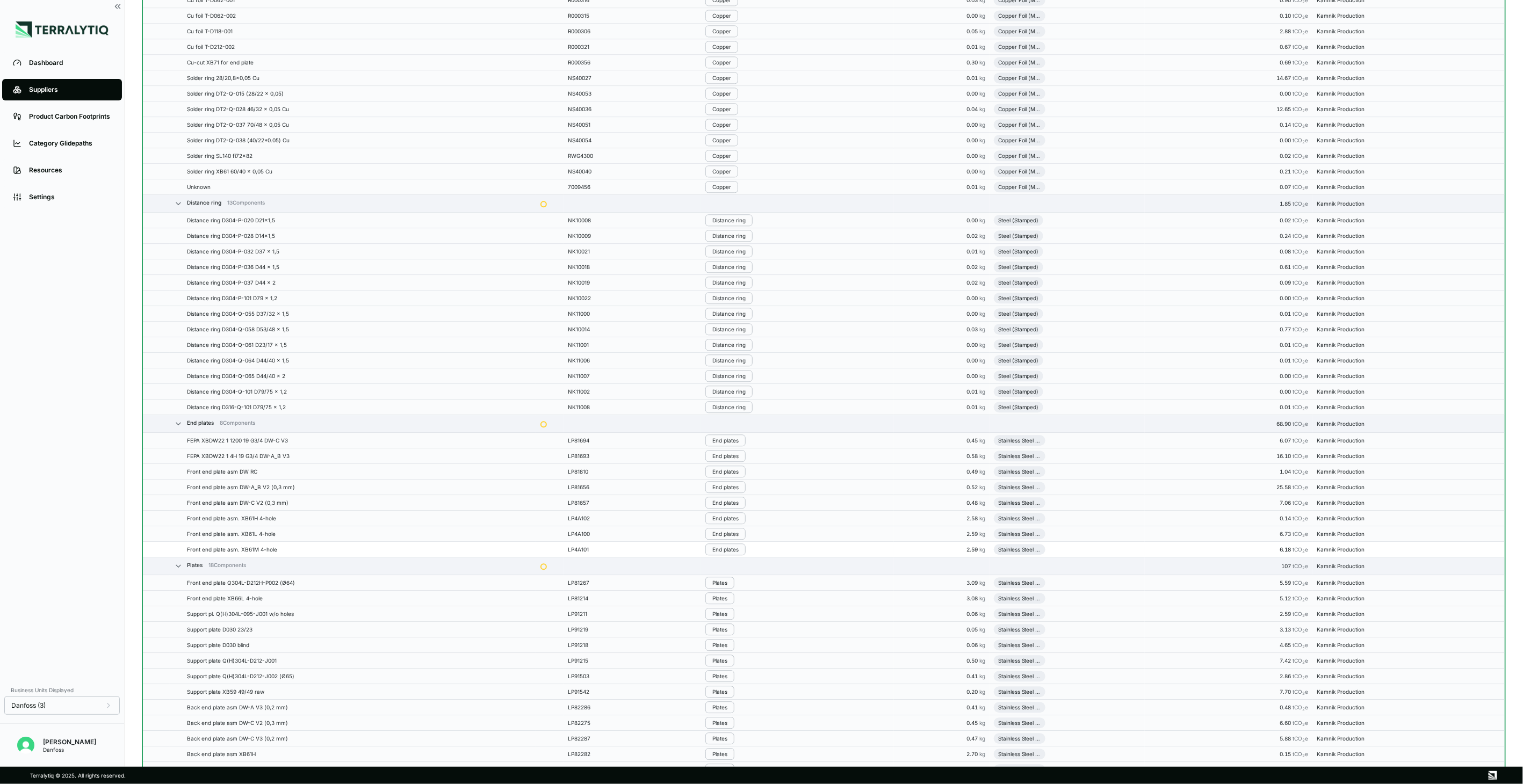
scroll to position [1790, 0]
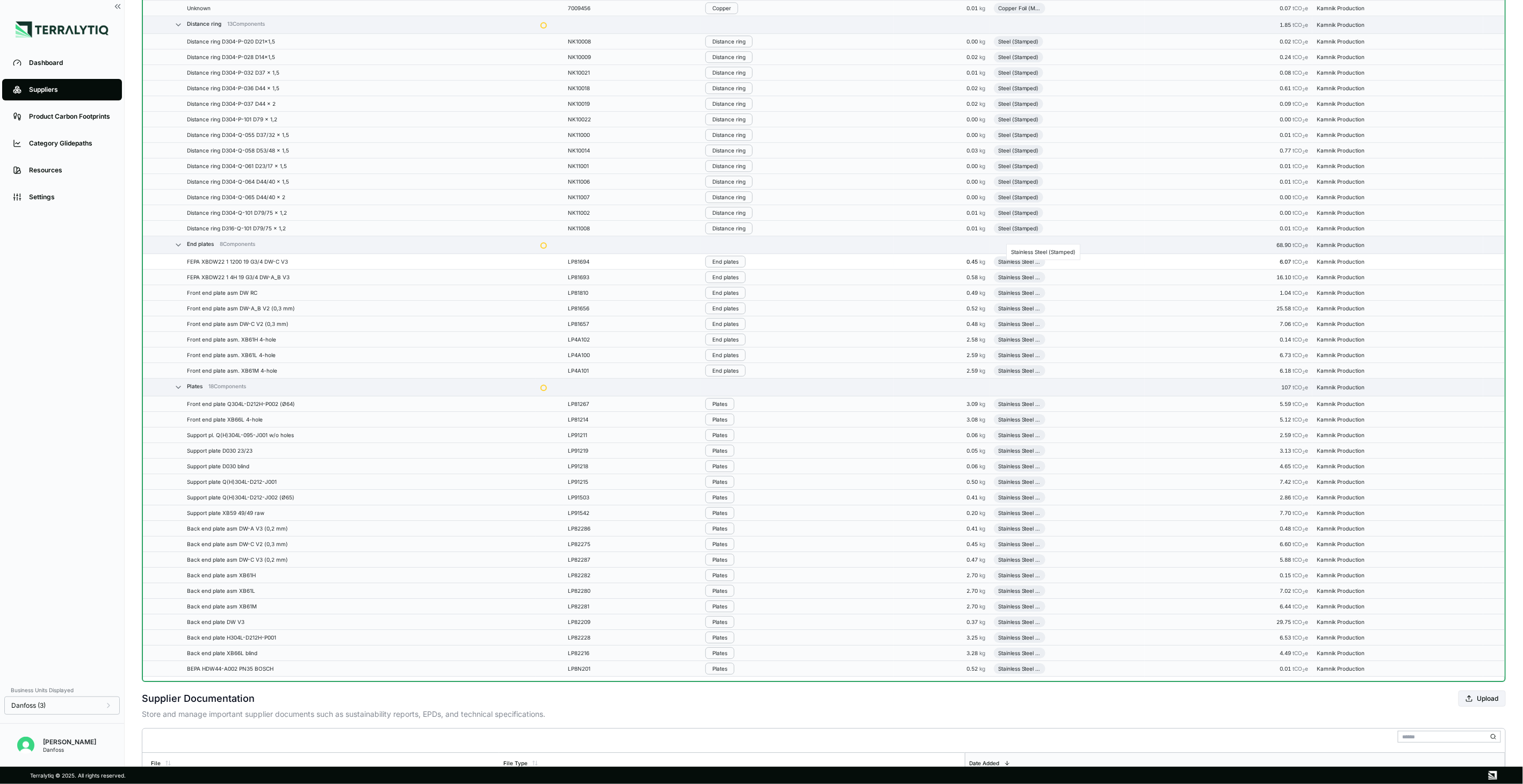
click at [1014, 264] on div "Stainless Steel (Stamped)" at bounding box center [1019, 262] width 43 height 7
click at [723, 264] on div "End plates" at bounding box center [726, 262] width 27 height 7
click at [730, 283] on button "Remove from Group" at bounding box center [760, 284] width 102 height 17
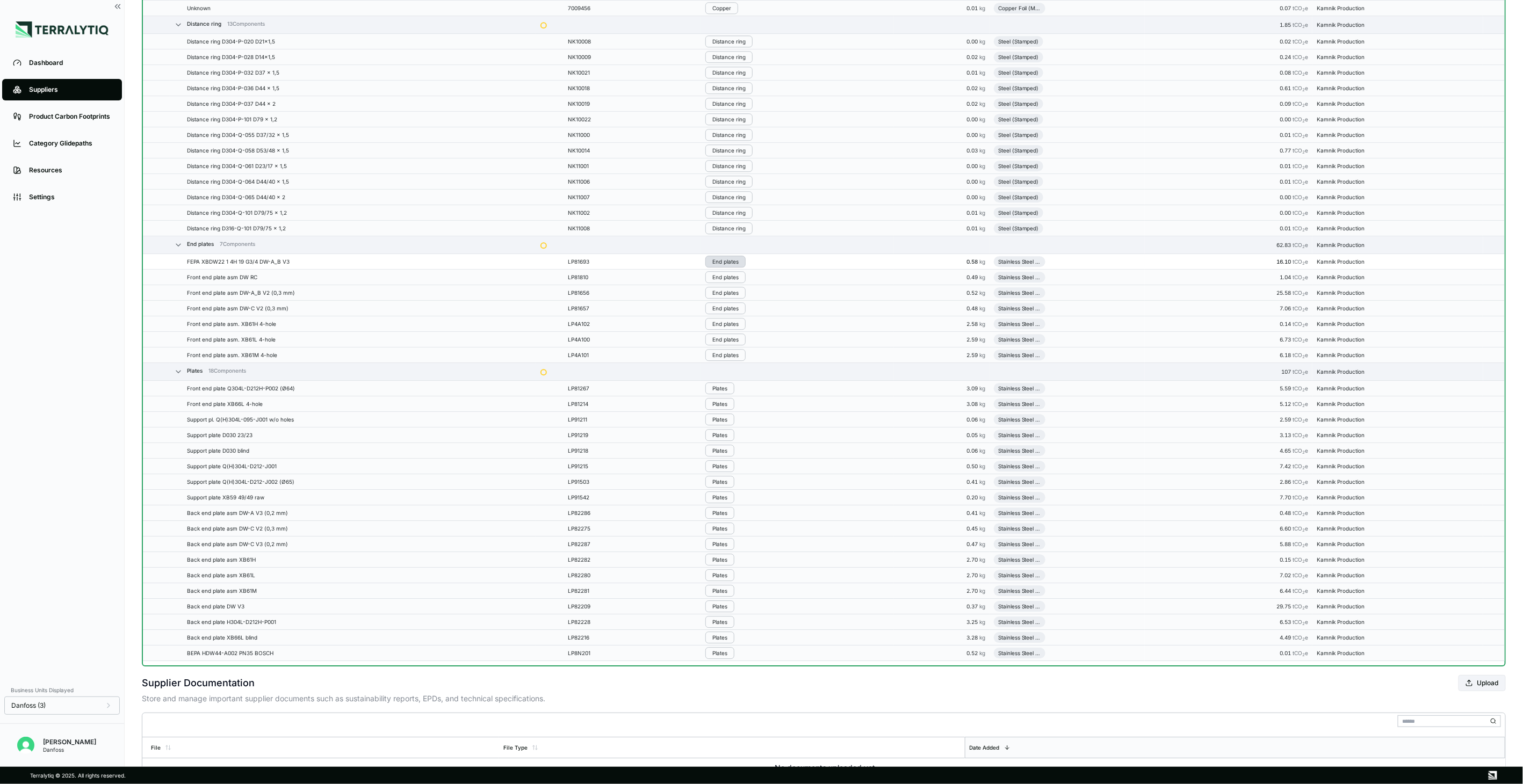
click at [730, 265] on div "End plates" at bounding box center [726, 262] width 27 height 7
click at [731, 287] on button "Remove from Group" at bounding box center [760, 283] width 102 height 17
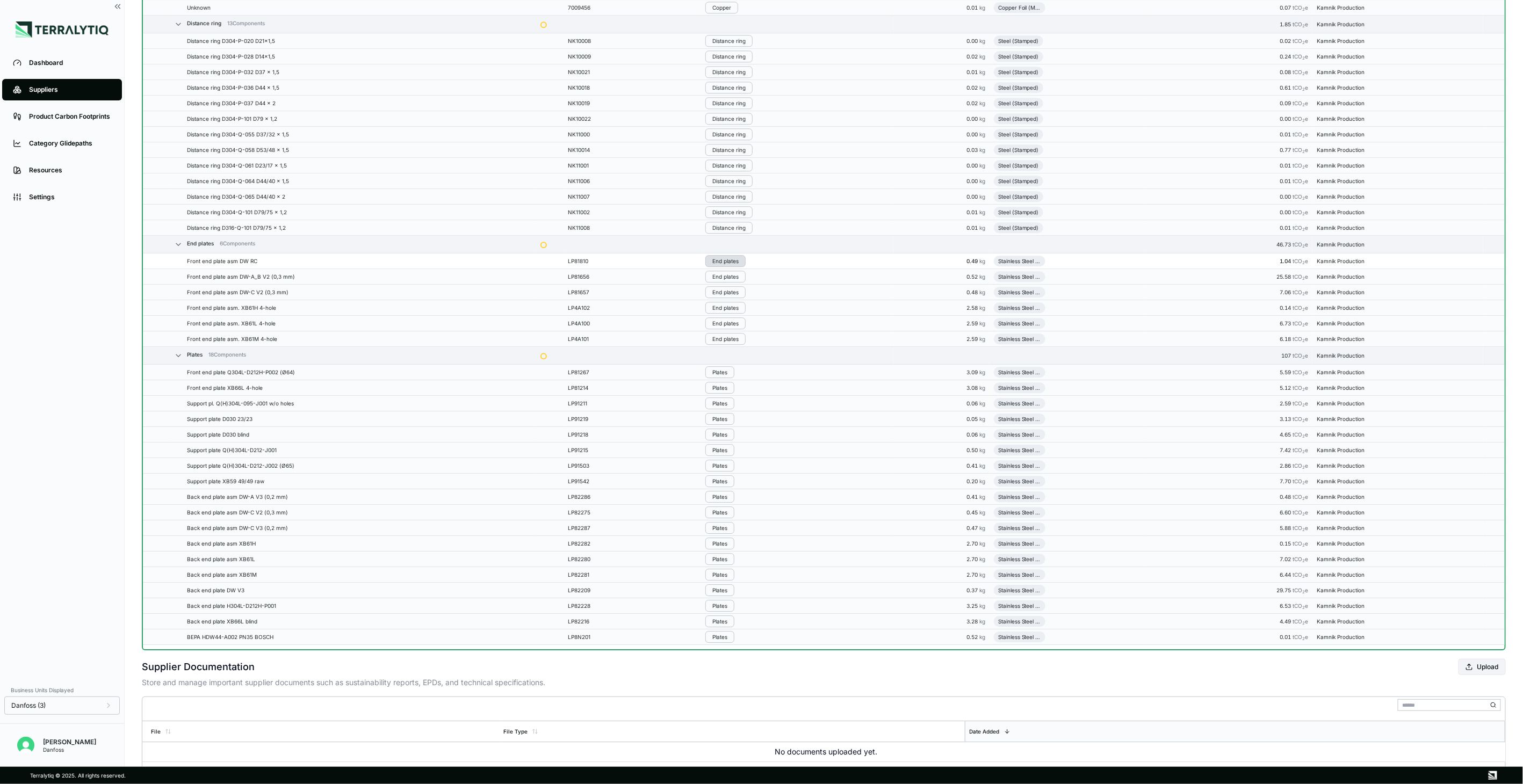
click at [727, 265] on div "End plates" at bounding box center [726, 261] width 27 height 7
click at [727, 286] on button "Remove from Group" at bounding box center [760, 283] width 102 height 17
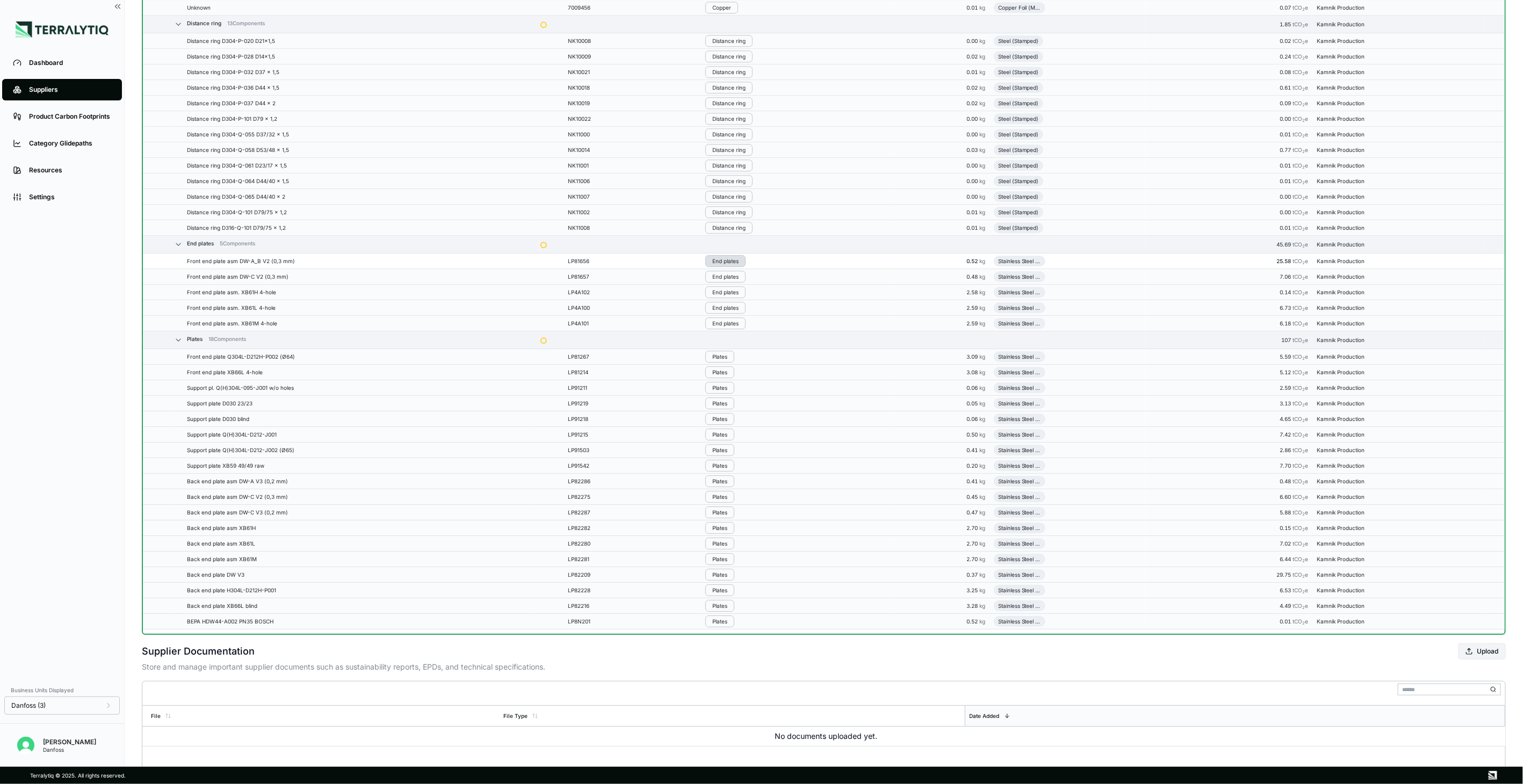
click at [723, 265] on div "End plates" at bounding box center [726, 261] width 27 height 7
click at [734, 284] on button "Remove from Group" at bounding box center [760, 283] width 102 height 17
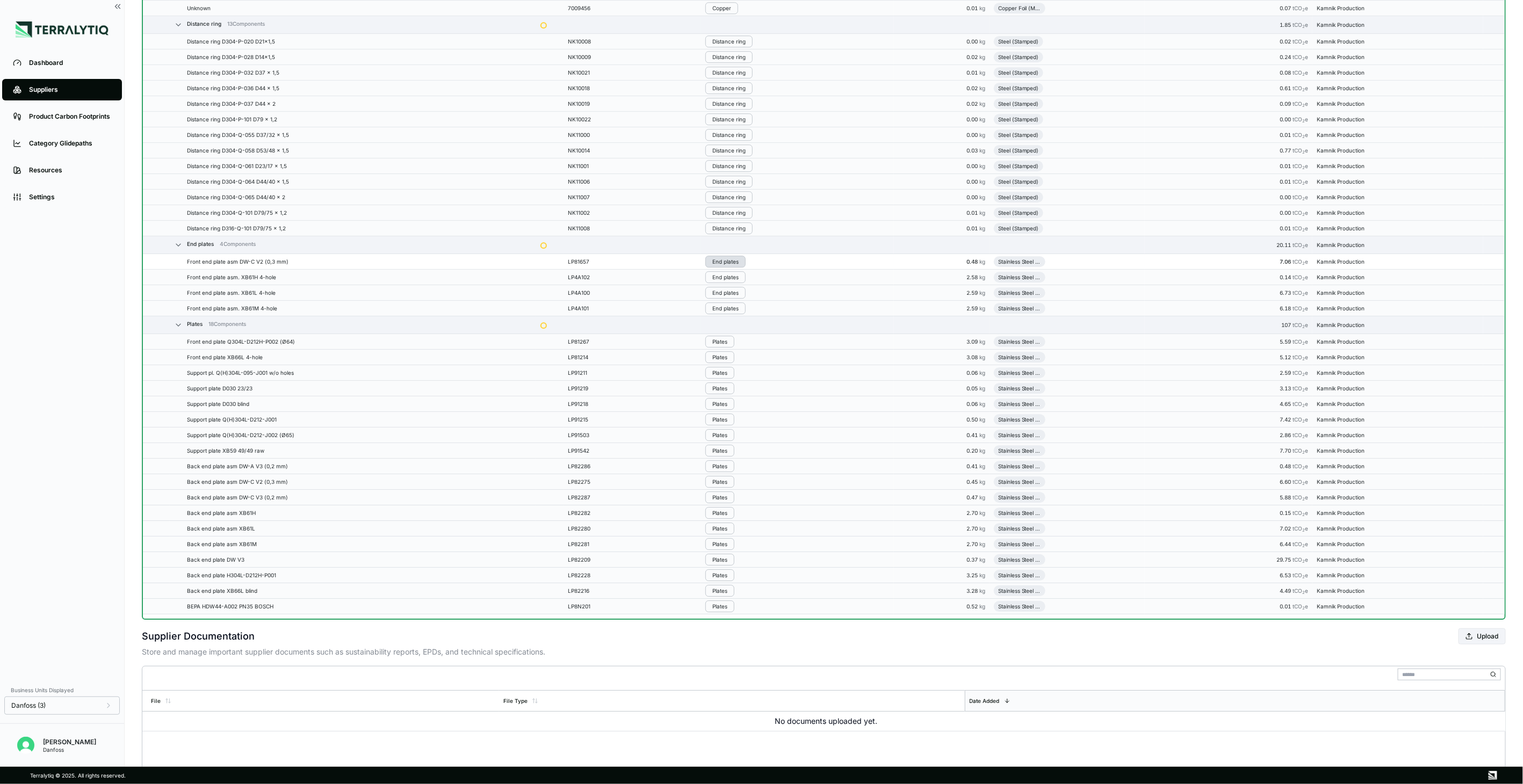
click at [726, 263] on div "End plates" at bounding box center [726, 262] width 27 height 7
click at [733, 283] on button "Remove from Group" at bounding box center [760, 284] width 102 height 17
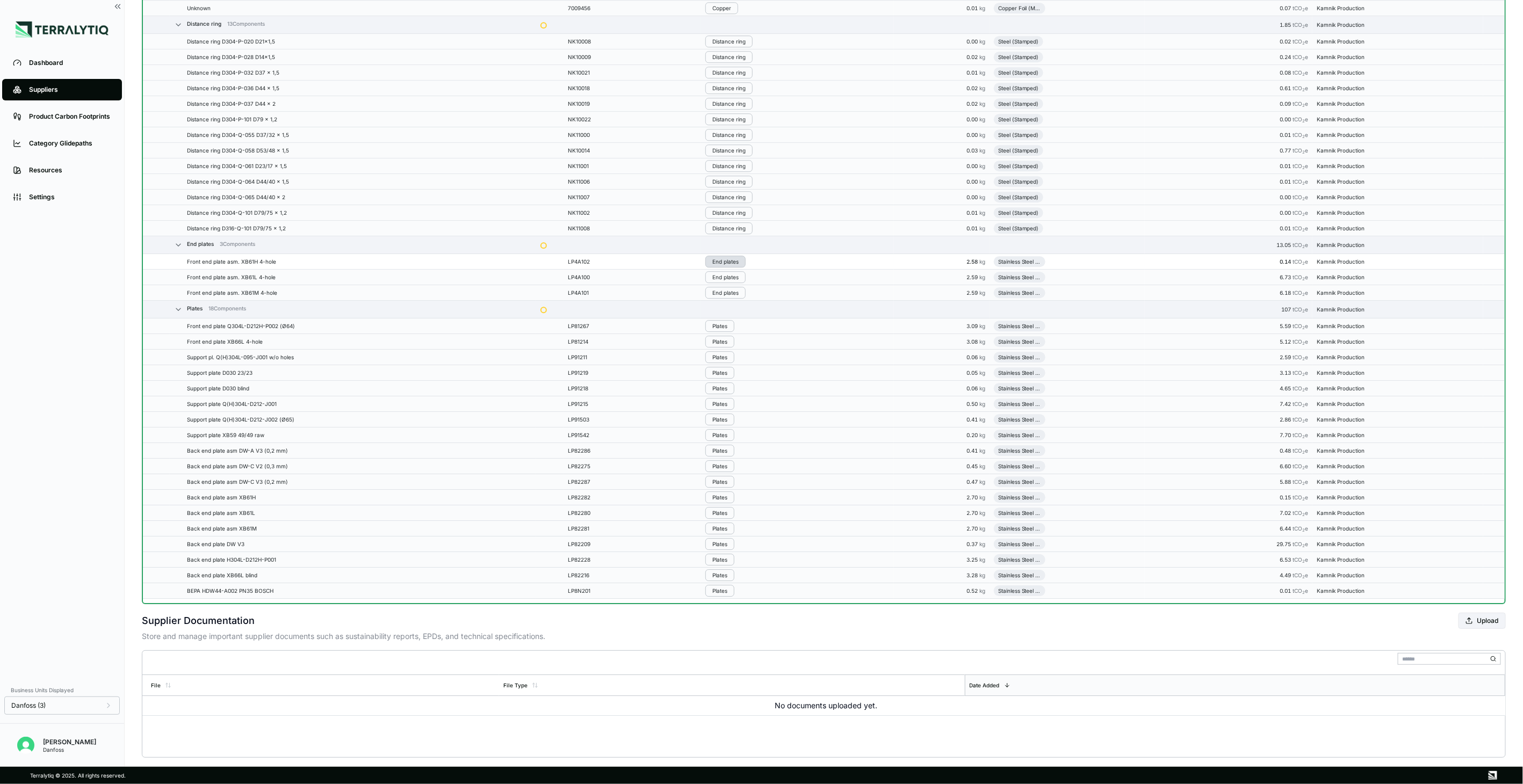
click at [726, 265] on div "End plates" at bounding box center [726, 262] width 27 height 7
click at [736, 284] on button "Remove from Group" at bounding box center [760, 283] width 102 height 17
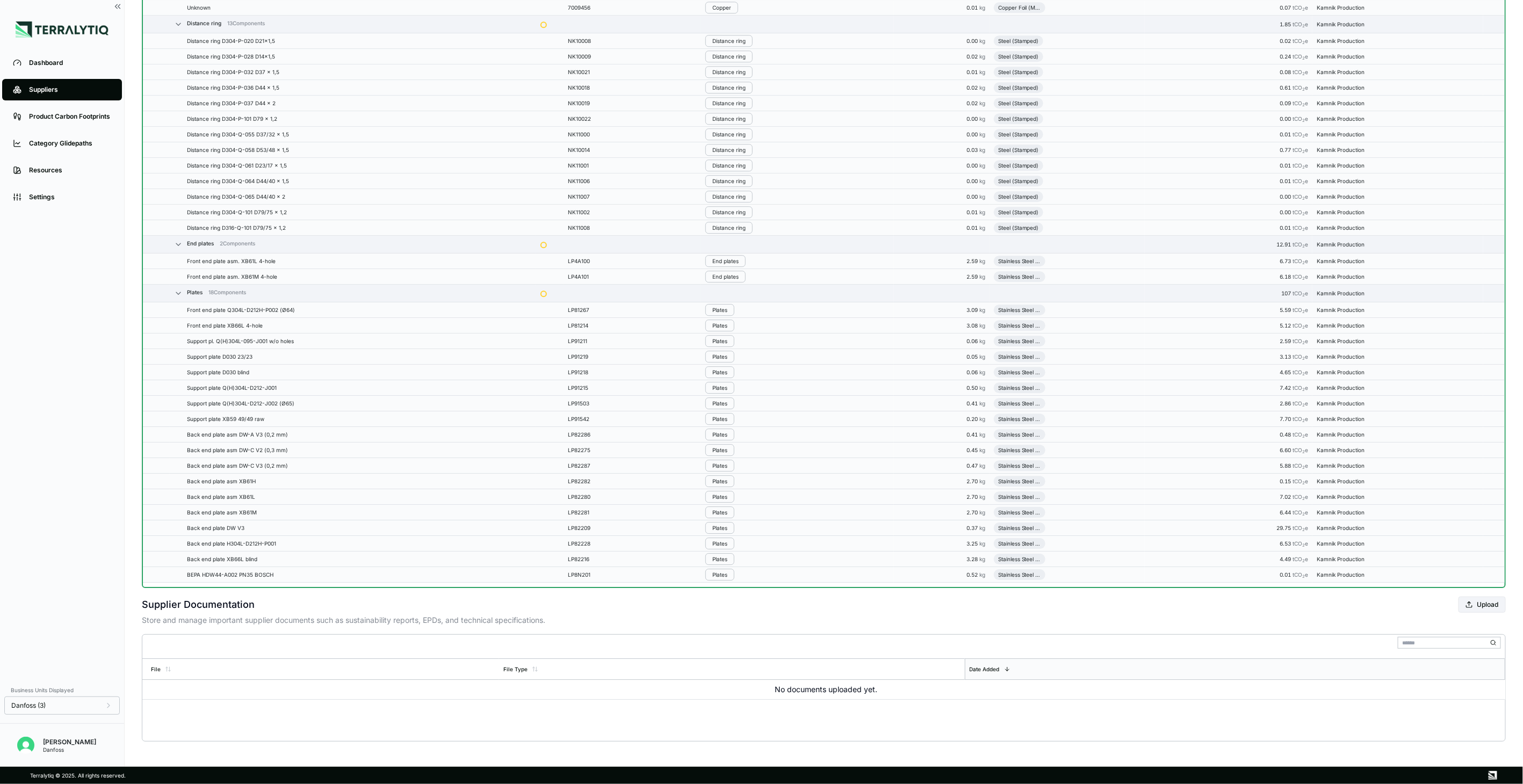
click at [729, 261] on button "End plates" at bounding box center [725, 261] width 40 height 12
click at [742, 286] on button "Remove from Group" at bounding box center [760, 283] width 102 height 17
click at [730, 273] on div "End plates" at bounding box center [726, 276] width 27 height 7
click at [738, 293] on button "Remove from Group" at bounding box center [760, 293] width 102 height 17
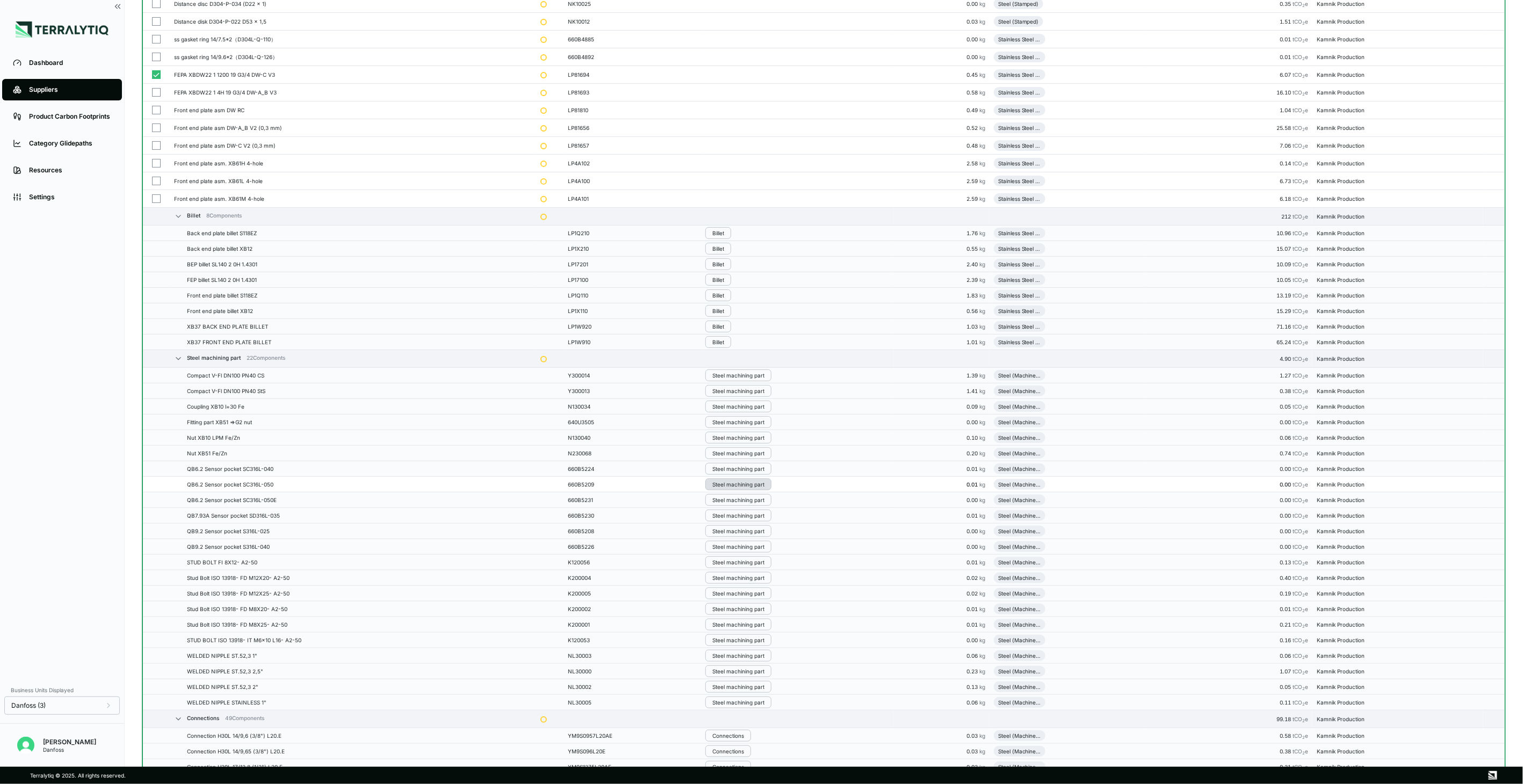
scroll to position [0, 0]
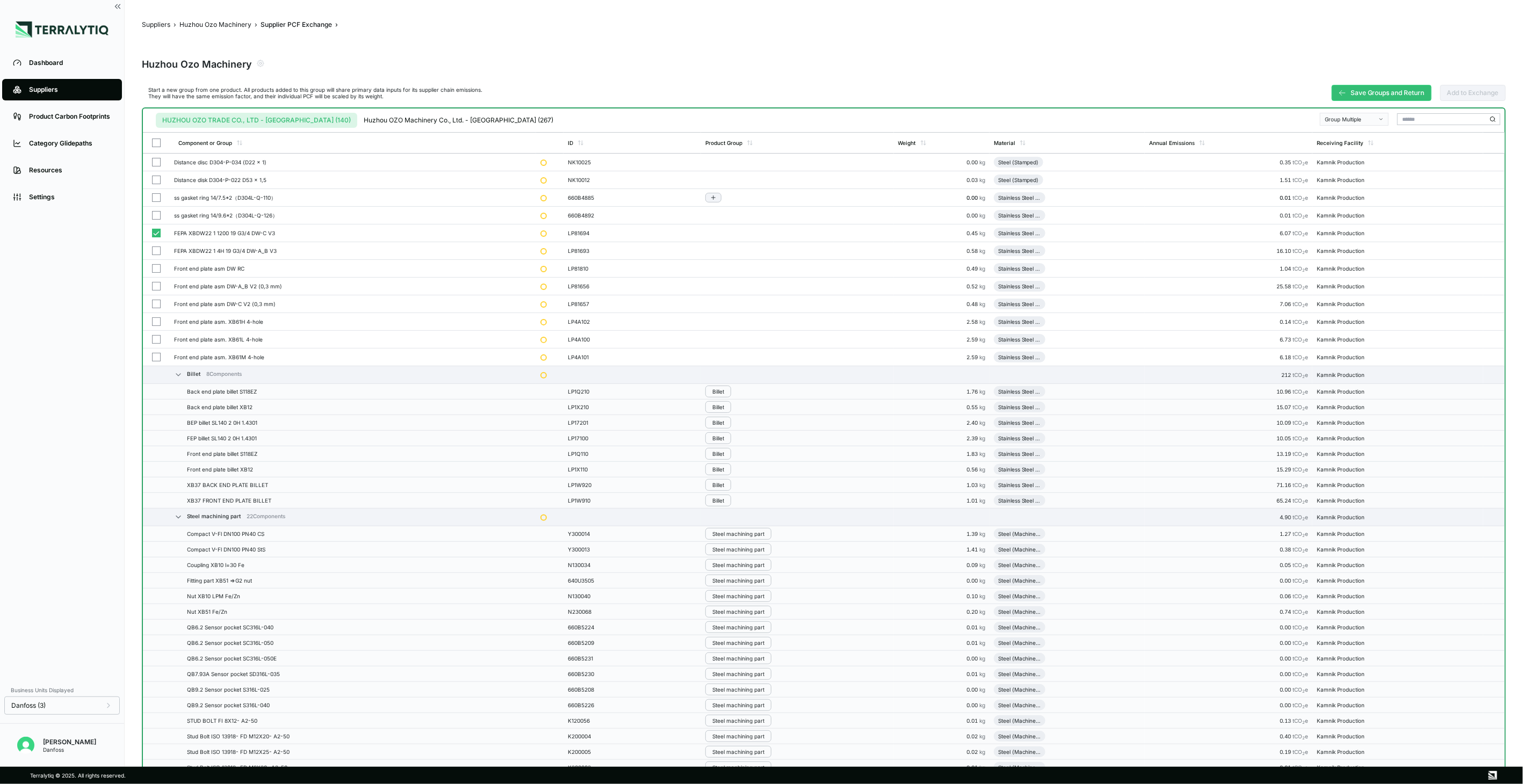
drag, startPoint x: 155, startPoint y: 232, endPoint x: 165, endPoint y: 205, distance: 28.8
click at [154, 232] on button "button" at bounding box center [156, 233] width 8 height 8
click at [152, 232] on button "button" at bounding box center [156, 233] width 8 height 8
click at [157, 244] on td at bounding box center [156, 251] width 27 height 17
click at [156, 266] on button "button" at bounding box center [156, 269] width 8 height 8
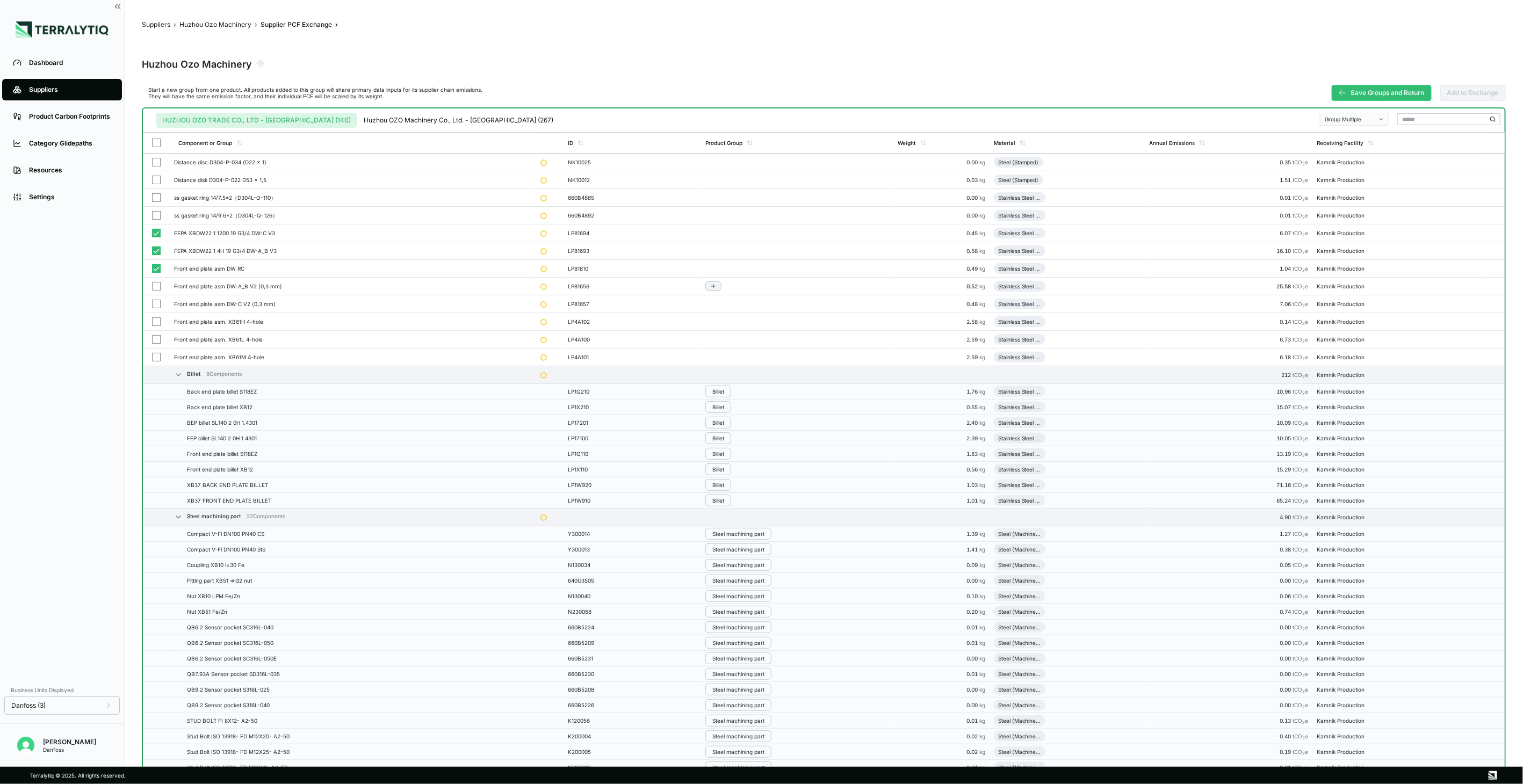
click at [157, 283] on button "button" at bounding box center [156, 286] width 8 height 8
click at [158, 304] on button "button" at bounding box center [156, 304] width 8 height 8
click at [157, 319] on button "button" at bounding box center [156, 322] width 8 height 8
click at [152, 340] on button "button" at bounding box center [156, 339] width 8 height 8
click at [156, 354] on button "button" at bounding box center [156, 357] width 8 height 8
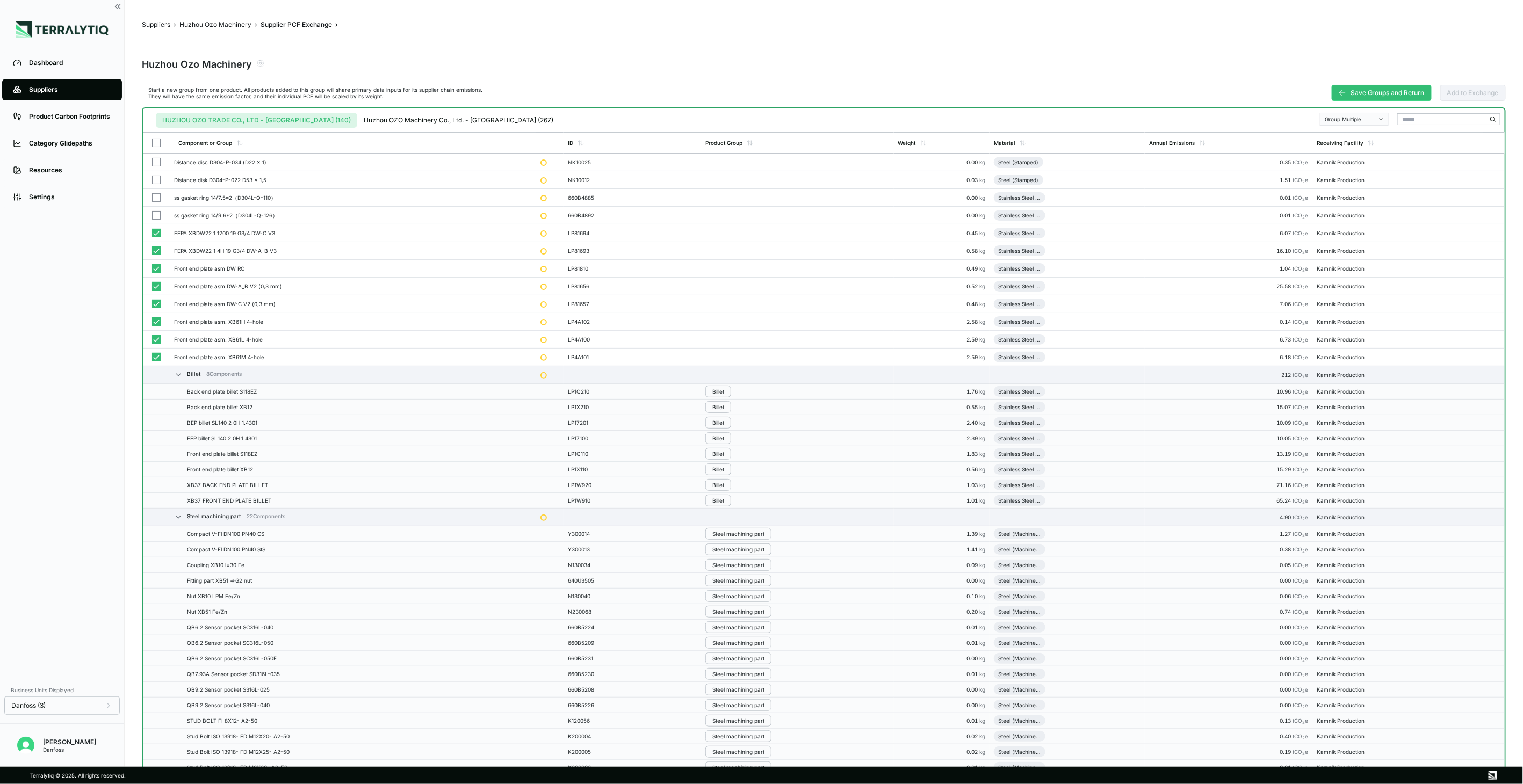
click at [1354, 116] on div "Group Multiple" at bounding box center [1351, 119] width 52 height 7
click at [1347, 210] on div "Add To Plates" at bounding box center [1355, 209] width 59 height 7
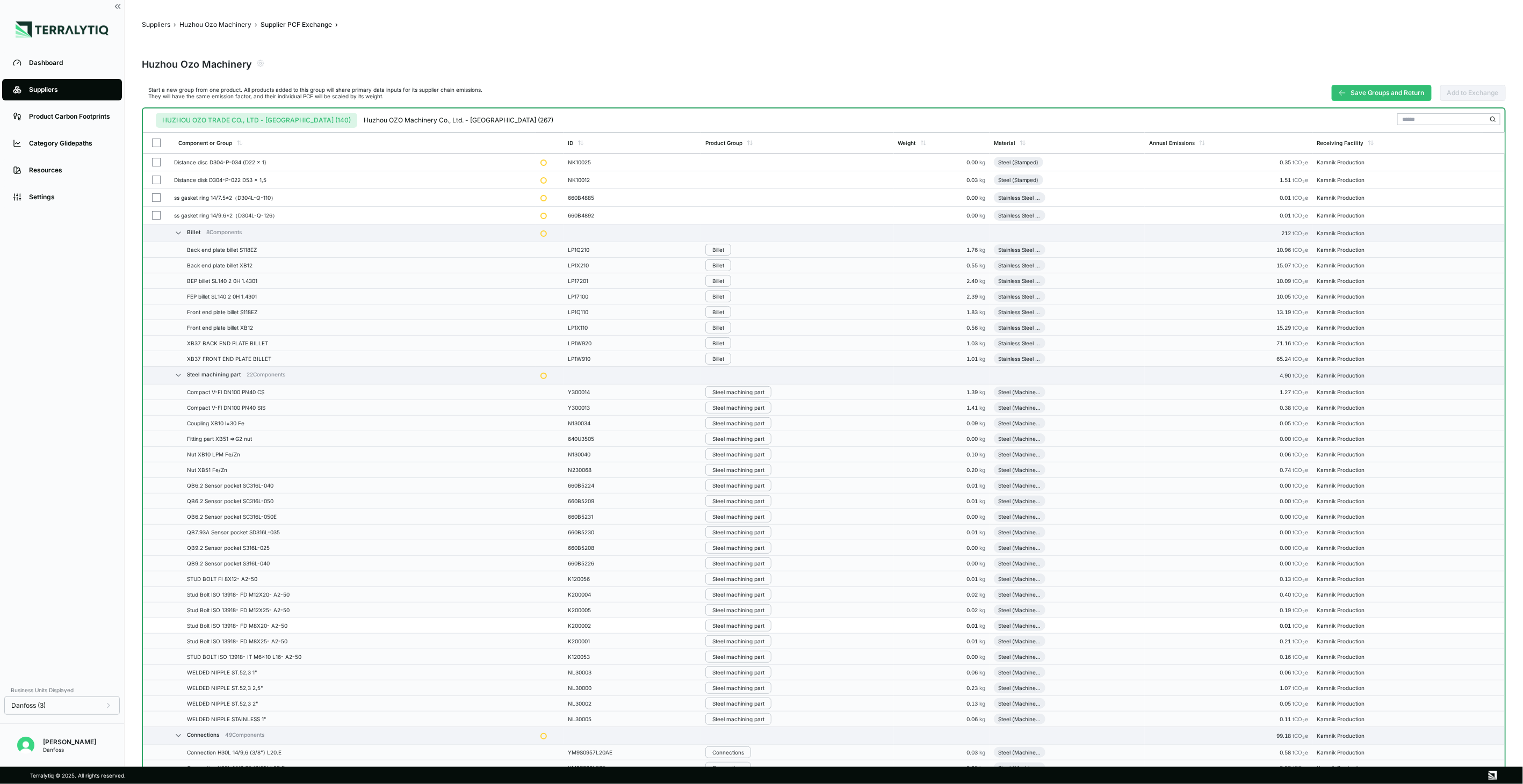
scroll to position [179, 0]
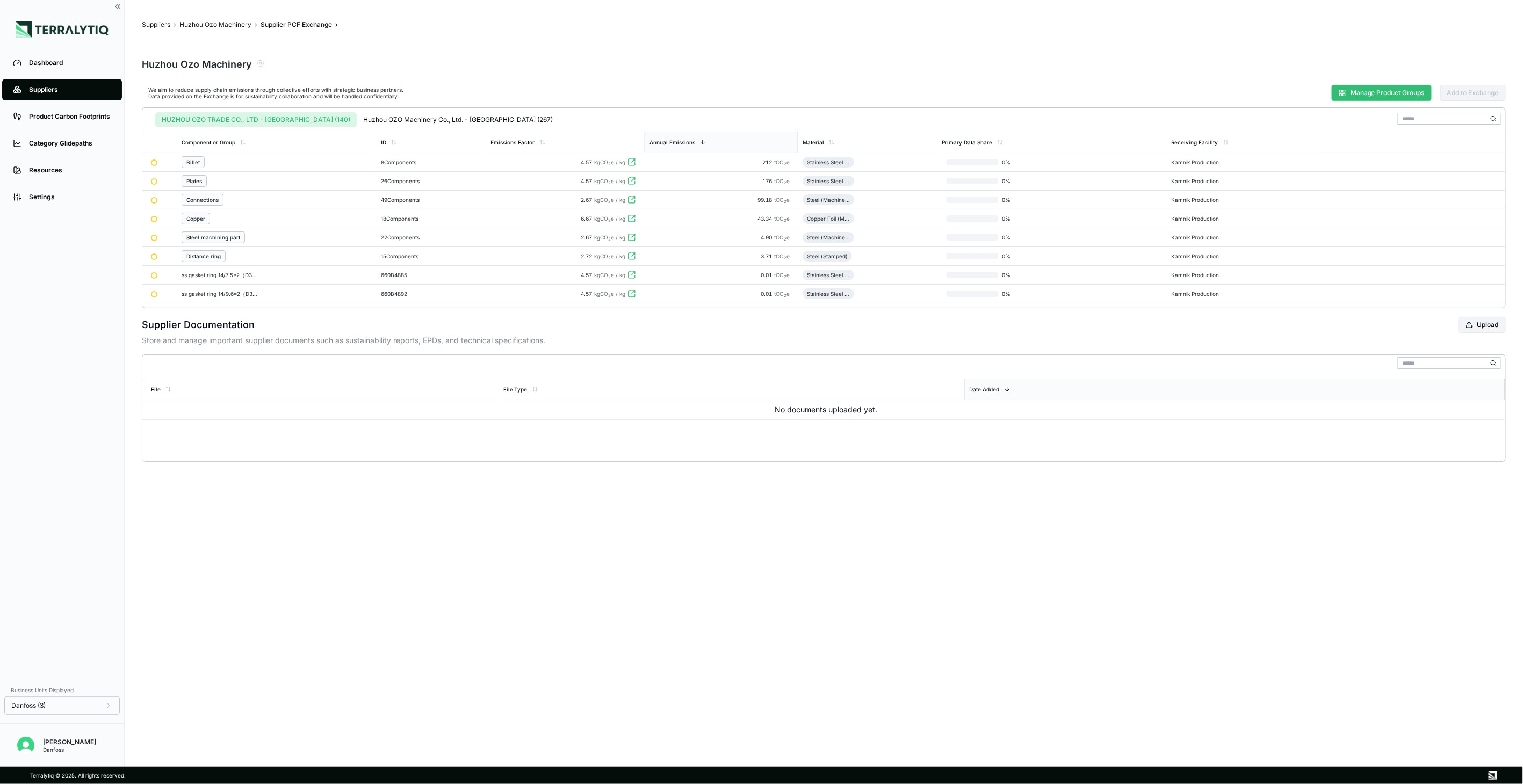
click at [1364, 96] on button "Manage Product Groups" at bounding box center [1382, 93] width 100 height 16
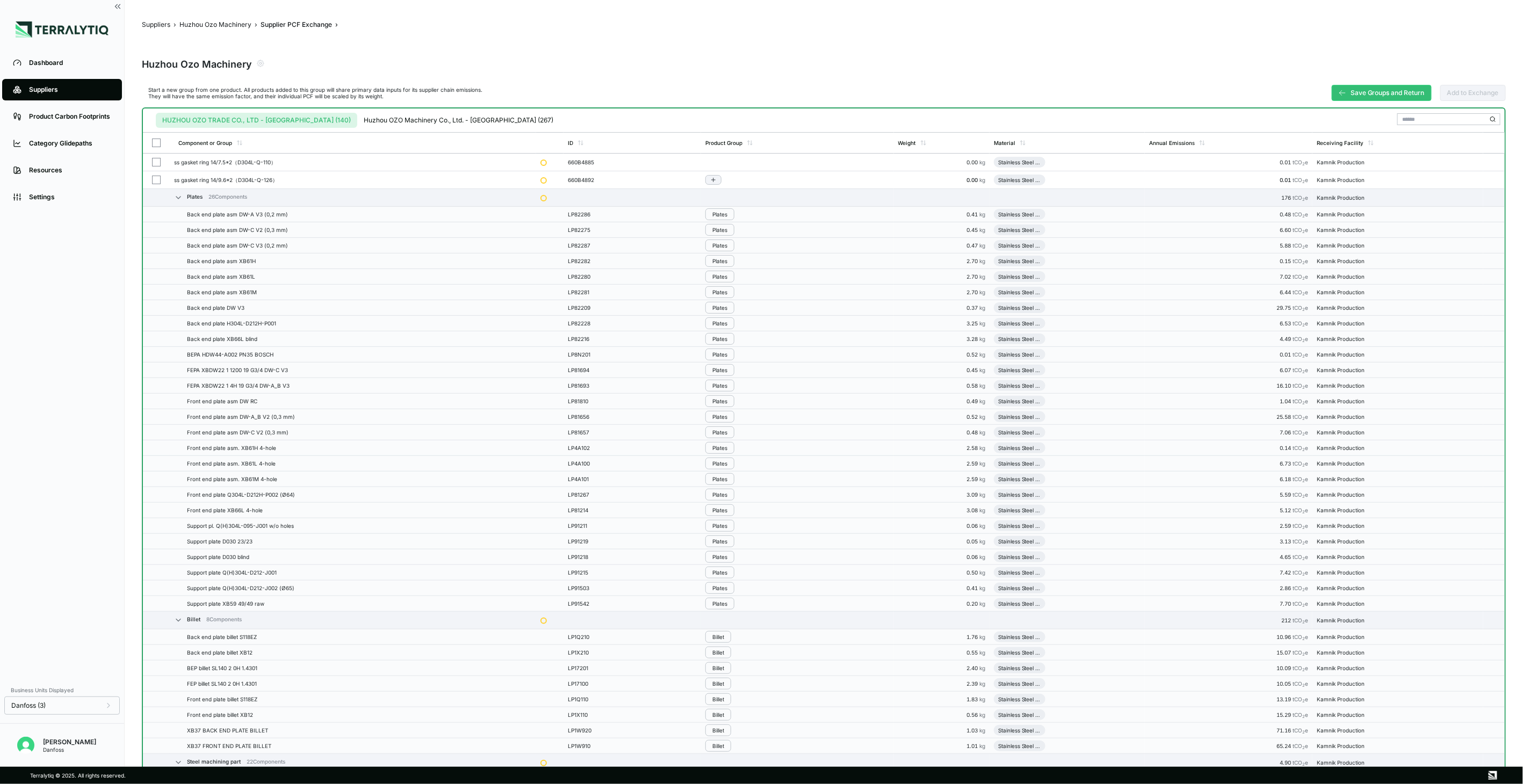
click at [157, 164] on button "button" at bounding box center [156, 162] width 8 height 8
click at [154, 179] on button "button" at bounding box center [156, 180] width 8 height 8
click at [1355, 116] on div "Group Multiple" at bounding box center [1351, 119] width 52 height 7
click at [1352, 135] on div "Add To New Group" at bounding box center [1355, 132] width 59 height 7
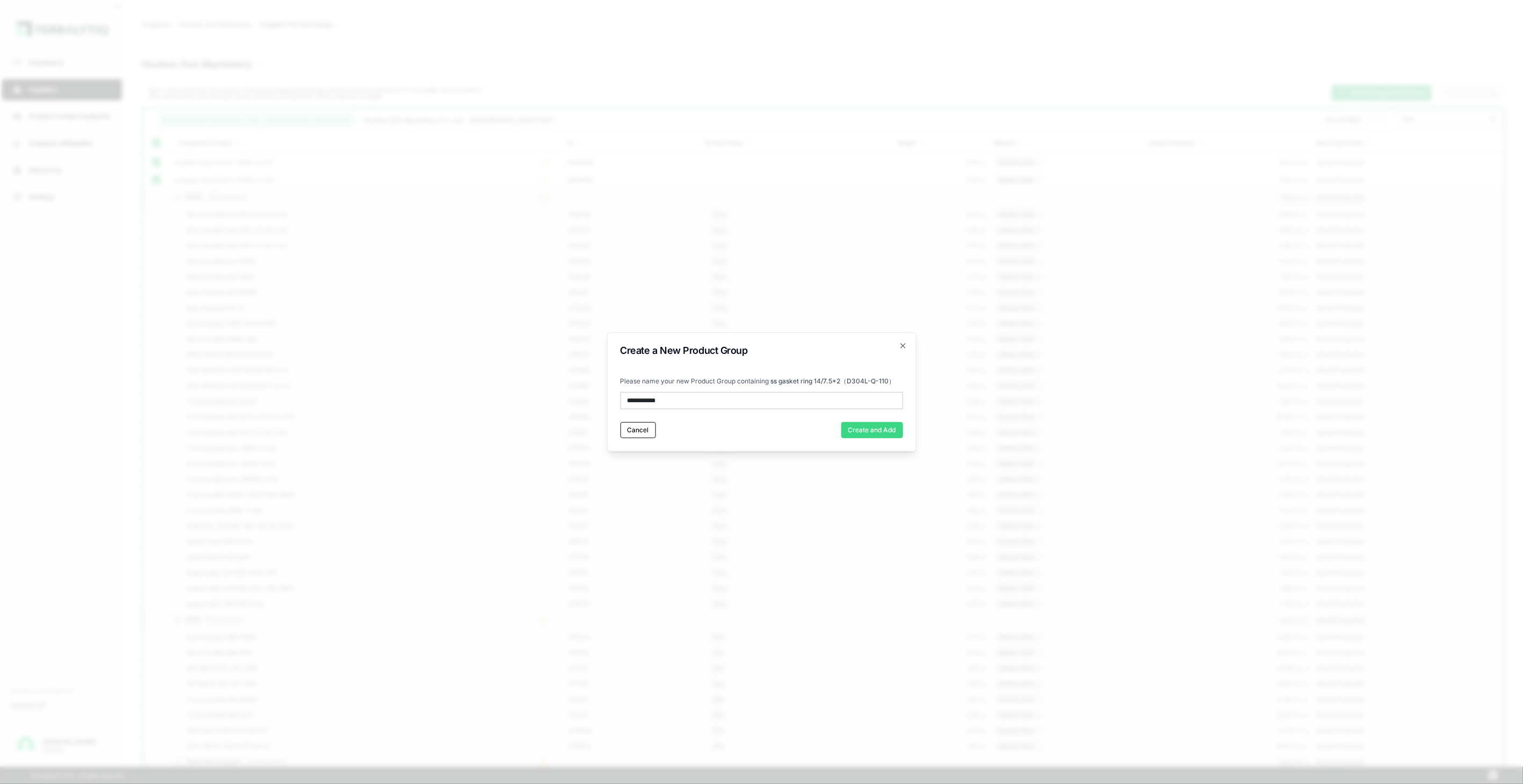
type input "**********"
click at [883, 432] on button "Create and Add" at bounding box center [872, 430] width 62 height 16
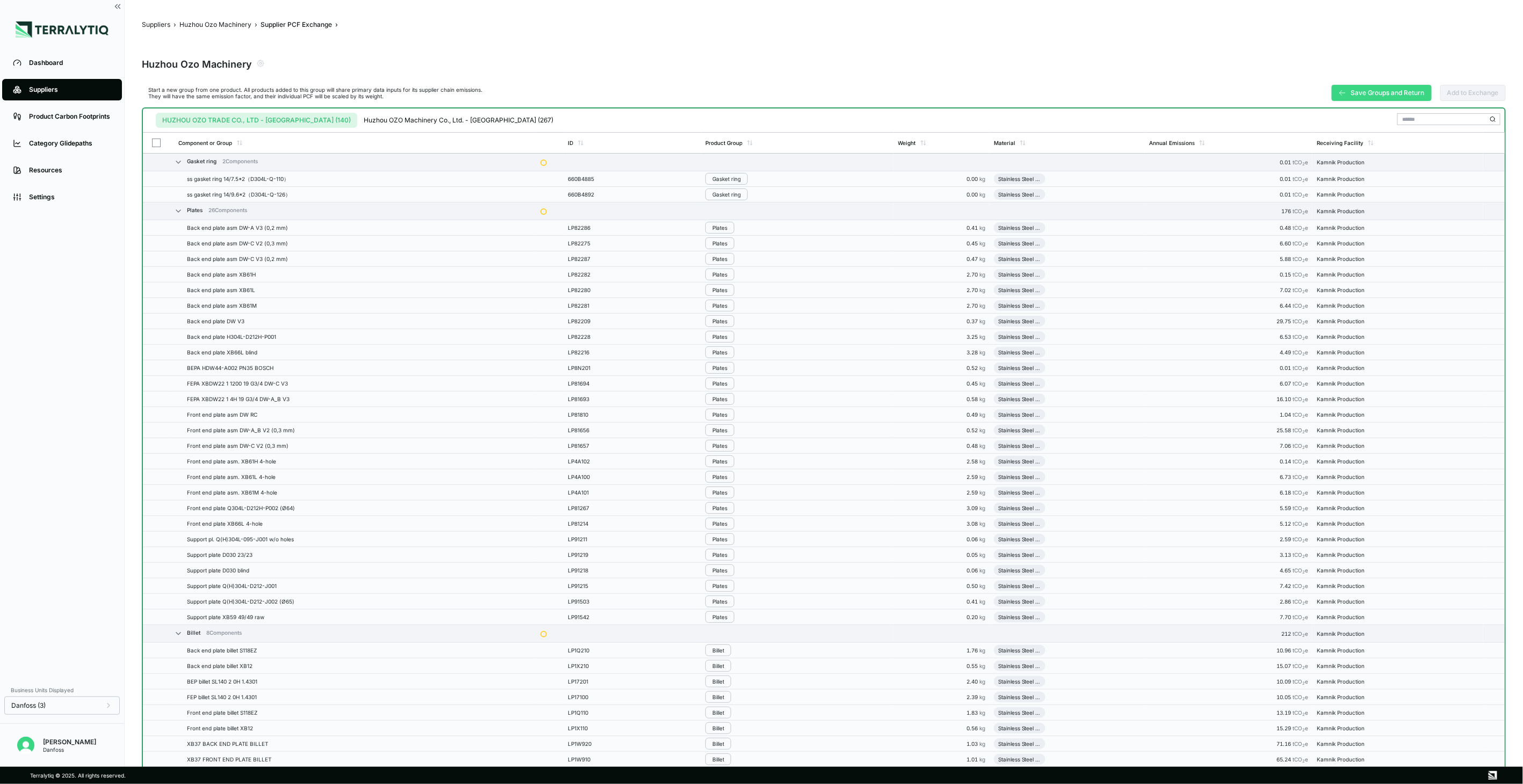
click at [1367, 93] on button "Save Groups and Return" at bounding box center [1382, 93] width 100 height 16
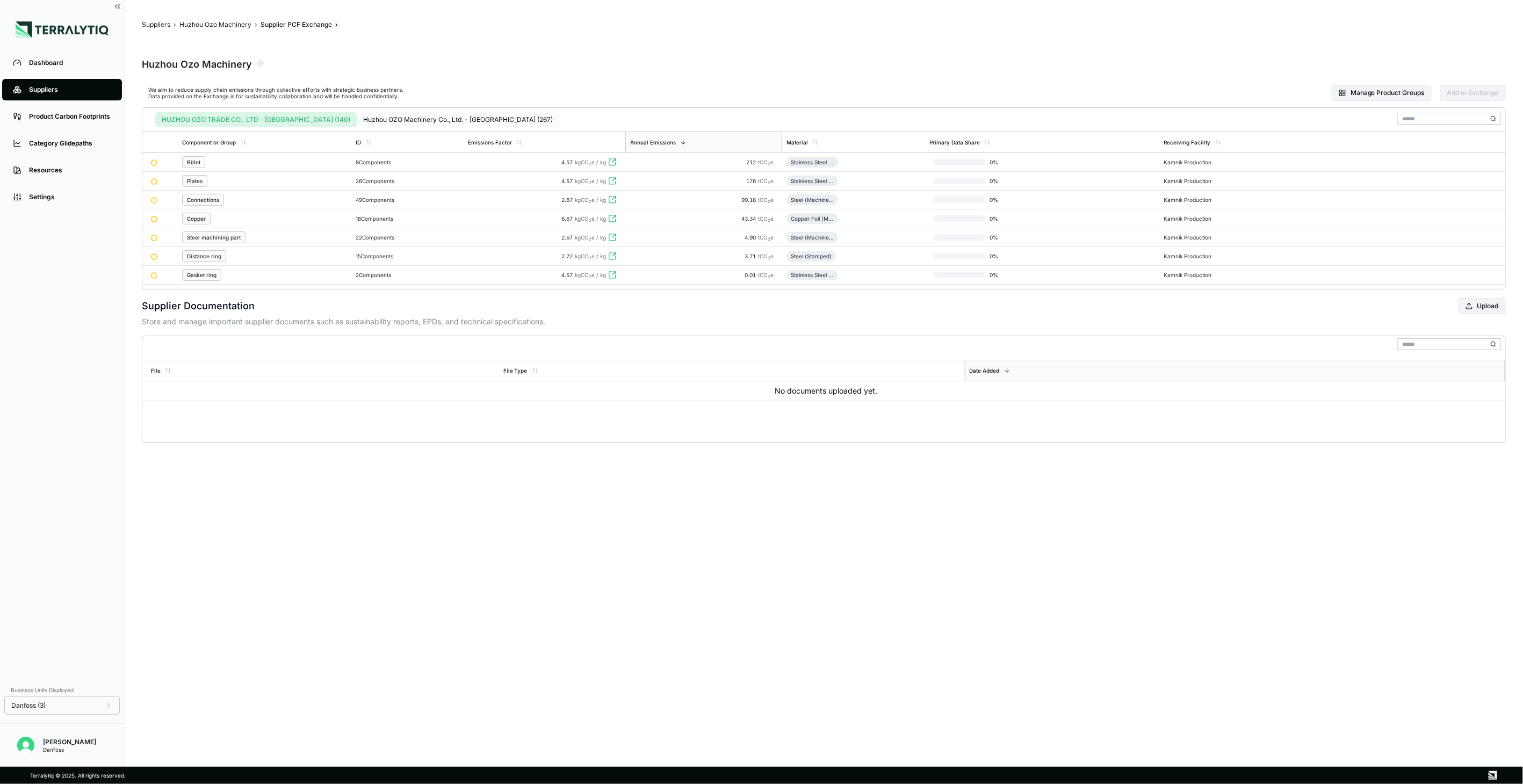
click at [394, 121] on button "Huzhou OZO Machinery Co., Ltd. - [GEOGRAPHIC_DATA] (267)" at bounding box center [458, 119] width 203 height 15
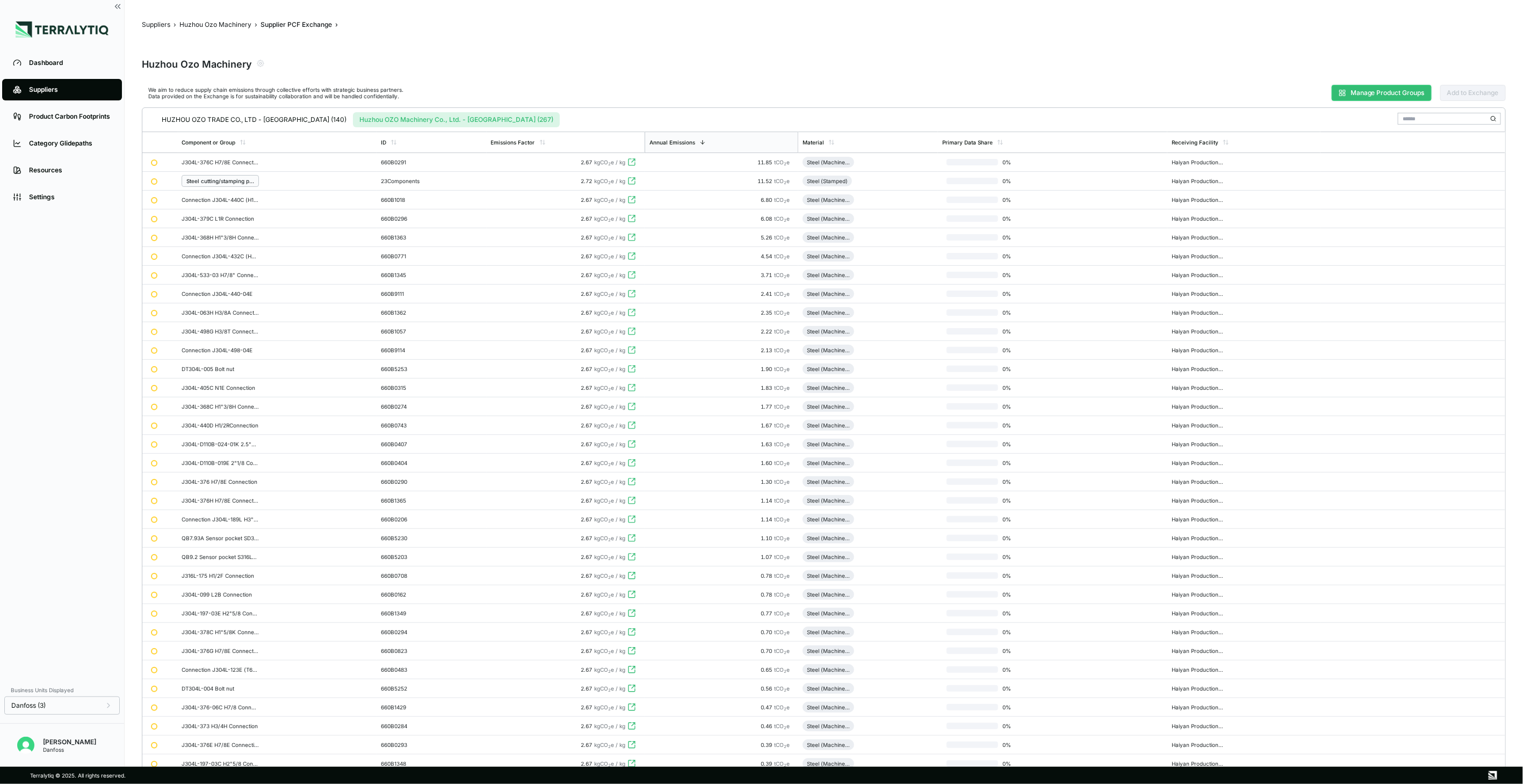
click at [1378, 101] on button "Manage Product Groups" at bounding box center [1382, 93] width 100 height 16
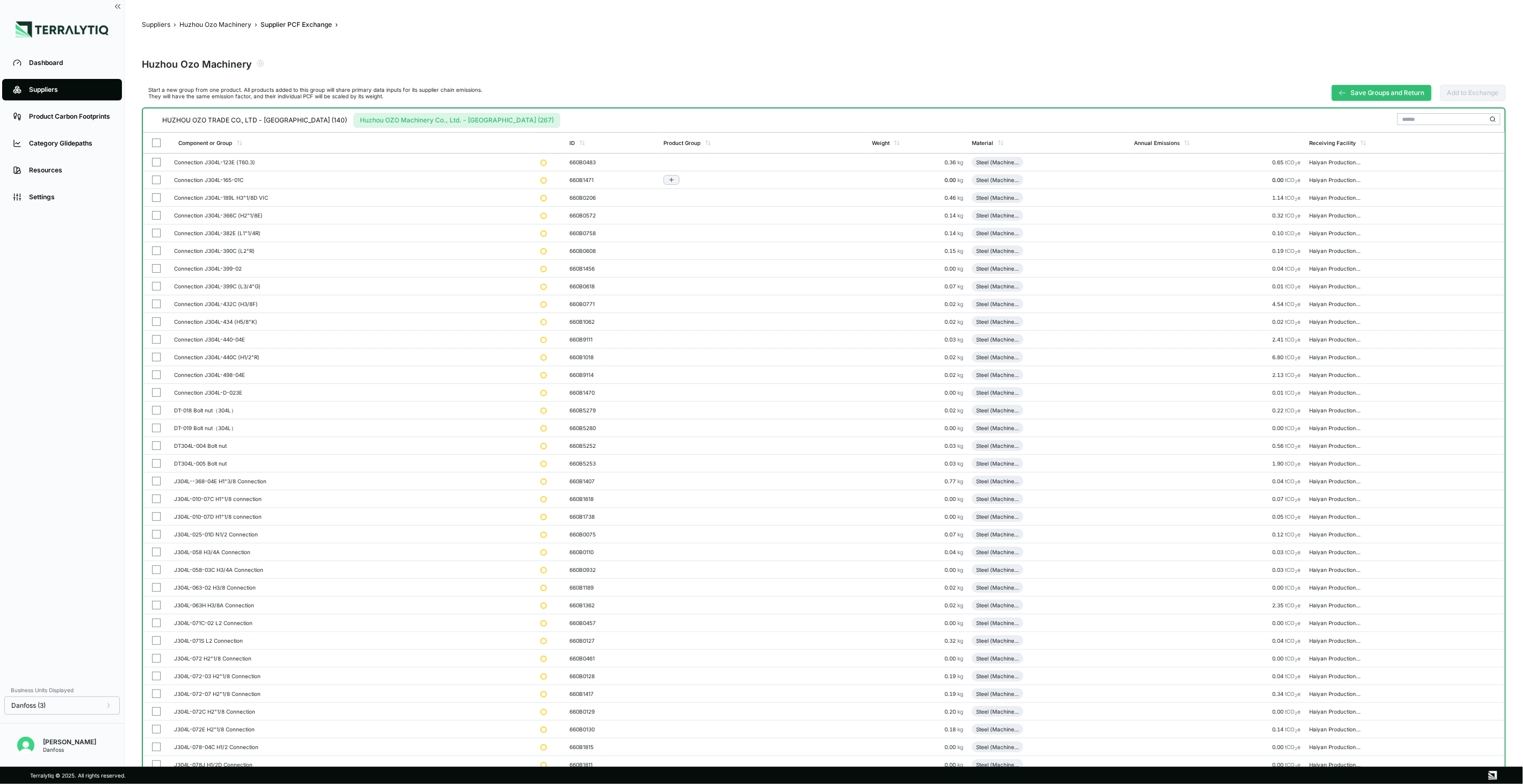
drag, startPoint x: 159, startPoint y: 164, endPoint x: 148, endPoint y: 179, distance: 18.6
click at [159, 163] on button "button" at bounding box center [156, 162] width 8 height 8
click at [148, 179] on td at bounding box center [156, 180] width 27 height 17
click at [152, 195] on button "button" at bounding box center [156, 198] width 8 height 8
click at [152, 217] on button "button" at bounding box center [156, 215] width 8 height 8
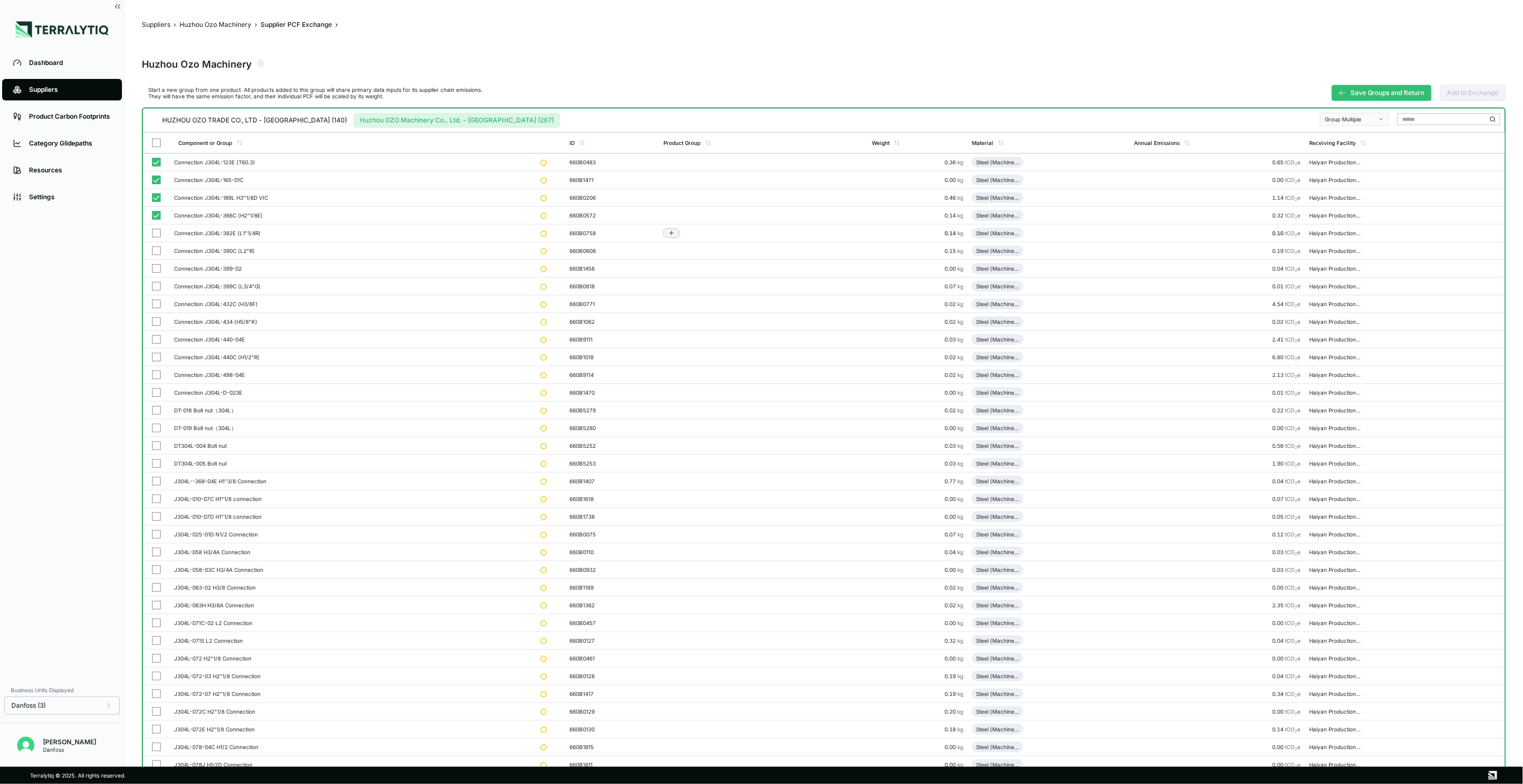
click at [154, 231] on button "button" at bounding box center [156, 233] width 8 height 8
click at [155, 246] on button "button" at bounding box center [156, 251] width 8 height 8
click at [156, 269] on button "button" at bounding box center [156, 269] width 8 height 8
click at [155, 283] on button "button" at bounding box center [156, 286] width 8 height 8
click at [155, 303] on button "button" at bounding box center [156, 304] width 8 height 8
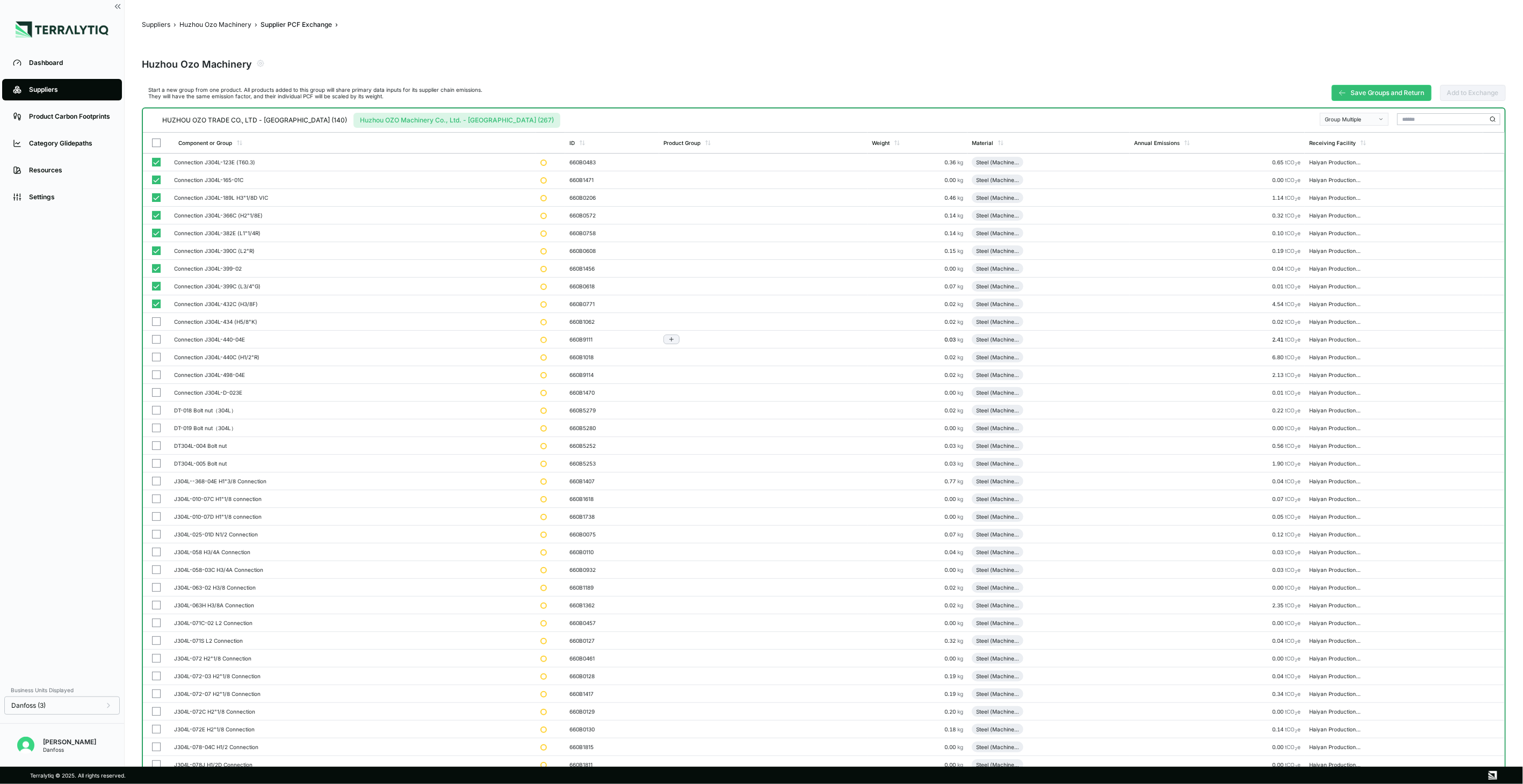
click at [157, 319] on button "button" at bounding box center [156, 322] width 8 height 8
click at [154, 340] on button "button" at bounding box center [156, 339] width 8 height 8
click at [155, 352] on td at bounding box center [156, 357] width 27 height 17
click at [155, 374] on button "button" at bounding box center [156, 375] width 8 height 8
click at [157, 390] on button "button" at bounding box center [156, 392] width 8 height 8
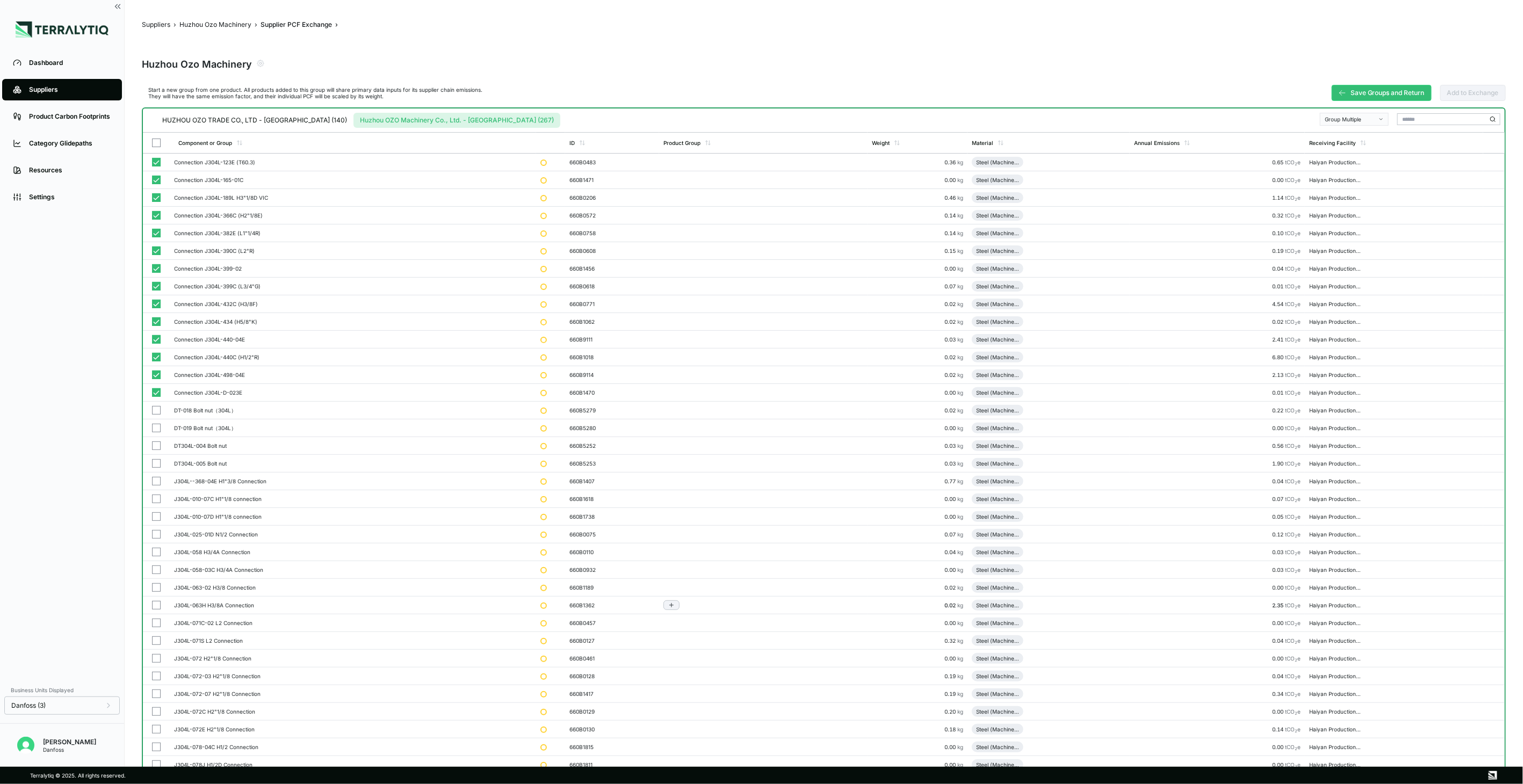
scroll to position [119, 0]
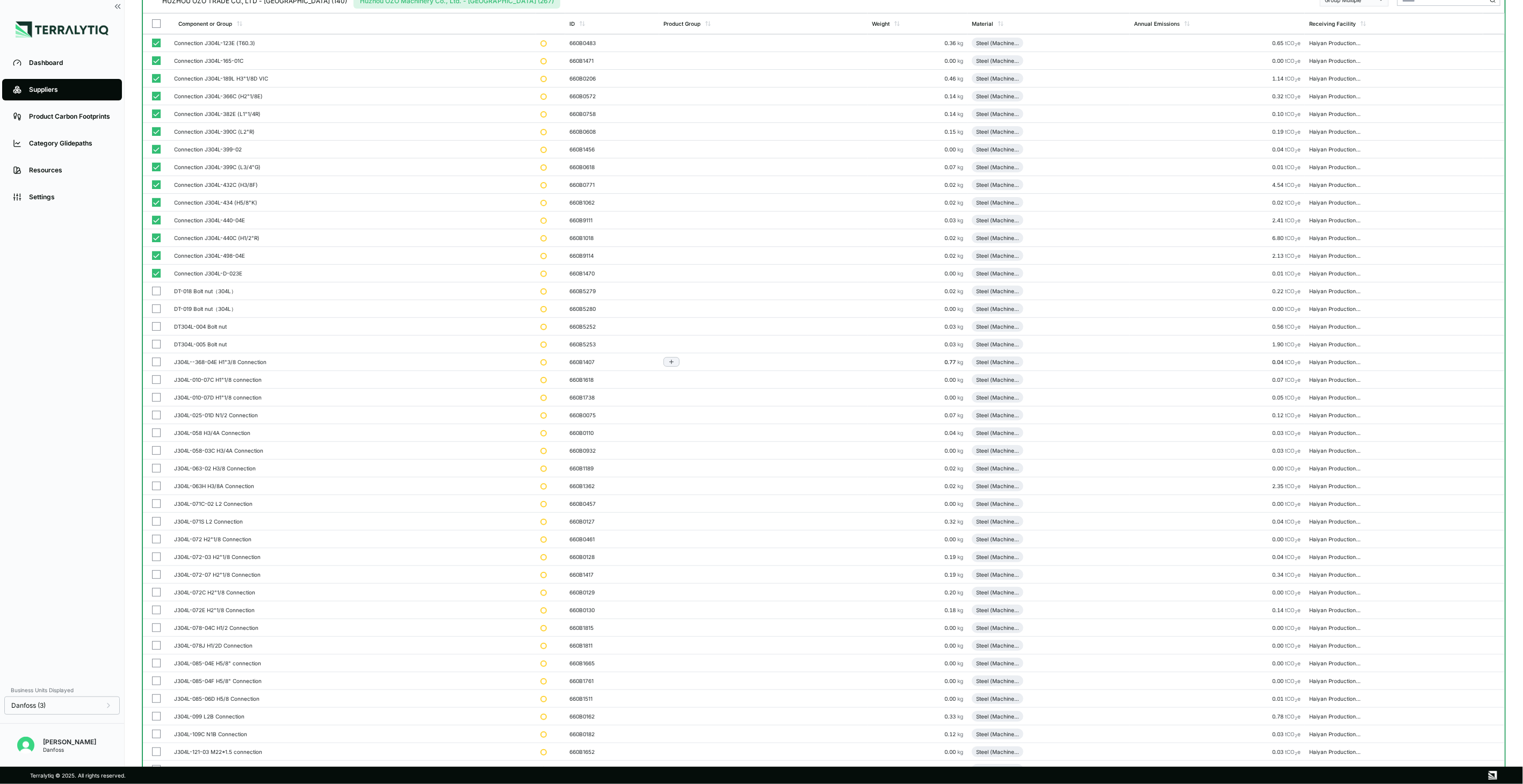
click at [157, 363] on button "button" at bounding box center [156, 362] width 8 height 8
click at [154, 380] on button "button" at bounding box center [156, 380] width 8 height 8
click at [156, 396] on button "button" at bounding box center [156, 398] width 8 height 8
click at [156, 414] on button "button" at bounding box center [156, 415] width 8 height 8
click at [158, 436] on button "button" at bounding box center [156, 433] width 8 height 8
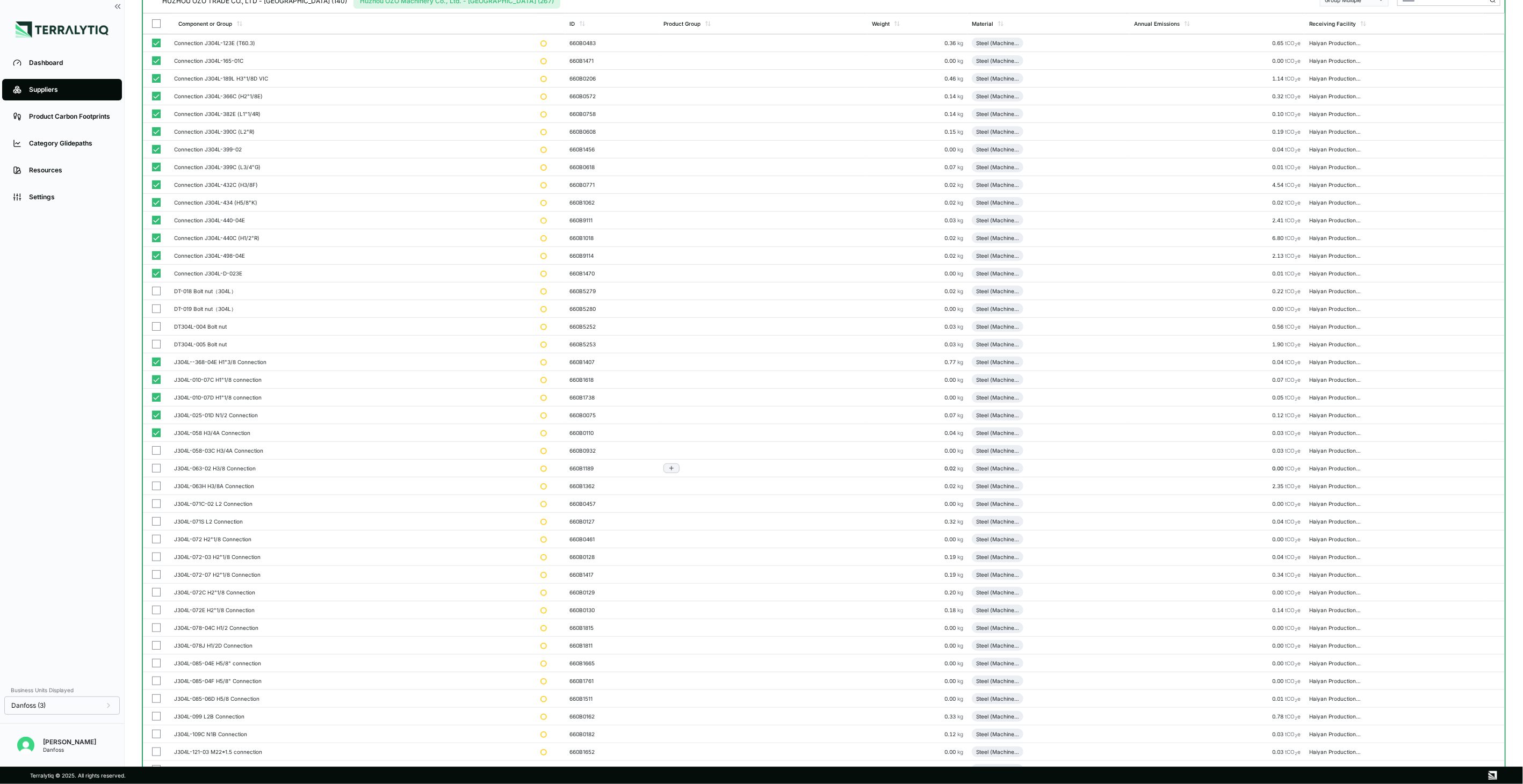
click at [157, 450] on button "button" at bounding box center [156, 451] width 8 height 8
click at [156, 473] on td at bounding box center [156, 468] width 27 height 17
click at [154, 486] on button "button" at bounding box center [156, 486] width 8 height 8
click at [152, 503] on button "button" at bounding box center [156, 504] width 8 height 8
click at [152, 522] on button "button" at bounding box center [156, 521] width 8 height 8
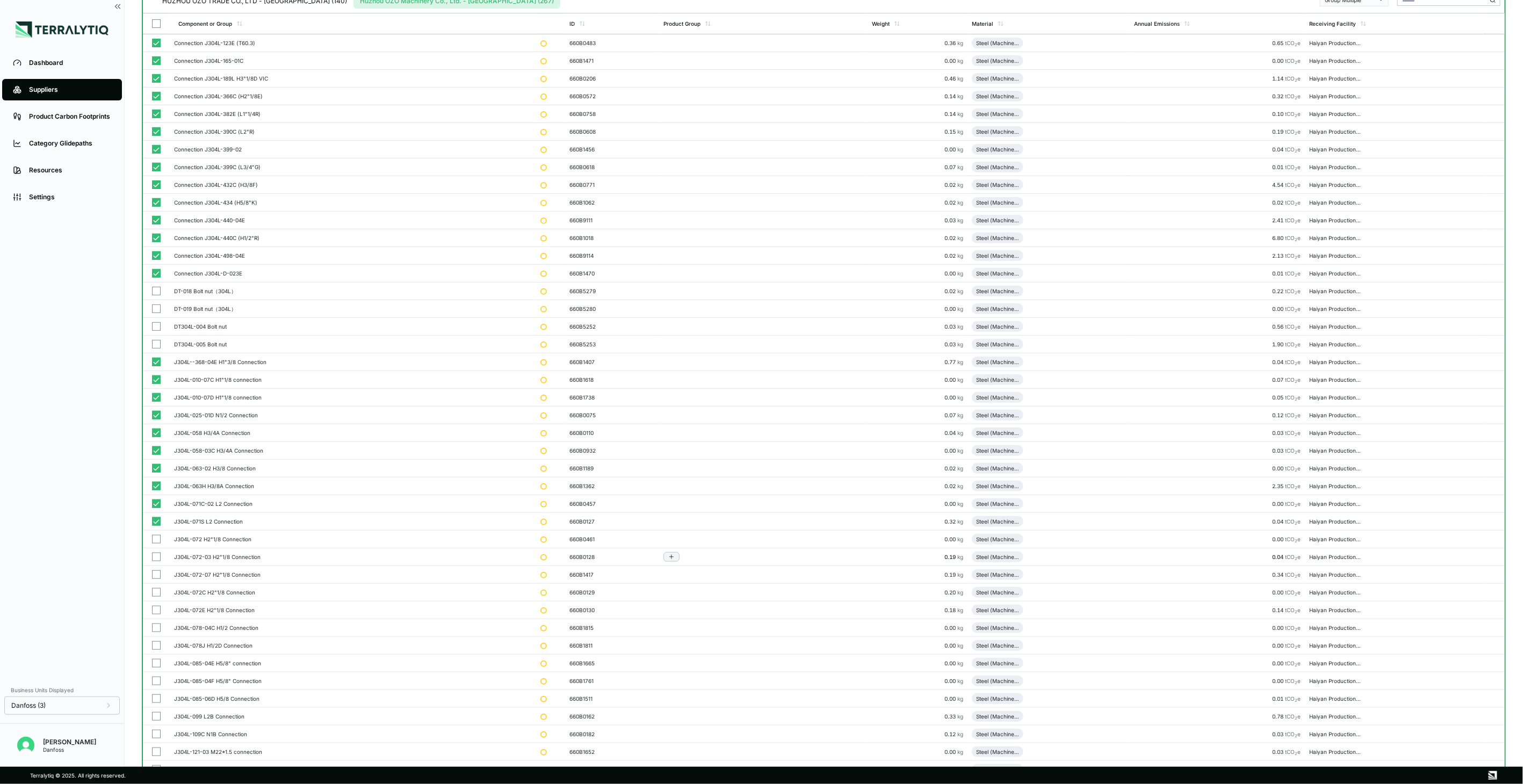
click at [152, 541] on button "button" at bounding box center [156, 539] width 8 height 8
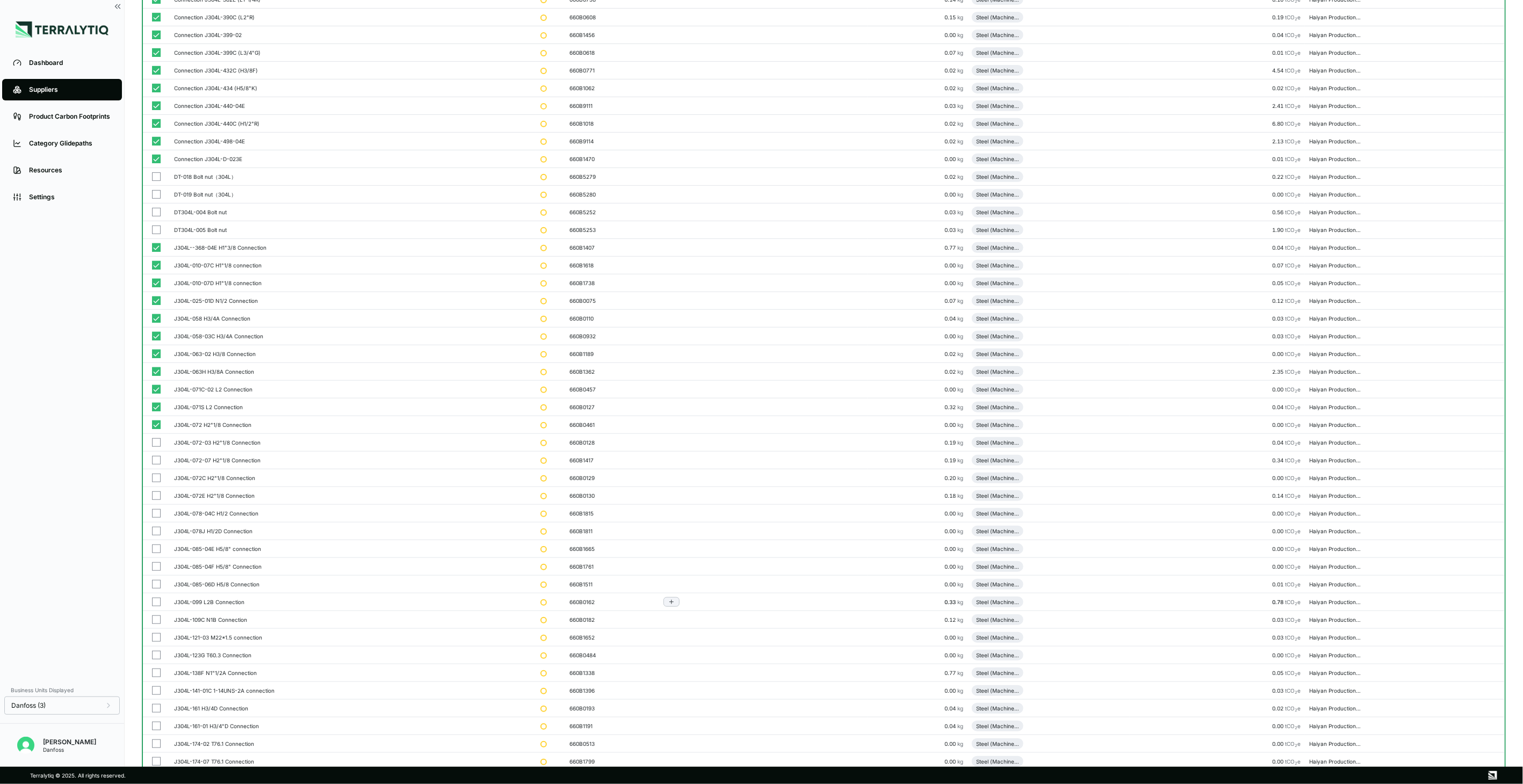
scroll to position [298, 0]
click at [155, 377] on button "button" at bounding box center [156, 378] width 8 height 8
click at [154, 396] on button "button" at bounding box center [156, 396] width 8 height 8
click at [155, 416] on button "button" at bounding box center [156, 413] width 8 height 8
click at [154, 433] on button "button" at bounding box center [156, 431] width 8 height 8
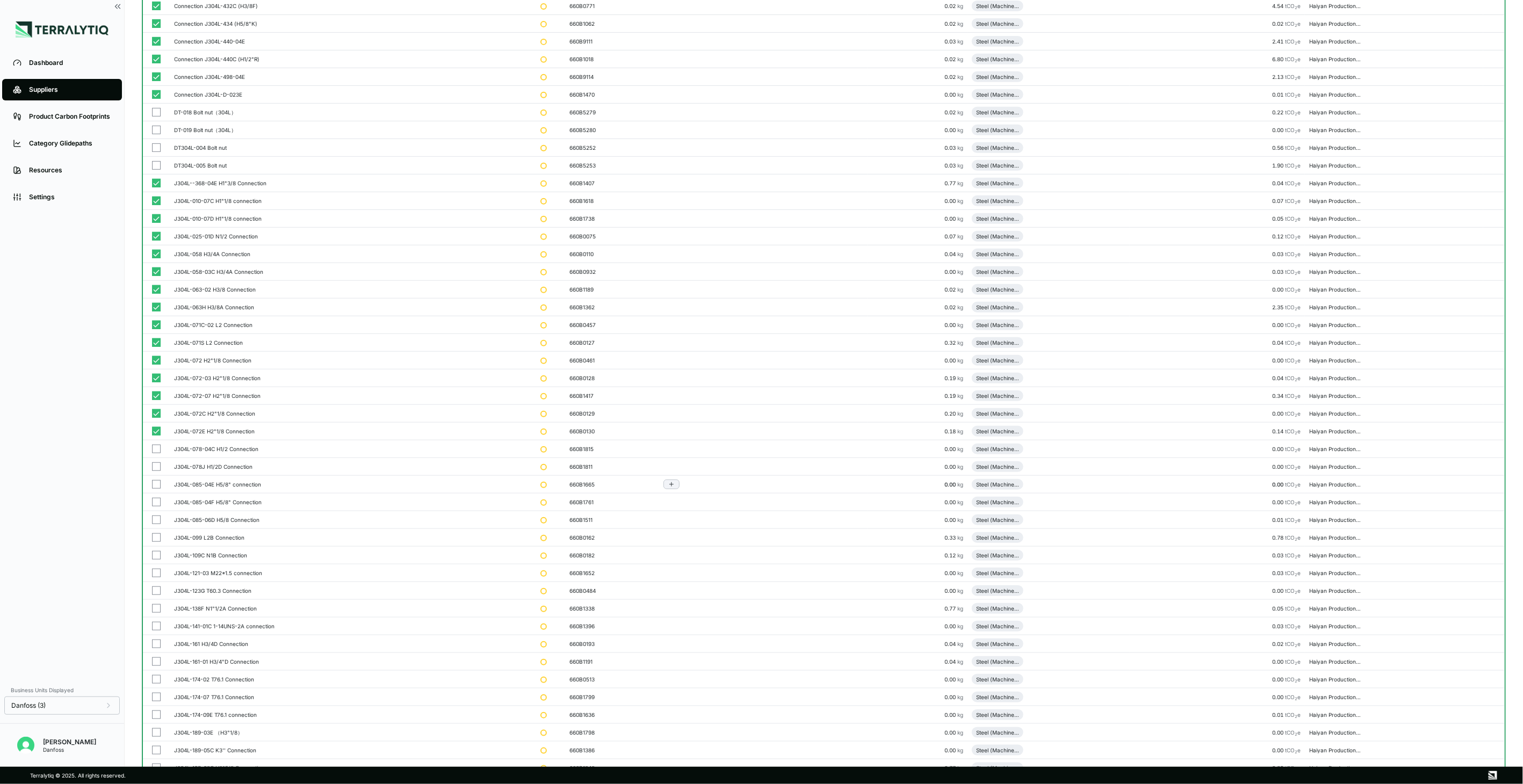
click at [154, 450] on button "button" at bounding box center [156, 449] width 8 height 8
click at [156, 466] on button "button" at bounding box center [156, 467] width 8 height 8
click at [156, 483] on button "button" at bounding box center [156, 485] width 8 height 8
click at [156, 504] on button "button" at bounding box center [156, 502] width 8 height 8
click at [156, 519] on button "button" at bounding box center [156, 520] width 8 height 8
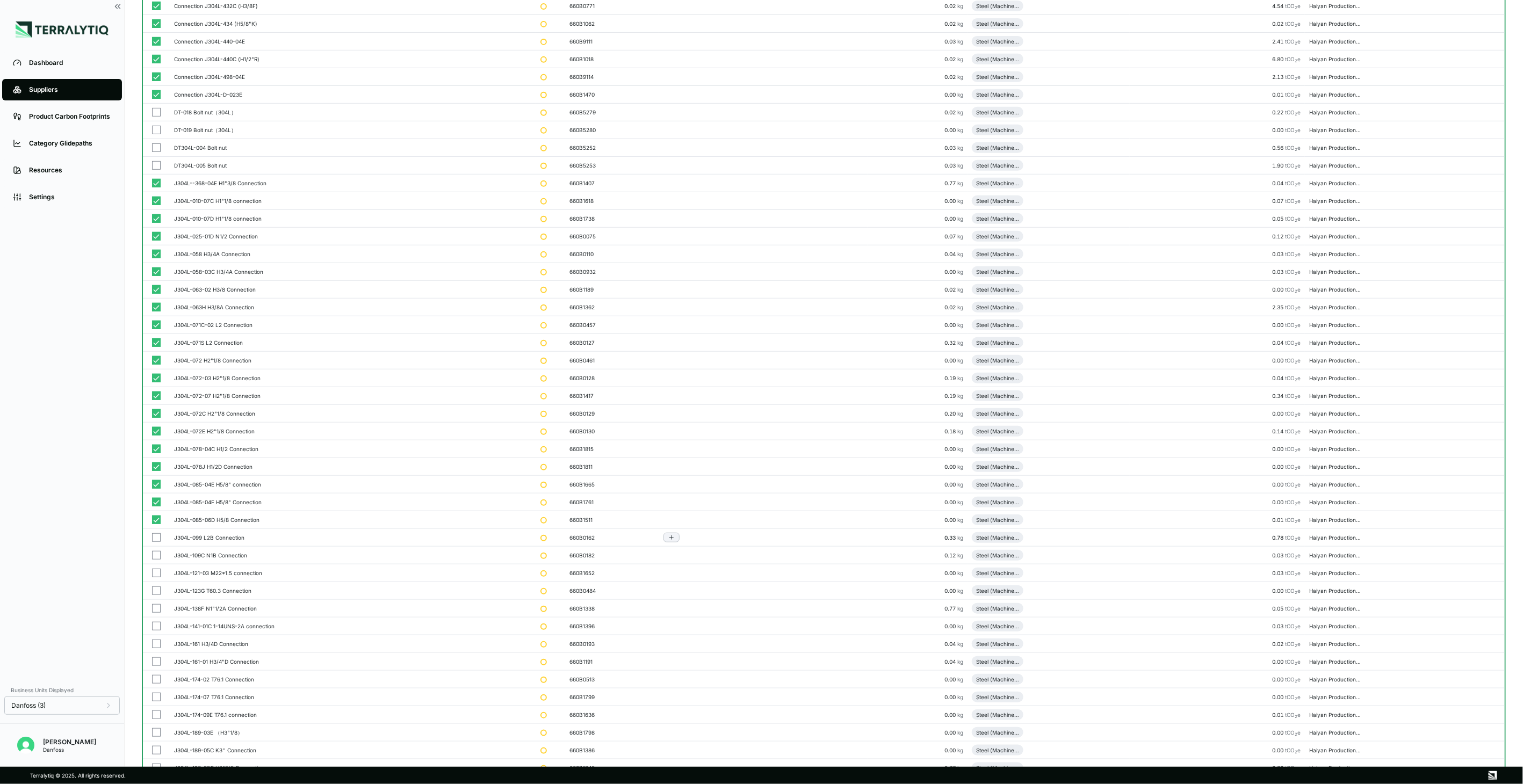
click at [155, 537] on button "button" at bounding box center [156, 538] width 8 height 8
click at [155, 555] on button "button" at bounding box center [156, 556] width 8 height 8
click at [152, 573] on button "button" at bounding box center [156, 573] width 8 height 8
click at [155, 589] on button "button" at bounding box center [156, 591] width 8 height 8
click at [156, 608] on button "button" at bounding box center [156, 609] width 8 height 8
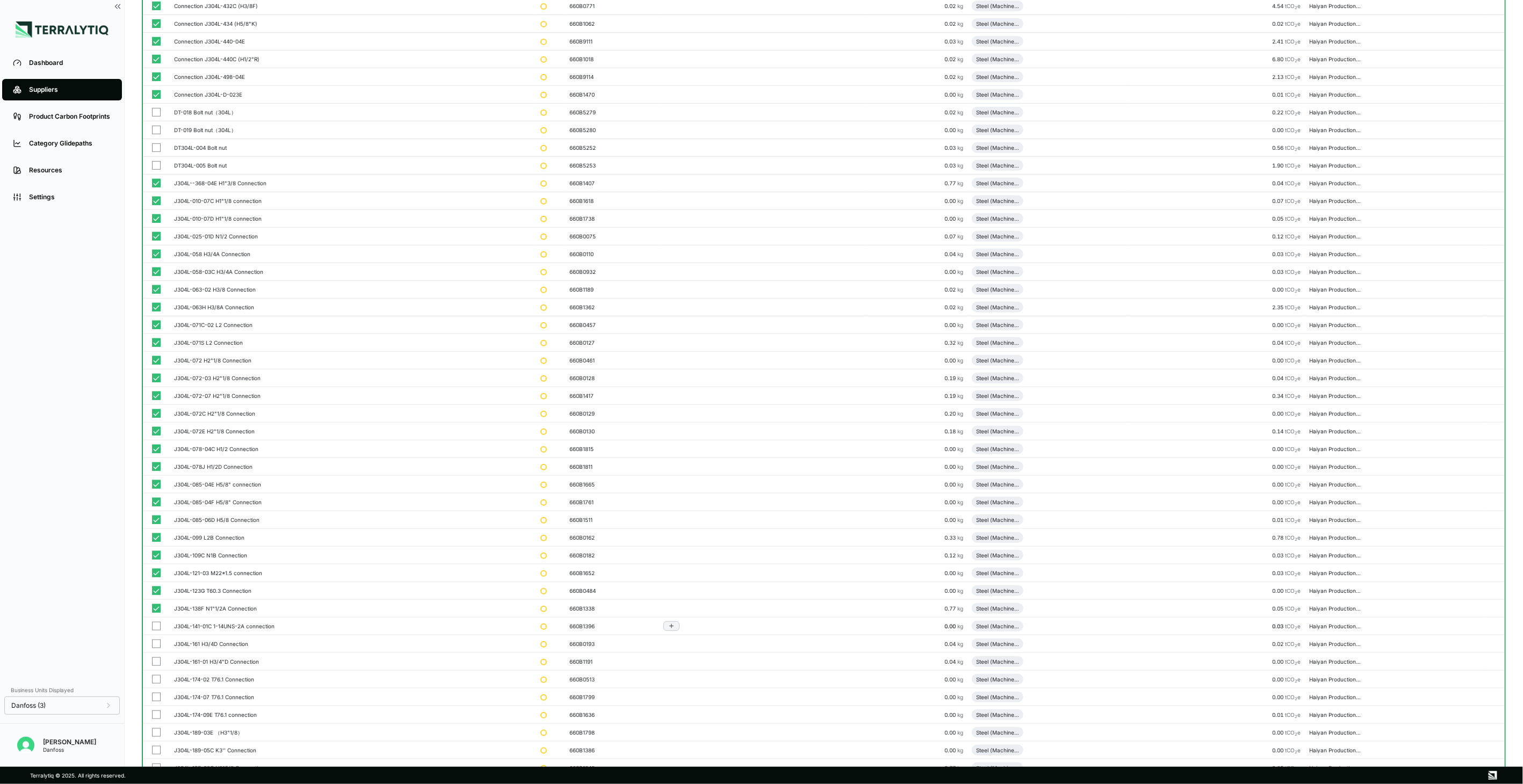
click at [157, 631] on button "button" at bounding box center [156, 626] width 8 height 8
click at [154, 645] on button "button" at bounding box center [156, 644] width 8 height 8
click at [155, 663] on button "button" at bounding box center [156, 662] width 8 height 8
click at [152, 682] on button "button" at bounding box center [156, 680] width 8 height 8
drag, startPoint x: 153, startPoint y: 698, endPoint x: 155, endPoint y: 709, distance: 11.2
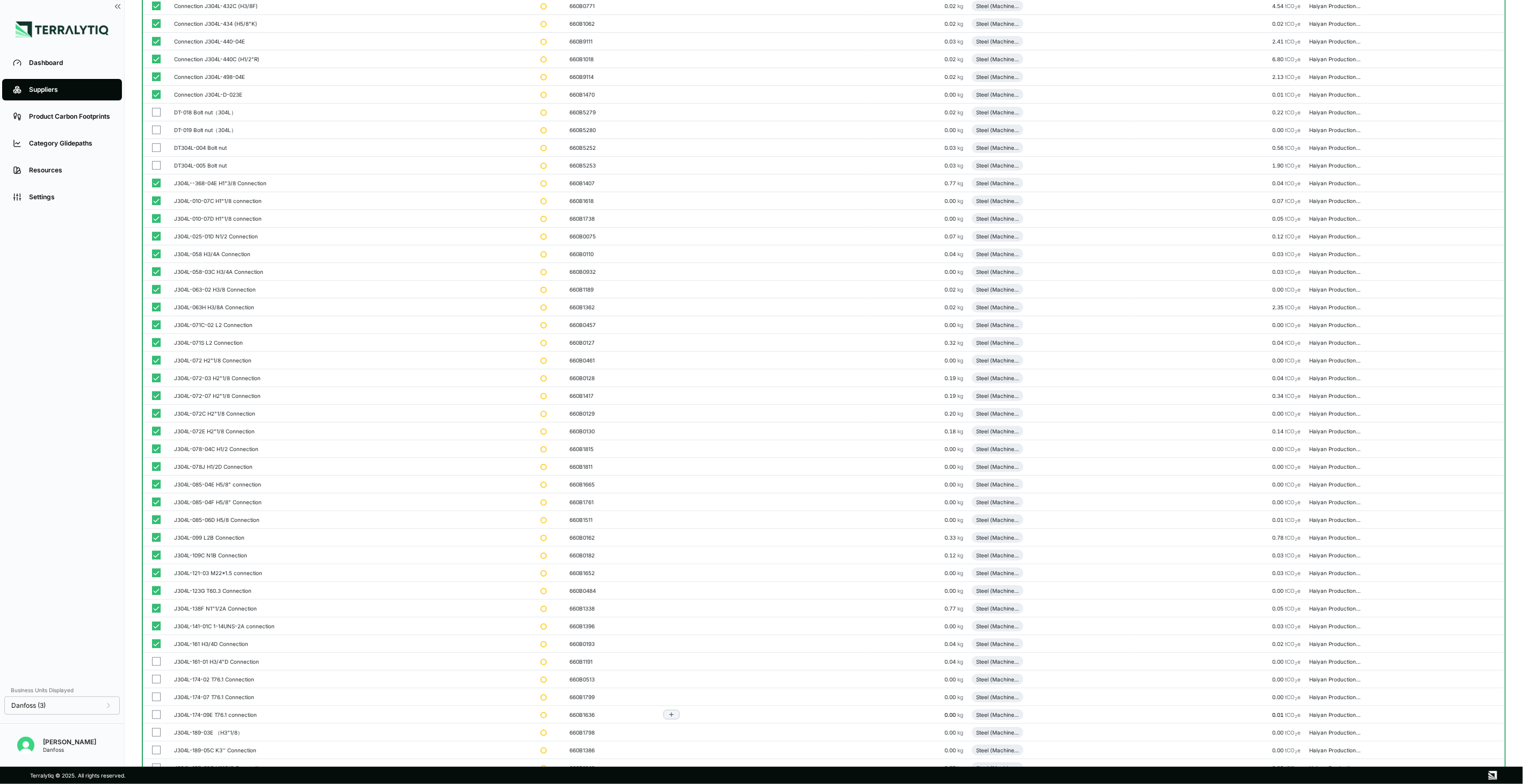
click at [154, 700] on button "button" at bounding box center [156, 697] width 8 height 8
click at [156, 715] on button "button" at bounding box center [156, 715] width 8 height 8
click at [156, 497] on button "button" at bounding box center [156, 494] width 8 height 8
click at [155, 515] on button "button" at bounding box center [156, 511] width 8 height 8
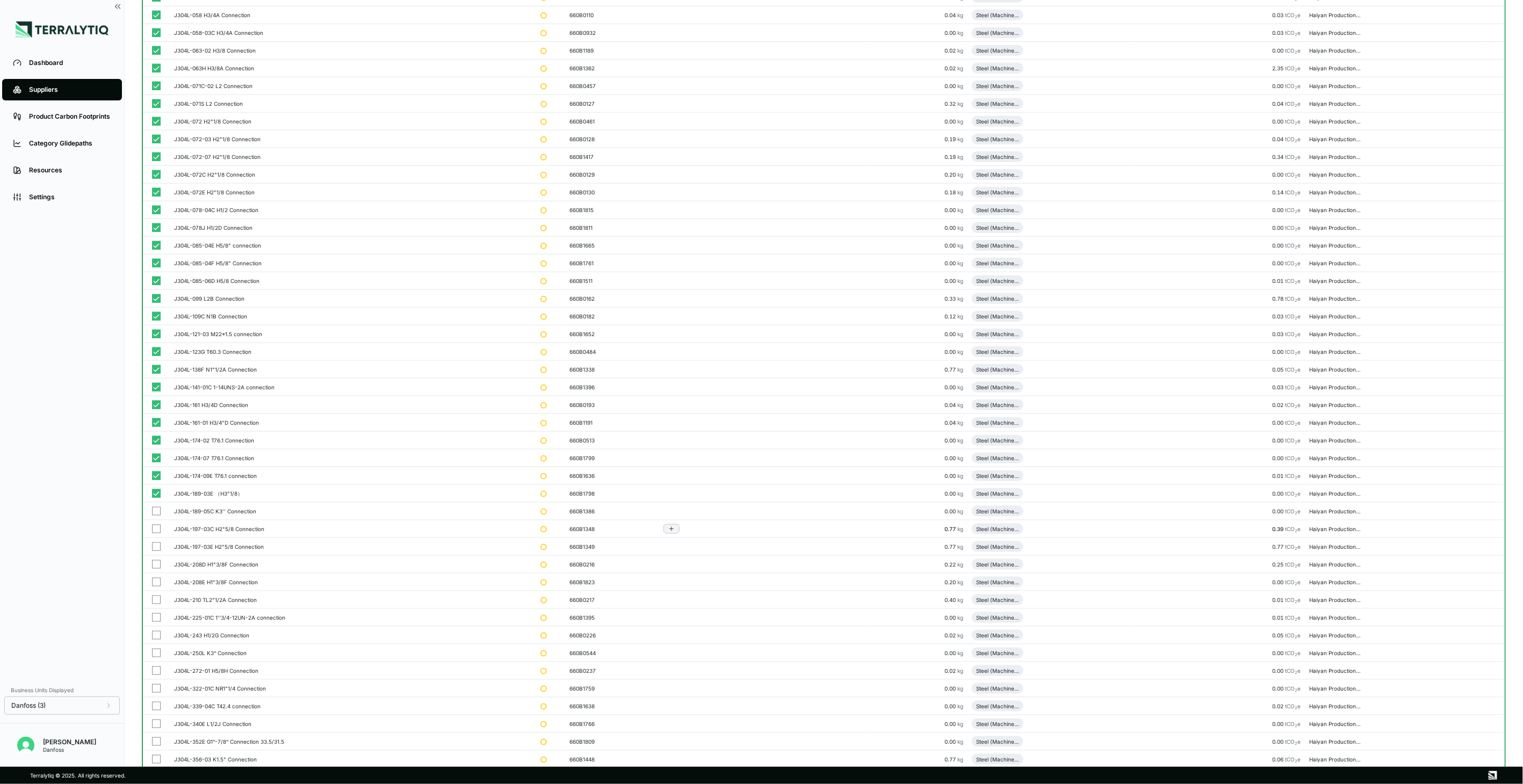
click at [154, 528] on button "button" at bounding box center [156, 529] width 8 height 8
click at [154, 548] on button "button" at bounding box center [156, 547] width 8 height 8
click at [154, 568] on button "button" at bounding box center [156, 565] width 8 height 8
click at [155, 583] on button "button" at bounding box center [156, 582] width 8 height 8
click at [155, 601] on button "button" at bounding box center [156, 600] width 8 height 8
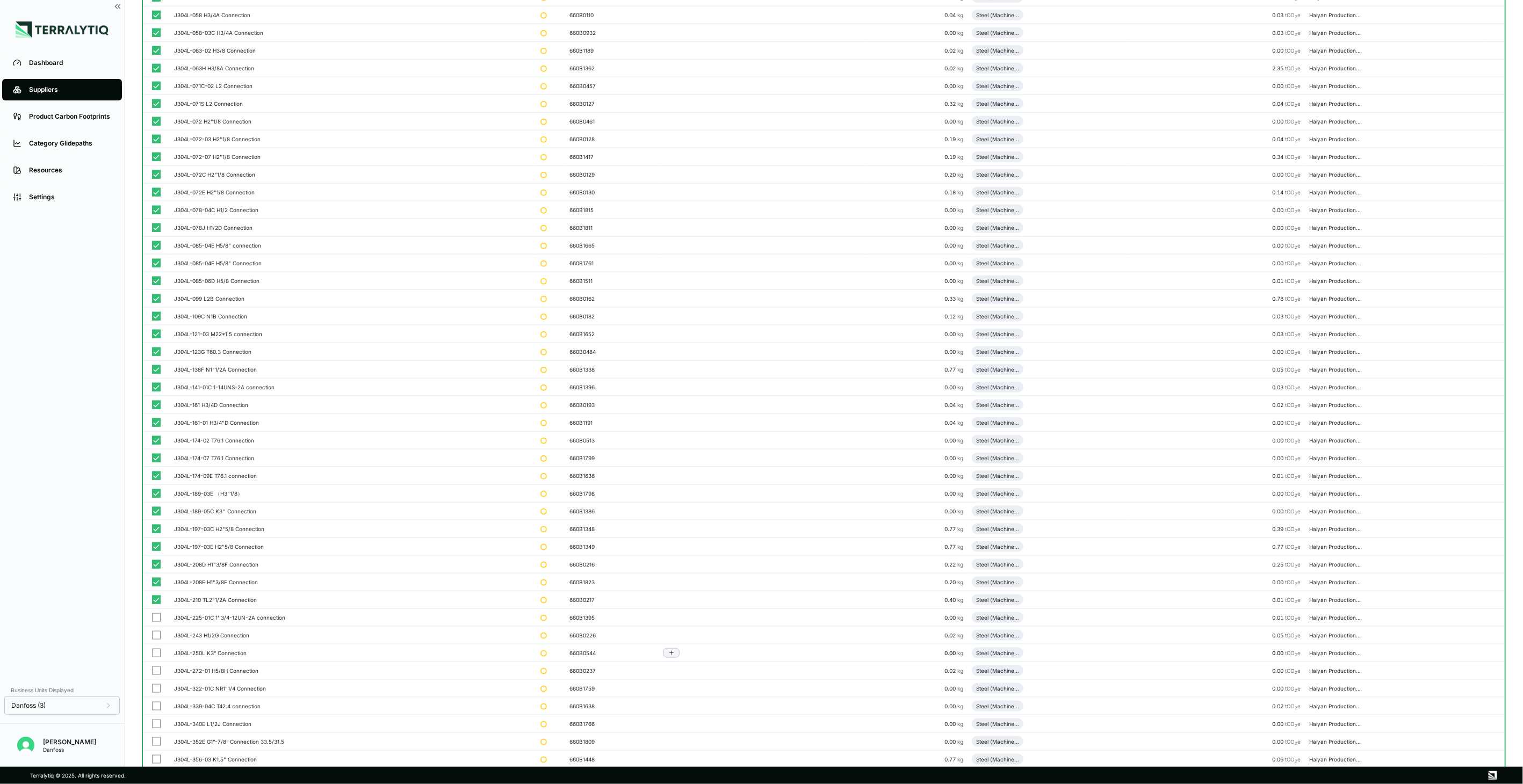
drag, startPoint x: 156, startPoint y: 618, endPoint x: 157, endPoint y: 654, distance: 36.0
click at [157, 618] on button "button" at bounding box center [156, 618] width 8 height 8
click at [158, 638] on button "button" at bounding box center [156, 635] width 8 height 8
click at [157, 651] on button "button" at bounding box center [156, 653] width 8 height 8
click at [157, 674] on button "button" at bounding box center [156, 671] width 8 height 8
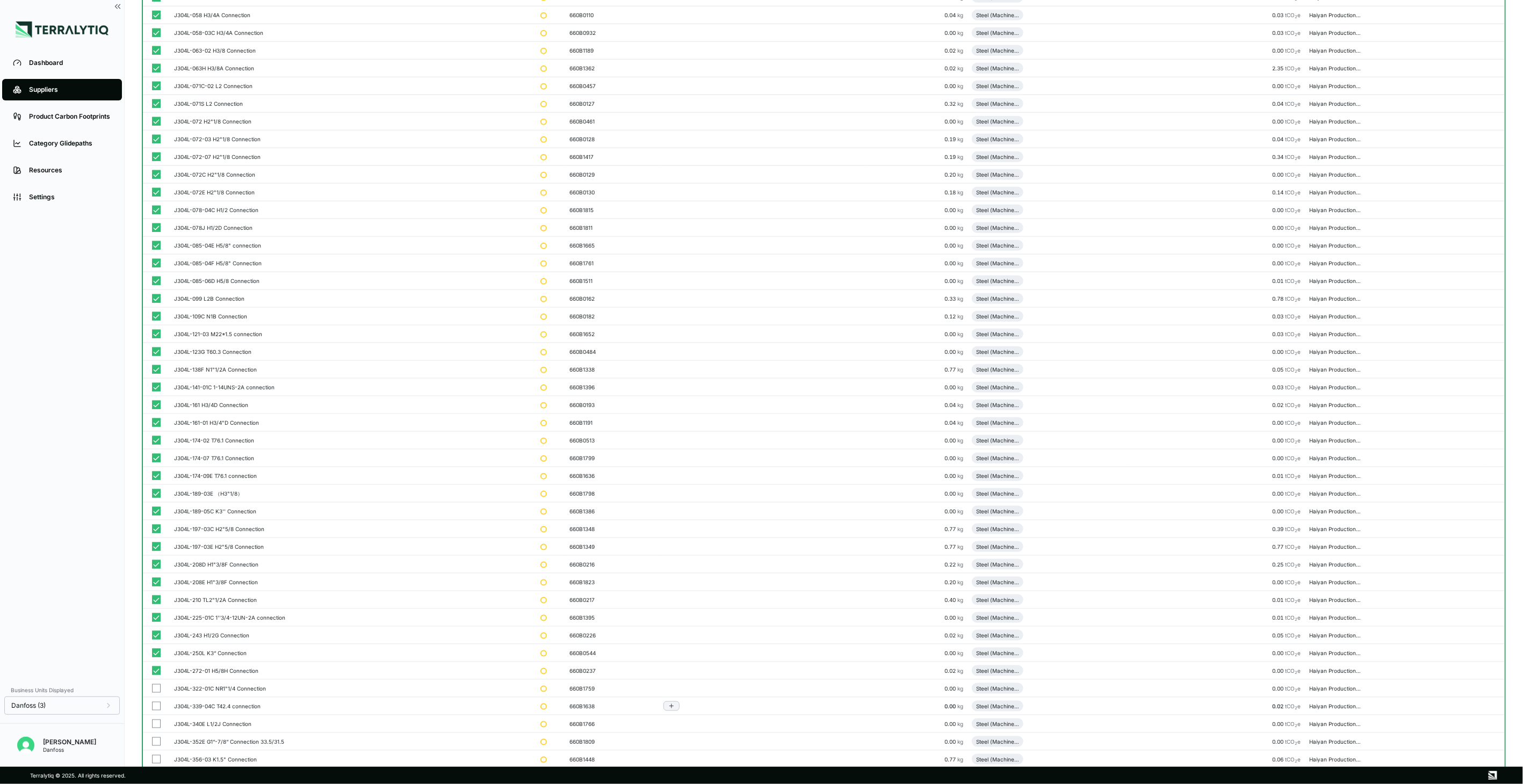
click at [156, 691] on button "button" at bounding box center [156, 689] width 8 height 8
click at [156, 705] on button "button" at bounding box center [156, 706] width 8 height 8
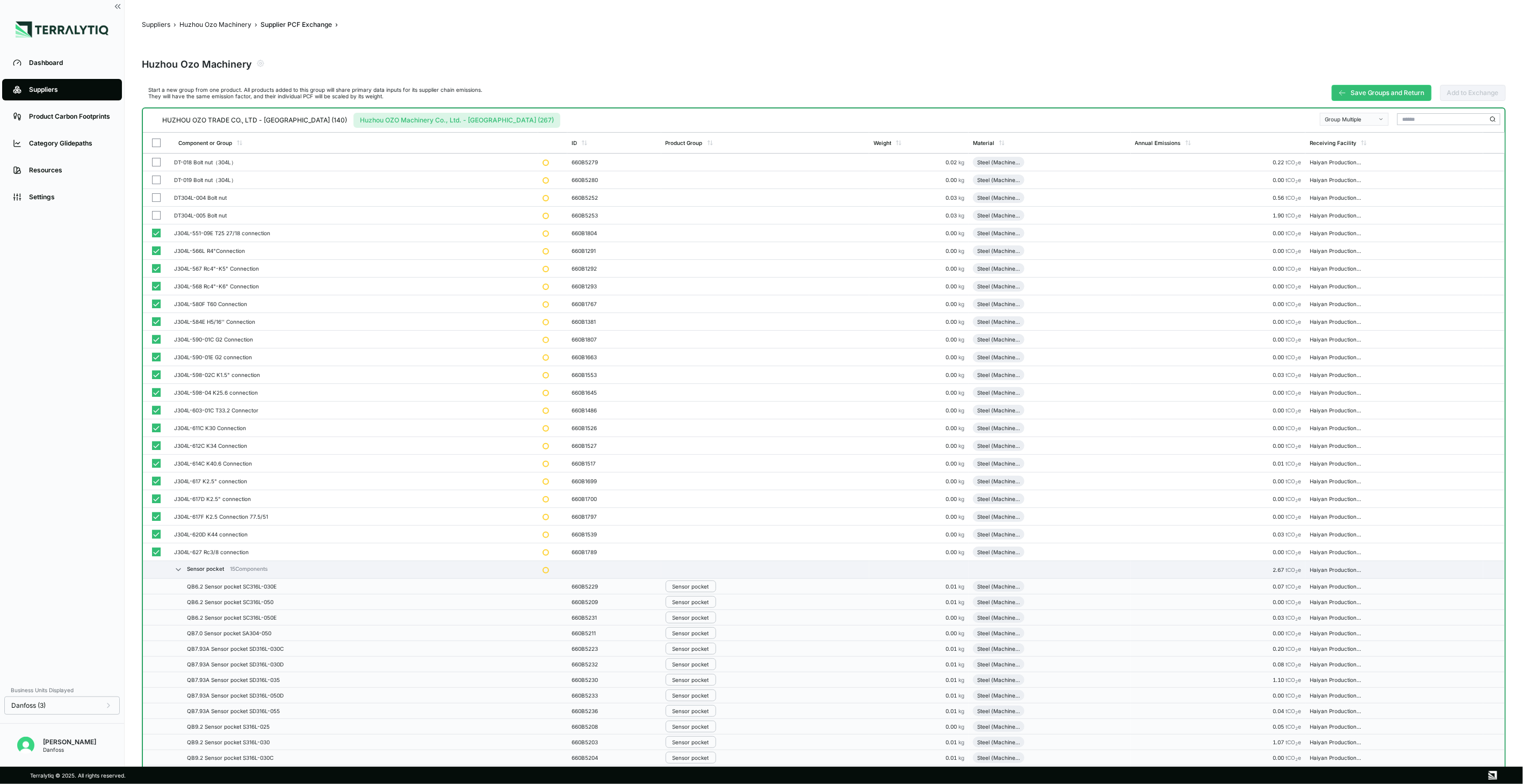
click at [1355, 116] on div "Group Multiple" at bounding box center [1351, 119] width 52 height 7
click at [1357, 156] on div "Add To Connections" at bounding box center [1355, 158] width 59 height 7
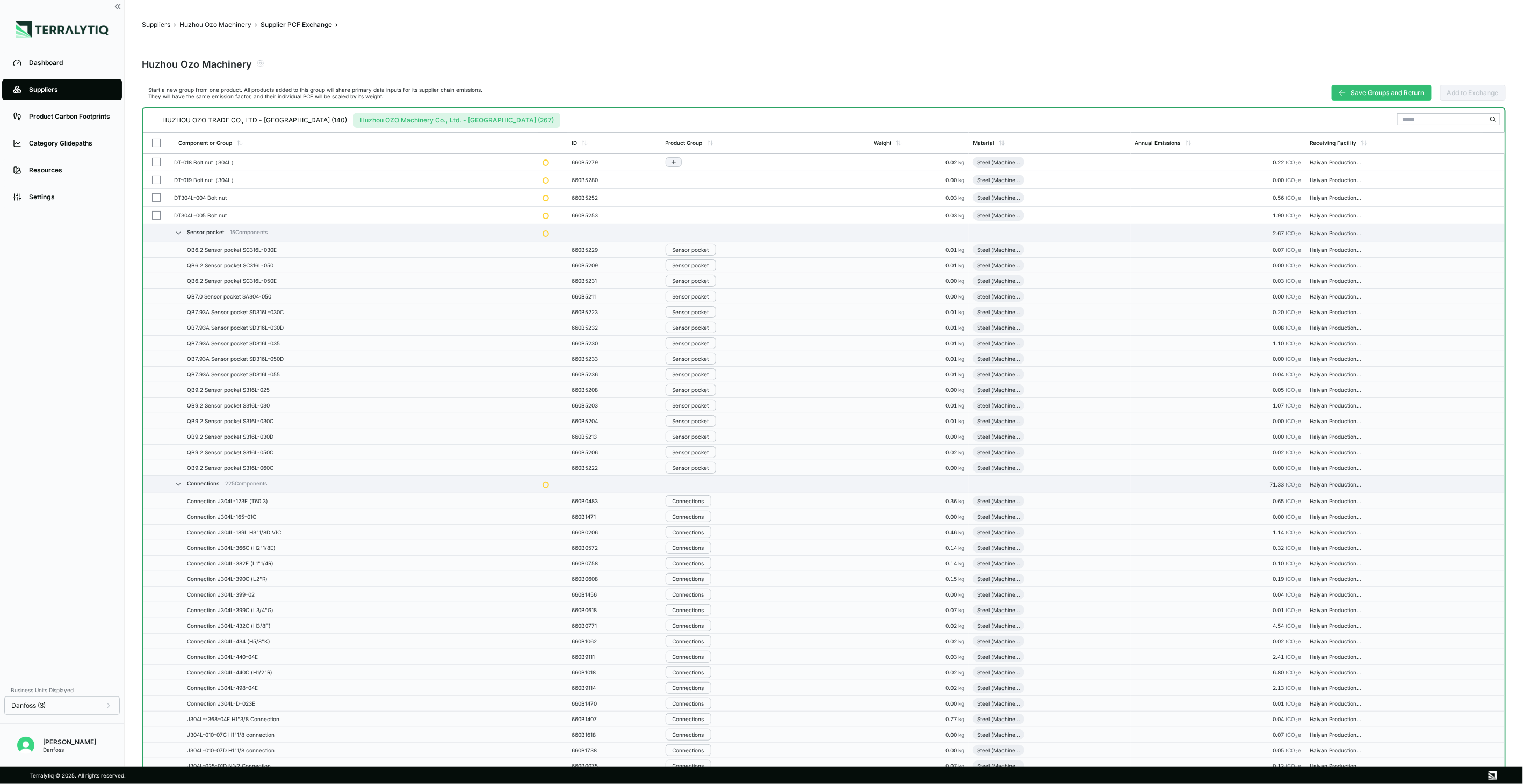
click at [157, 164] on button "button" at bounding box center [156, 162] width 8 height 8
click at [160, 183] on button "button" at bounding box center [156, 180] width 8 height 8
click at [156, 200] on button "button" at bounding box center [156, 198] width 8 height 8
click at [156, 212] on button "button" at bounding box center [156, 215] width 8 height 8
click at [1361, 121] on div "Group Multiple" at bounding box center [1351, 119] width 52 height 7
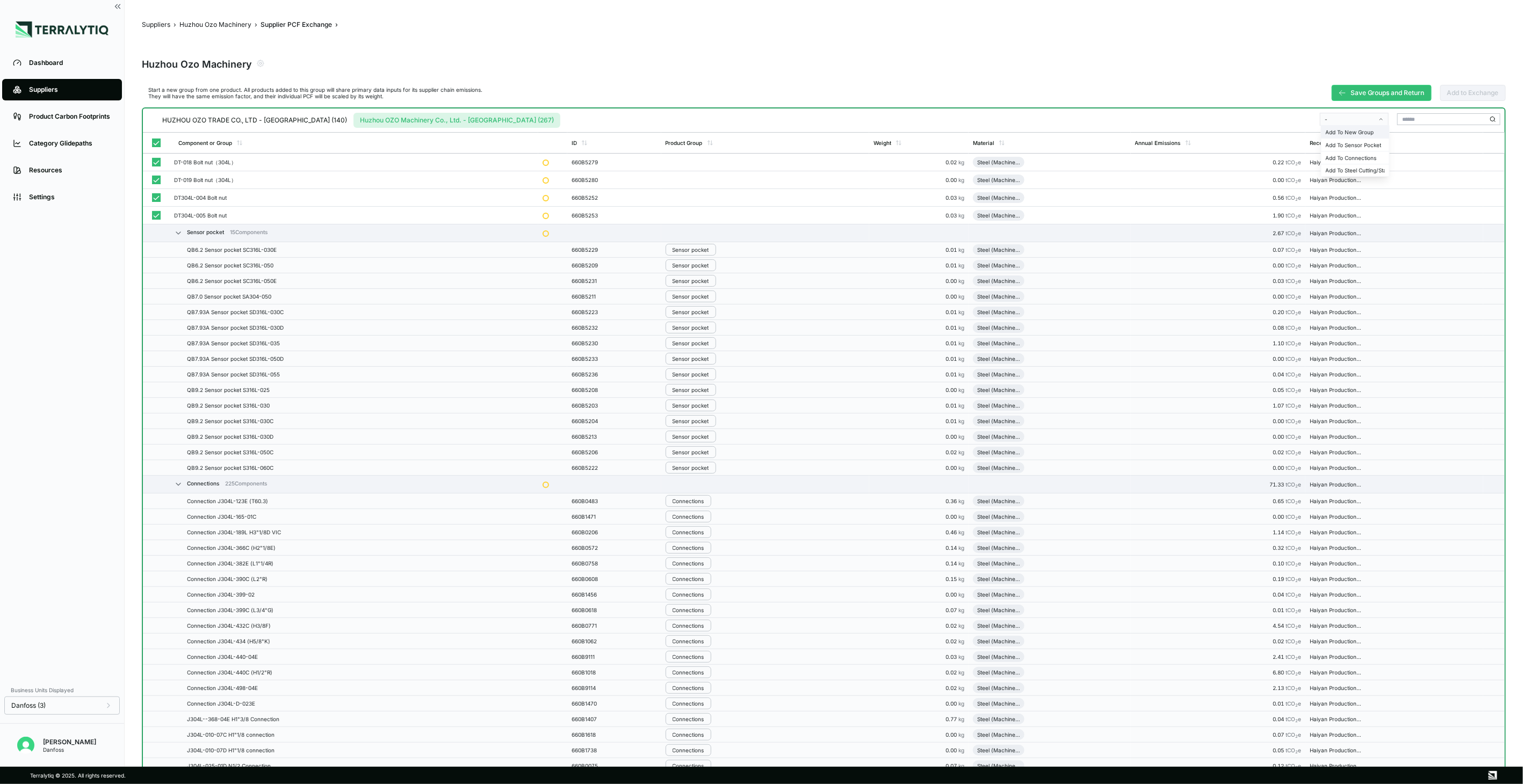
click at [1363, 127] on div "Add To New Group" at bounding box center [1355, 132] width 68 height 13
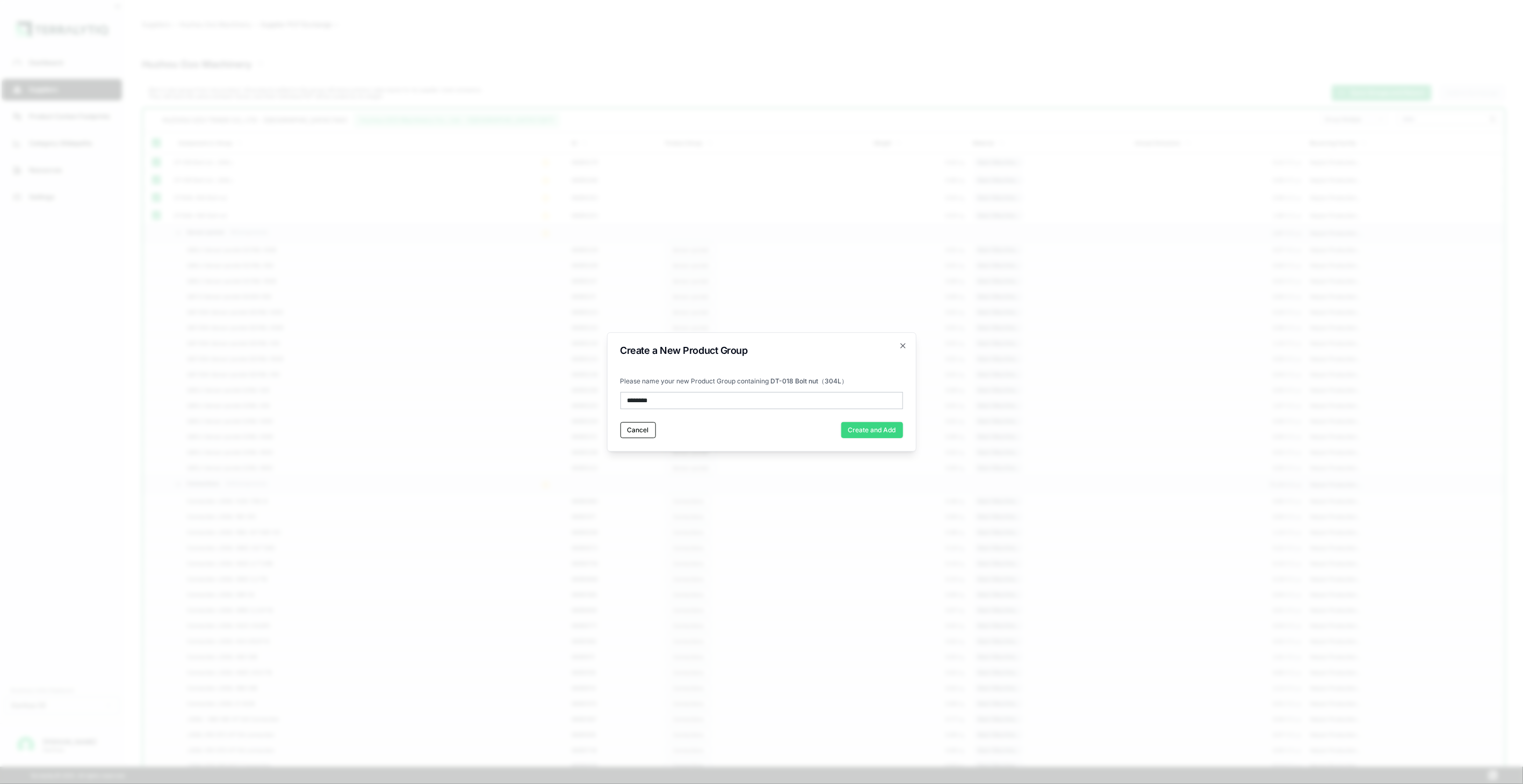
type input "********"
click at [896, 433] on button "Create and Add" at bounding box center [872, 430] width 62 height 16
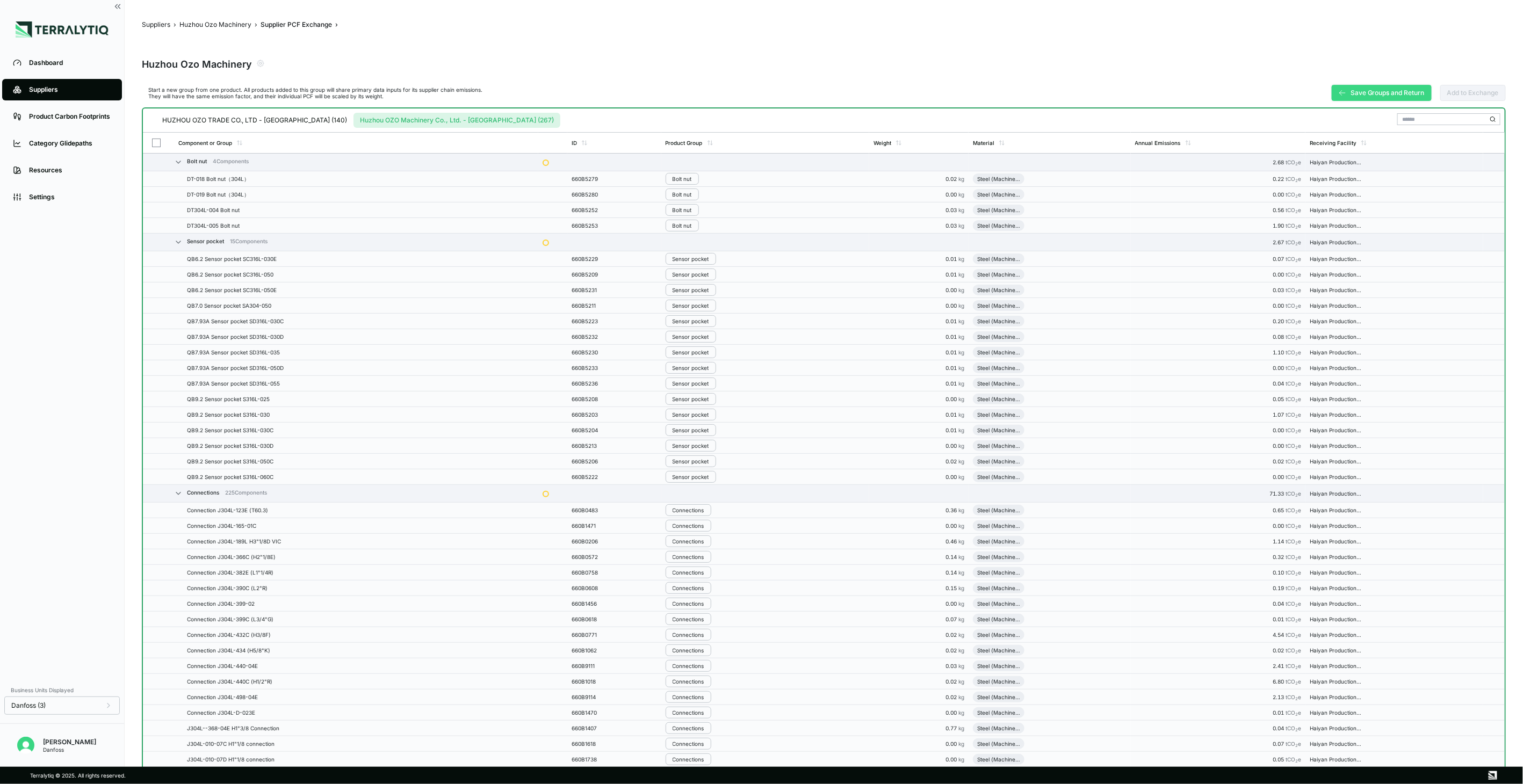
click at [1378, 92] on button "Save Groups and Return" at bounding box center [1382, 93] width 100 height 16
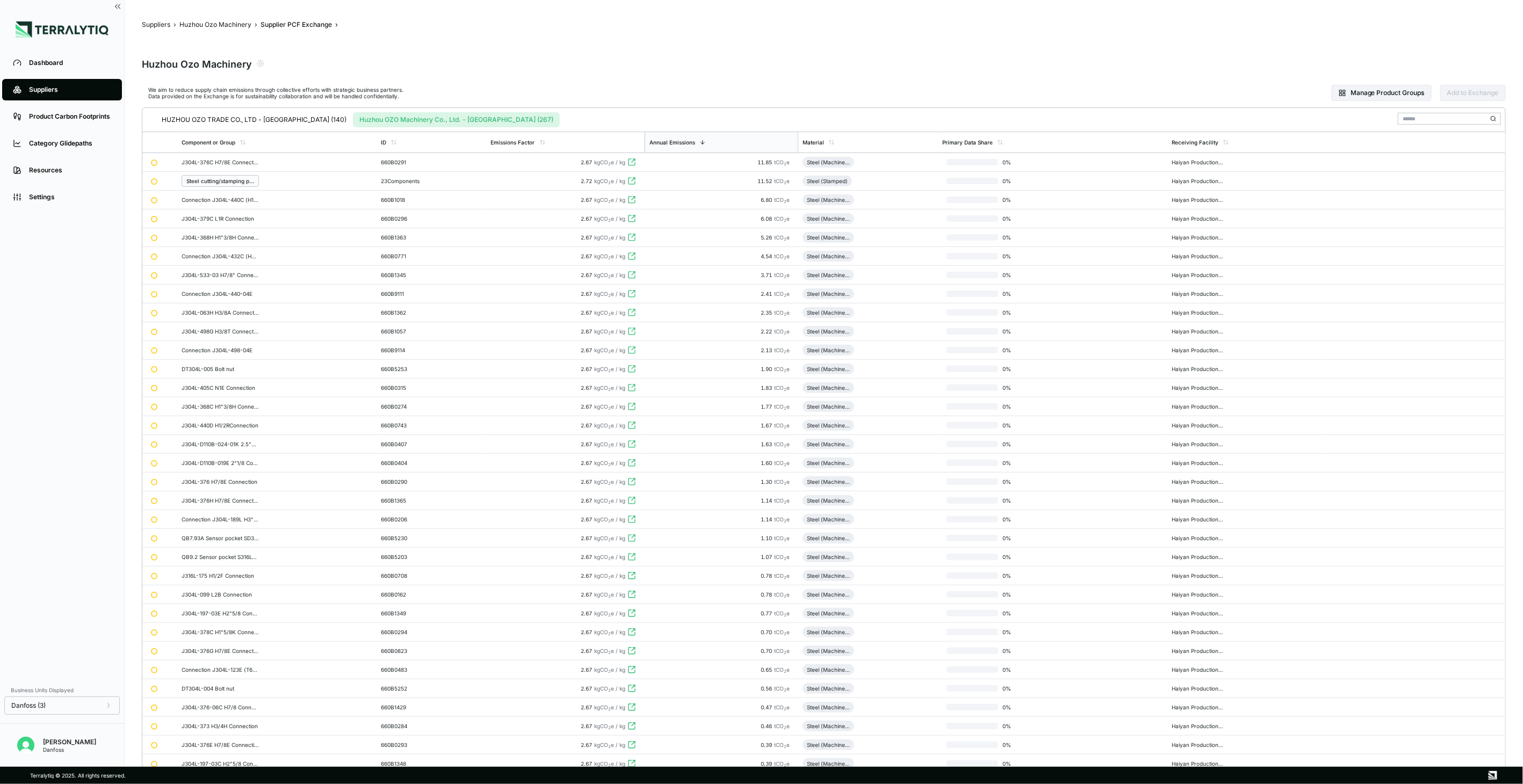
click at [254, 114] on button "HUZHOU OZO TRADE CO., LTD - [GEOGRAPHIC_DATA] (140)" at bounding box center [254, 119] width 198 height 15
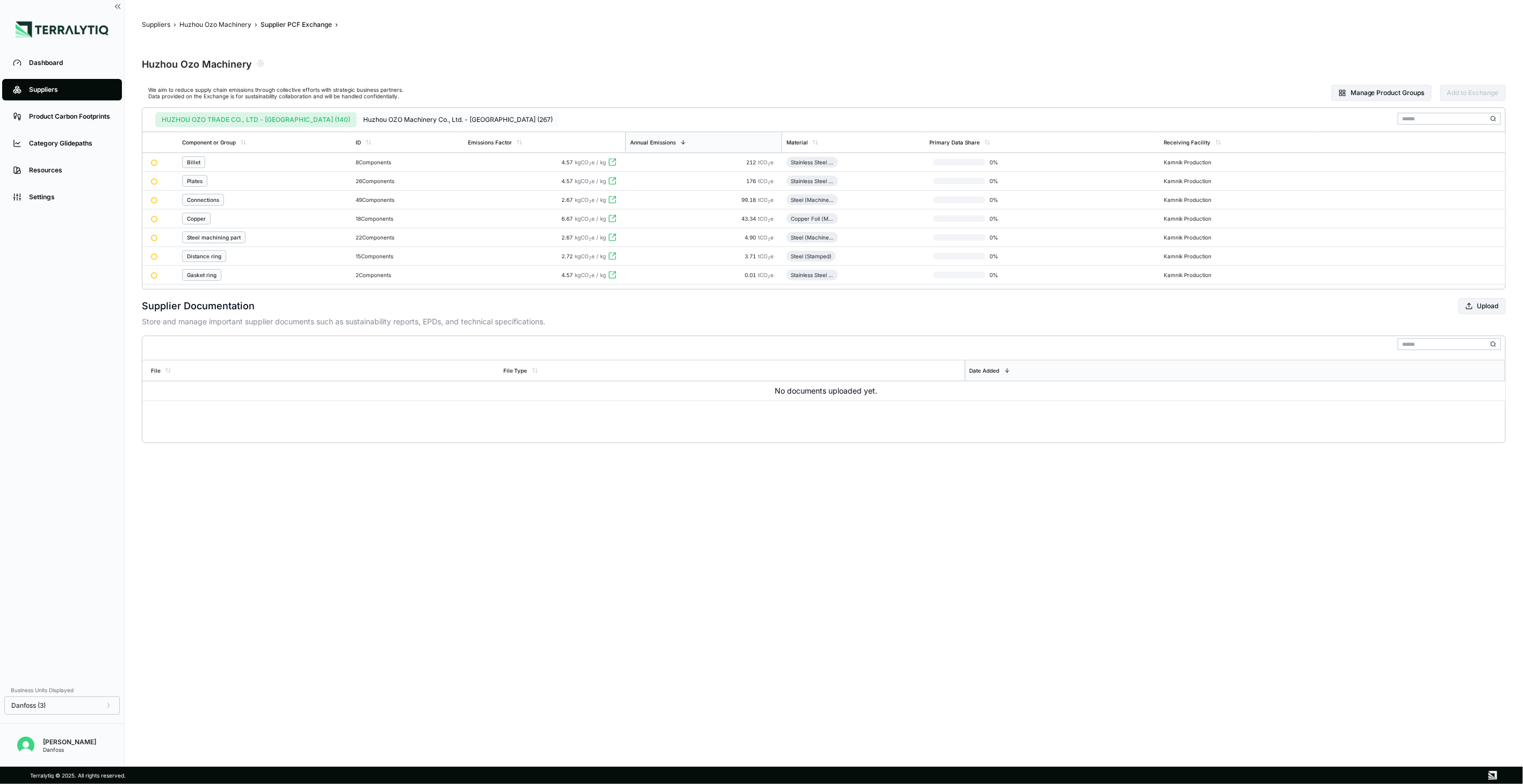
click at [372, 119] on button "Huzhou OZO Machinery Co., Ltd. - [GEOGRAPHIC_DATA] (267)" at bounding box center [458, 119] width 203 height 15
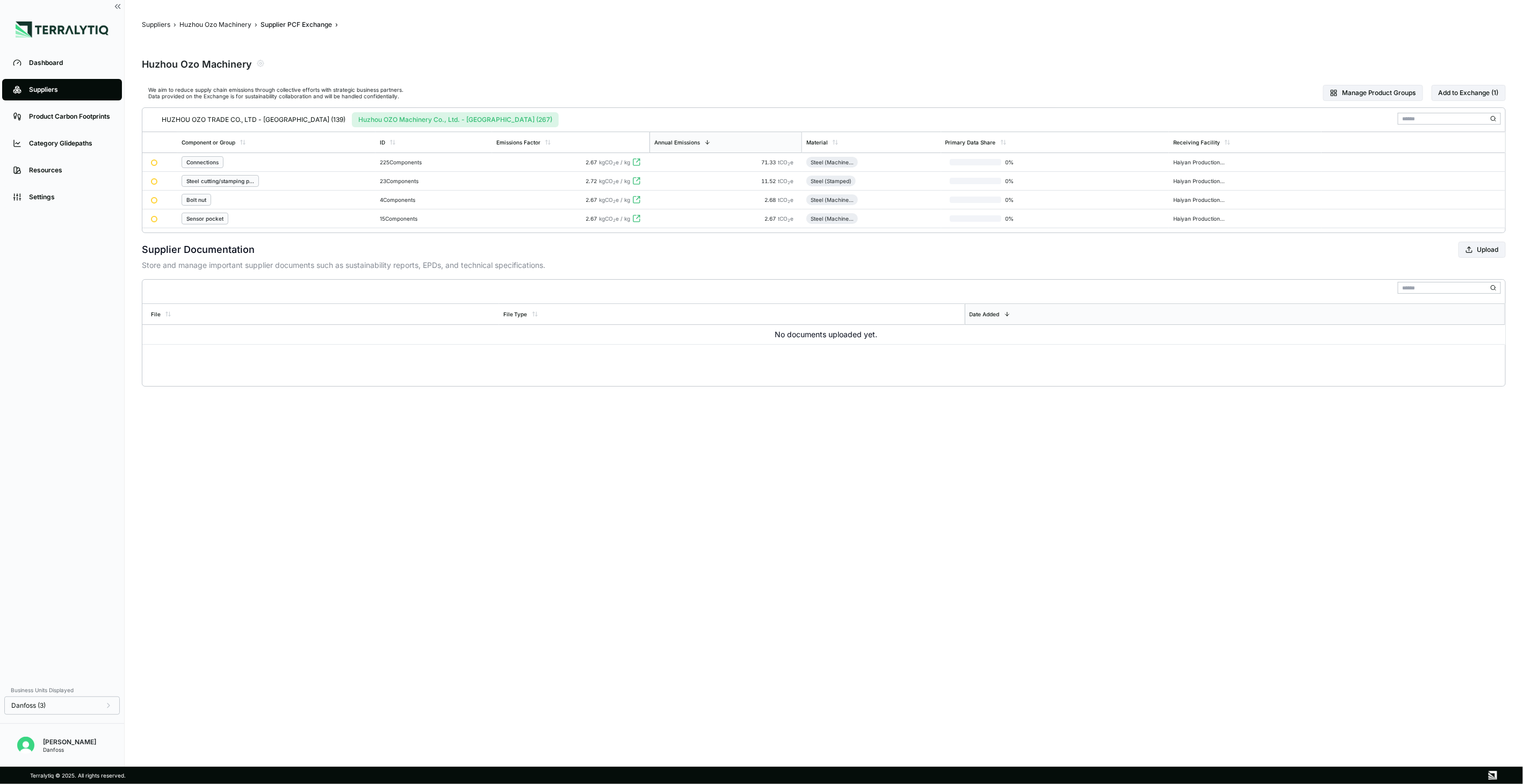
click at [209, 108] on div "HUZHOU OZO TRADE CO., LTD - [GEOGRAPHIC_DATA] (139) Huzhou OZO Machinery Co., L…" at bounding box center [353, 118] width 412 height 19
click at [212, 119] on button "HUZHOU OZO TRADE CO., LTD - [GEOGRAPHIC_DATA] (139)" at bounding box center [254, 119] width 196 height 15
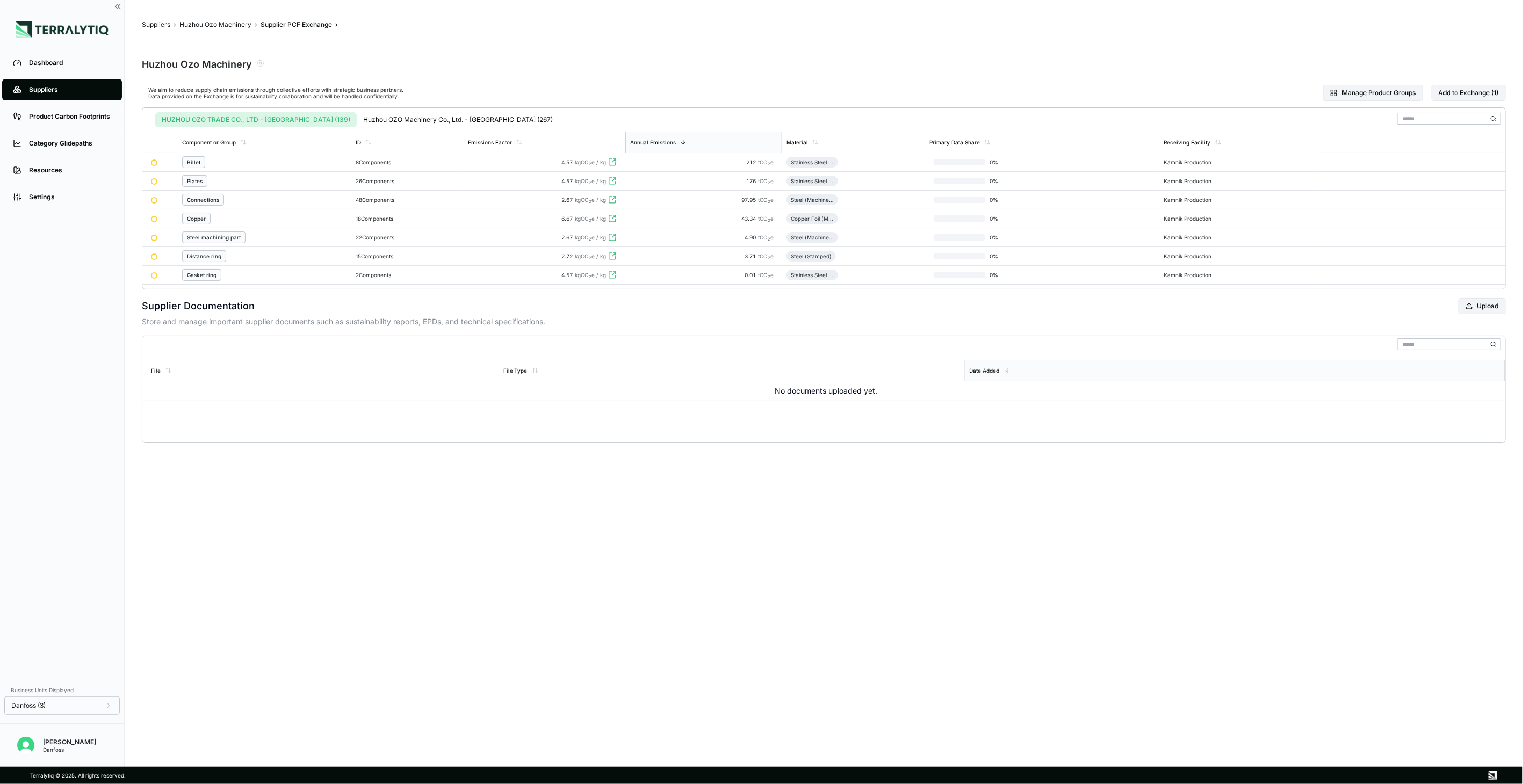
click at [1116, 656] on main "Suppliers › Huzhou Ozo Machinery › Supplier PCF Exchange › Huzhou Ozo Machinery…" at bounding box center [824, 383] width 1398 height 767
click at [378, 117] on button "Huzhou OZO Machinery Co., Ltd. - [GEOGRAPHIC_DATA] (267)" at bounding box center [458, 119] width 203 height 15
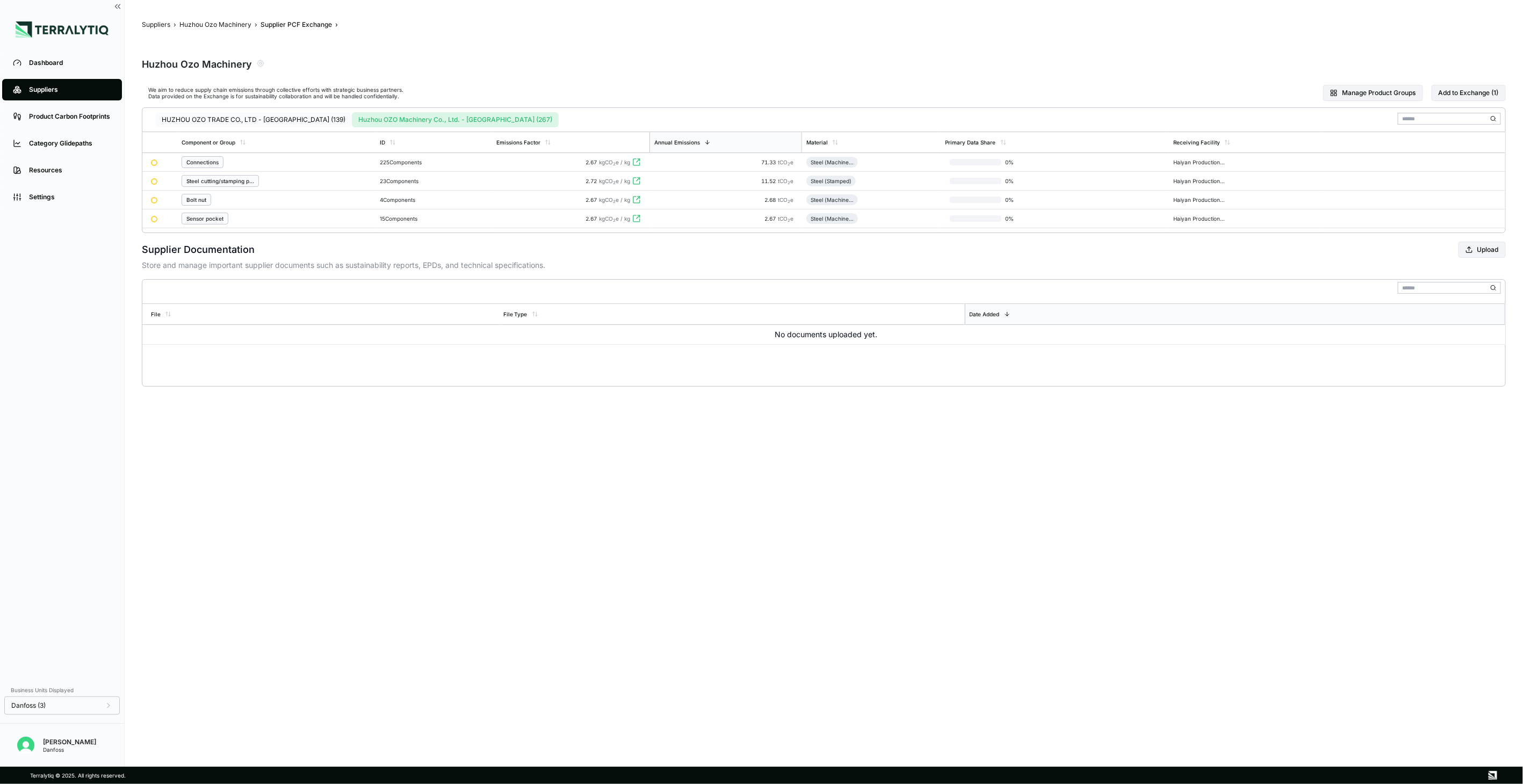
click at [275, 125] on button "HUZHOU OZO TRADE CO., LTD - [GEOGRAPHIC_DATA] (139)" at bounding box center [254, 119] width 196 height 15
